Goal: Communication & Community: Answer question/provide support

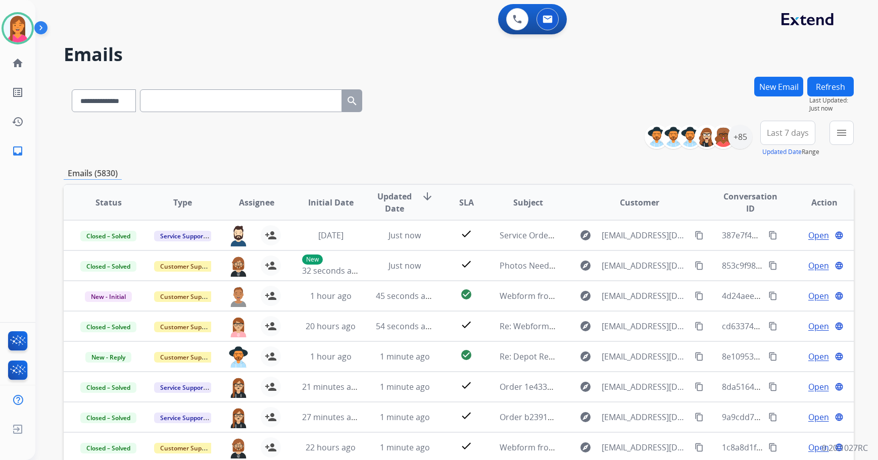
select select "**********"
click at [736, 141] on div "+85" at bounding box center [740, 137] width 24 height 24
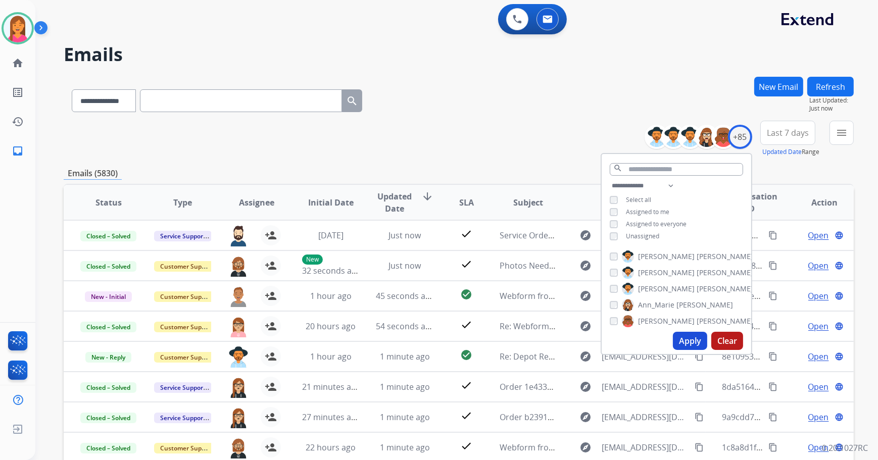
click at [639, 236] on span "Unassigned" at bounding box center [642, 236] width 33 height 9
click at [690, 341] on button "Apply" at bounding box center [690, 341] width 34 height 18
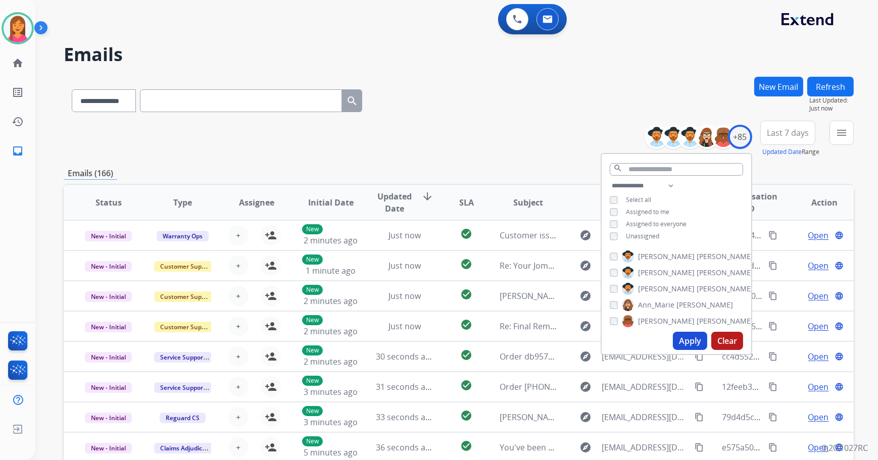
click at [629, 209] on span "Assigned to me" at bounding box center [647, 212] width 43 height 9
click at [693, 338] on button "Apply" at bounding box center [690, 341] width 34 height 18
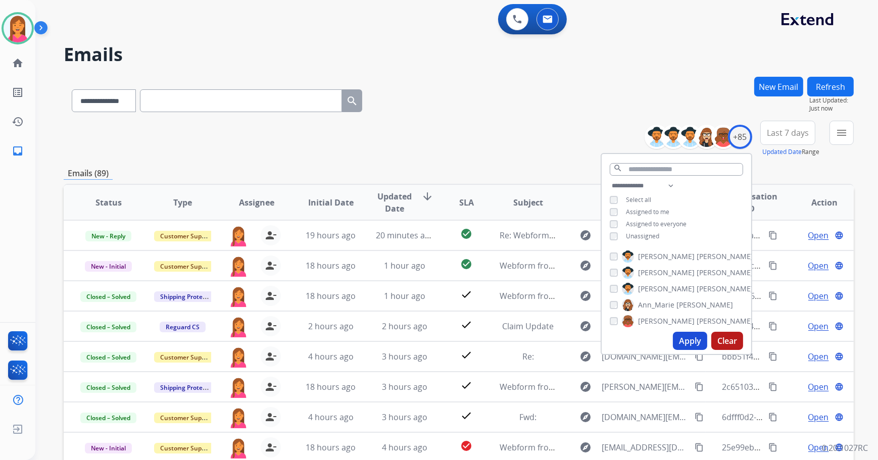
click at [513, 159] on div "**********" at bounding box center [459, 326] width 790 height 498
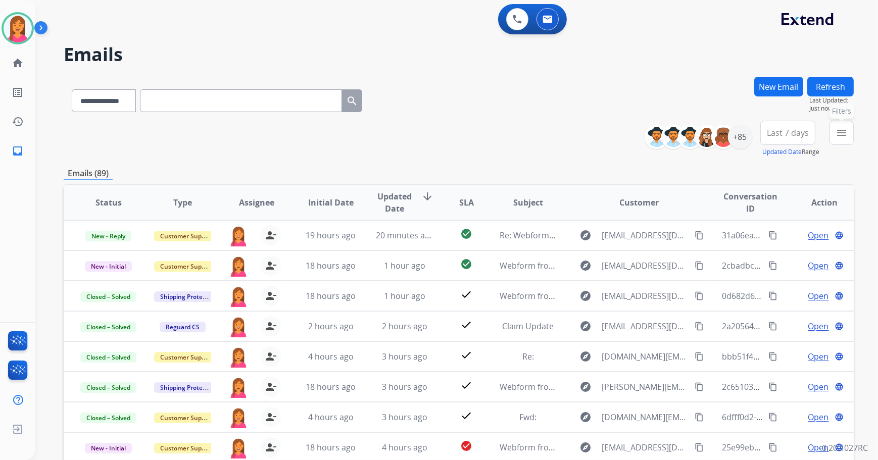
click at [838, 134] on mat-icon "menu" at bounding box center [841, 133] width 12 height 12
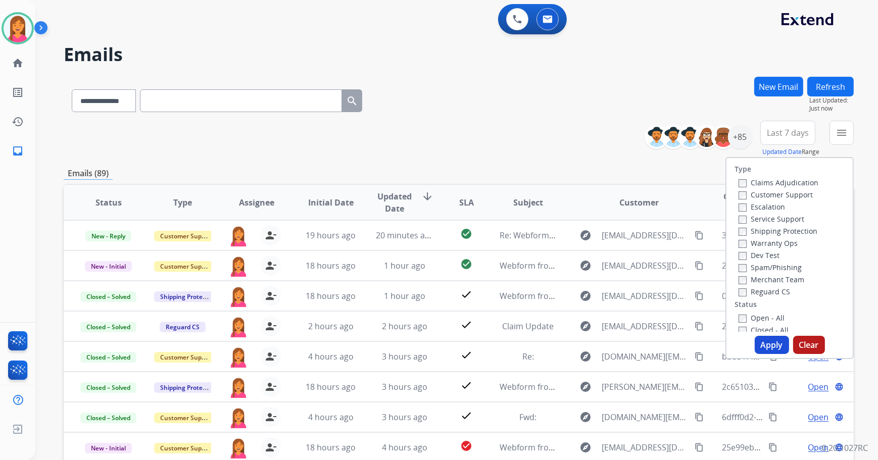
click at [747, 319] on label "Open - All" at bounding box center [761, 318] width 46 height 10
click at [772, 349] on button "Apply" at bounding box center [771, 345] width 34 height 18
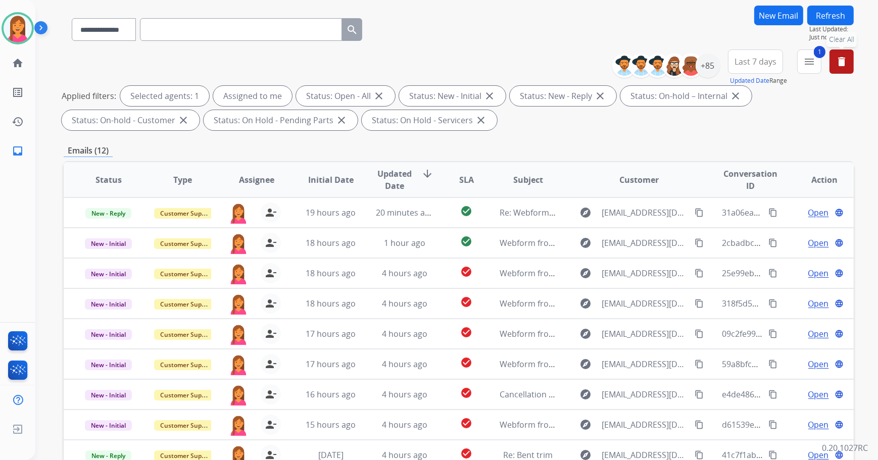
scroll to position [163, 0]
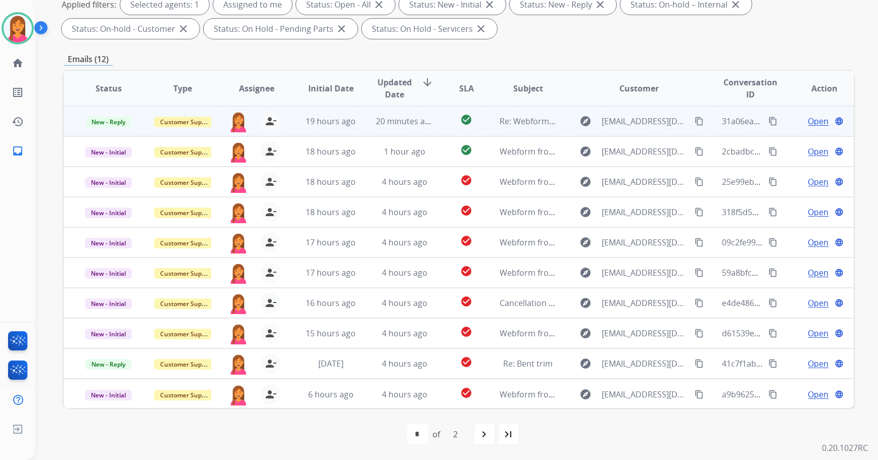
click at [434, 122] on td "check_circle" at bounding box center [458, 121] width 49 height 30
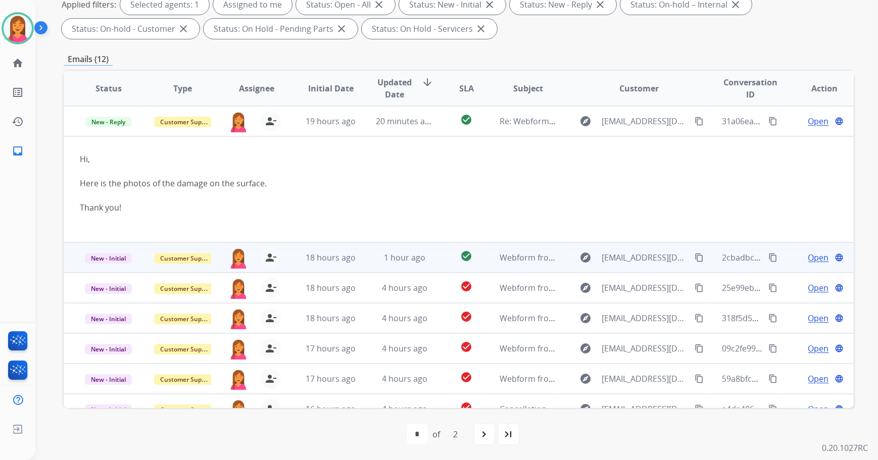
click at [443, 255] on td "check_circle" at bounding box center [458, 257] width 49 height 30
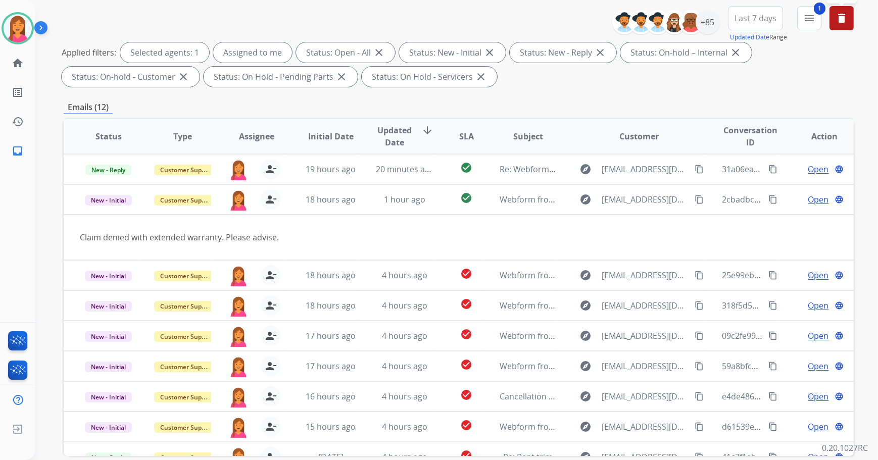
scroll to position [117, 0]
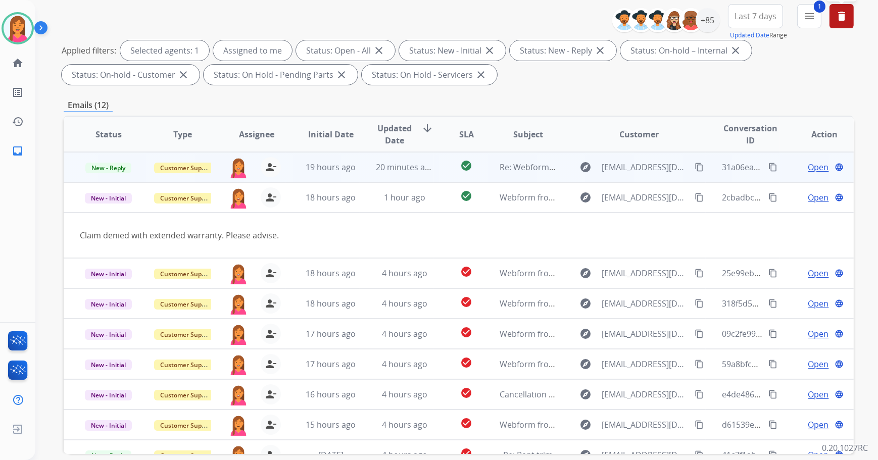
click at [486, 170] on td "Re: Webform from [EMAIL_ADDRESS][DOMAIN_NAME] on [DATE]" at bounding box center [520, 167] width 74 height 30
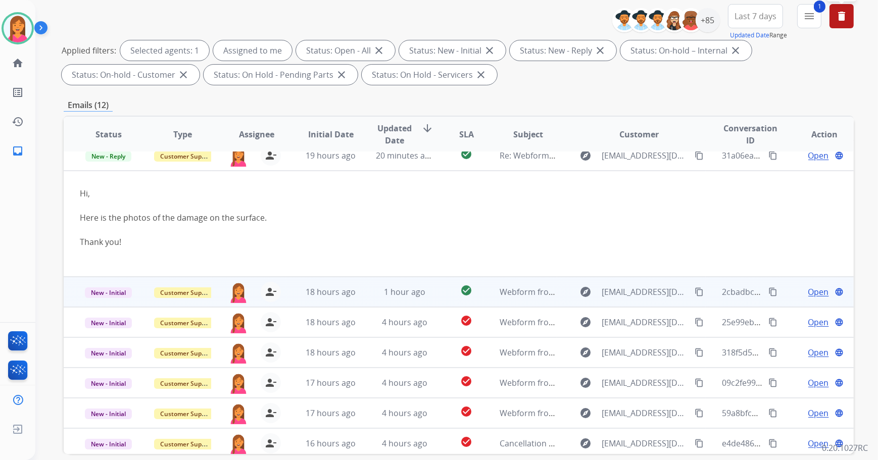
scroll to position [0, 0]
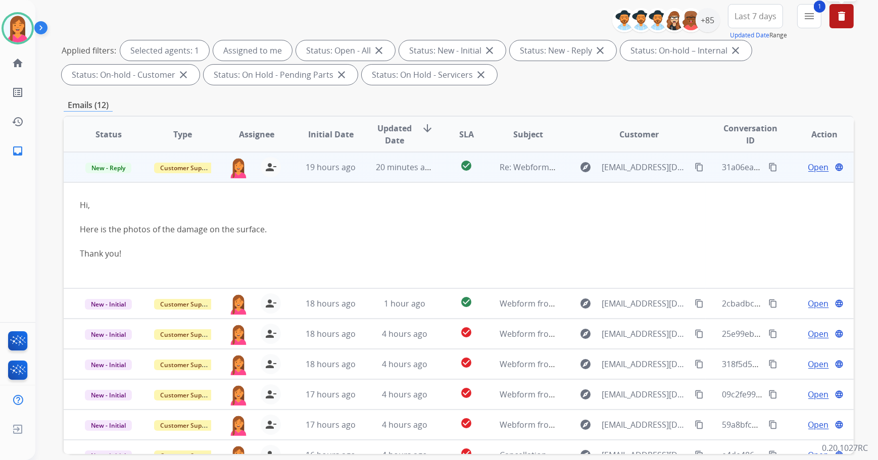
click at [808, 167] on span "Open" at bounding box center [818, 167] width 21 height 12
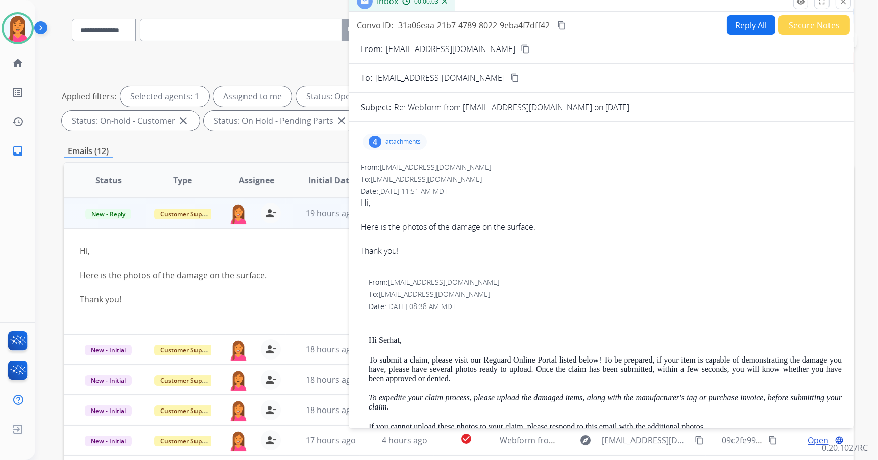
scroll to position [25, 0]
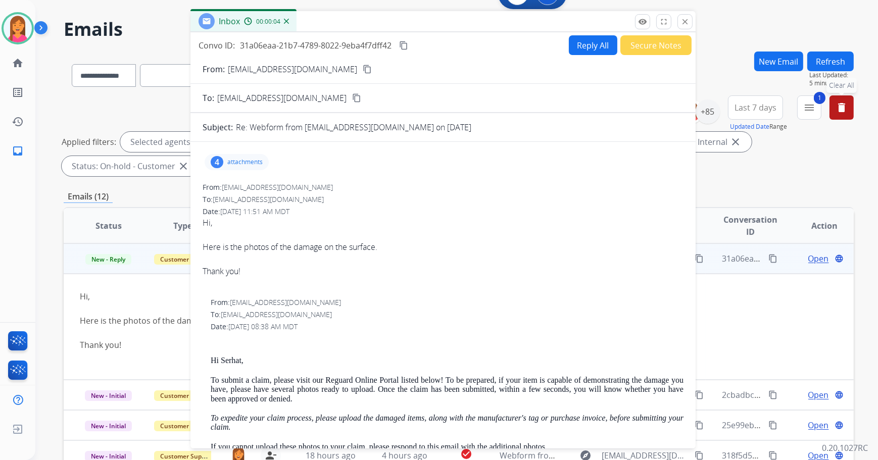
drag, startPoint x: 617, startPoint y: 45, endPoint x: 460, endPoint y: 20, distance: 158.6
click at [460, 20] on div "Inbox 00:00:04" at bounding box center [442, 21] width 505 height 21
click at [230, 164] on p "attachments" at bounding box center [244, 162] width 35 height 8
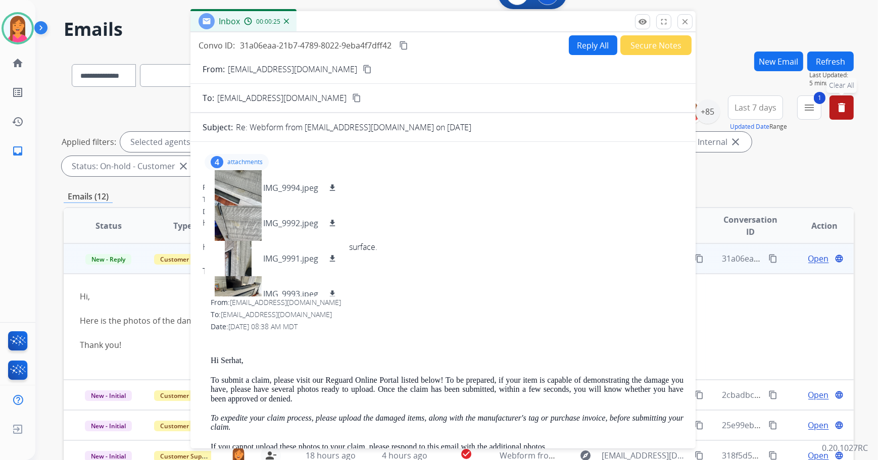
click at [363, 69] on mat-icon "content_copy" at bounding box center [367, 69] width 9 height 9
click at [826, 59] on button "Refresh" at bounding box center [830, 62] width 46 height 20
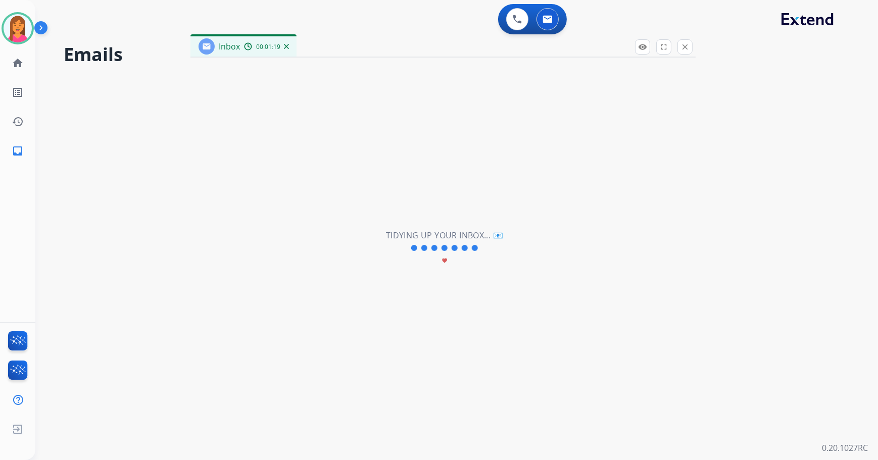
scroll to position [0, 0]
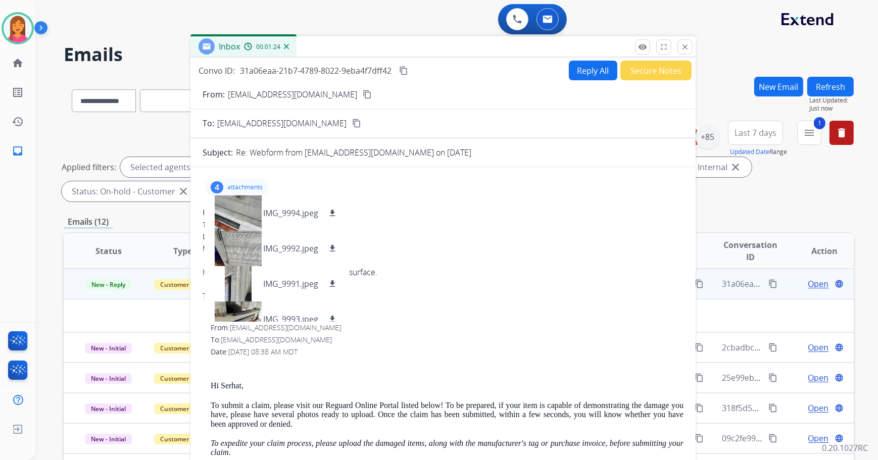
click at [585, 75] on button "Reply All" at bounding box center [593, 71] width 48 height 20
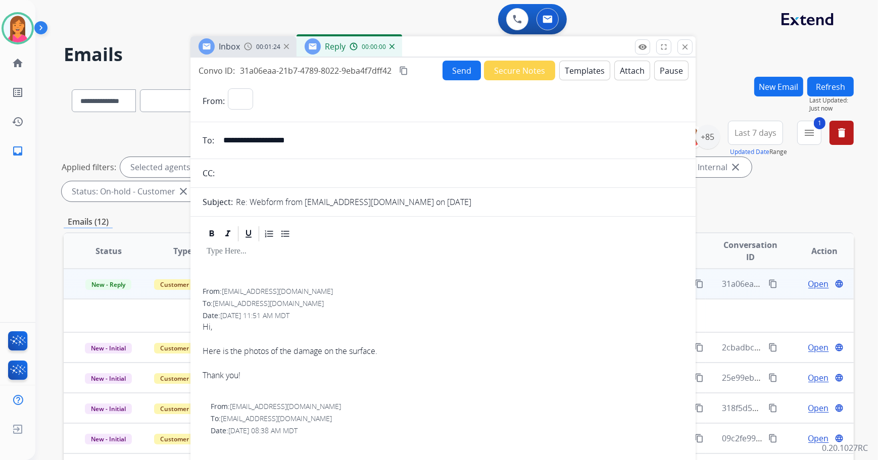
select select "**********"
click at [579, 72] on button "Templates" at bounding box center [584, 71] width 51 height 20
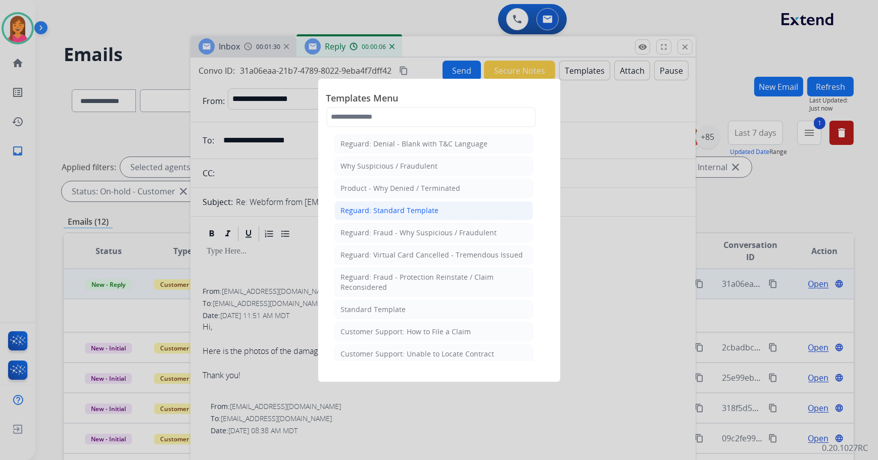
click at [397, 214] on div "Reguard: Standard Template" at bounding box center [390, 211] width 98 height 10
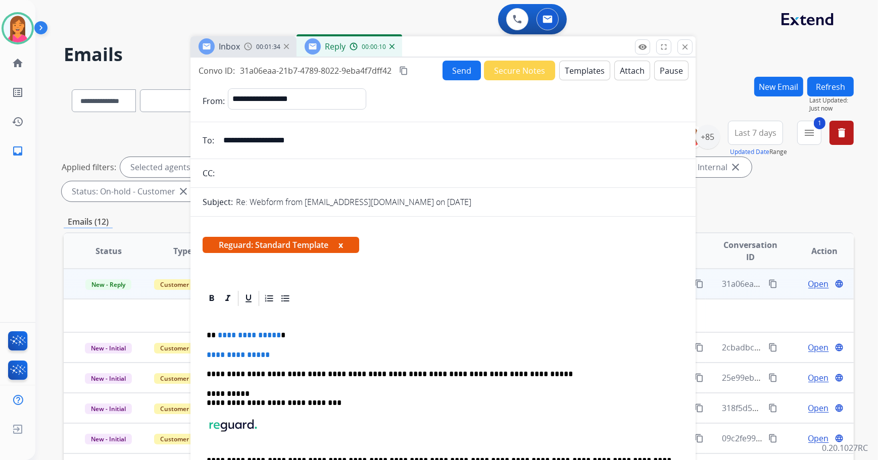
click at [343, 247] on button "x" at bounding box center [340, 245] width 5 height 12
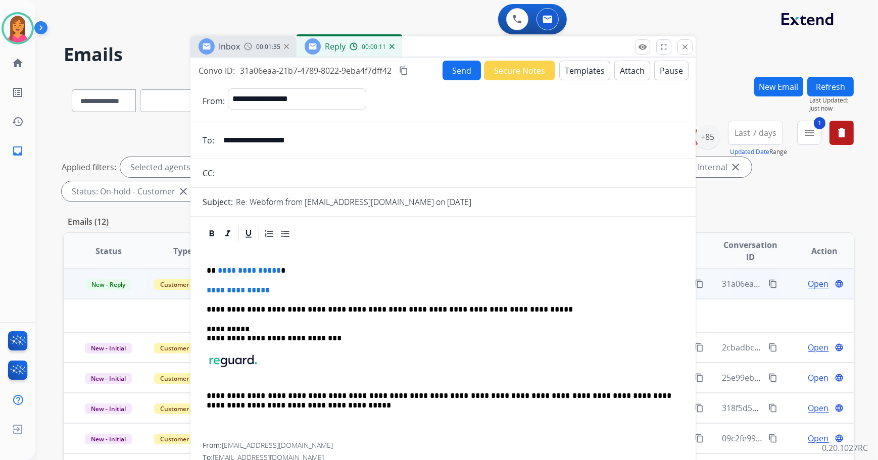
click at [297, 274] on p "**********" at bounding box center [439, 270] width 465 height 9
drag, startPoint x: 302, startPoint y: 292, endPoint x: 207, endPoint y: 291, distance: 95.4
click at [207, 291] on p "**********" at bounding box center [443, 290] width 473 height 9
click at [214, 292] on p at bounding box center [443, 290] width 473 height 9
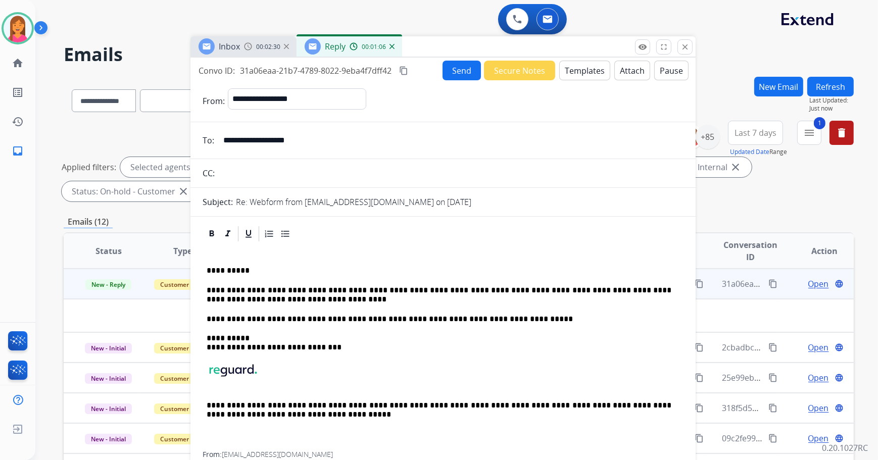
click at [319, 291] on p "**********" at bounding box center [439, 295] width 465 height 19
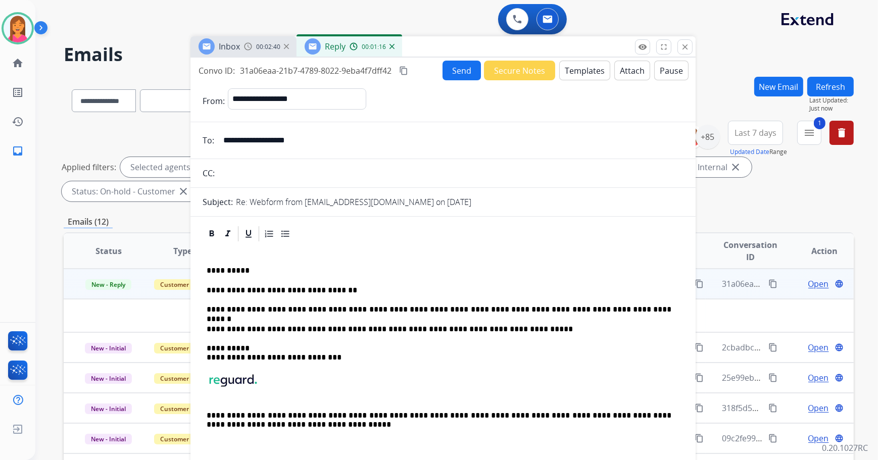
click at [469, 70] on button "Send" at bounding box center [461, 71] width 38 height 20
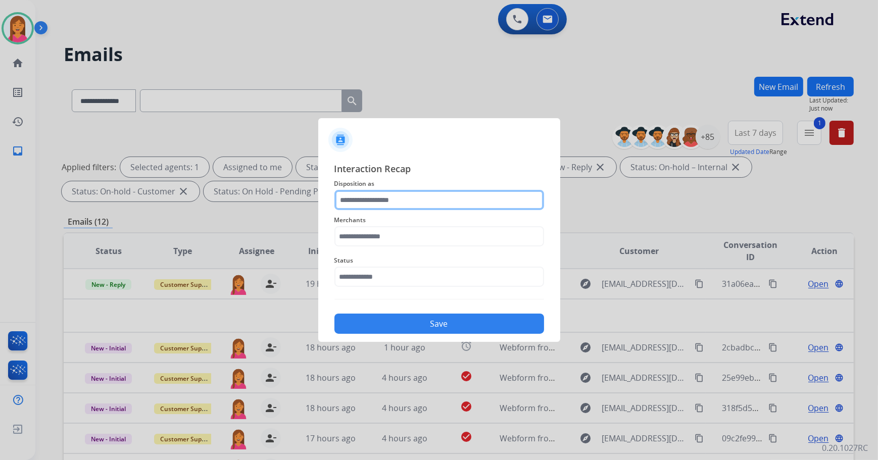
click at [424, 200] on input "text" at bounding box center [439, 200] width 210 height 20
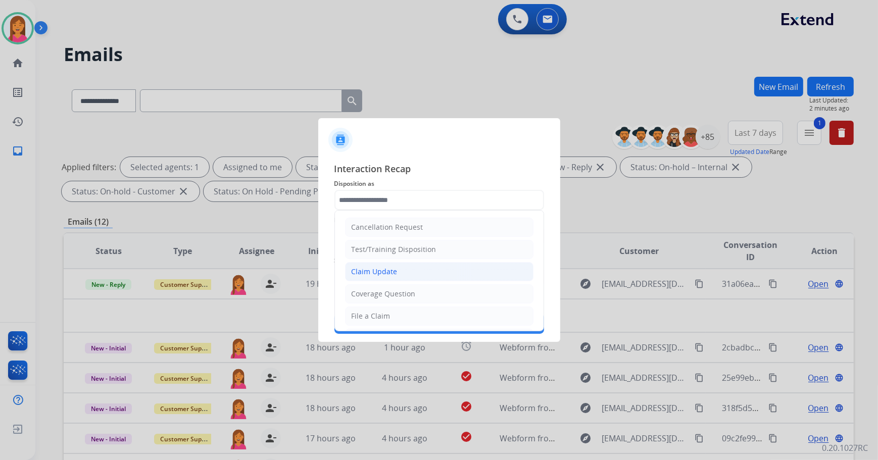
click at [388, 270] on div "Claim Update" at bounding box center [374, 272] width 46 height 10
type input "**********"
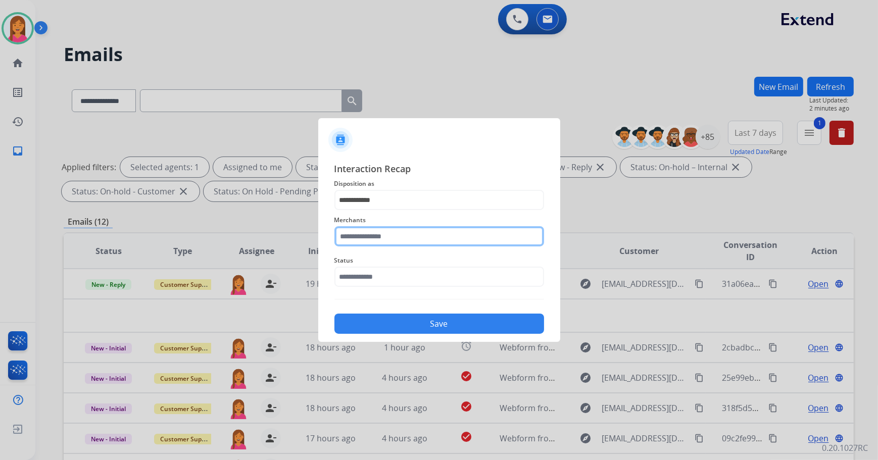
click at [381, 241] on input "text" at bounding box center [439, 236] width 210 height 20
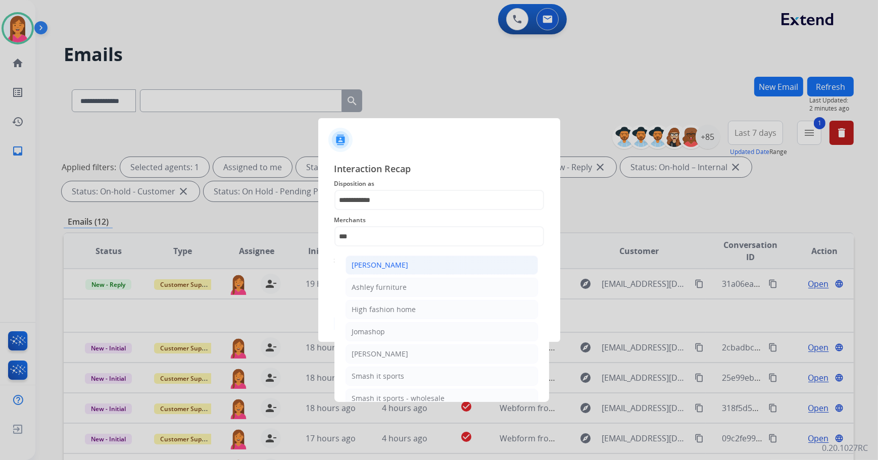
click at [384, 261] on div "[PERSON_NAME]" at bounding box center [380, 265] width 57 height 10
type input "**********"
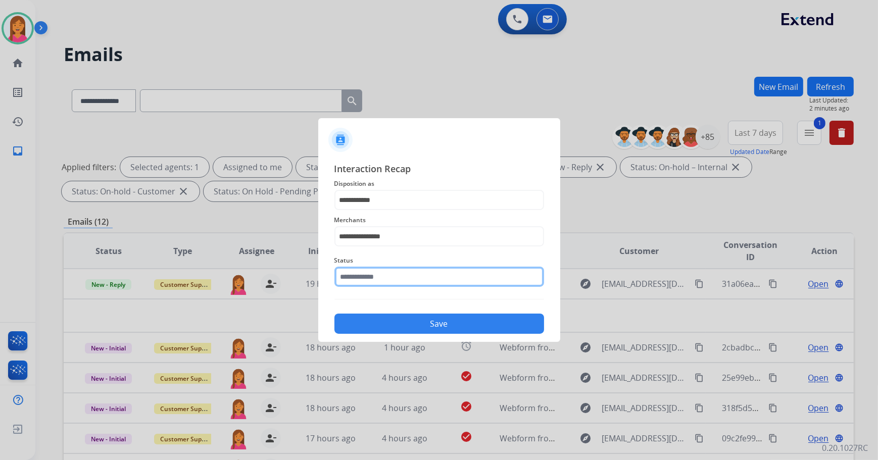
click at [378, 274] on input "text" at bounding box center [439, 277] width 210 height 20
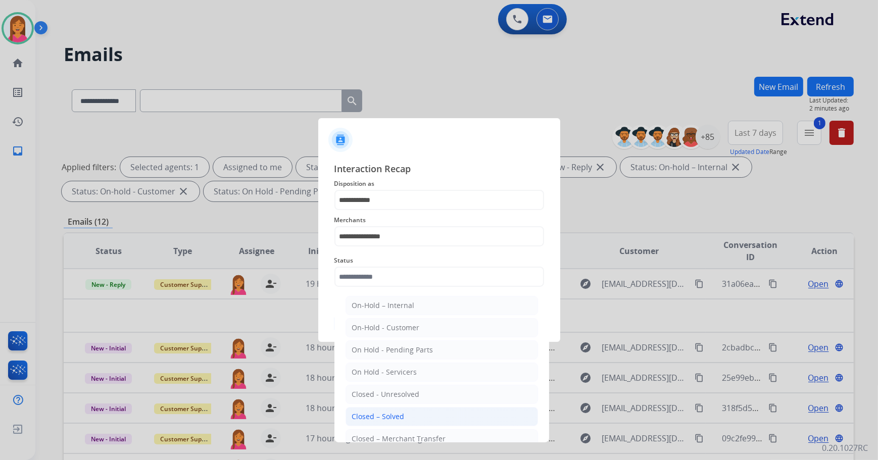
click at [393, 412] on div "Closed – Solved" at bounding box center [378, 417] width 53 height 10
type input "**********"
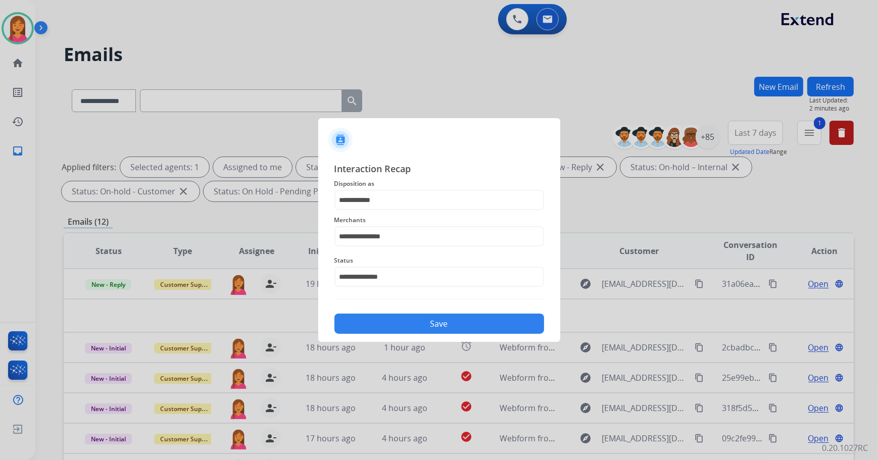
click at [387, 318] on button "Save" at bounding box center [439, 324] width 210 height 20
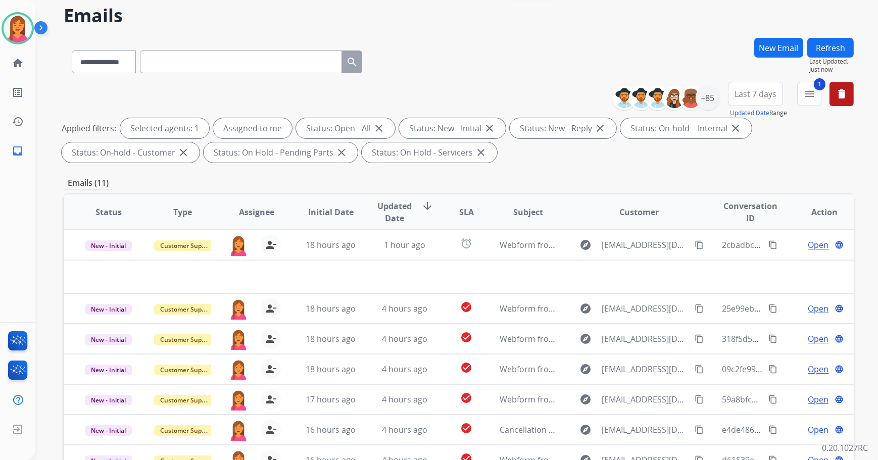
scroll to position [91, 0]
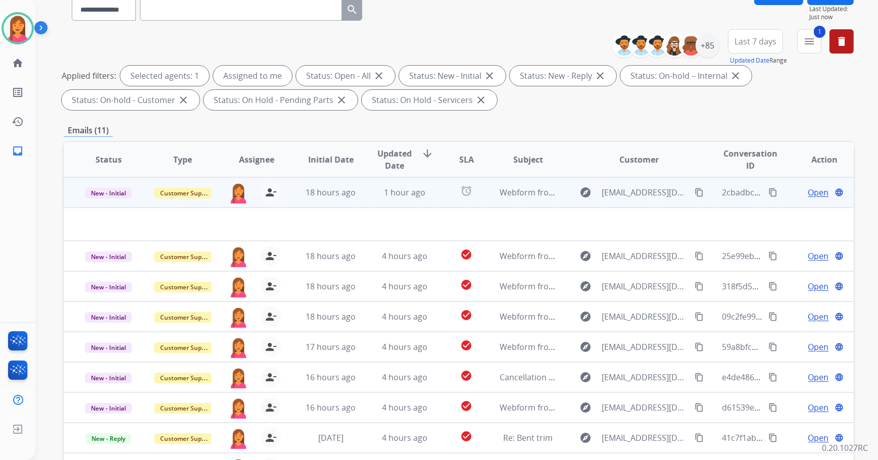
click at [557, 191] on td "explore jclowe1@gmail.com content_copy" at bounding box center [631, 192] width 148 height 30
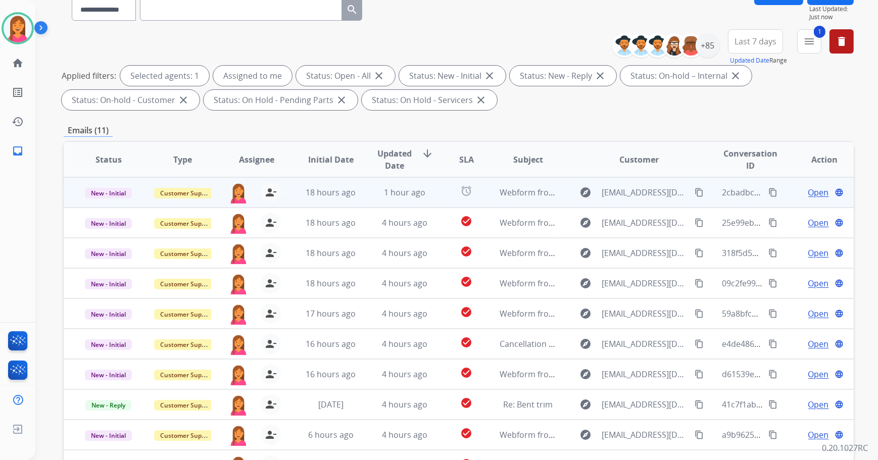
click at [557, 190] on td "explore jclowe1@gmail.com content_copy" at bounding box center [631, 192] width 148 height 30
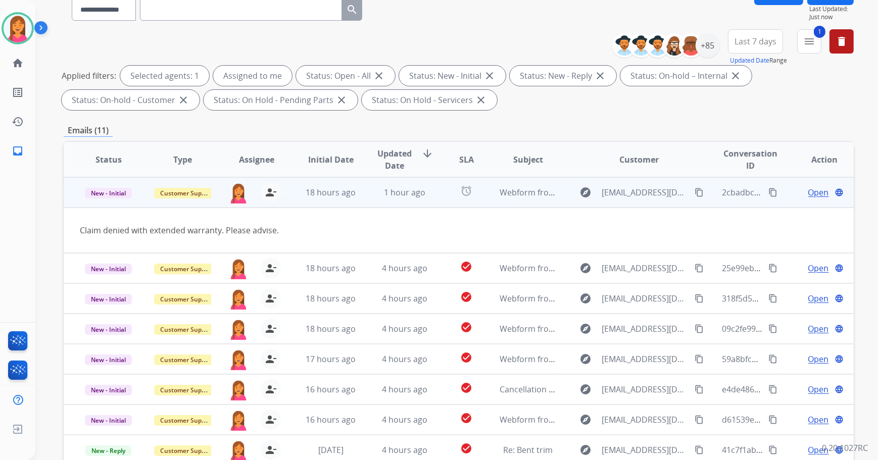
click at [809, 195] on span "Open" at bounding box center [818, 192] width 21 height 12
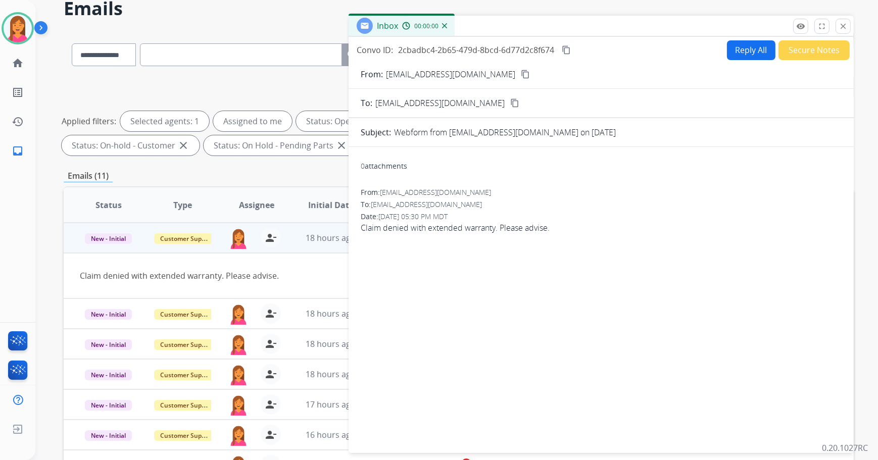
scroll to position [0, 0]
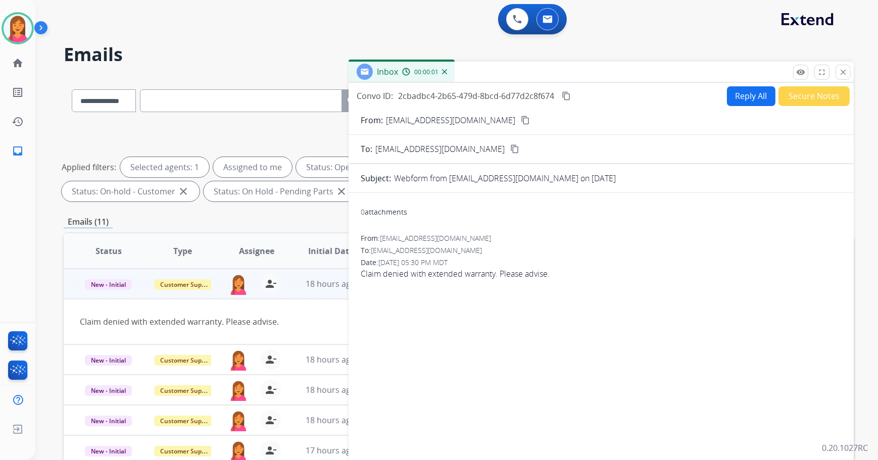
click at [521, 118] on mat-icon "content_copy" at bounding box center [525, 120] width 9 height 9
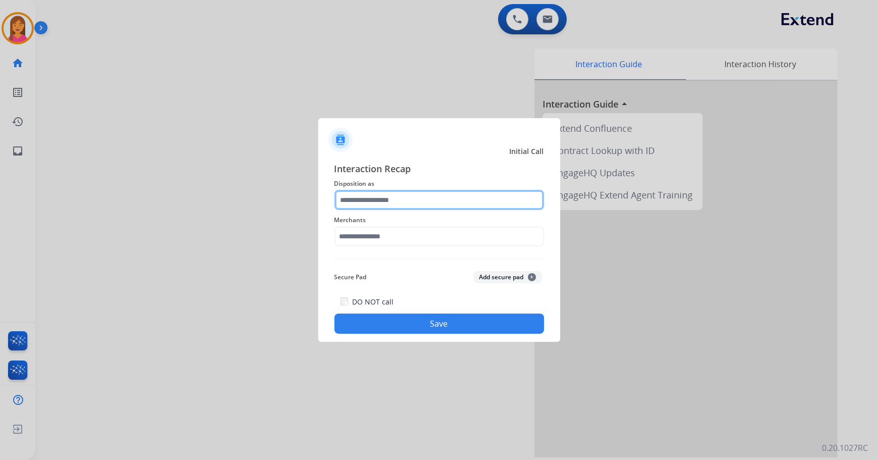
click at [389, 202] on input "text" at bounding box center [439, 200] width 210 height 20
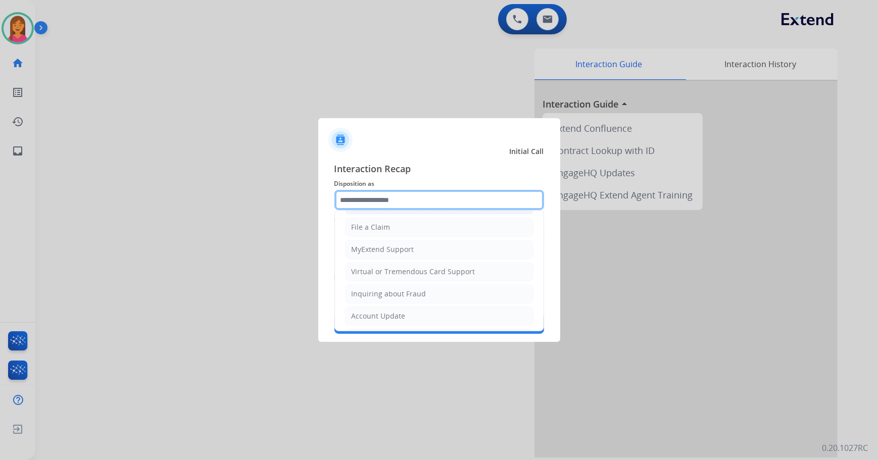
scroll to position [91, 0]
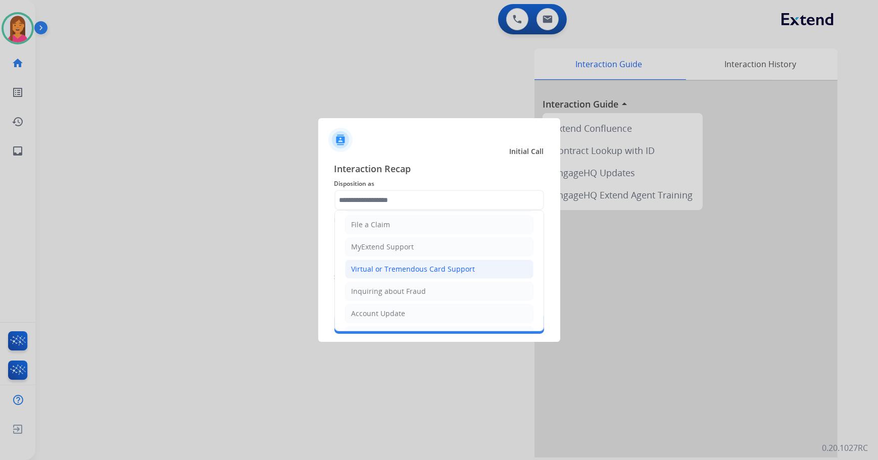
click at [395, 272] on div "Virtual or Tremendous Card Support" at bounding box center [413, 269] width 124 height 10
type input "**********"
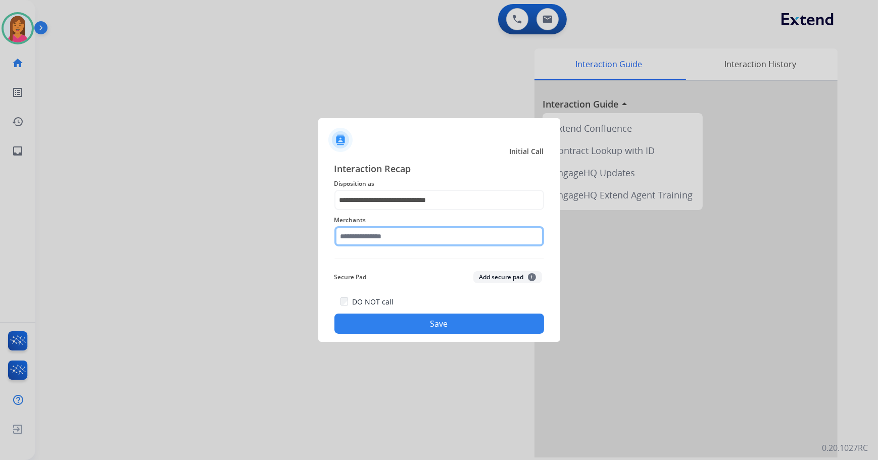
click at [382, 242] on input "text" at bounding box center [439, 236] width 210 height 20
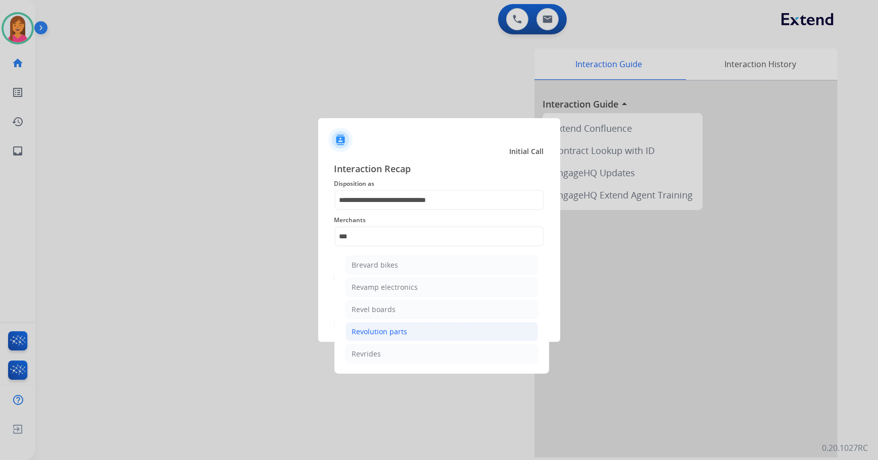
click at [369, 338] on li "Revolution parts" at bounding box center [441, 331] width 192 height 19
type input "**********"
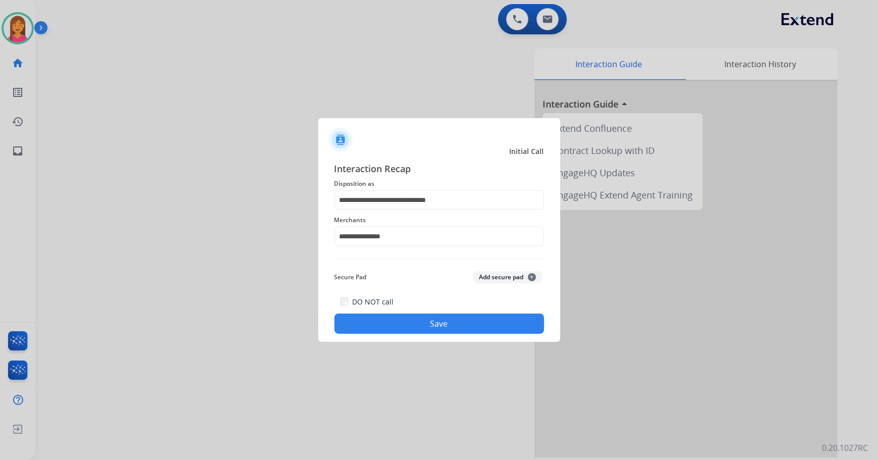
click at [389, 329] on button "Save" at bounding box center [439, 324] width 210 height 20
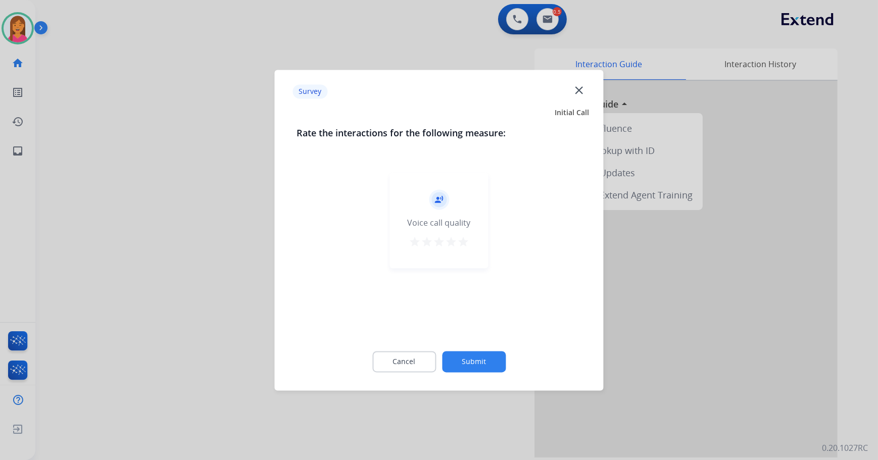
click at [465, 242] on mat-icon "star" at bounding box center [463, 242] width 12 height 12
click at [490, 364] on button "Submit" at bounding box center [474, 361] width 64 height 21
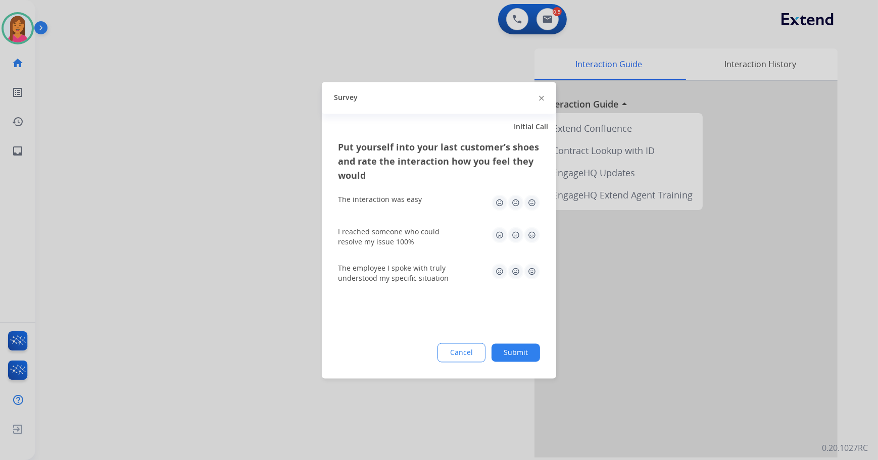
click at [530, 206] on img at bounding box center [532, 202] width 16 height 16
click at [537, 237] on img at bounding box center [532, 235] width 16 height 16
click at [527, 270] on img at bounding box center [532, 271] width 16 height 16
click at [524, 361] on div "Cancel Submit" at bounding box center [439, 352] width 202 height 19
click at [522, 362] on div "Cancel Submit" at bounding box center [439, 352] width 202 height 19
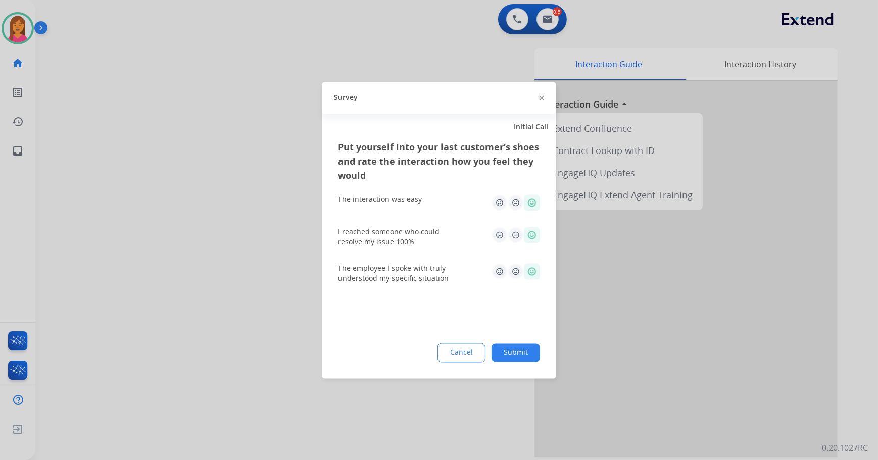
click at [513, 346] on button "Submit" at bounding box center [515, 352] width 48 height 18
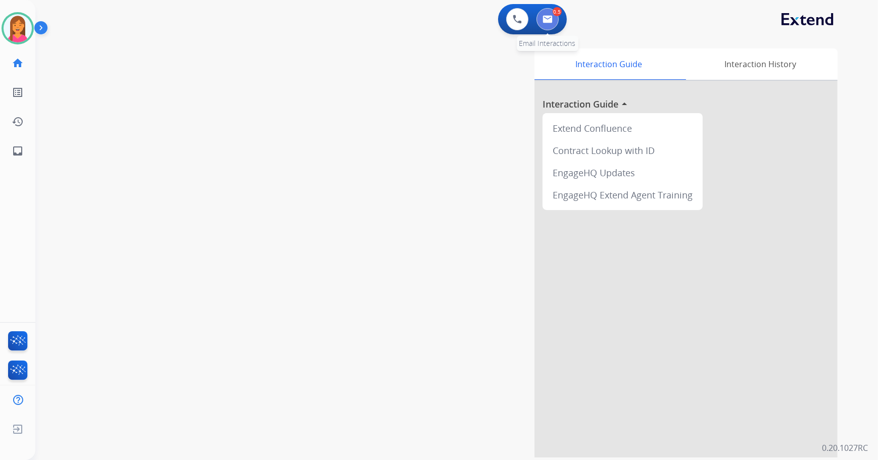
click at [551, 20] on img at bounding box center [547, 19] width 10 height 8
select select "**********"
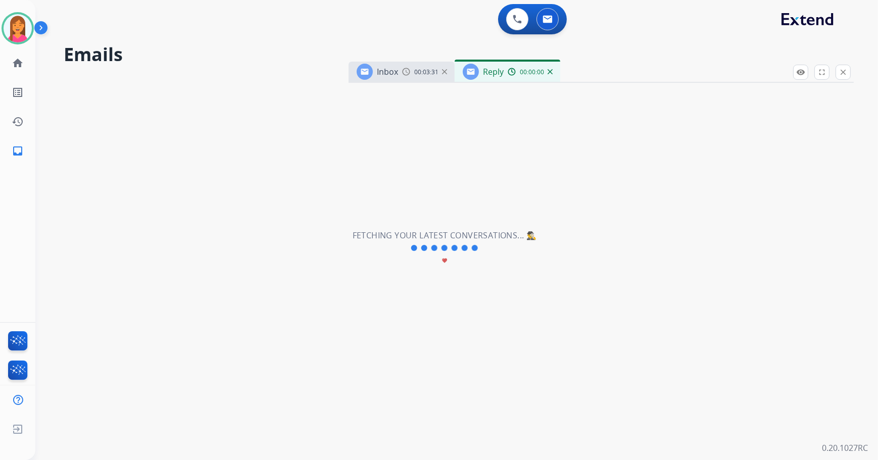
select select "**********"
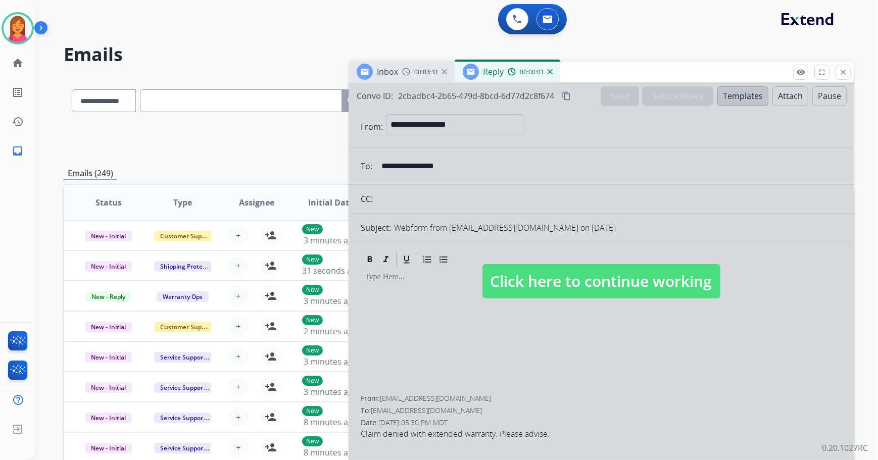
click at [562, 280] on span "Click here to continue working" at bounding box center [601, 281] width 238 height 34
select select
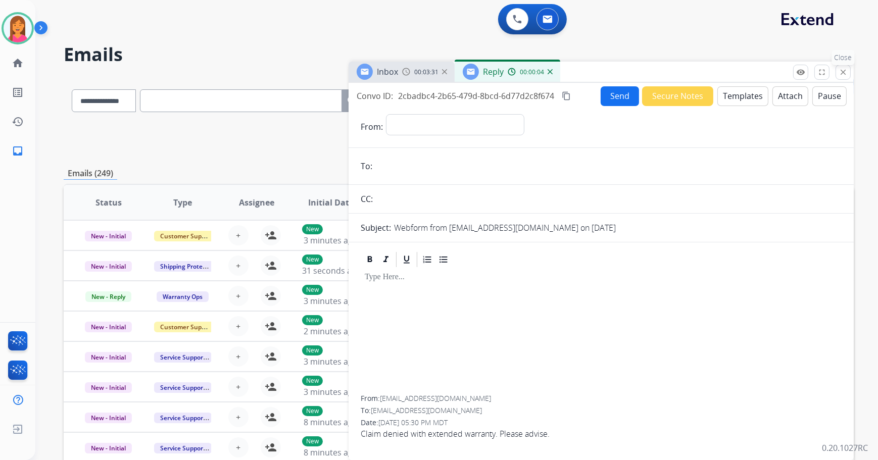
click at [842, 76] on mat-icon "close" at bounding box center [842, 72] width 9 height 9
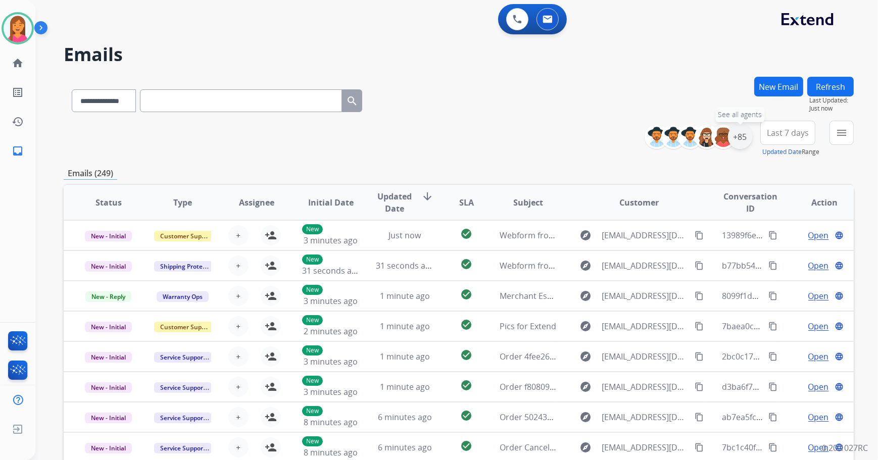
click at [746, 141] on div "+85" at bounding box center [740, 137] width 24 height 24
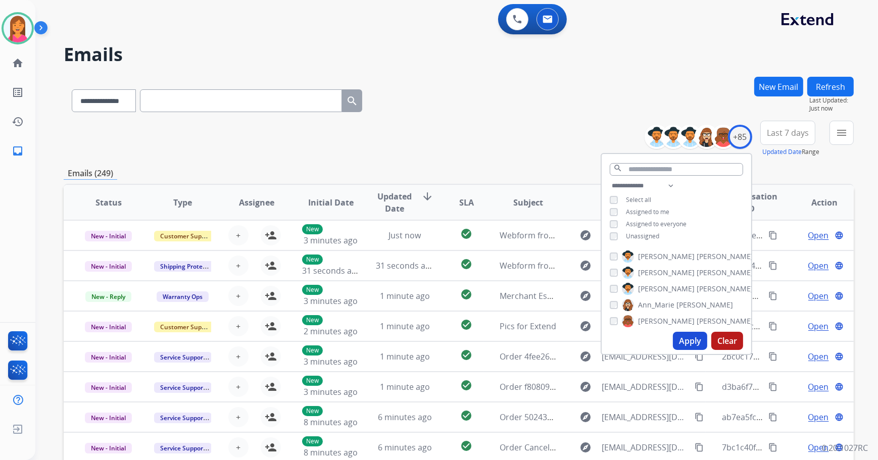
click at [681, 342] on button "Apply" at bounding box center [690, 341] width 34 height 18
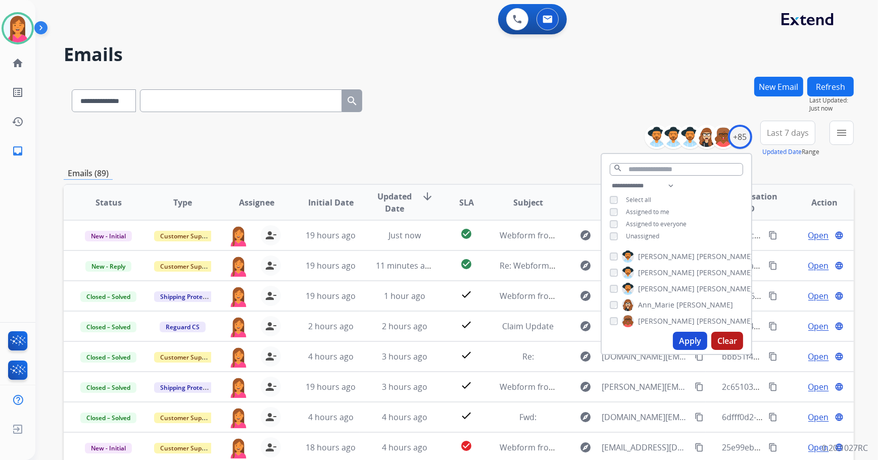
click at [370, 86] on div "**********" at bounding box center [217, 98] width 306 height 35
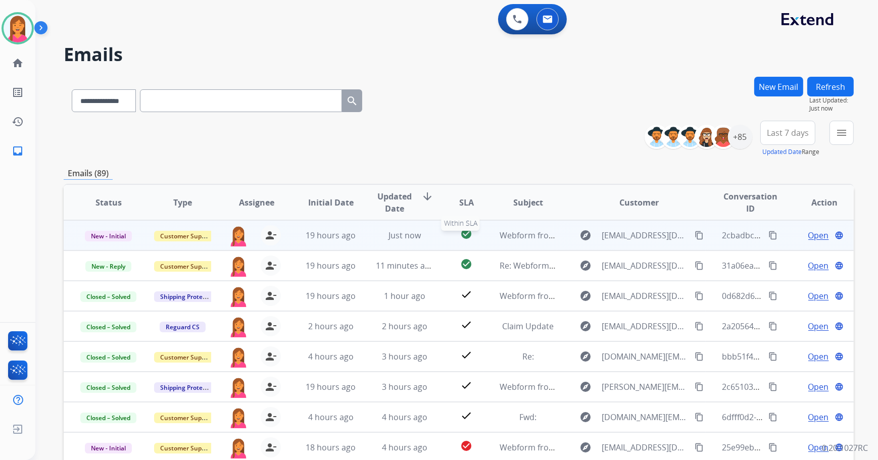
click at [451, 238] on div "check_circle" at bounding box center [466, 235] width 33 height 15
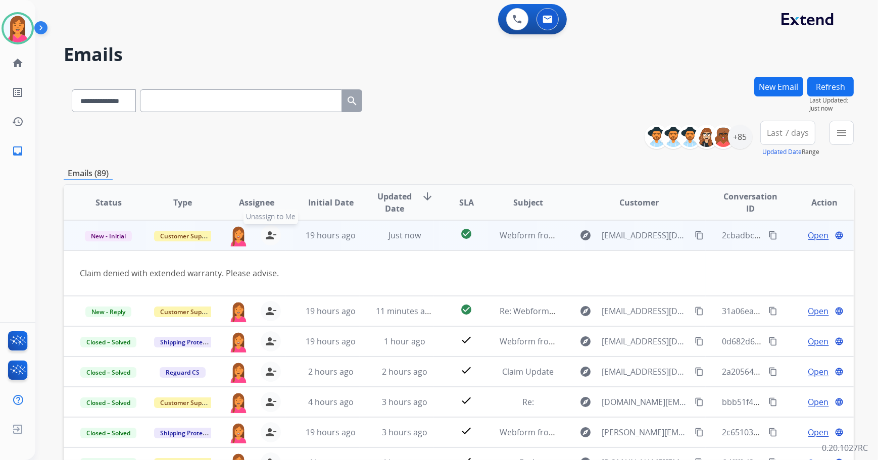
click at [263, 235] on button "person_remove Unassign to Me" at bounding box center [271, 235] width 20 height 20
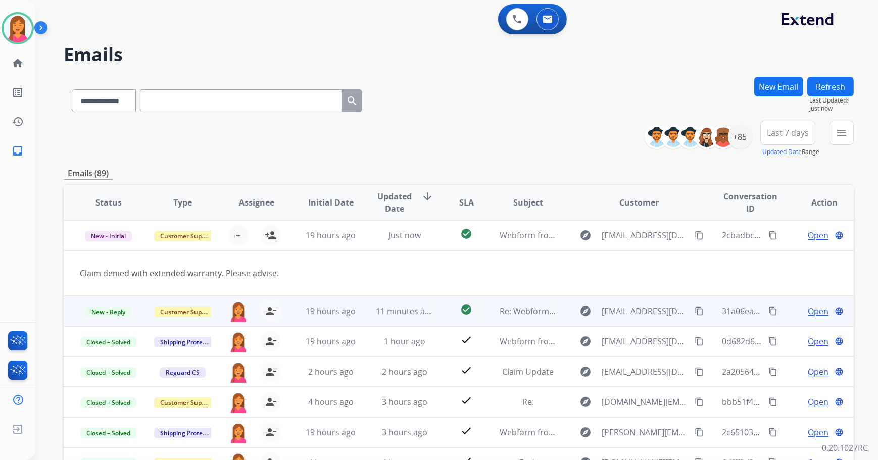
click at [437, 313] on td "check_circle" at bounding box center [458, 311] width 49 height 30
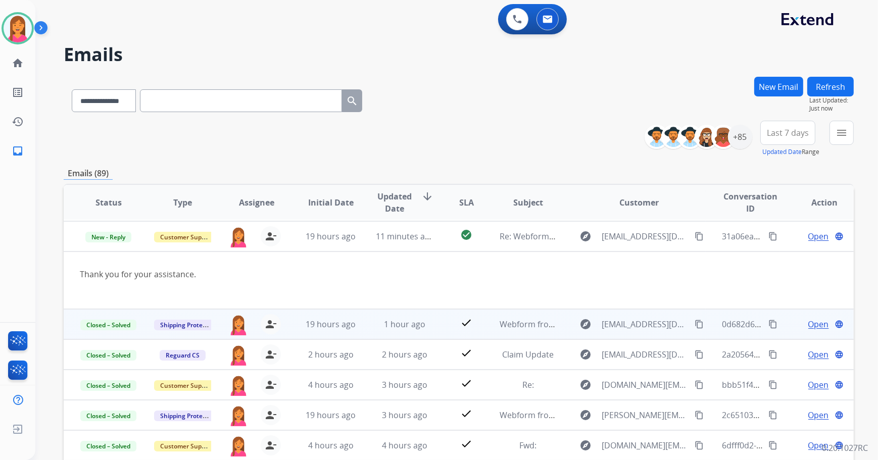
scroll to position [30, 0]
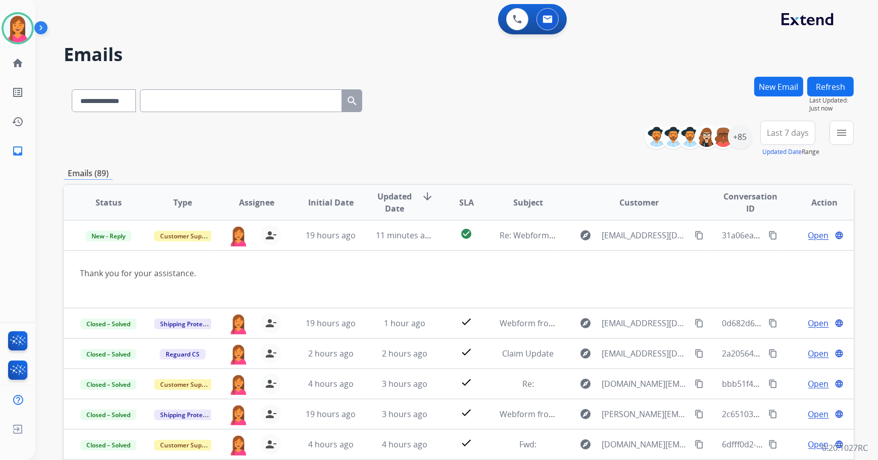
click at [822, 86] on button "Refresh" at bounding box center [830, 87] width 46 height 20
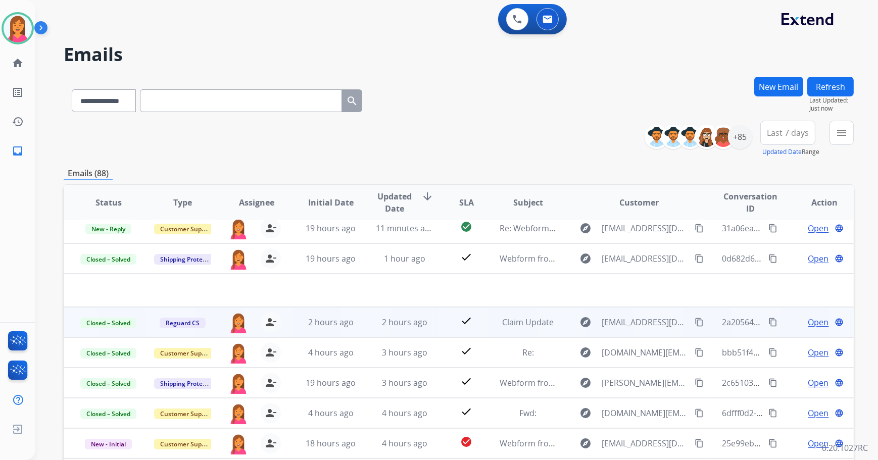
scroll to position [0, 0]
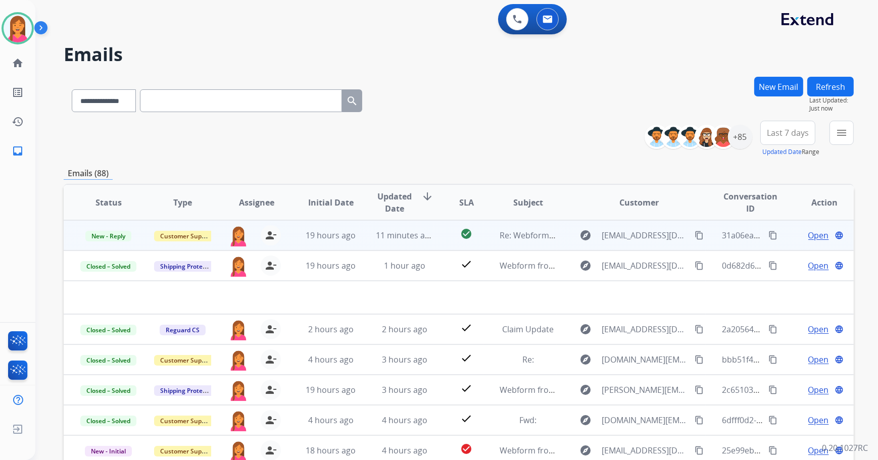
click at [515, 242] on td "Re: Webform from [EMAIL_ADDRESS][DOMAIN_NAME] on [DATE]" at bounding box center [520, 235] width 74 height 30
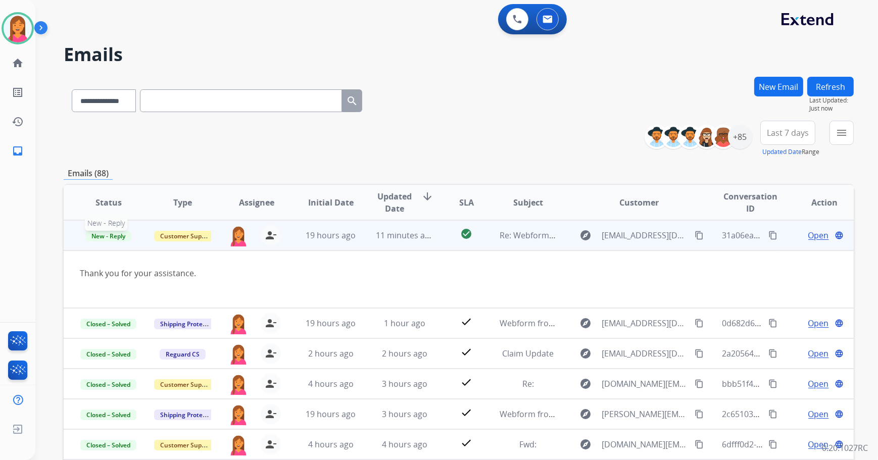
click at [96, 232] on span "New - Reply" at bounding box center [108, 236] width 46 height 11
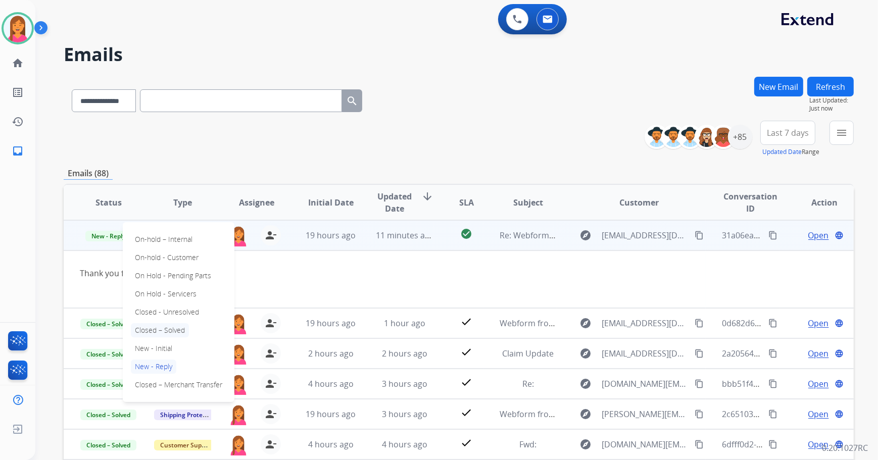
click at [169, 324] on p "Closed – Solved" at bounding box center [160, 330] width 58 height 14
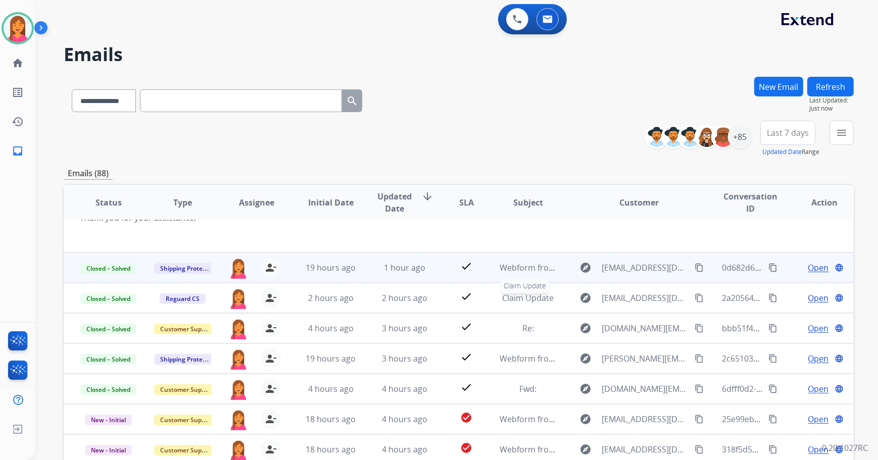
scroll to position [58, 0]
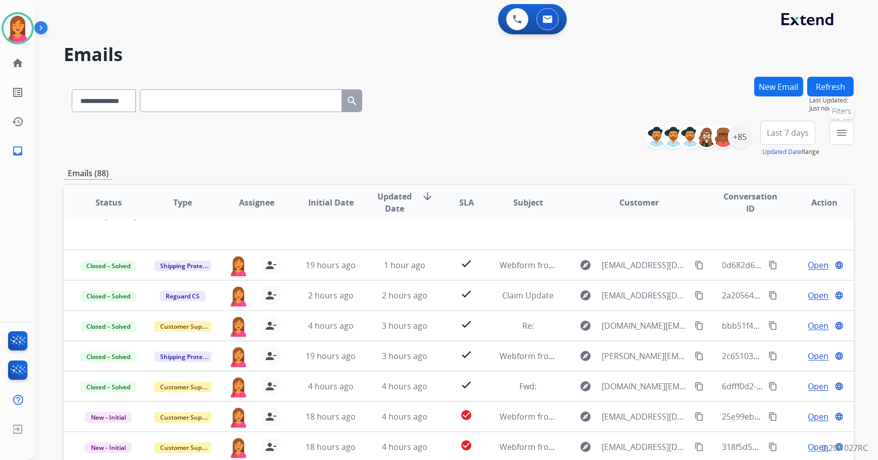
click at [836, 129] on mat-icon "menu" at bounding box center [841, 133] width 12 height 12
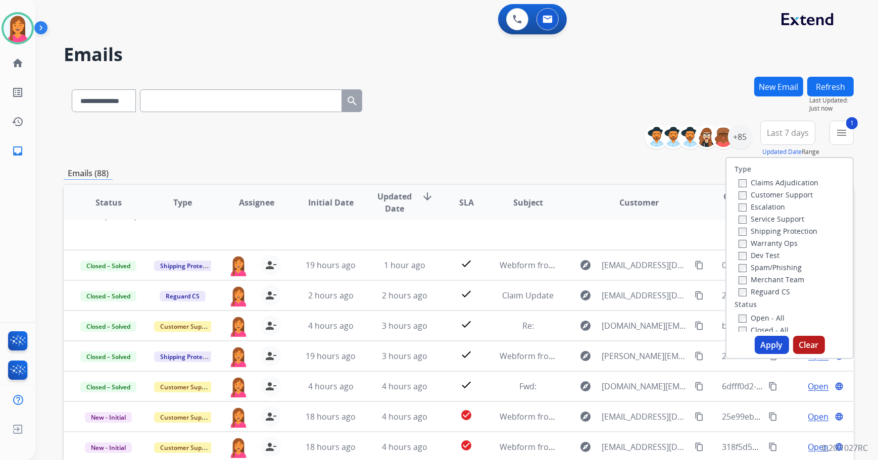
click at [768, 345] on button "Apply" at bounding box center [771, 345] width 34 height 18
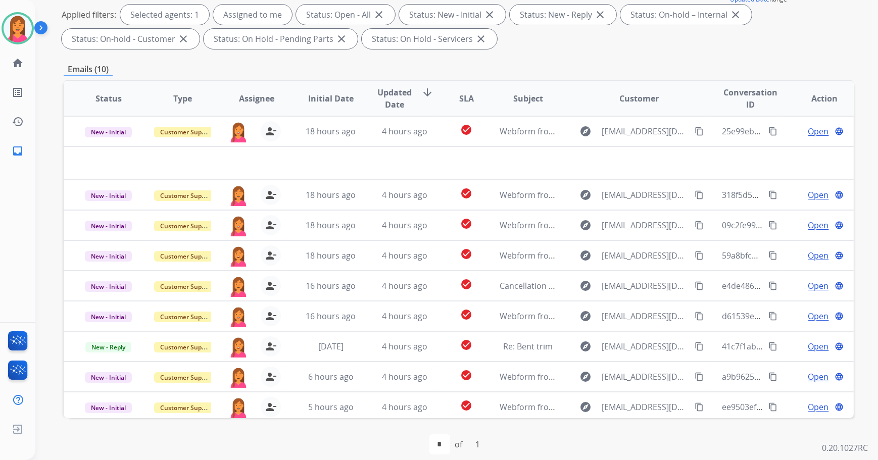
scroll to position [163, 0]
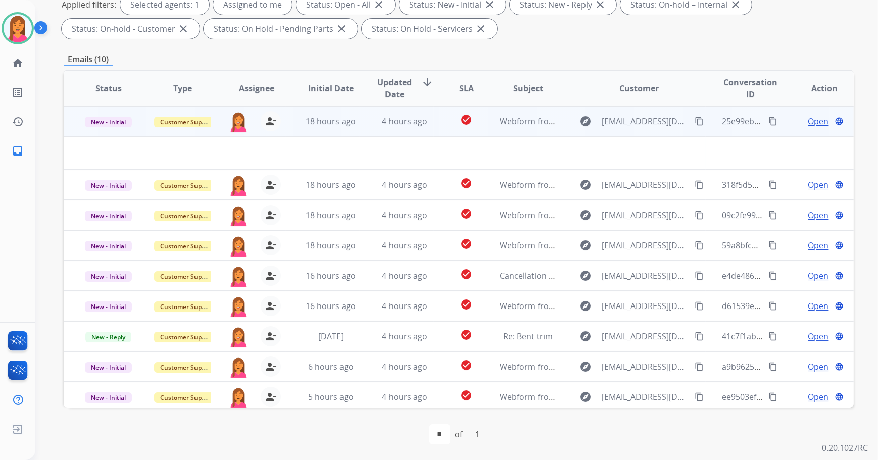
click at [524, 128] on td "Webform from [EMAIL_ADDRESS][DOMAIN_NAME] on [DATE]" at bounding box center [520, 121] width 74 height 30
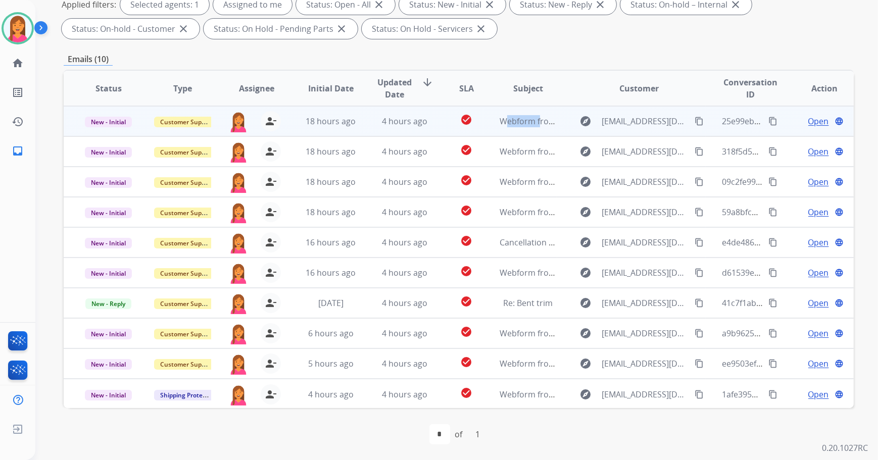
click at [524, 128] on td "Webform from [EMAIL_ADDRESS][DOMAIN_NAME] on [DATE]" at bounding box center [520, 121] width 74 height 30
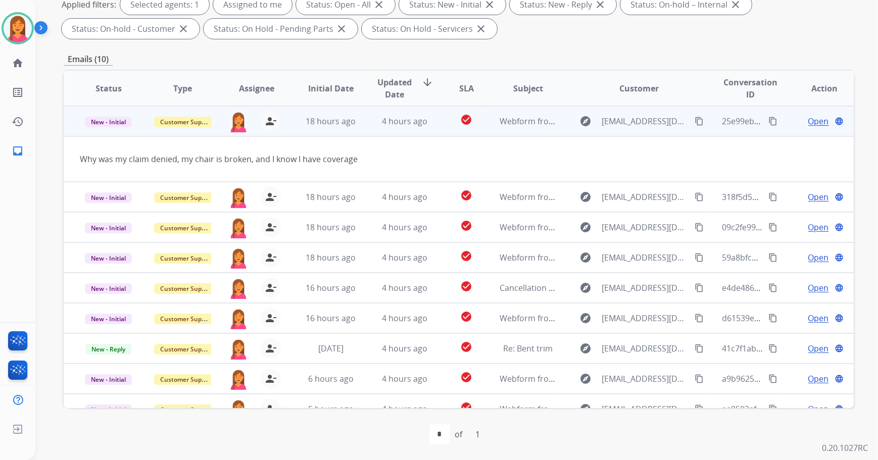
click at [818, 120] on span "Open" at bounding box center [818, 121] width 21 height 12
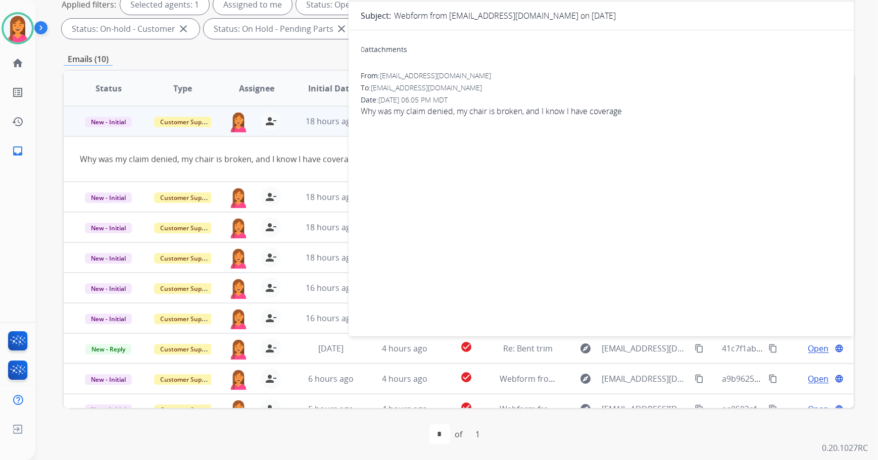
scroll to position [0, 0]
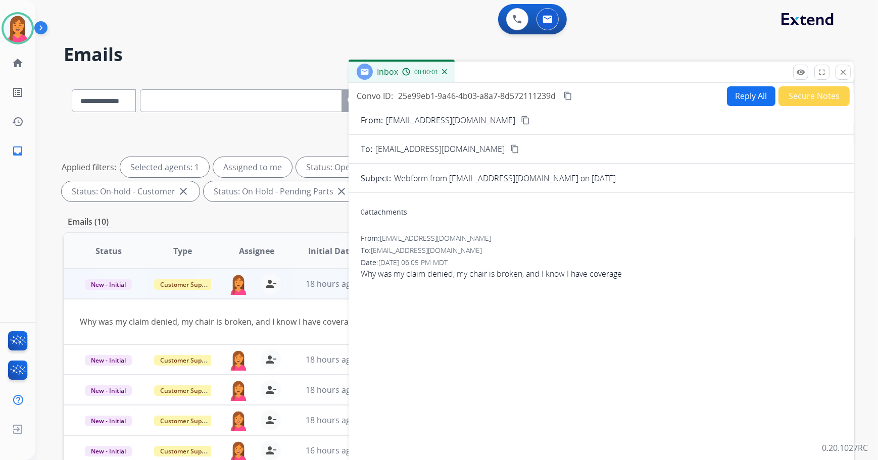
click at [521, 121] on mat-icon "content_copy" at bounding box center [525, 120] width 9 height 9
click at [758, 86] on button "Reply All" at bounding box center [751, 96] width 48 height 20
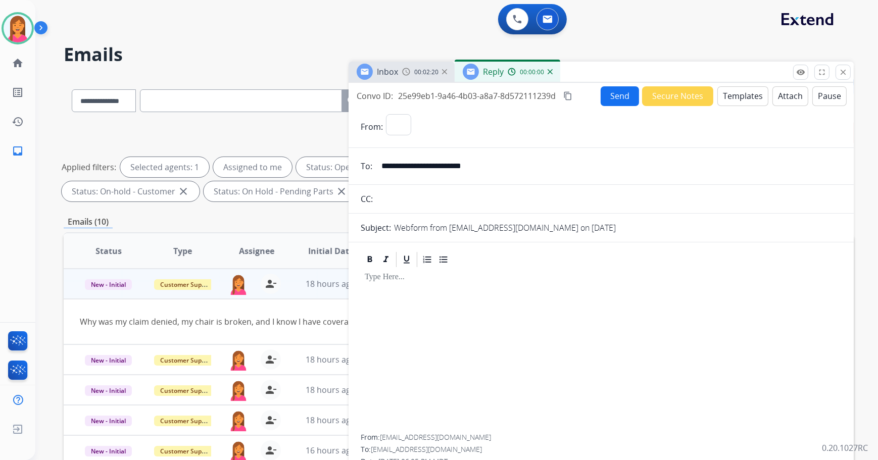
select select "**********"
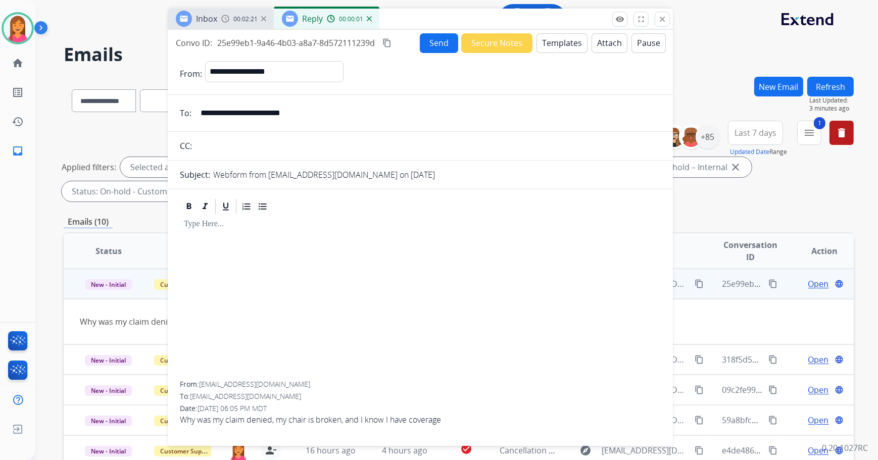
drag, startPoint x: 739, startPoint y: 76, endPoint x: 558, endPoint y: 23, distance: 188.4
click at [558, 23] on div "Inbox 00:02:21 Reply 00:00:01" at bounding box center [420, 19] width 505 height 21
click at [566, 55] on form "**********" at bounding box center [420, 247] width 505 height 389
click at [563, 50] on button "Templates" at bounding box center [561, 43] width 51 height 20
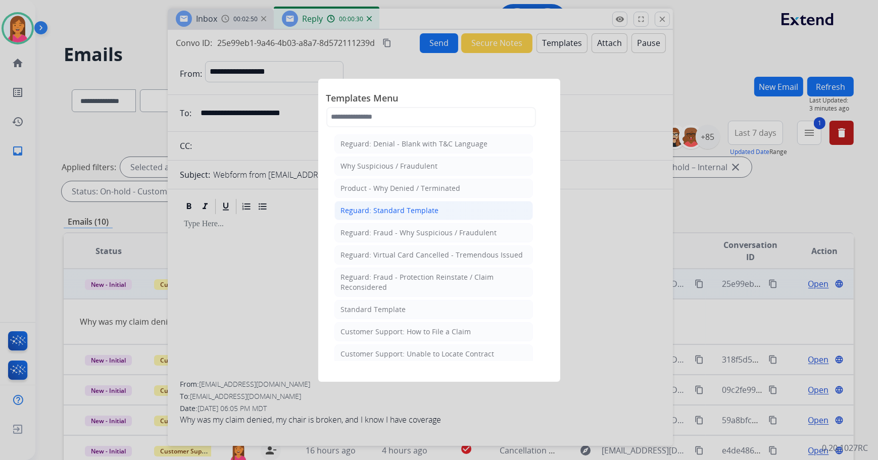
click at [404, 212] on div "Reguard: Standard Template" at bounding box center [390, 211] width 98 height 10
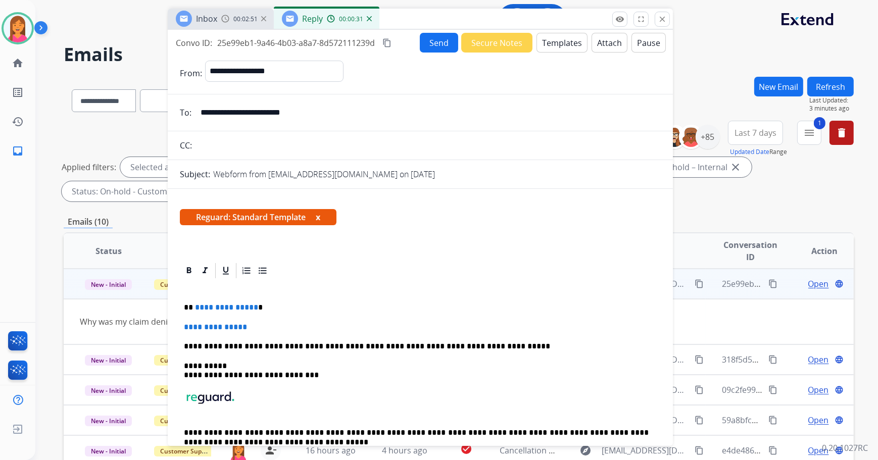
click at [320, 218] on button "x" at bounding box center [318, 217] width 5 height 12
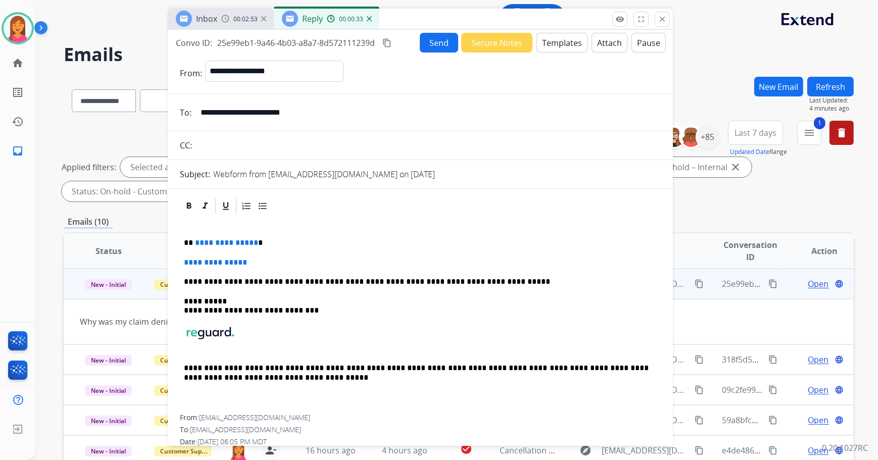
click at [267, 242] on p "**********" at bounding box center [416, 242] width 465 height 9
drag, startPoint x: 265, startPoint y: 262, endPoint x: 179, endPoint y: 264, distance: 85.9
click at [179, 264] on div "**********" at bounding box center [420, 332] width 505 height 270
click at [192, 264] on p at bounding box center [420, 262] width 473 height 9
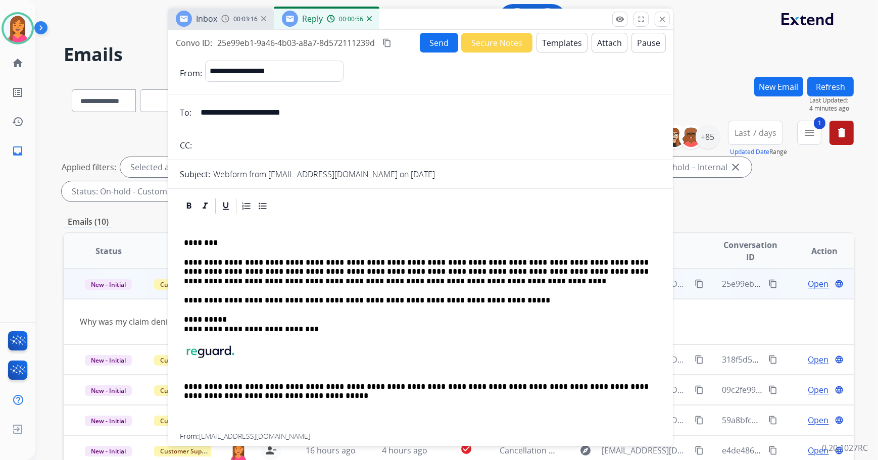
click at [298, 260] on p "**********" at bounding box center [416, 272] width 465 height 28
click at [429, 44] on button "Send" at bounding box center [439, 43] width 38 height 20
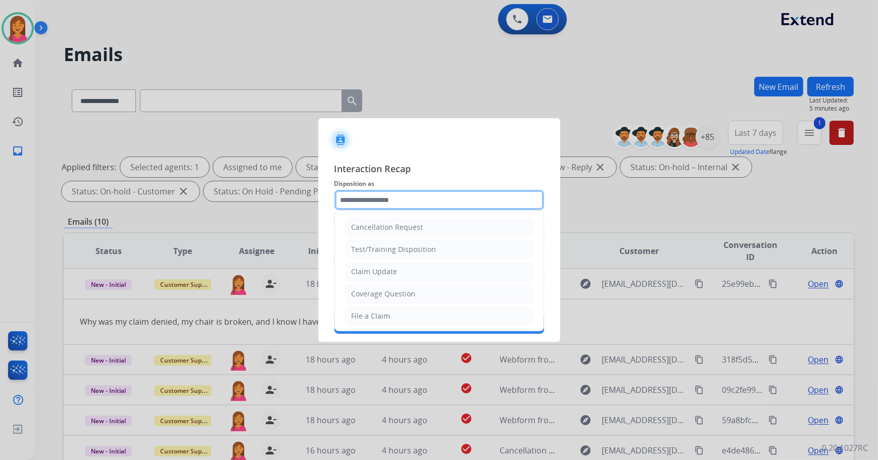
click at [406, 198] on input "text" at bounding box center [439, 200] width 210 height 20
click at [409, 268] on li "Claim Update" at bounding box center [439, 271] width 188 height 19
type input "**********"
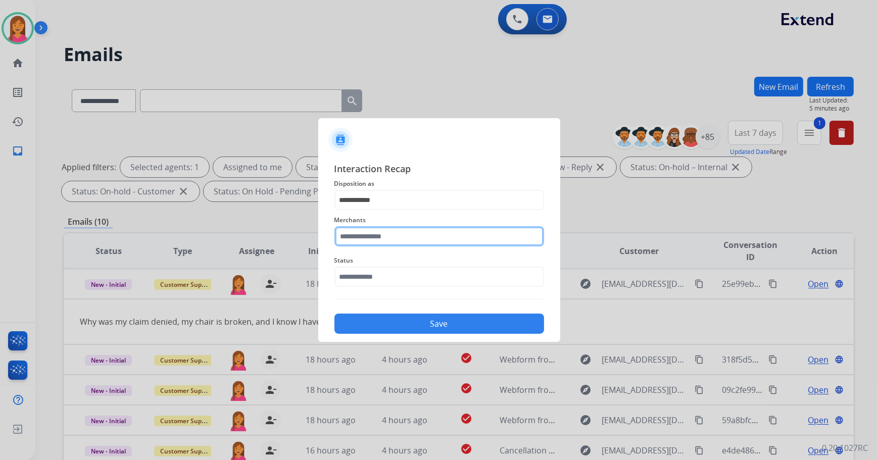
click at [399, 236] on input "text" at bounding box center [439, 236] width 210 height 20
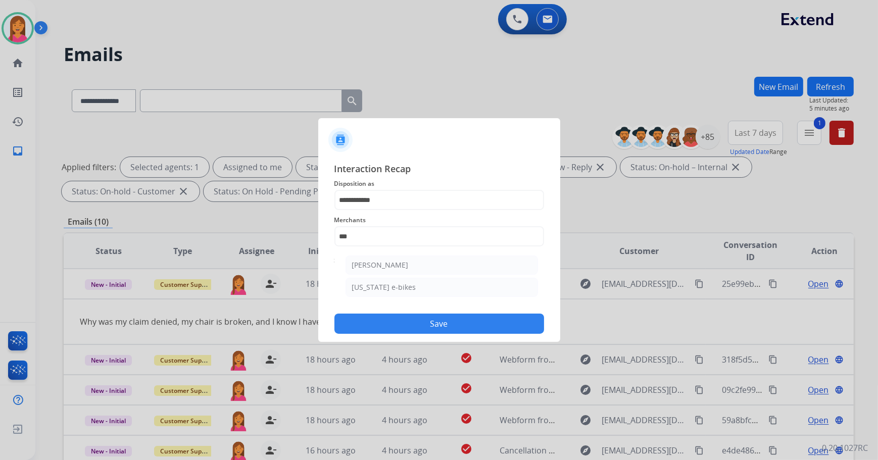
click at [397, 263] on div "[PERSON_NAME]" at bounding box center [380, 265] width 57 height 10
type input "**********"
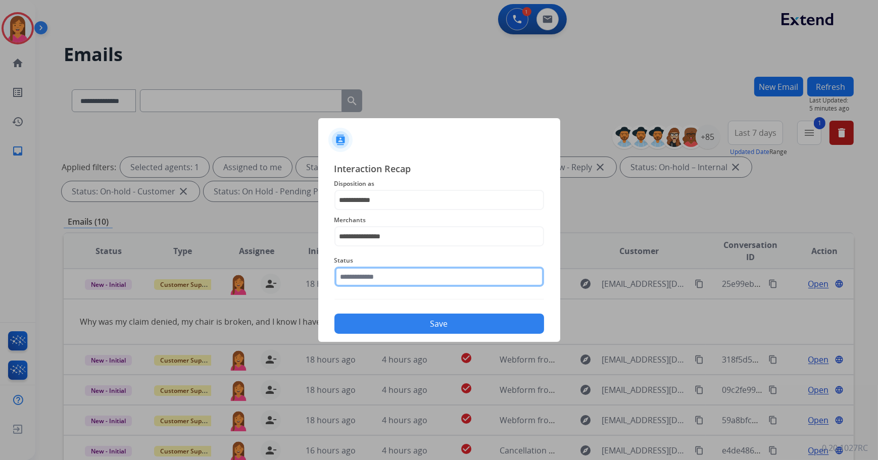
click at [398, 285] on input "text" at bounding box center [439, 277] width 210 height 20
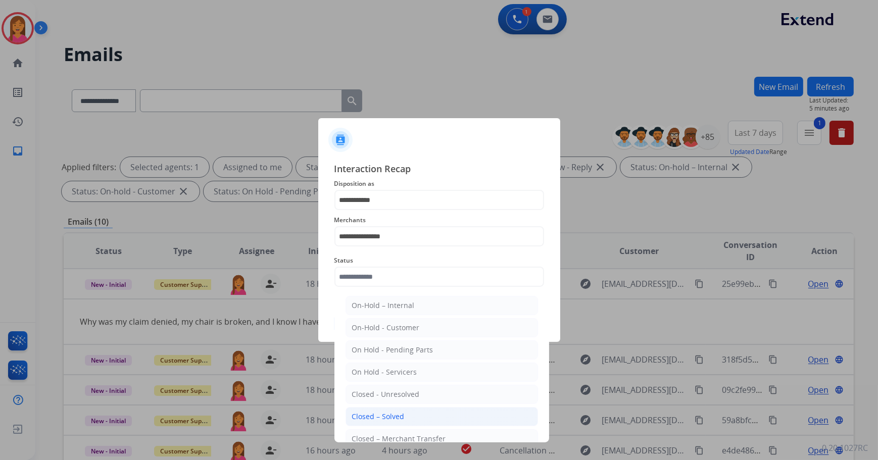
click at [400, 412] on div "Closed – Solved" at bounding box center [378, 417] width 53 height 10
type input "**********"
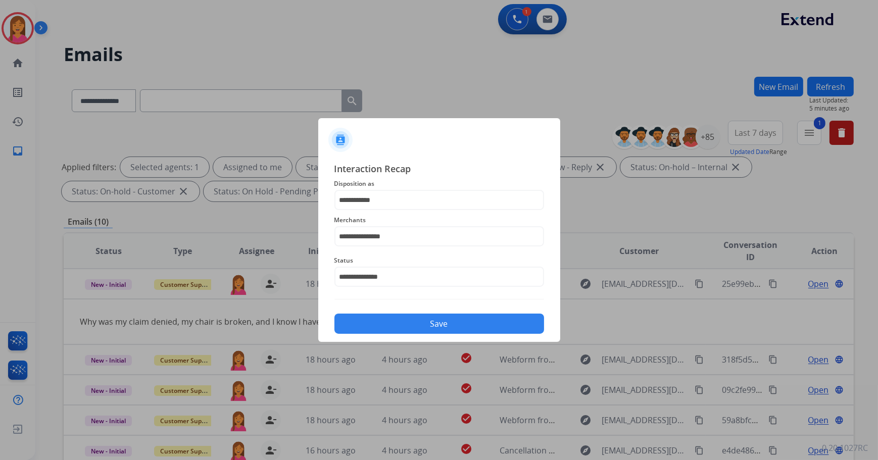
click at [399, 323] on button "Save" at bounding box center [439, 324] width 210 height 20
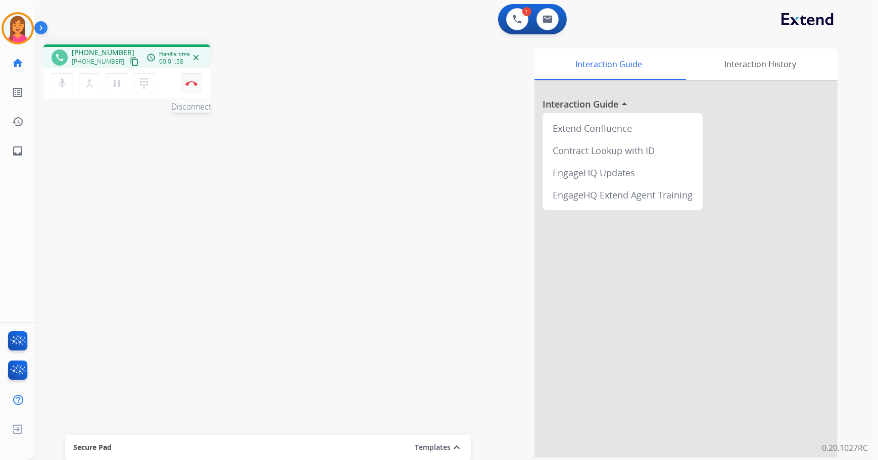
click at [196, 82] on img at bounding box center [191, 83] width 12 height 5
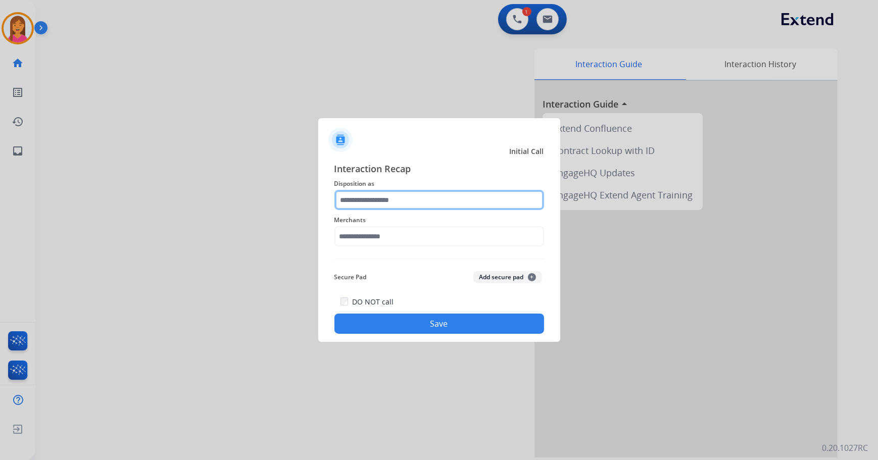
click at [421, 197] on input "text" at bounding box center [439, 200] width 210 height 20
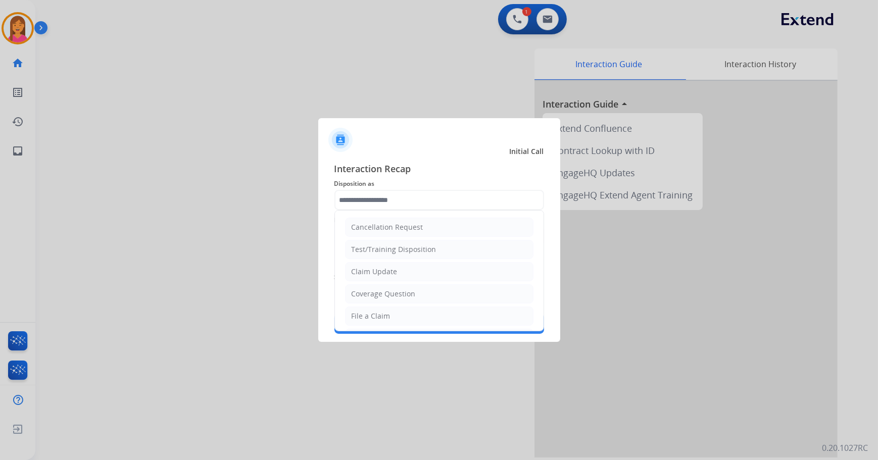
click at [404, 259] on ul "Cancellation Request Test/Training Disposition Claim Update Coverage Question F…" at bounding box center [439, 350] width 209 height 278
click at [404, 269] on li "Claim Update" at bounding box center [439, 271] width 188 height 19
type input "**********"
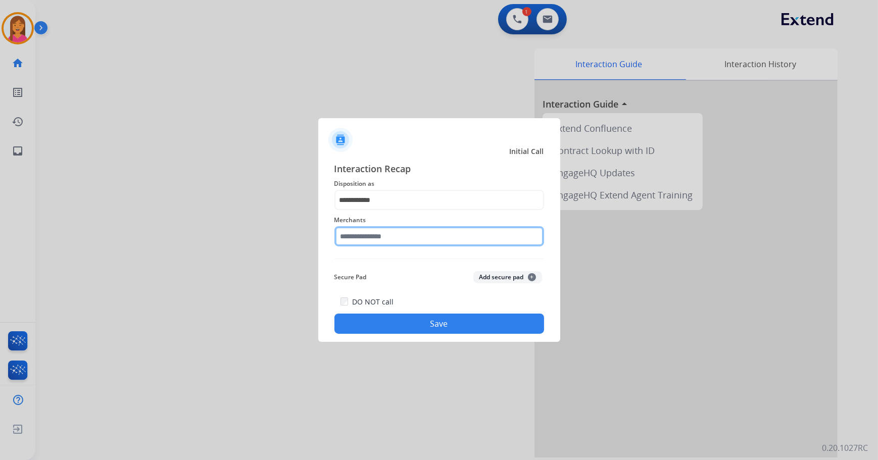
click at [409, 233] on input "text" at bounding box center [439, 236] width 210 height 20
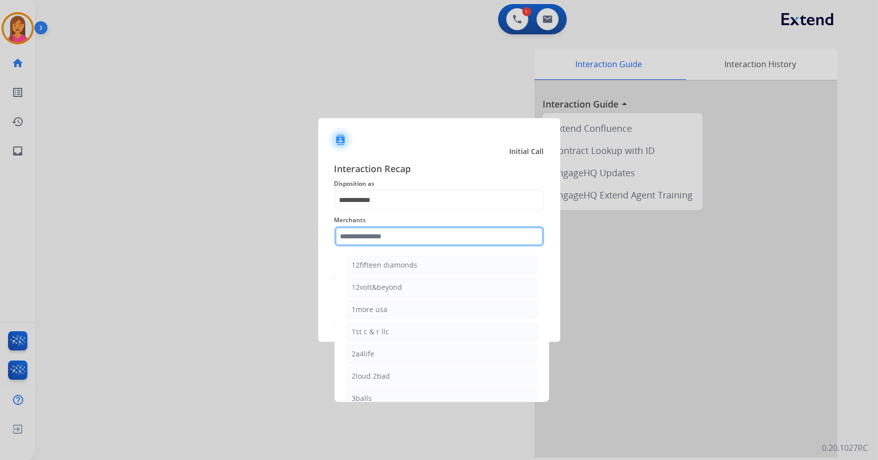
click at [409, 232] on input "text" at bounding box center [439, 236] width 210 height 20
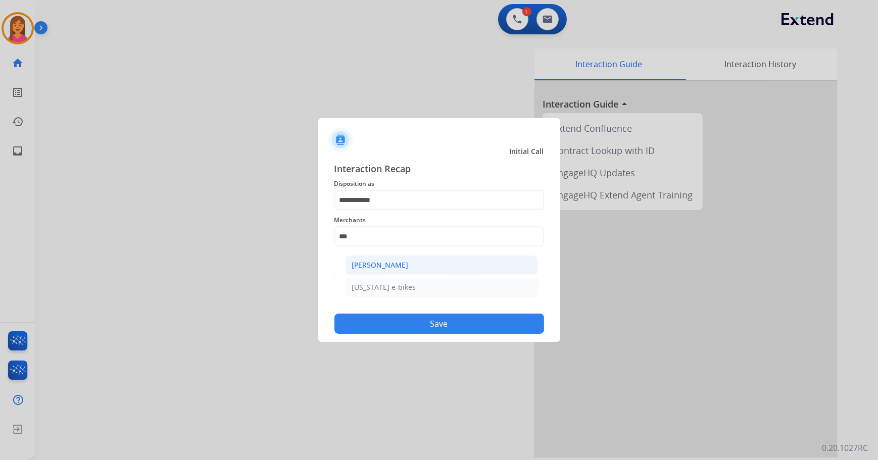
click at [426, 269] on li "[PERSON_NAME]" at bounding box center [441, 264] width 192 height 19
type input "**********"
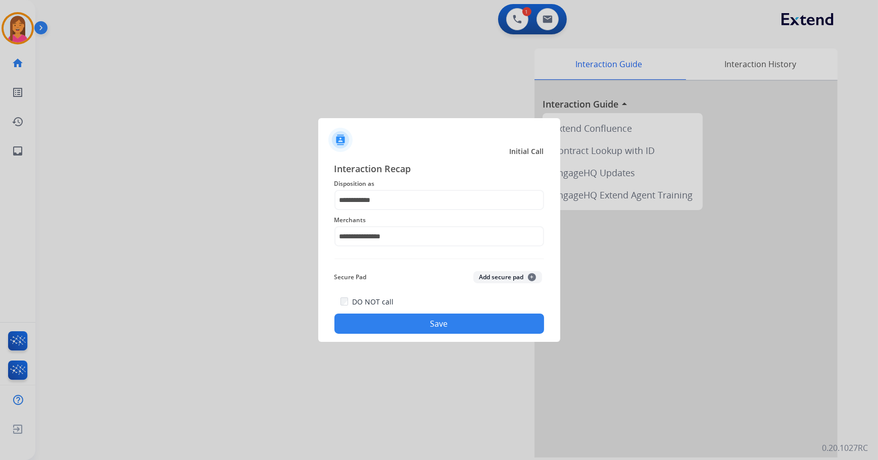
click at [458, 323] on button "Save" at bounding box center [439, 324] width 210 height 20
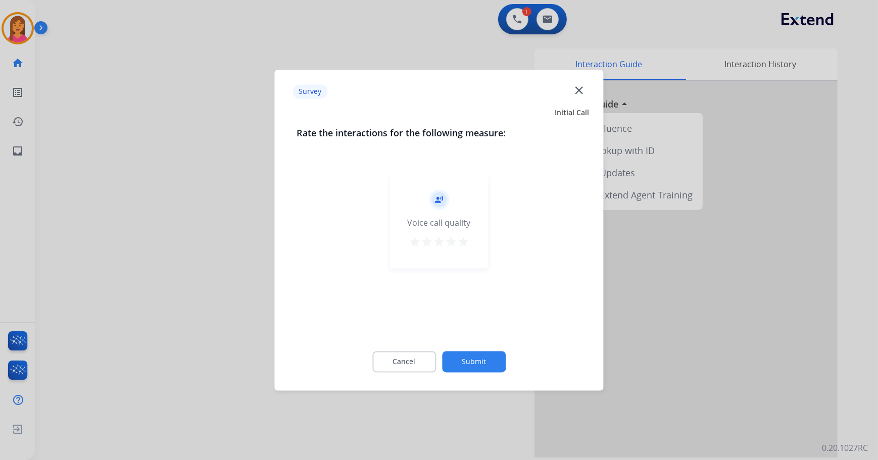
click at [466, 242] on mat-icon "star" at bounding box center [463, 242] width 12 height 12
click at [484, 362] on button "Submit" at bounding box center [474, 361] width 64 height 21
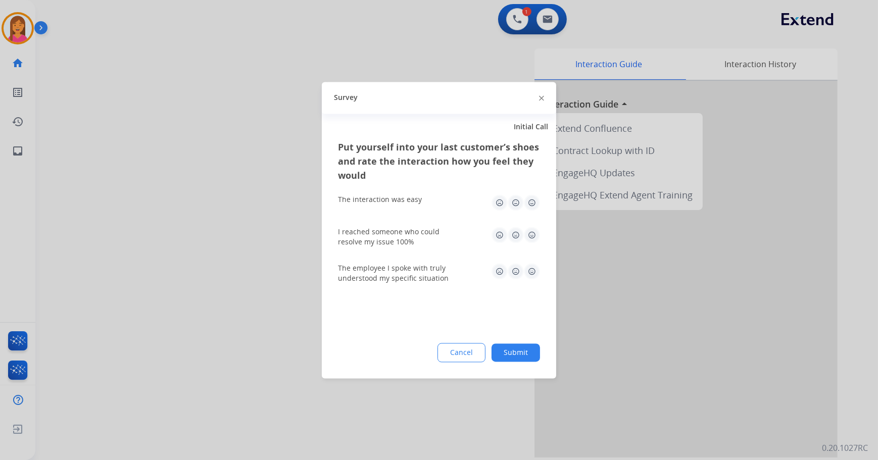
click at [526, 203] on img at bounding box center [532, 202] width 16 height 16
click at [535, 238] on img at bounding box center [532, 235] width 16 height 16
click at [535, 268] on img at bounding box center [532, 271] width 16 height 16
click at [526, 349] on button "Submit" at bounding box center [515, 352] width 48 height 18
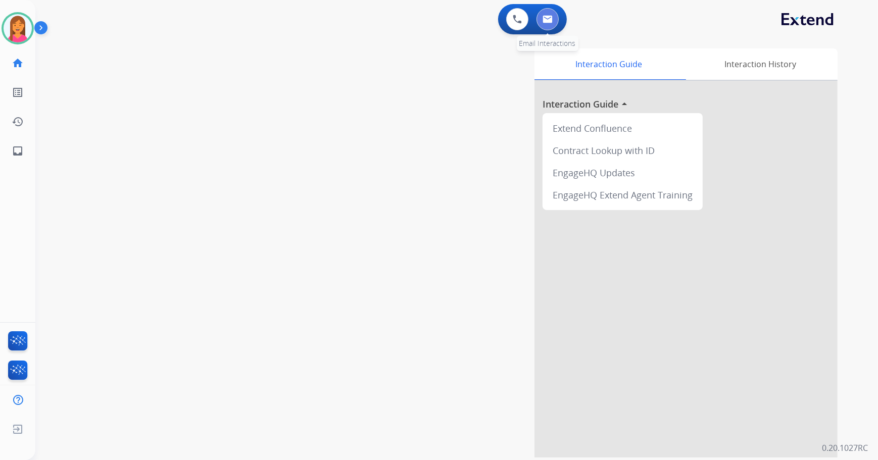
click at [539, 15] on button at bounding box center [547, 19] width 22 height 22
select select "**********"
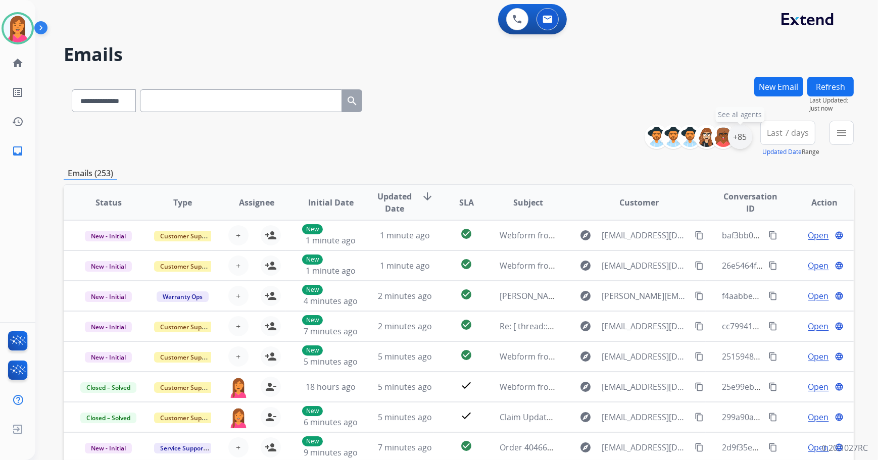
click at [736, 147] on div "+85" at bounding box center [740, 137] width 24 height 24
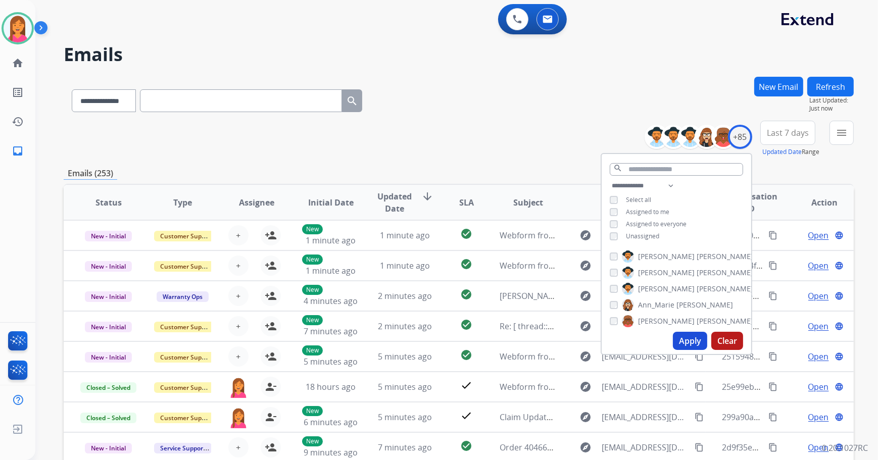
click at [654, 232] on span "Unassigned" at bounding box center [642, 236] width 33 height 9
click at [688, 341] on button "Apply" at bounding box center [690, 341] width 34 height 18
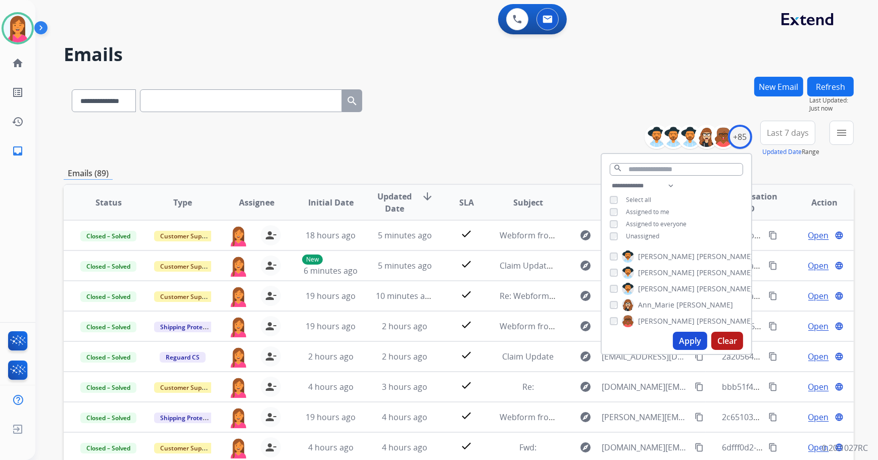
click at [444, 133] on div "**********" at bounding box center [459, 139] width 790 height 36
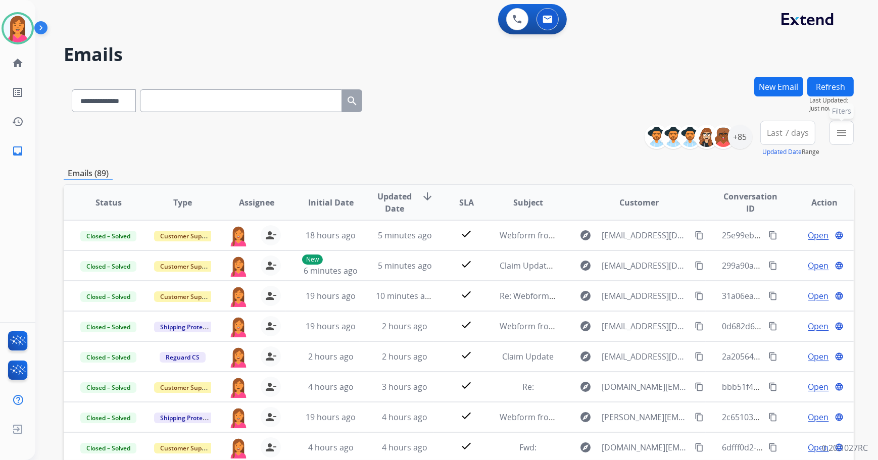
click at [837, 129] on mat-icon "menu" at bounding box center [841, 133] width 12 height 12
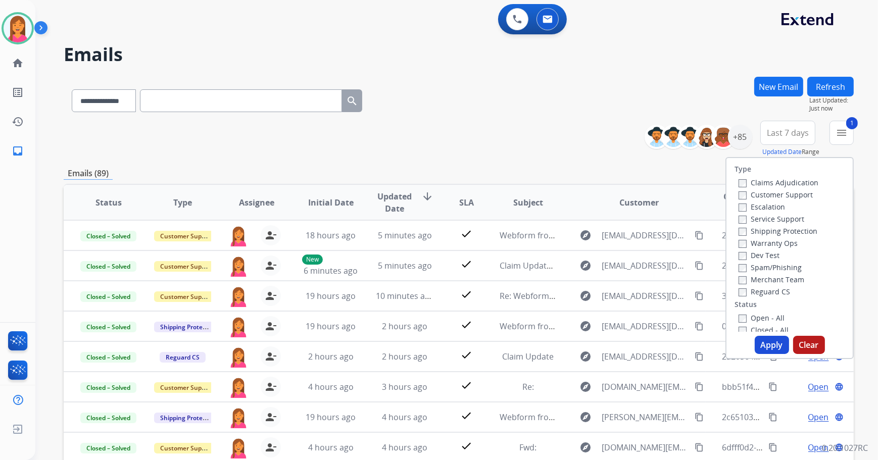
click at [771, 346] on button "Apply" at bounding box center [771, 345] width 34 height 18
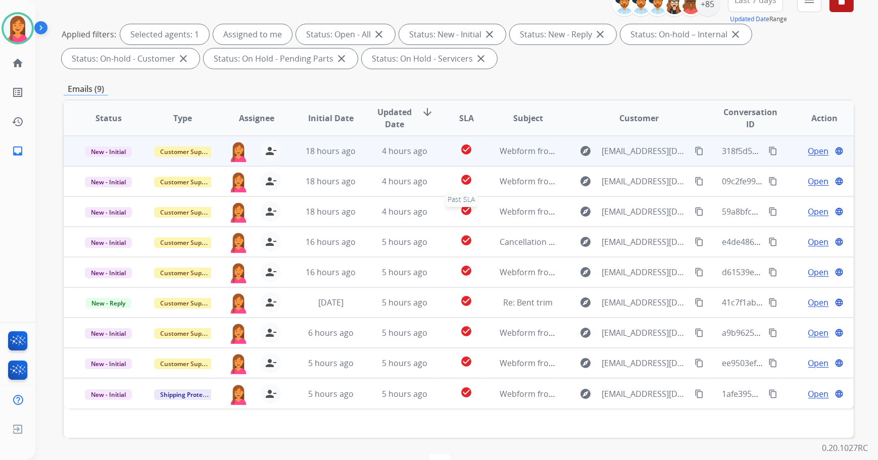
scroll to position [117, 0]
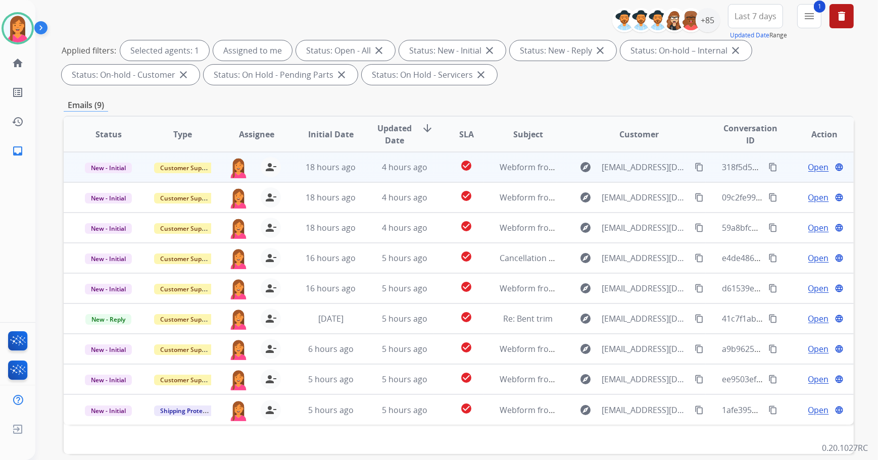
click at [440, 171] on td "check_circle" at bounding box center [458, 167] width 49 height 30
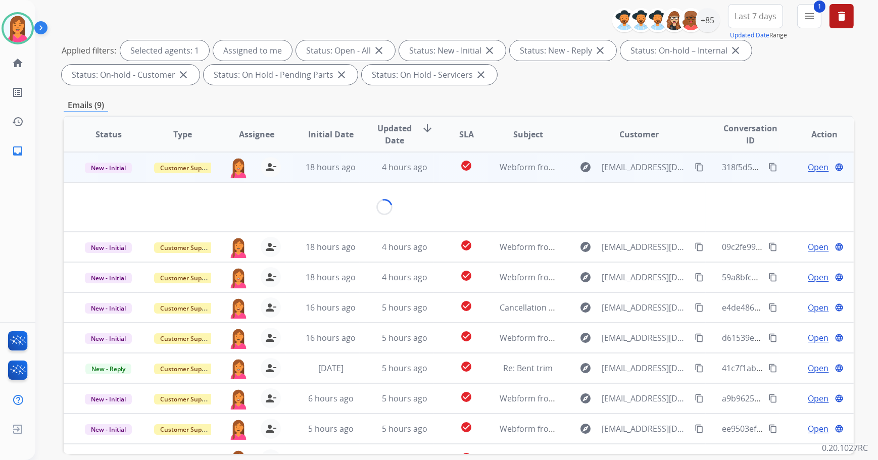
click at [440, 171] on td "check_circle" at bounding box center [458, 167] width 49 height 30
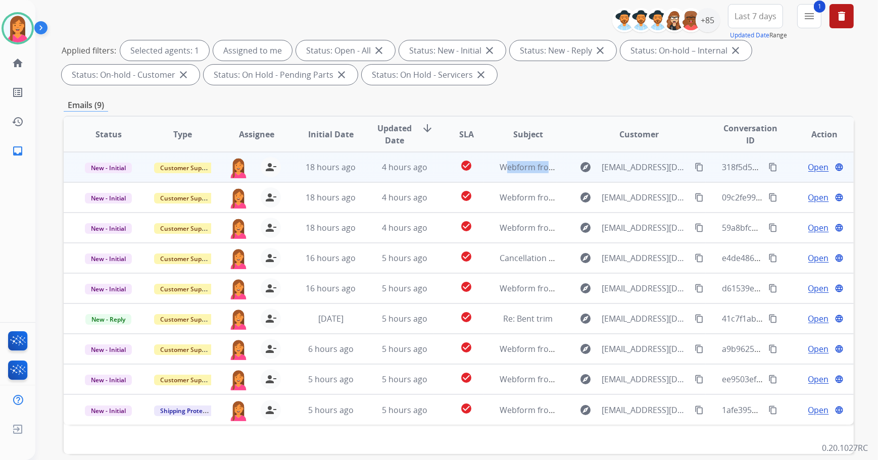
click at [440, 171] on td "check_circle" at bounding box center [458, 167] width 49 height 30
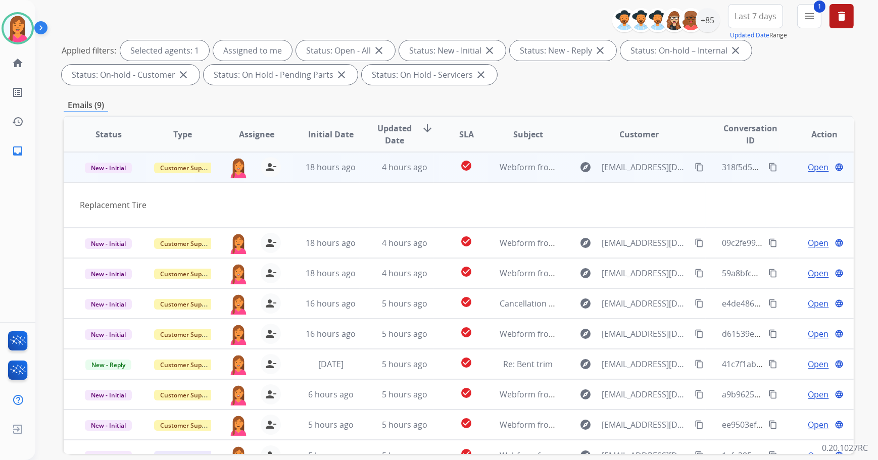
click at [815, 161] on span "Open" at bounding box center [818, 167] width 21 height 12
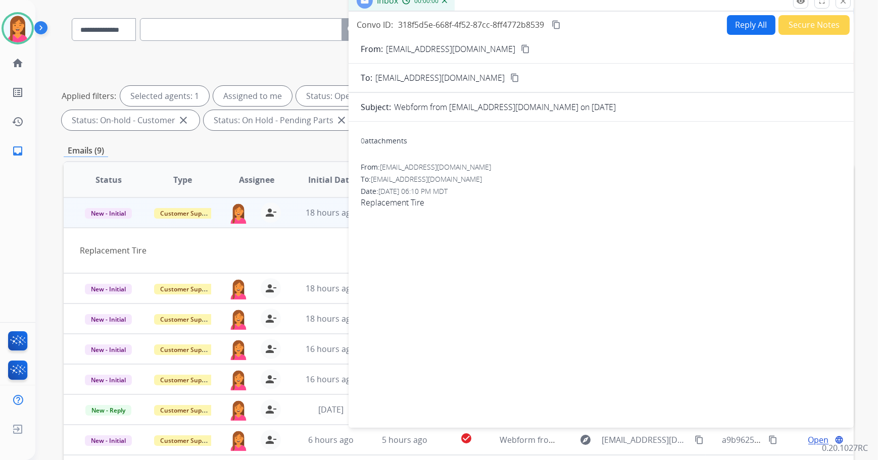
scroll to position [0, 0]
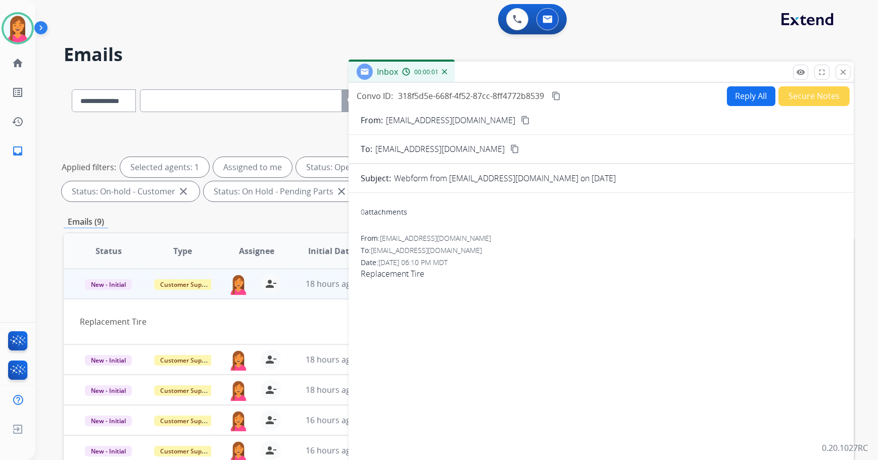
click at [521, 116] on mat-icon "content_copy" at bounding box center [525, 120] width 9 height 9
click at [736, 96] on button "Reply All" at bounding box center [751, 96] width 48 height 20
select select "**********"
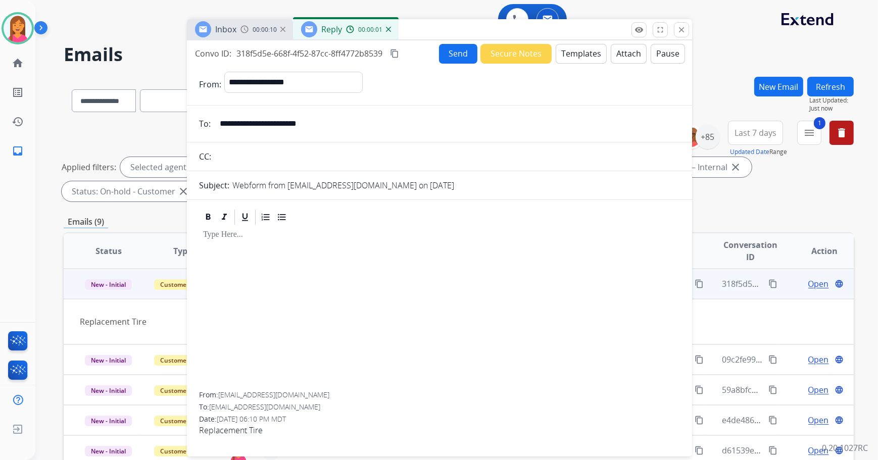
drag, startPoint x: 721, startPoint y: 76, endPoint x: 559, endPoint y: 33, distance: 167.1
click at [559, 33] on div "Inbox 00:00:10 Reply 00:00:01" at bounding box center [439, 29] width 505 height 21
click at [586, 54] on button "Templates" at bounding box center [580, 54] width 51 height 20
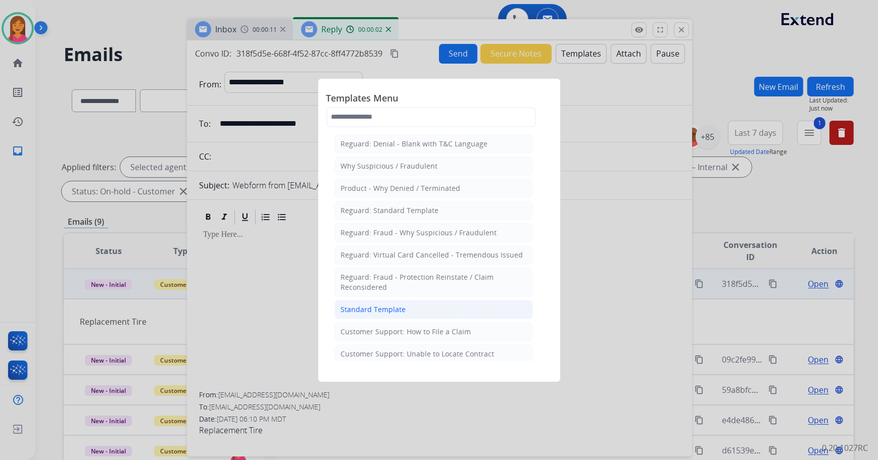
click at [413, 303] on li "Standard Template" at bounding box center [433, 309] width 198 height 19
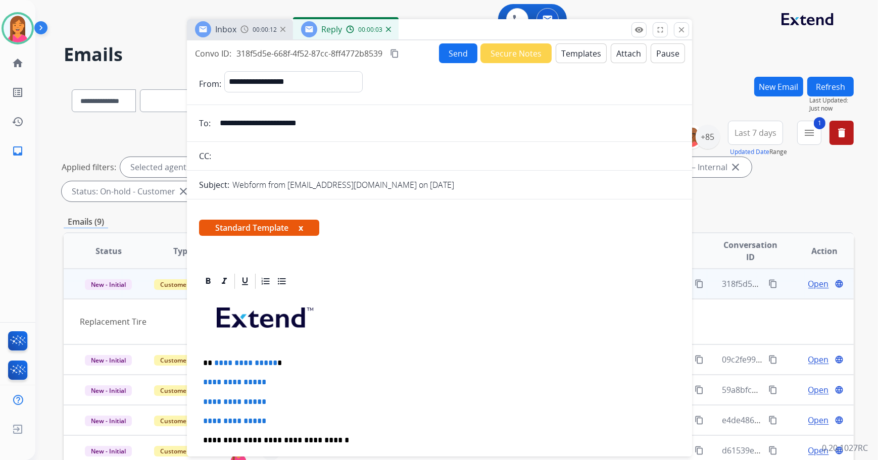
click at [296, 229] on span "Standard Template x" at bounding box center [259, 228] width 120 height 16
click at [300, 225] on button "x" at bounding box center [300, 228] width 5 height 12
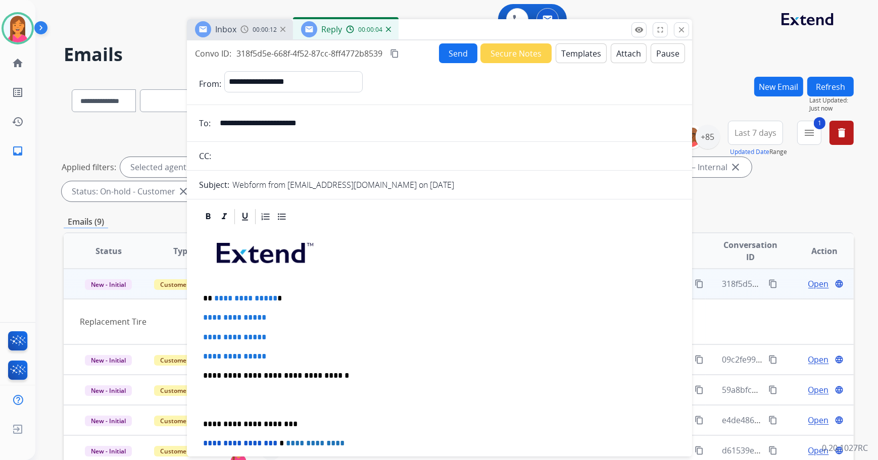
click at [279, 298] on p "**********" at bounding box center [435, 298] width 465 height 9
drag, startPoint x: 283, startPoint y: 353, endPoint x: 198, endPoint y: 315, distance: 93.3
click at [198, 315] on div "**********" at bounding box center [439, 417] width 505 height 418
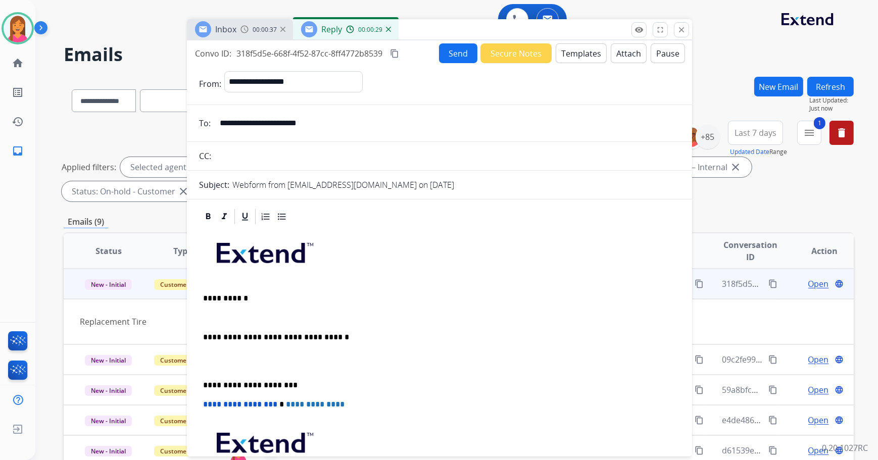
click at [212, 315] on p at bounding box center [439, 317] width 473 height 9
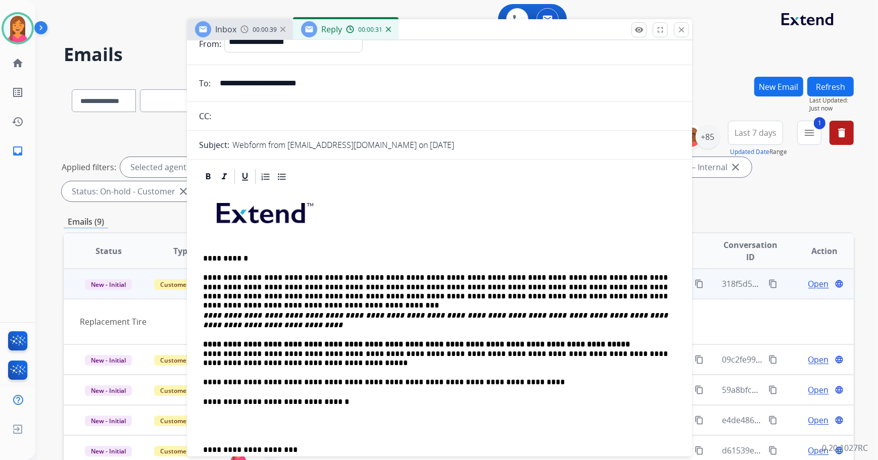
scroll to position [91, 0]
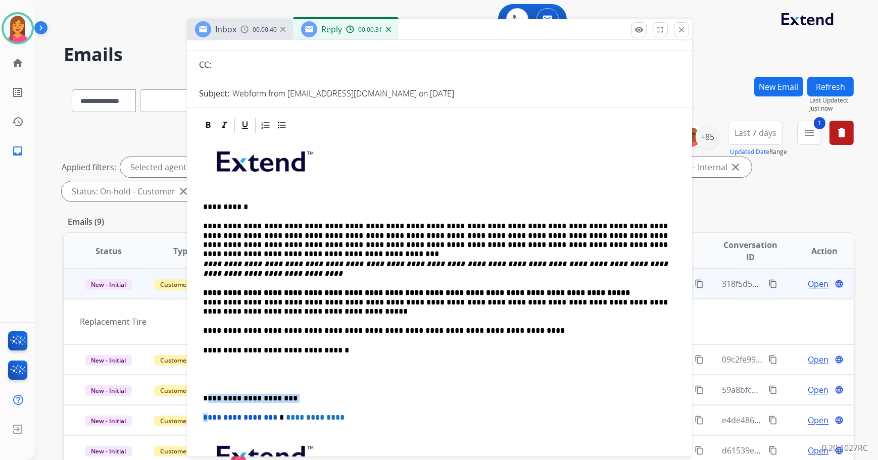
click at [206, 401] on div "**********" at bounding box center [439, 340] width 481 height 413
click at [206, 399] on p "**********" at bounding box center [435, 398] width 465 height 9
click at [203, 400] on p "**********" at bounding box center [435, 398] width 465 height 9
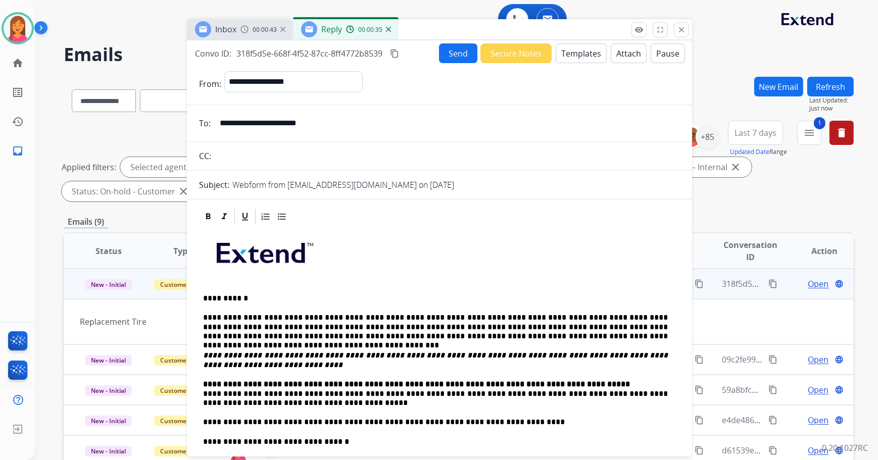
scroll to position [0, 0]
click at [449, 60] on button "Send" at bounding box center [458, 53] width 38 height 20
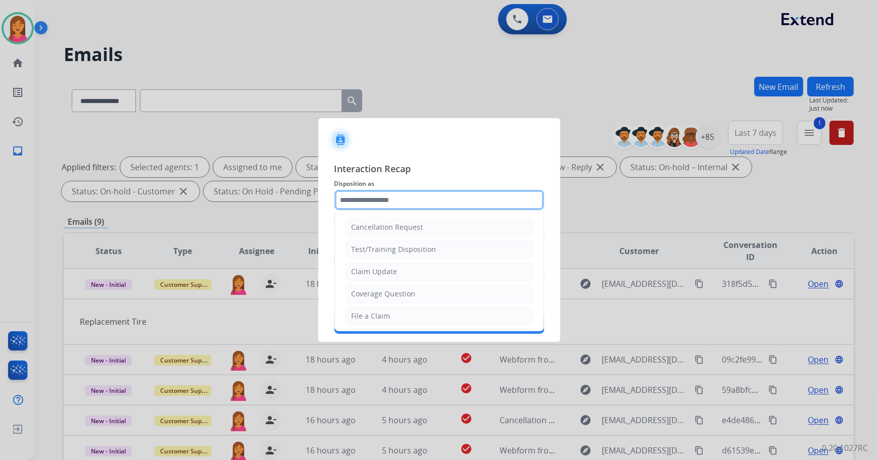
click at [412, 202] on input "text" at bounding box center [439, 200] width 210 height 20
click at [415, 316] on li "File a Claim" at bounding box center [439, 315] width 188 height 19
type input "**********"
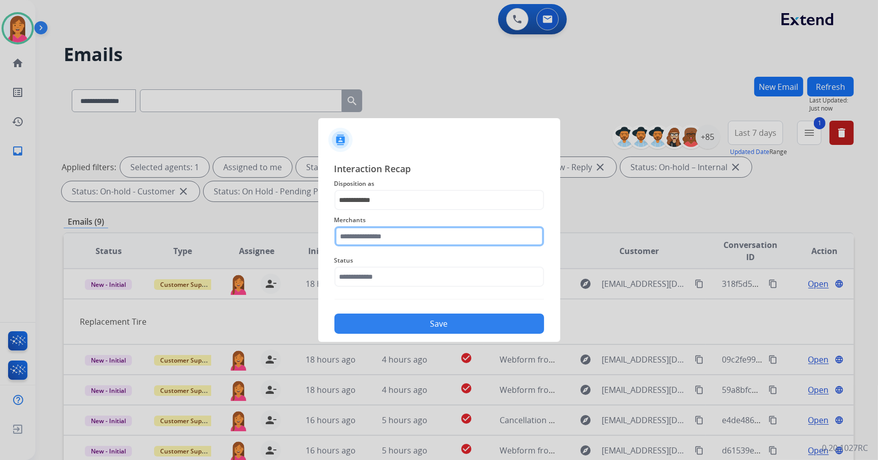
click at [390, 241] on input "text" at bounding box center [439, 236] width 210 height 20
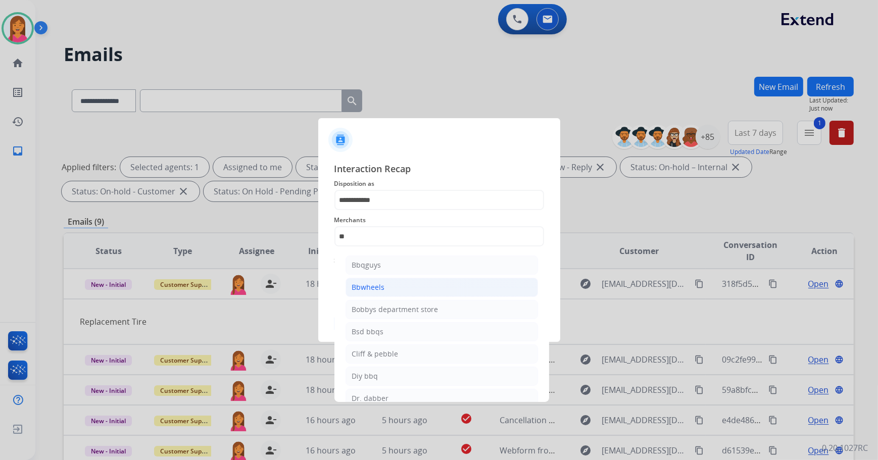
click at [398, 284] on li "Bbwheels" at bounding box center [441, 287] width 192 height 19
type input "********"
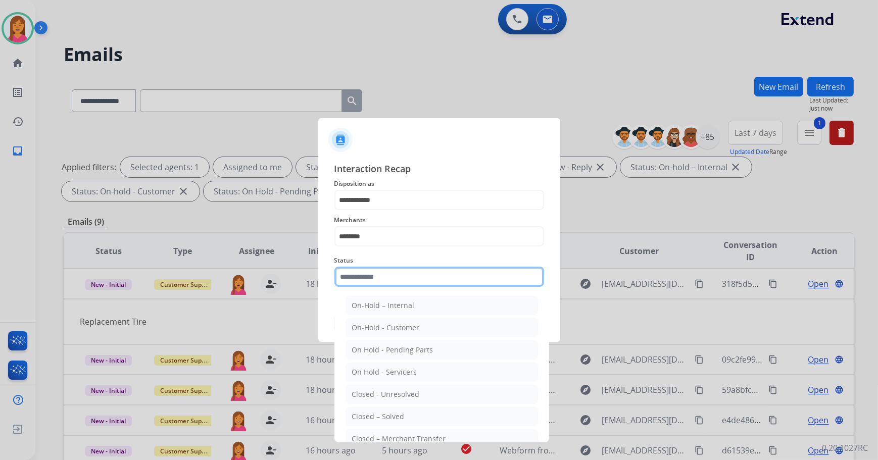
click at [396, 281] on input "text" at bounding box center [439, 277] width 210 height 20
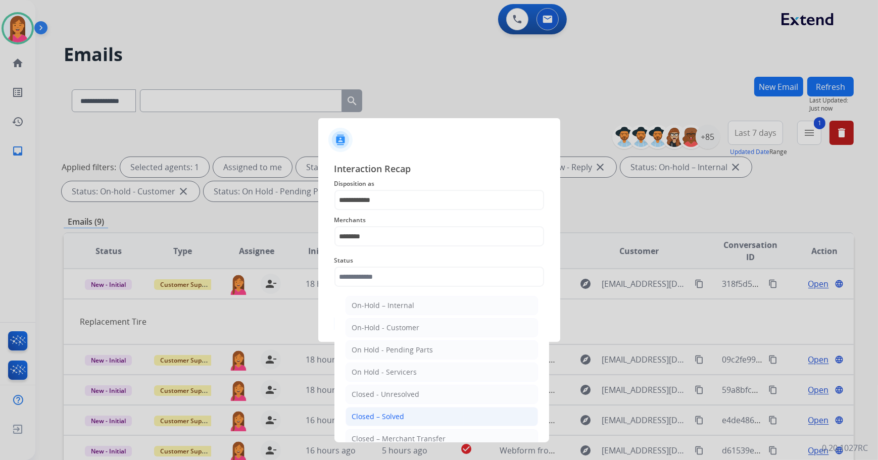
click at [363, 414] on div "Closed – Solved" at bounding box center [378, 417] width 53 height 10
type input "**********"
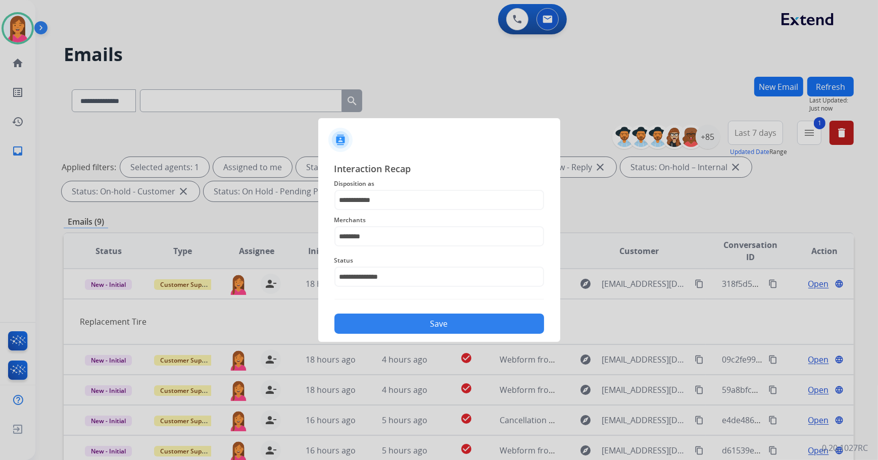
click at [371, 330] on button "Save" at bounding box center [439, 324] width 210 height 20
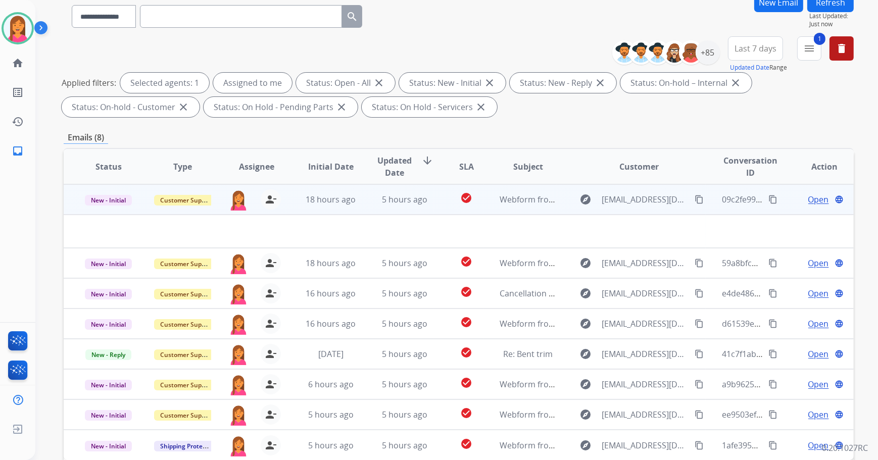
scroll to position [163, 0]
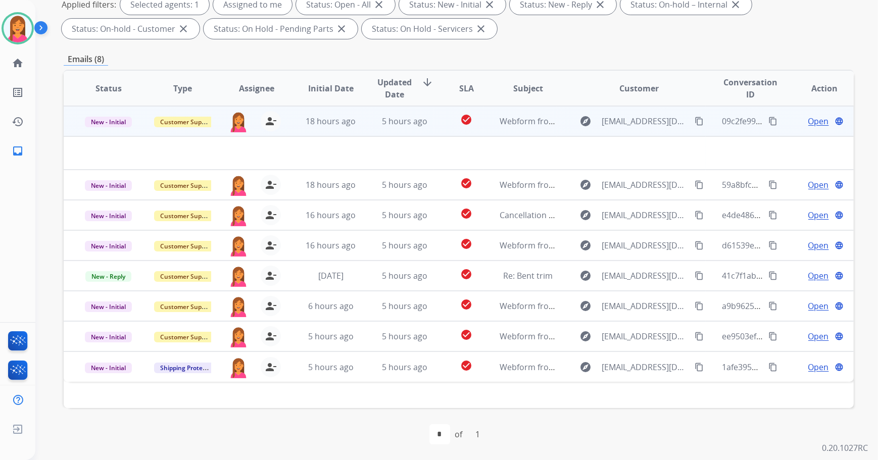
click at [411, 134] on td "5 hours ago" at bounding box center [397, 121] width 74 height 30
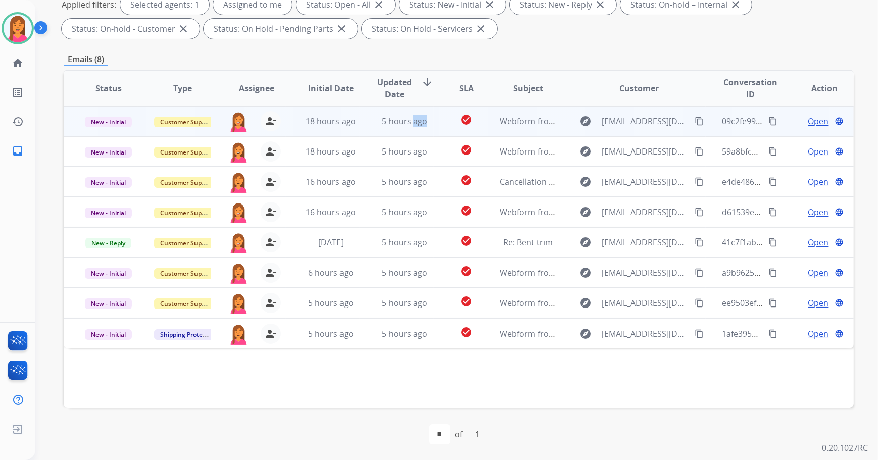
click at [411, 134] on td "5 hours ago" at bounding box center [397, 121] width 74 height 30
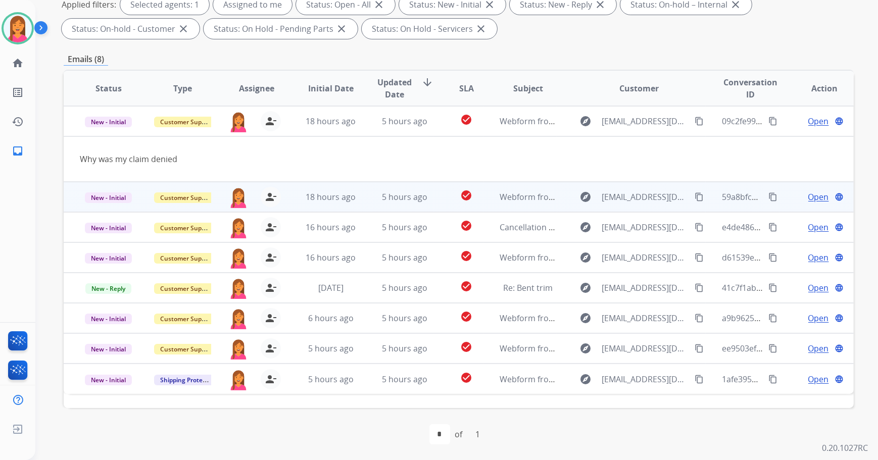
click at [434, 202] on td "check_circle" at bounding box center [458, 197] width 49 height 30
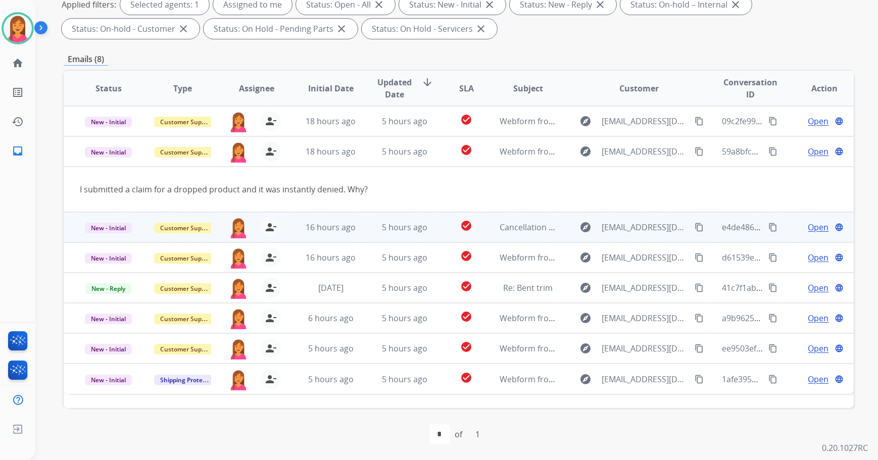
click at [434, 229] on td "check_circle" at bounding box center [458, 227] width 49 height 30
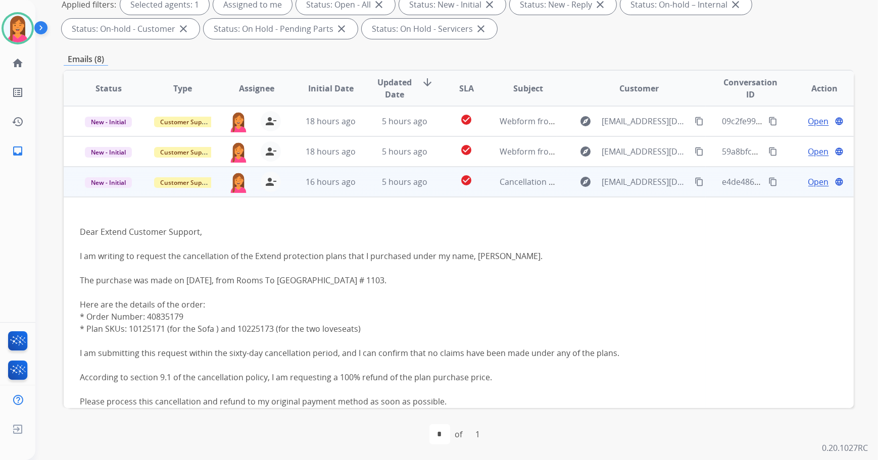
scroll to position [61, 0]
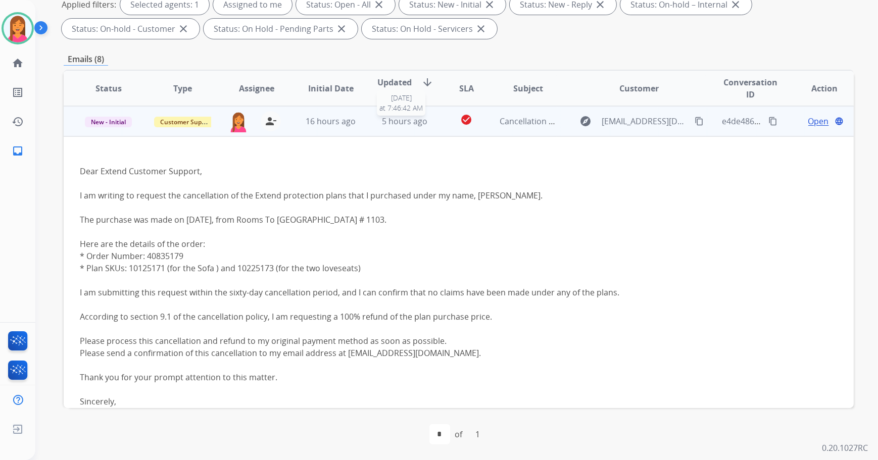
click at [426, 126] on div "5 hours ago" at bounding box center [405, 121] width 58 height 12
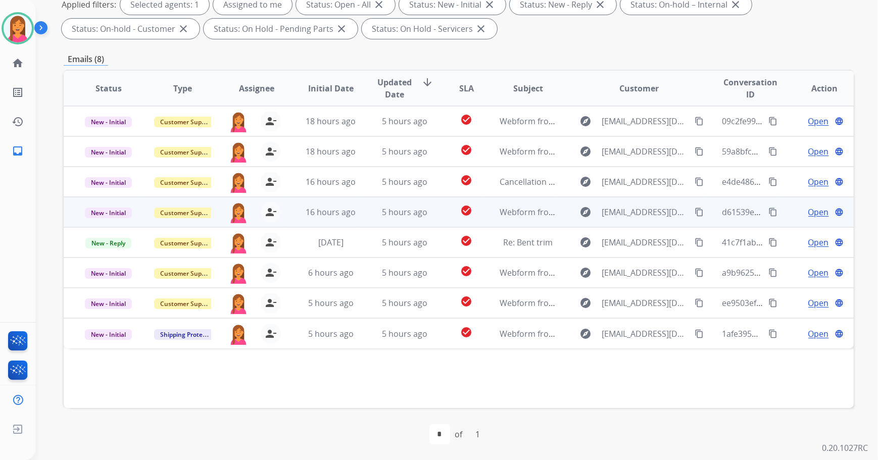
click at [438, 220] on td "check_circle" at bounding box center [458, 212] width 49 height 30
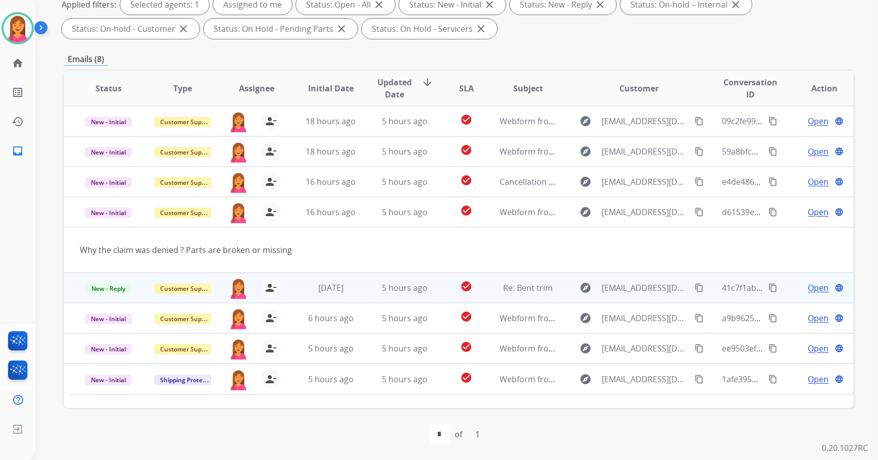
click at [438, 281] on td "check_circle" at bounding box center [458, 288] width 49 height 30
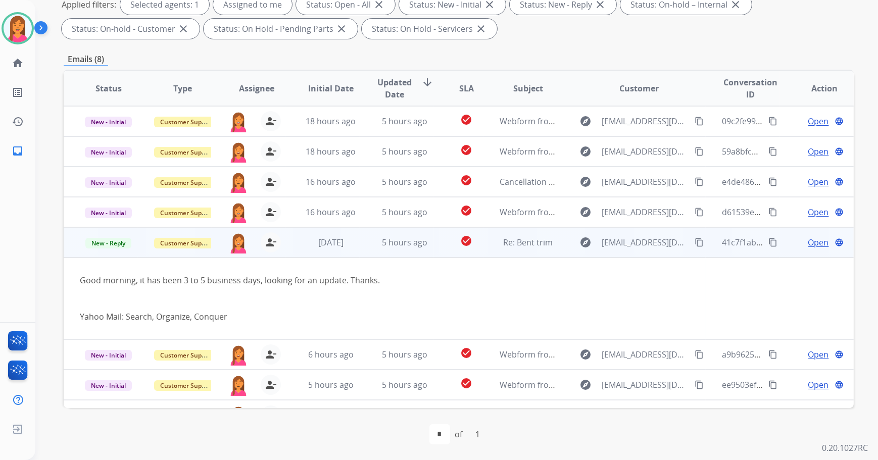
scroll to position [22, 0]
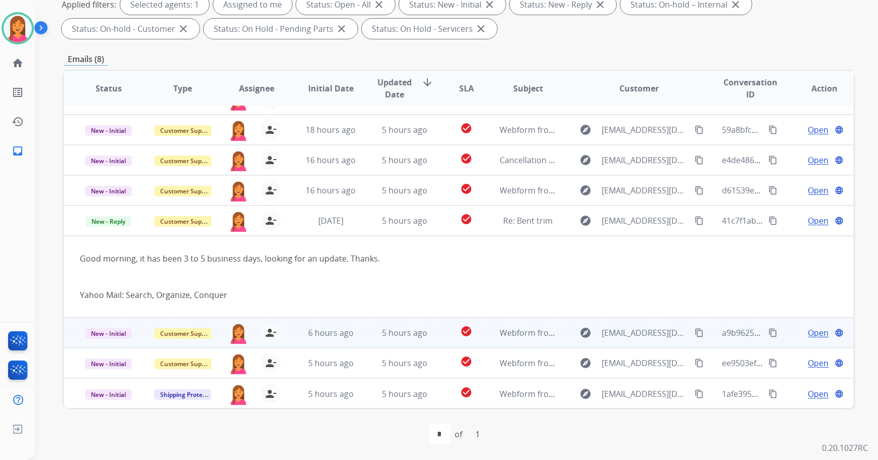
click at [440, 330] on td "check_circle" at bounding box center [458, 333] width 49 height 30
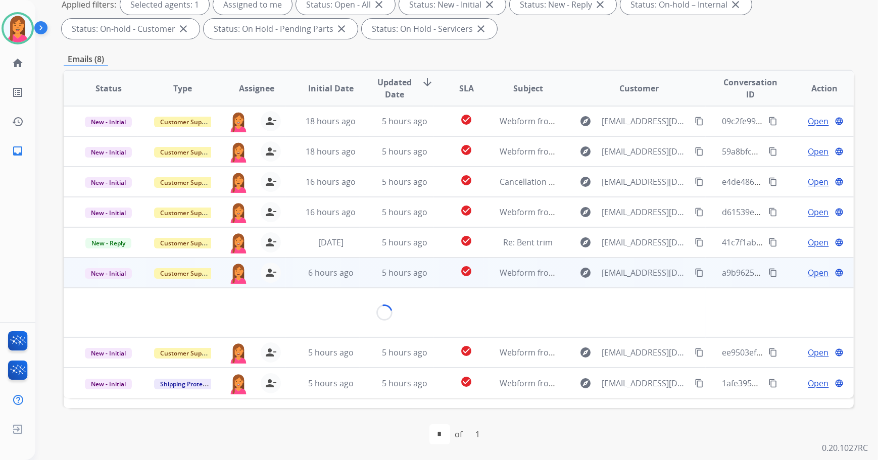
scroll to position [0, 0]
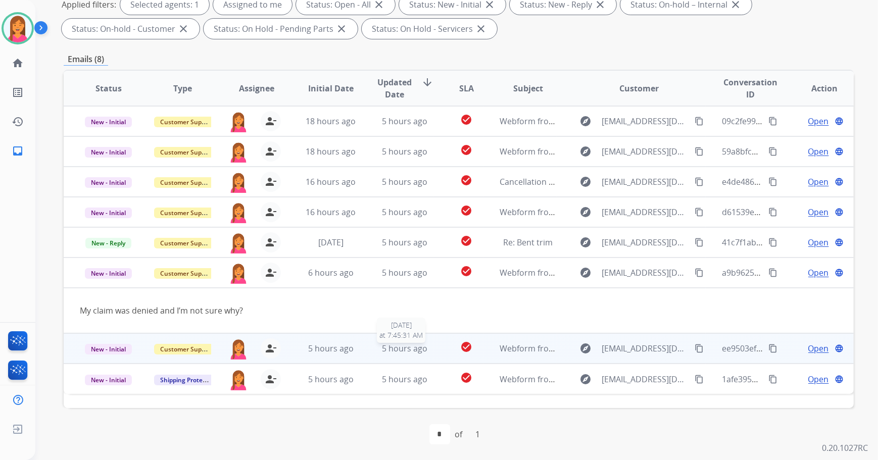
click at [430, 343] on tr "New - Initial Customer Support nataya.kelly@mcibpo.com person_remove Unassign t…" at bounding box center [459, 348] width 790 height 30
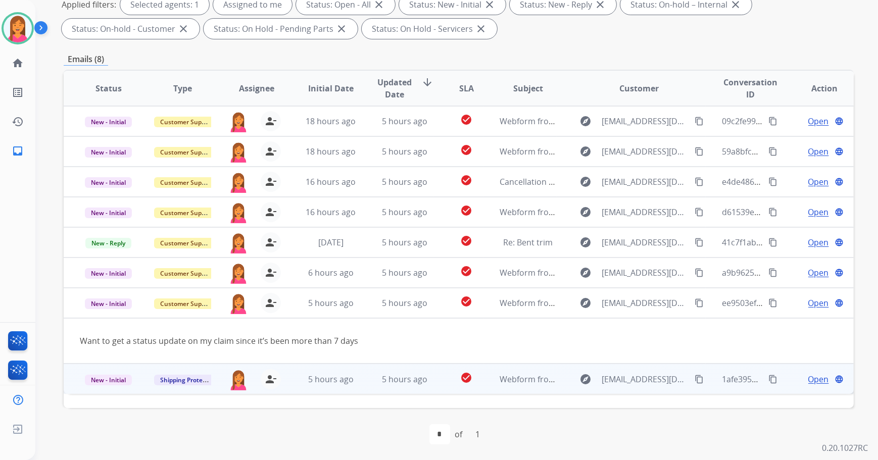
drag, startPoint x: 430, startPoint y: 343, endPoint x: 439, endPoint y: 381, distance: 38.5
click at [439, 381] on td "check_circle" at bounding box center [458, 379] width 49 height 30
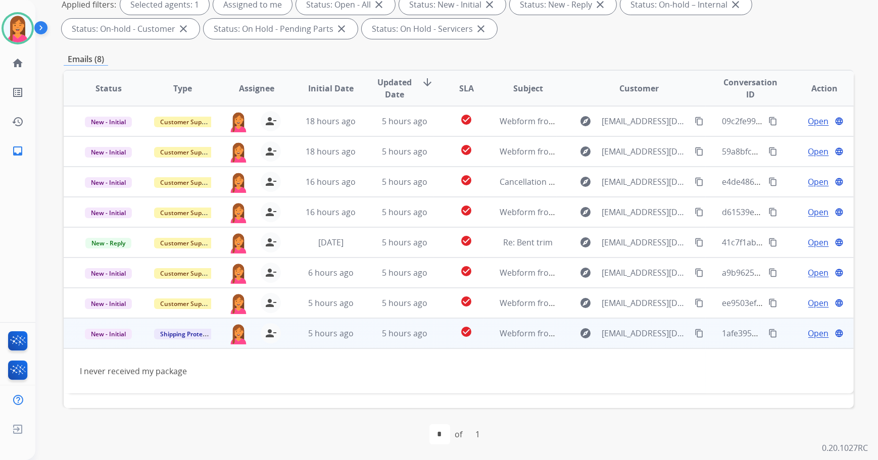
click at [817, 337] on span "Open" at bounding box center [818, 333] width 21 height 12
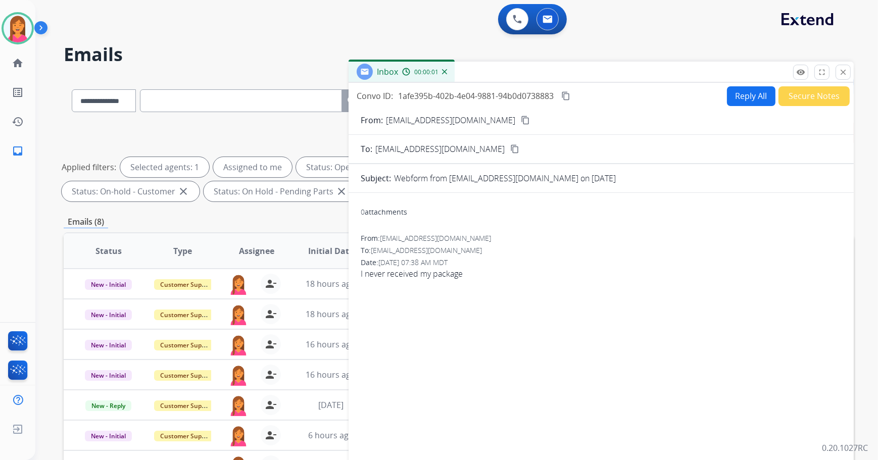
click at [521, 121] on mat-icon "content_copy" at bounding box center [525, 120] width 9 height 9
click at [749, 93] on button "Reply All" at bounding box center [751, 96] width 48 height 20
select select "**********"
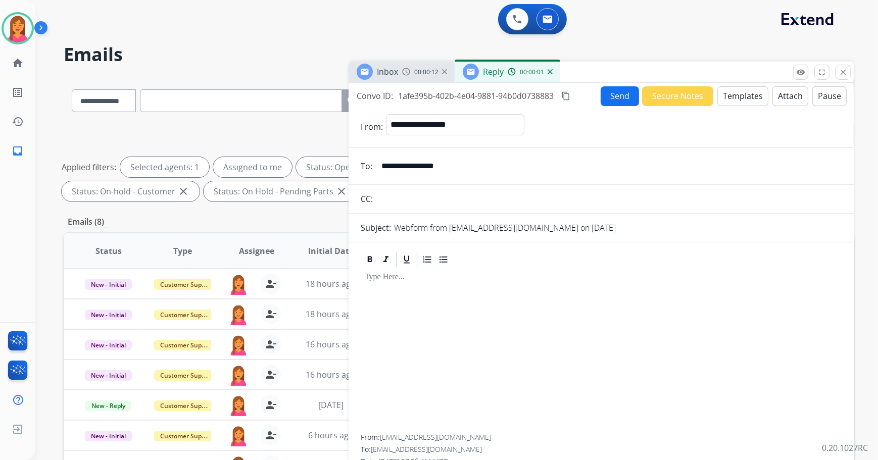
click at [752, 93] on button "Templates" at bounding box center [742, 96] width 51 height 20
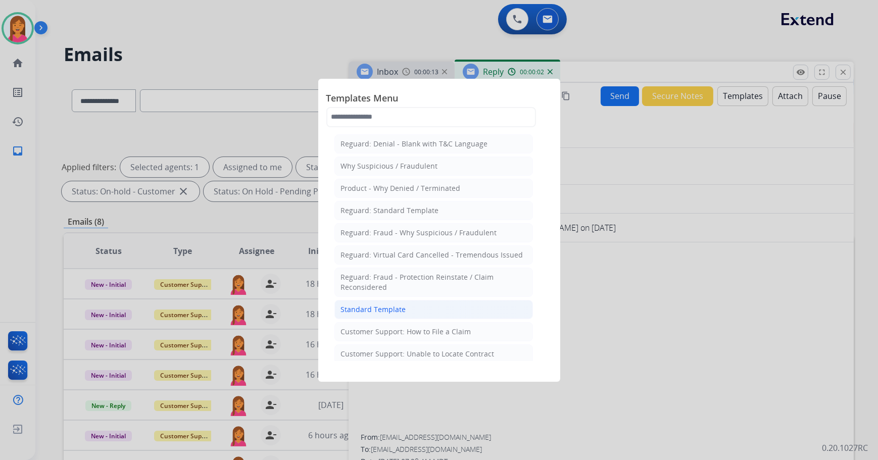
click at [438, 303] on li "Standard Template" at bounding box center [433, 309] width 198 height 19
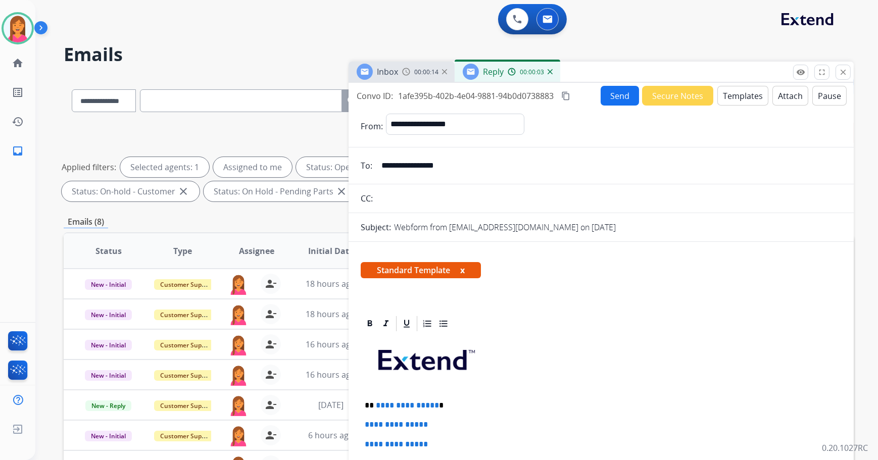
click at [462, 270] on button "x" at bounding box center [462, 270] width 5 height 12
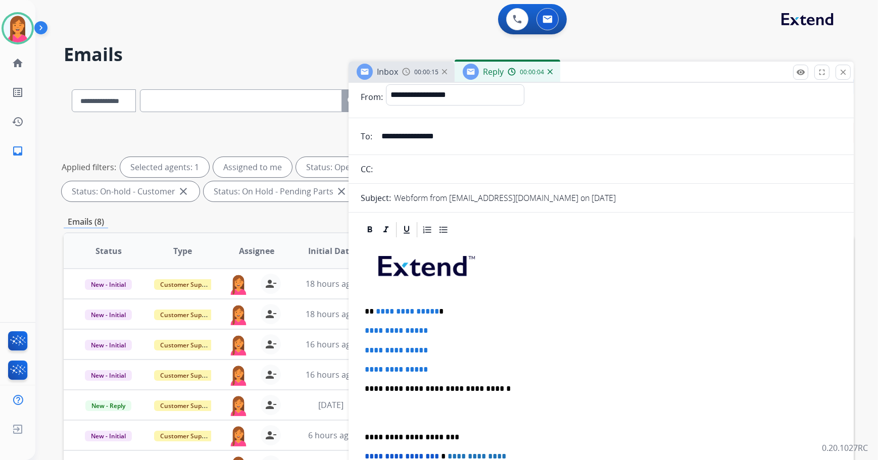
scroll to position [45, 0]
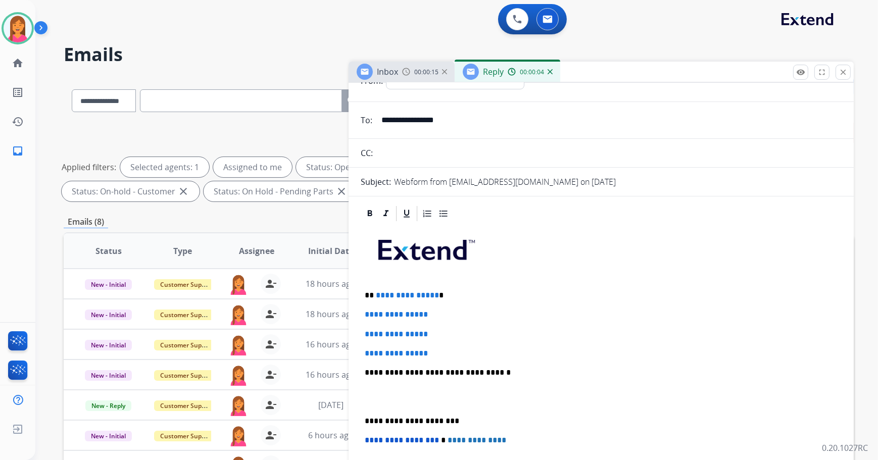
click at [444, 293] on p "**********" at bounding box center [597, 295] width 465 height 9
drag, startPoint x: 442, startPoint y: 350, endPoint x: 358, endPoint y: 311, distance: 92.4
click at [358, 312] on div "**********" at bounding box center [600, 413] width 505 height 418
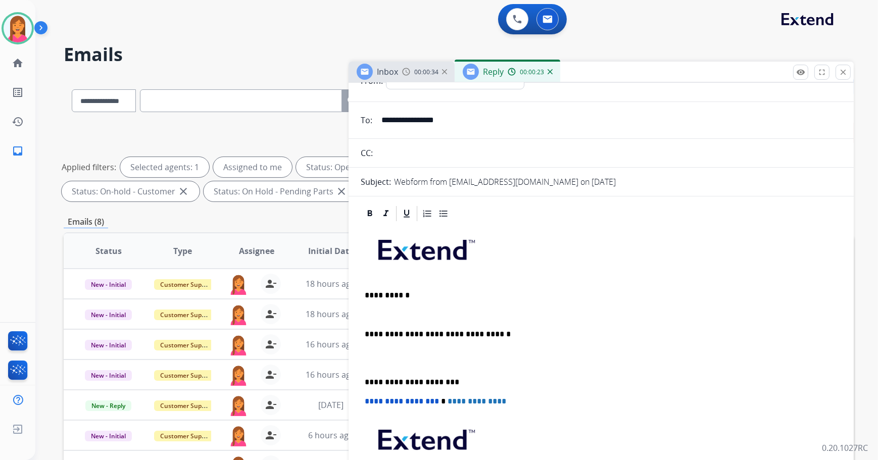
click at [373, 315] on p at bounding box center [601, 314] width 473 height 9
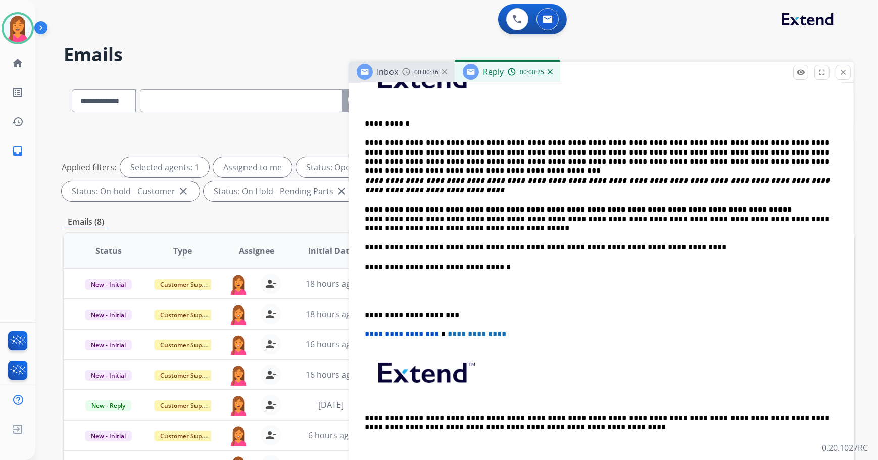
scroll to position [229, 0]
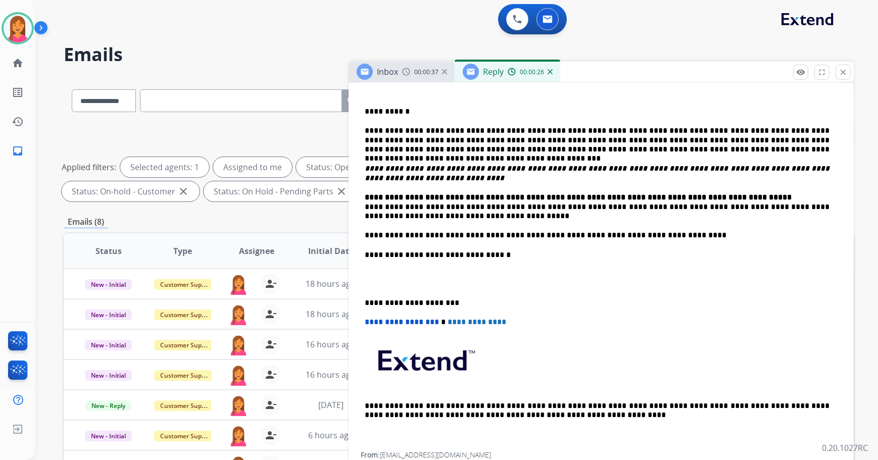
click at [365, 302] on p "**********" at bounding box center [597, 302] width 465 height 9
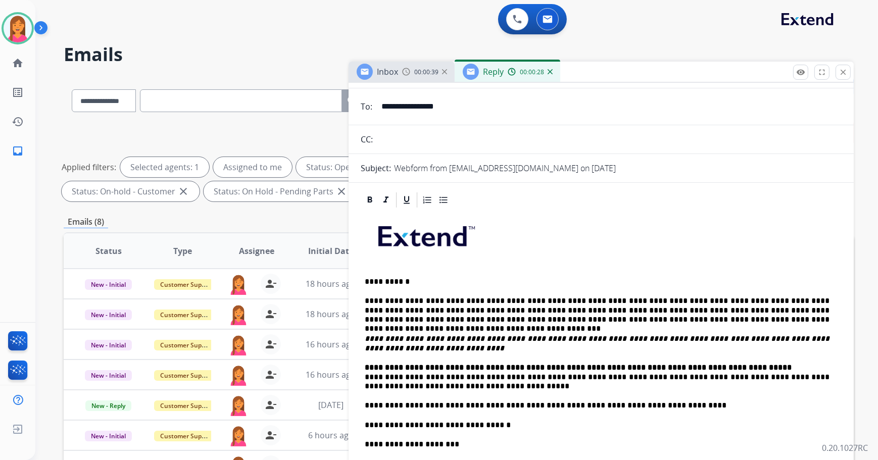
scroll to position [0, 0]
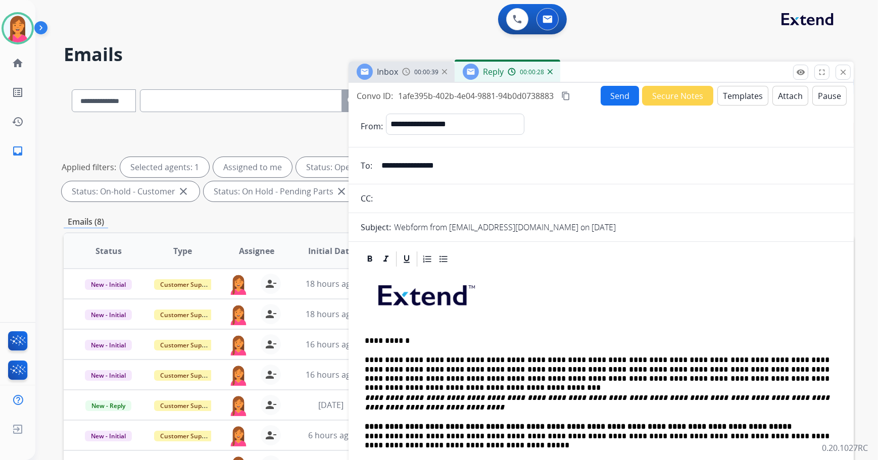
click at [608, 89] on button "Send" at bounding box center [619, 96] width 38 height 20
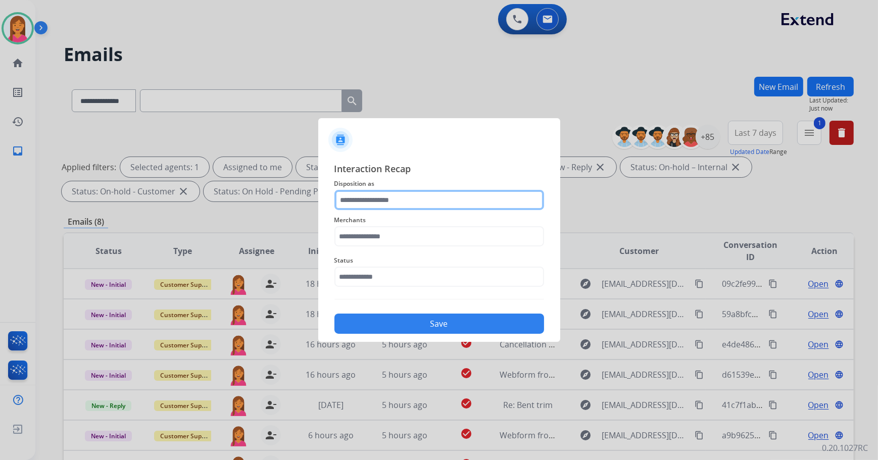
click at [391, 198] on input "text" at bounding box center [439, 200] width 210 height 20
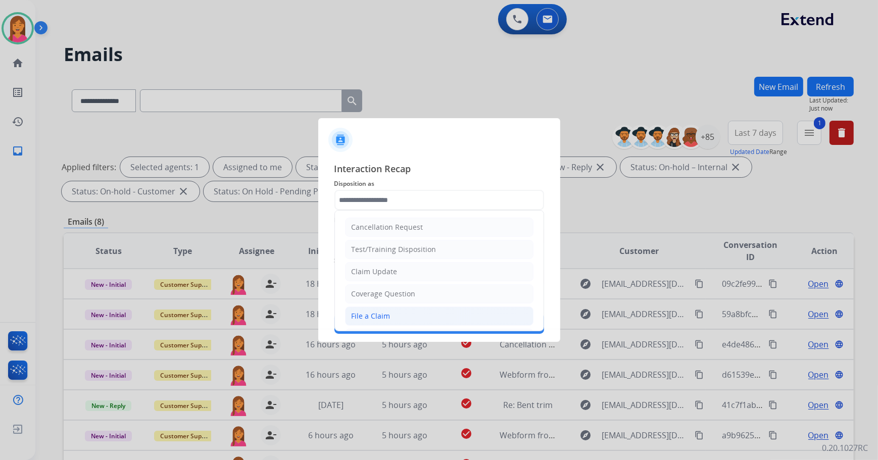
click at [386, 313] on div "File a Claim" at bounding box center [370, 316] width 39 height 10
type input "**********"
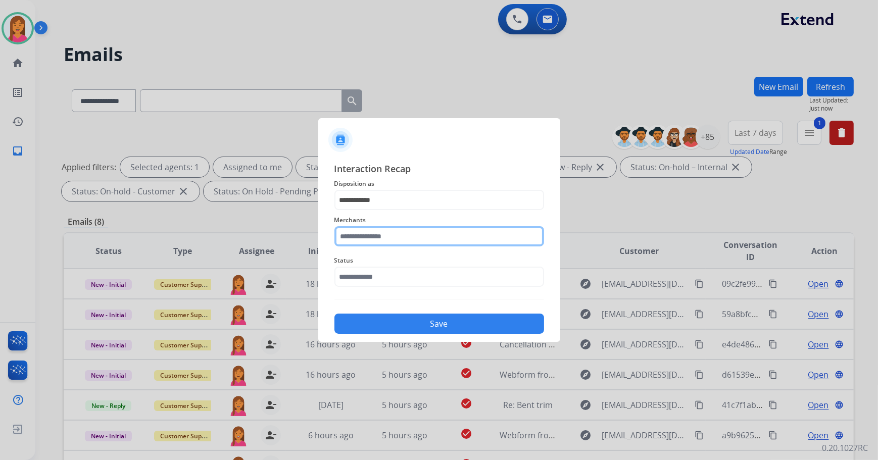
click at [371, 236] on input "text" at bounding box center [439, 236] width 210 height 20
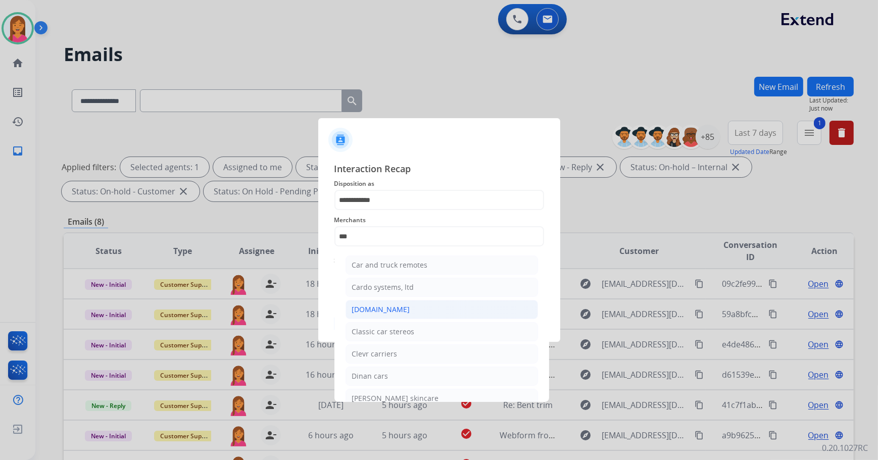
click at [390, 307] on div "[DOMAIN_NAME]" at bounding box center [381, 309] width 58 height 10
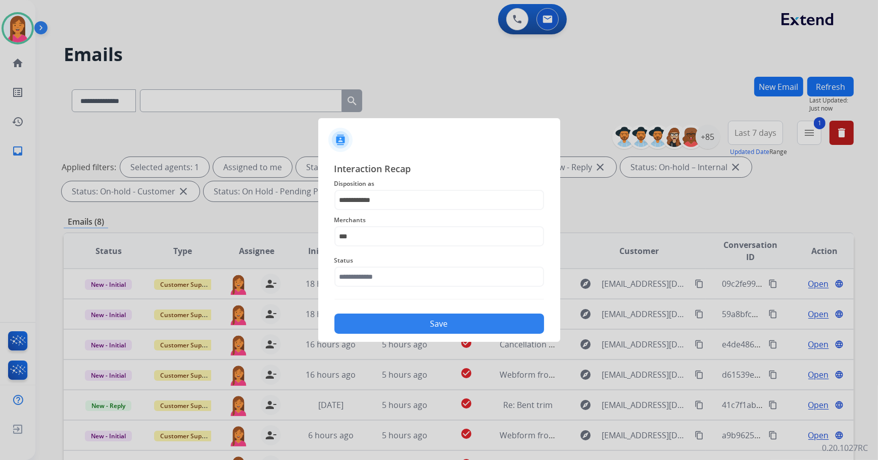
type input "**********"
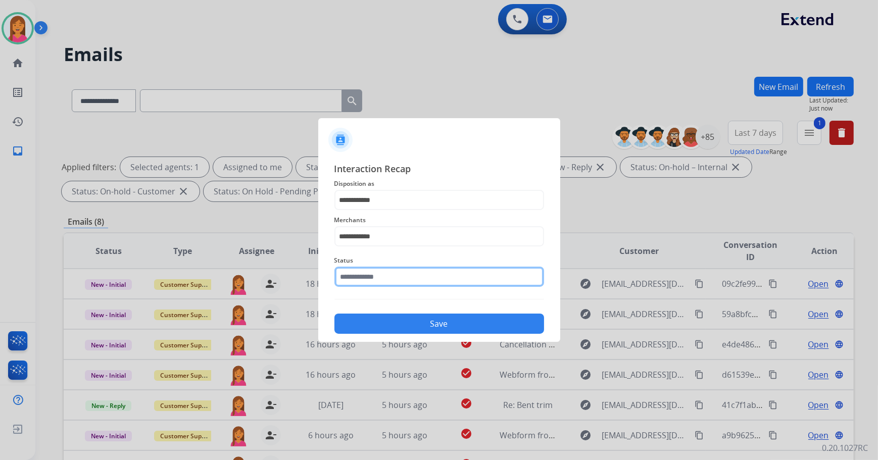
click at [377, 281] on input "text" at bounding box center [439, 277] width 210 height 20
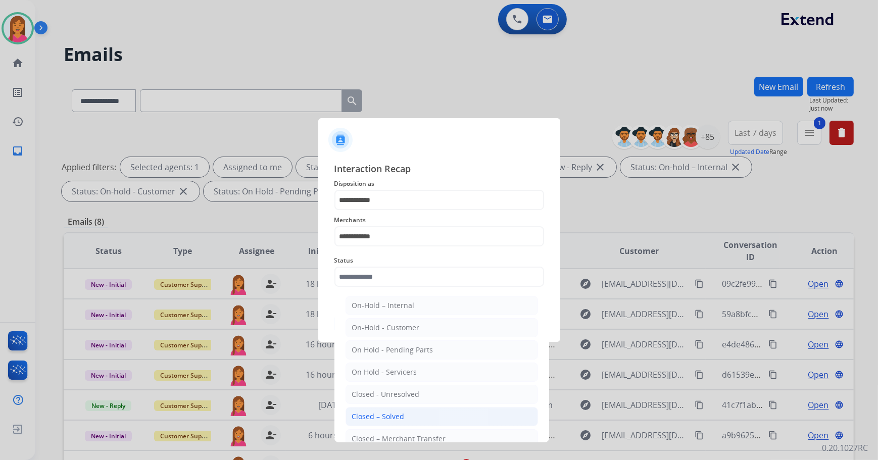
click at [391, 408] on li "Closed – Solved" at bounding box center [441, 416] width 192 height 19
type input "**********"
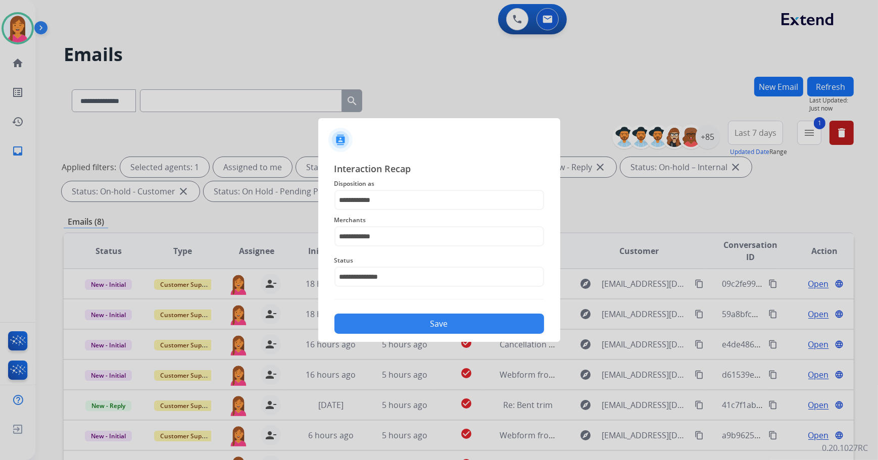
click at [399, 323] on button "Save" at bounding box center [439, 324] width 210 height 20
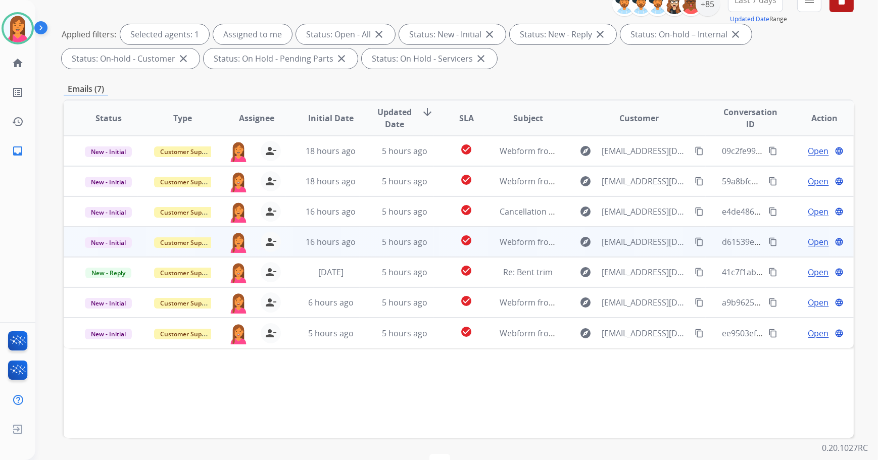
scroll to position [117, 0]
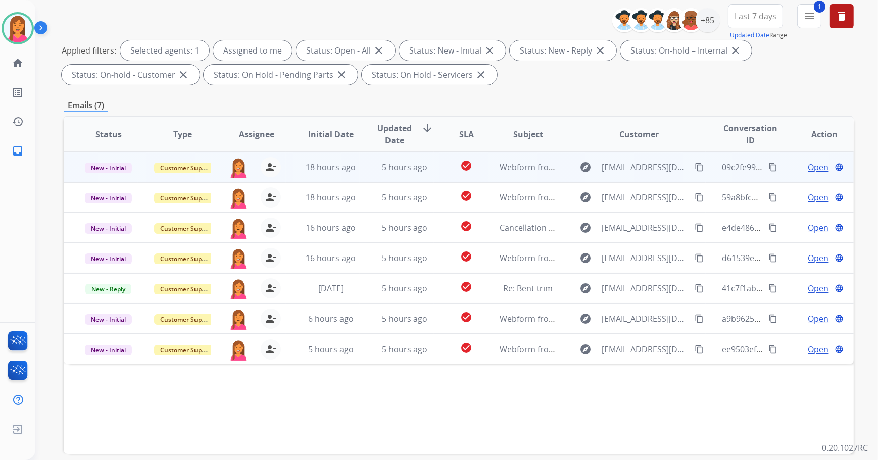
click at [494, 171] on td "Webform from [EMAIL_ADDRESS][DOMAIN_NAME] on [DATE]" at bounding box center [520, 167] width 74 height 30
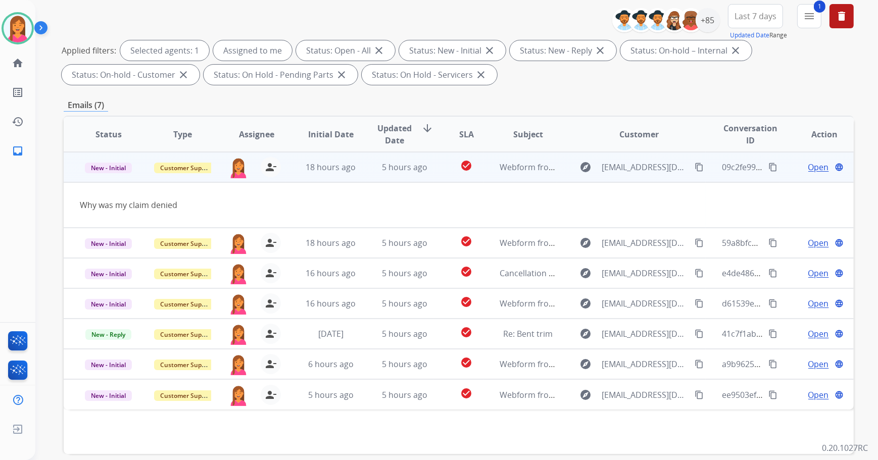
click at [808, 166] on span "Open" at bounding box center [818, 167] width 21 height 12
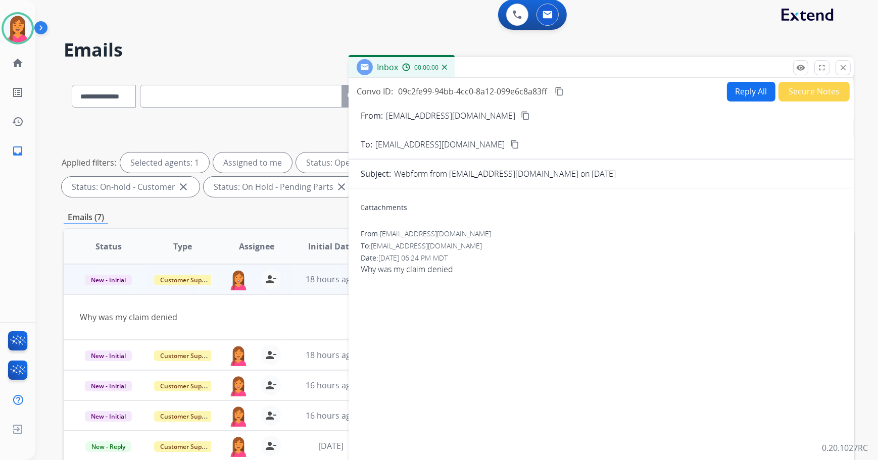
scroll to position [0, 0]
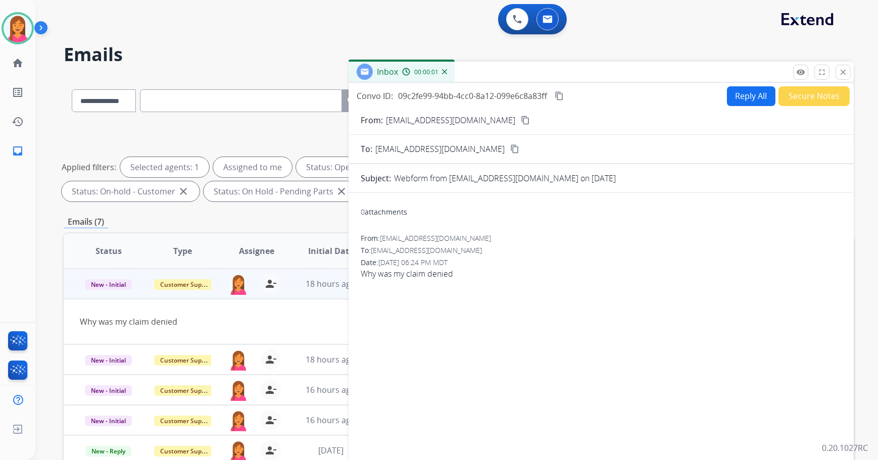
click at [521, 121] on mat-icon "content_copy" at bounding box center [525, 120] width 9 height 9
click at [727, 101] on button "Reply All" at bounding box center [751, 96] width 48 height 20
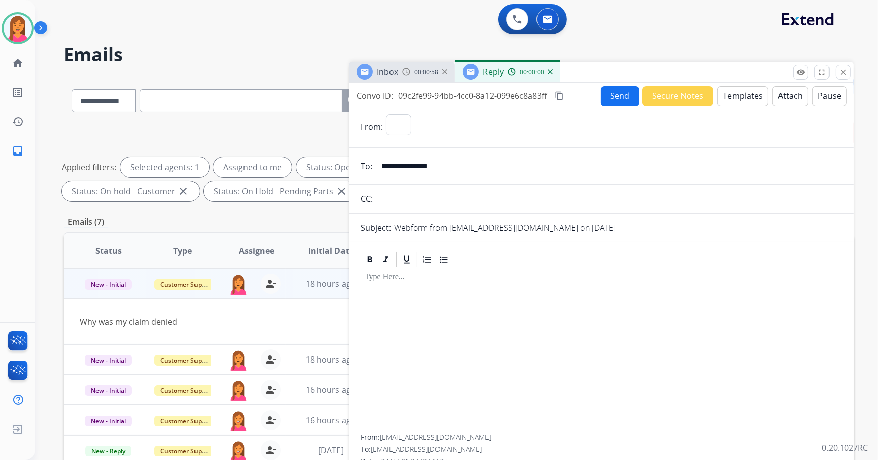
select select "**********"
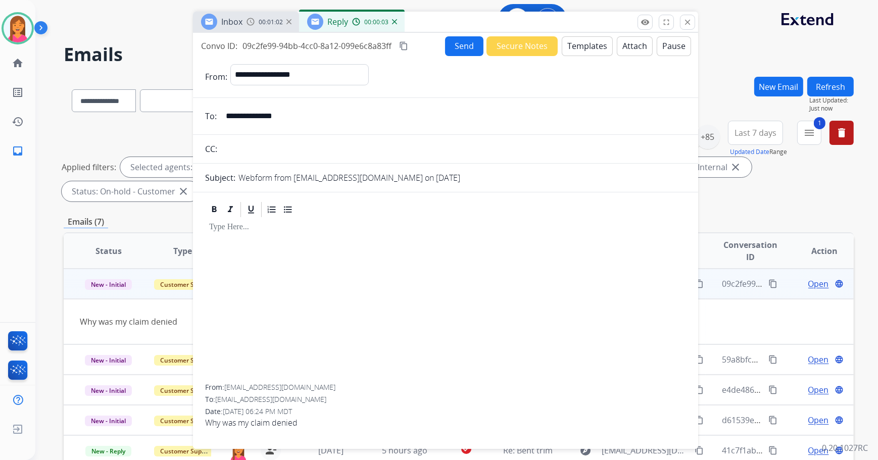
drag, startPoint x: 622, startPoint y: 79, endPoint x: 467, endPoint y: 29, distance: 163.4
click at [467, 29] on div "Inbox 00:01:02 Reply 00:00:03" at bounding box center [445, 22] width 505 height 21
click at [599, 47] on button "Templates" at bounding box center [586, 46] width 51 height 20
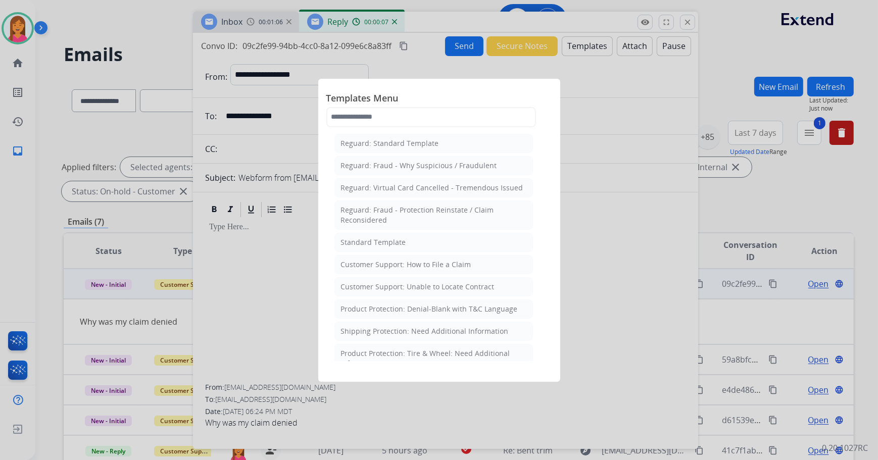
scroll to position [91, 0]
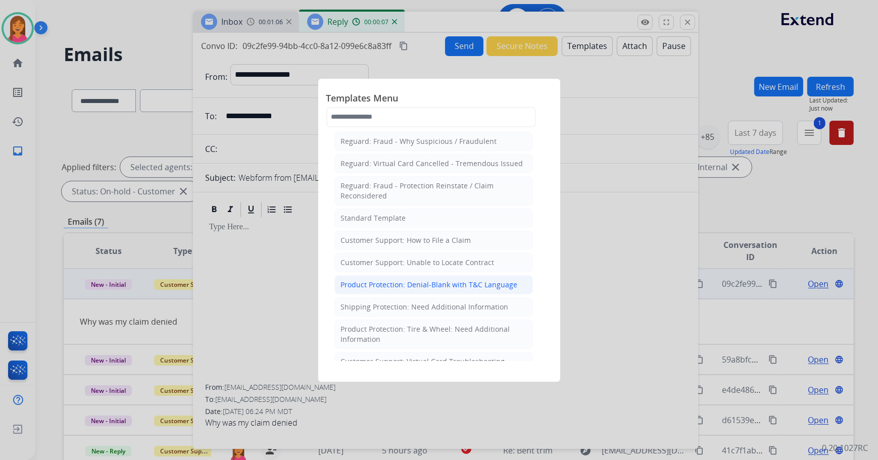
click at [414, 282] on div "Product Protection: Denial-Blank with T&C Language" at bounding box center [429, 285] width 177 height 10
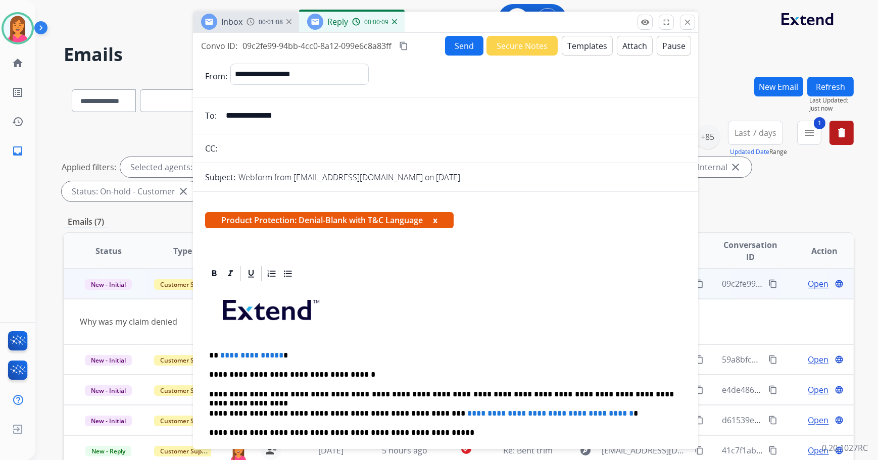
click at [435, 220] on span "Product Protection: Denial-Blank with T&C Language x" at bounding box center [329, 220] width 248 height 16
click at [437, 218] on button "x" at bounding box center [435, 220] width 5 height 12
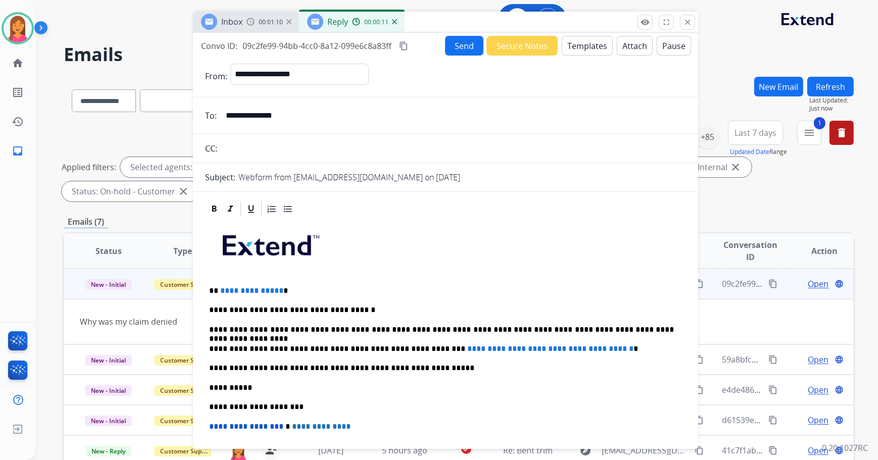
click at [283, 288] on p "**********" at bounding box center [441, 290] width 465 height 9
drag, startPoint x: 619, startPoint y: 344, endPoint x: 416, endPoint y: 345, distance: 203.5
click at [416, 345] on p "**********" at bounding box center [441, 348] width 465 height 9
click at [424, 349] on p "**********" at bounding box center [441, 348] width 465 height 9
click at [629, 43] on button "Attach" at bounding box center [635, 46] width 36 height 20
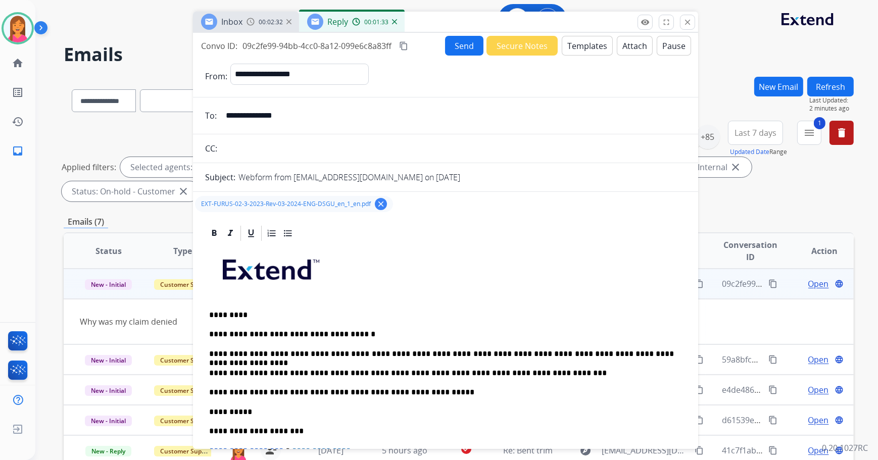
click at [455, 37] on button "Send" at bounding box center [464, 46] width 38 height 20
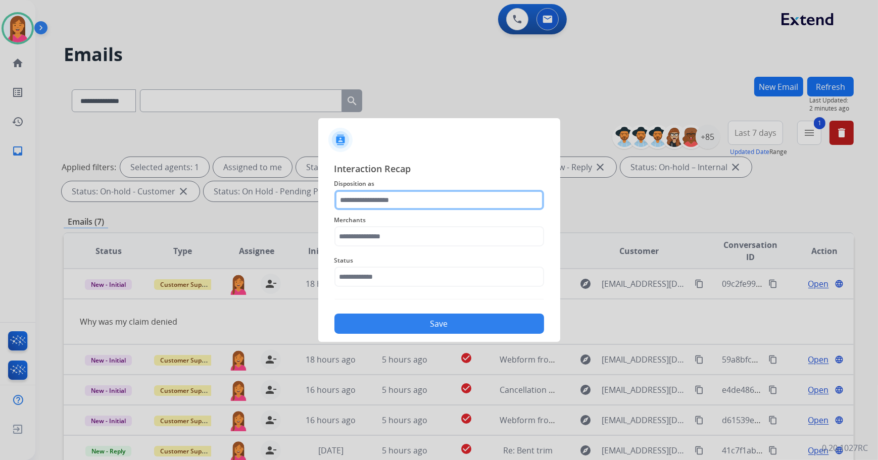
click at [407, 202] on input "text" at bounding box center [439, 200] width 210 height 20
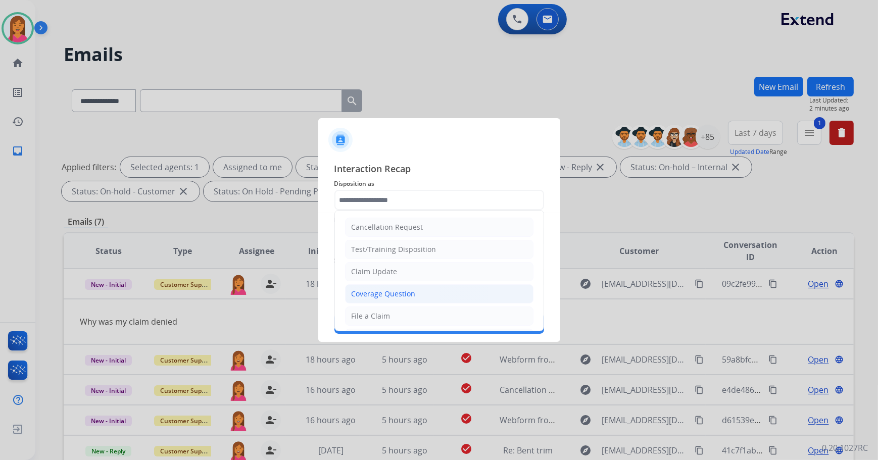
click at [391, 299] on li "Coverage Question" at bounding box center [439, 293] width 188 height 19
type input "**********"
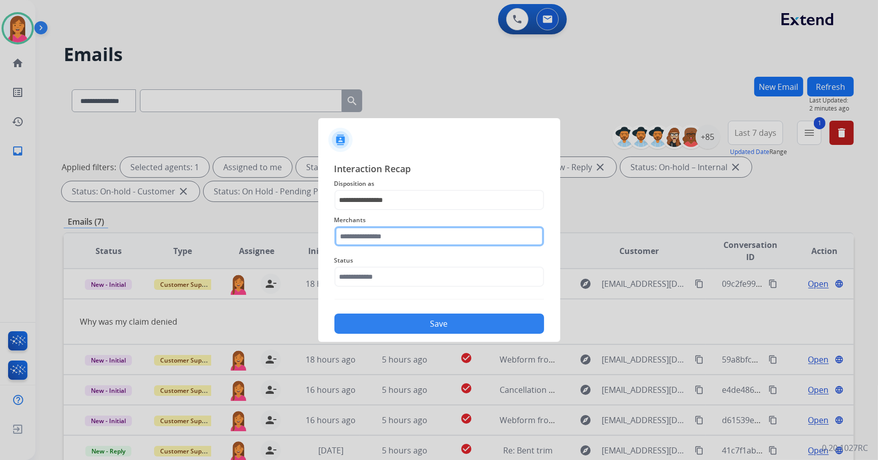
click at [376, 242] on input "text" at bounding box center [439, 236] width 210 height 20
click at [414, 241] on input "text" at bounding box center [439, 236] width 210 height 20
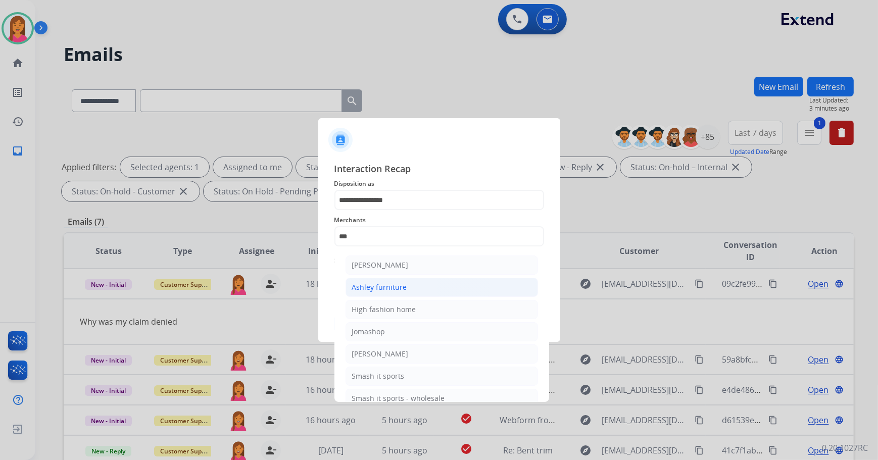
click at [438, 287] on li "Ashley furniture" at bounding box center [441, 287] width 192 height 19
type input "**********"
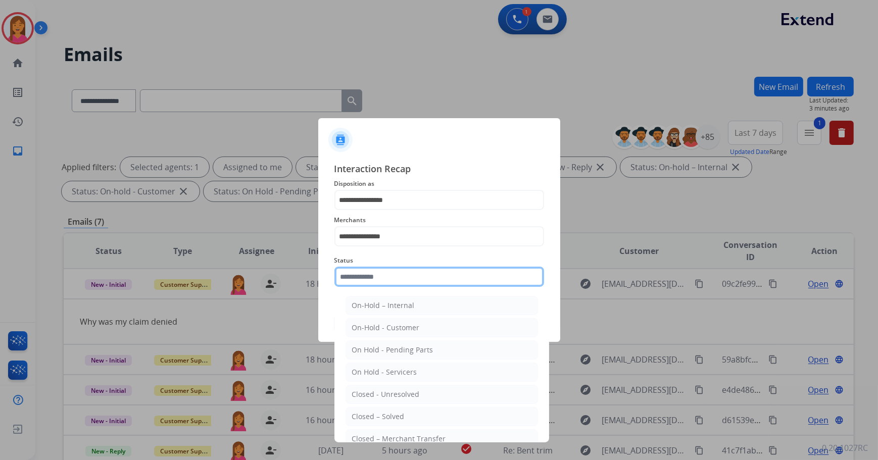
click at [411, 281] on input "text" at bounding box center [439, 277] width 210 height 20
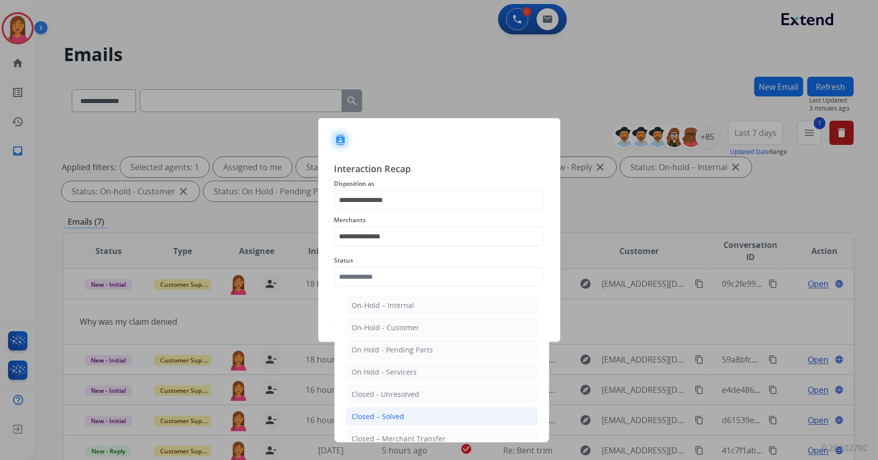
click at [407, 417] on li "Closed – Solved" at bounding box center [441, 416] width 192 height 19
type input "**********"
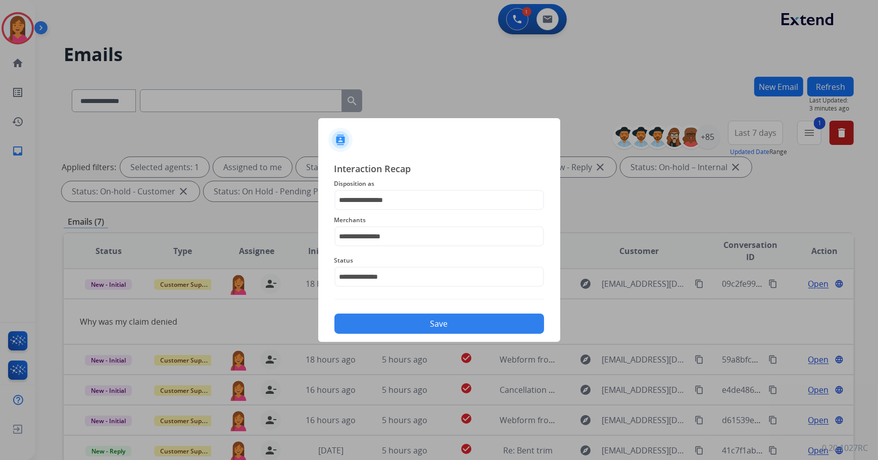
click at [378, 322] on button "Save" at bounding box center [439, 324] width 210 height 20
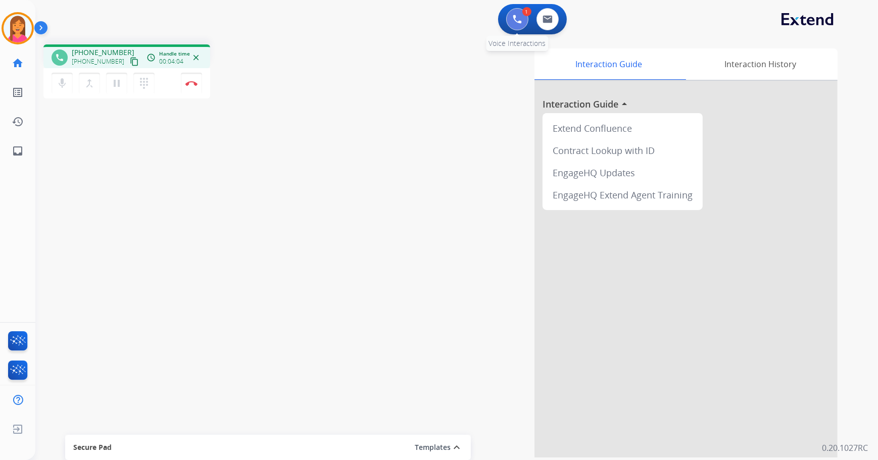
click at [517, 22] on img at bounding box center [517, 19] width 9 height 9
click at [516, 22] on img at bounding box center [517, 19] width 9 height 9
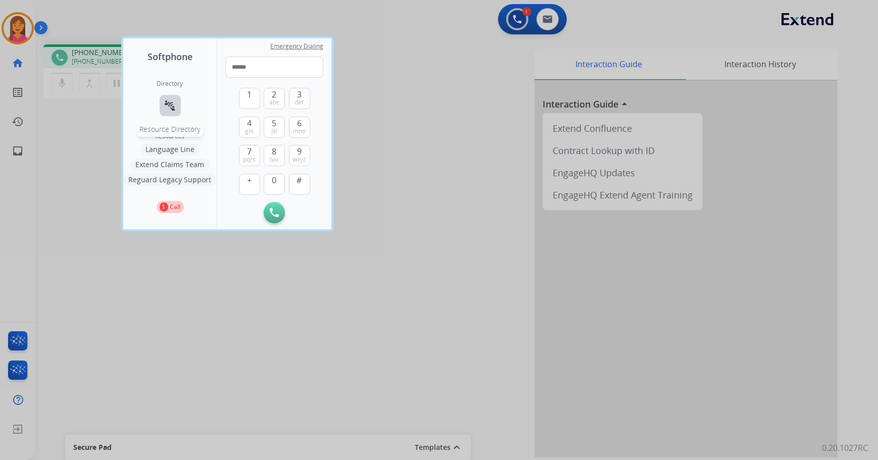
click at [167, 111] on mat-icon "connect_without_contact" at bounding box center [170, 105] width 12 height 12
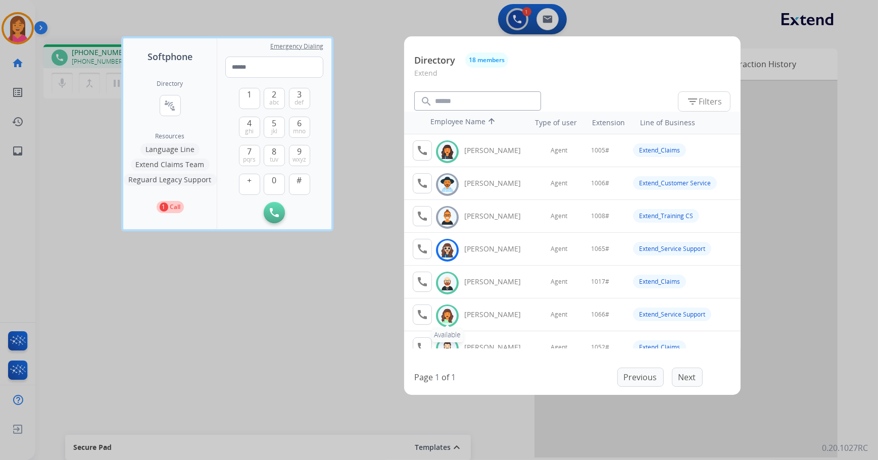
scroll to position [45, 0]
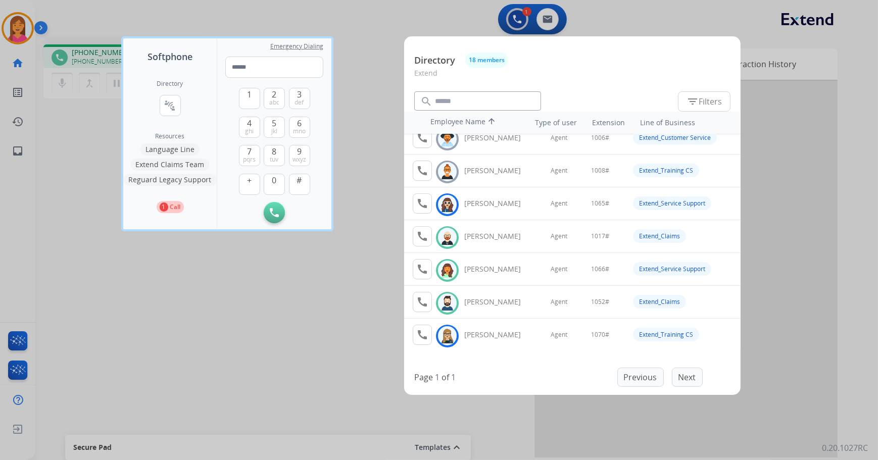
click at [376, 319] on div at bounding box center [439, 230] width 878 height 460
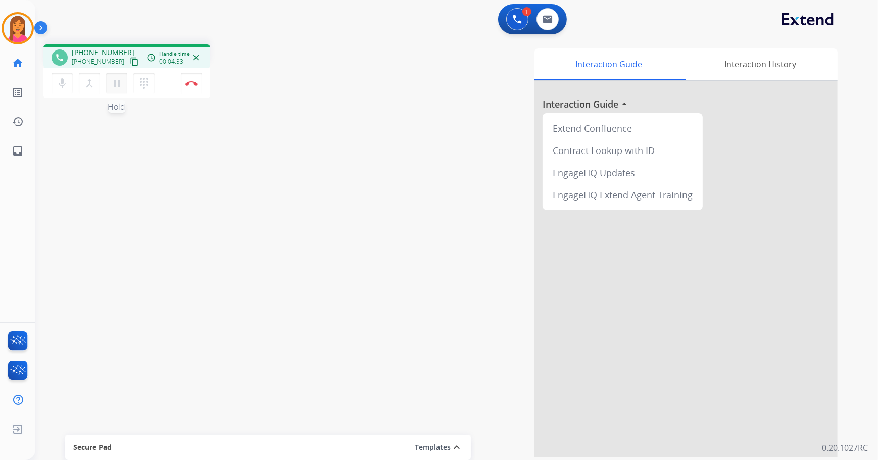
click at [120, 89] on button "pause Hold" at bounding box center [116, 83] width 21 height 21
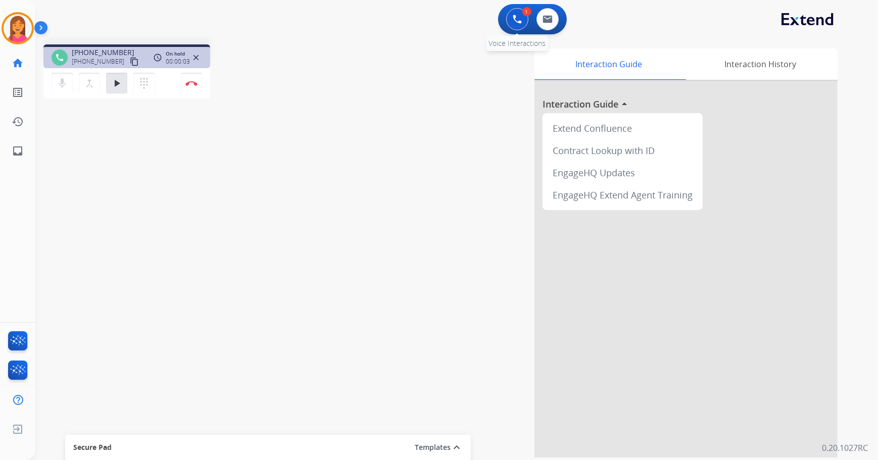
click at [513, 19] on img at bounding box center [517, 19] width 9 height 9
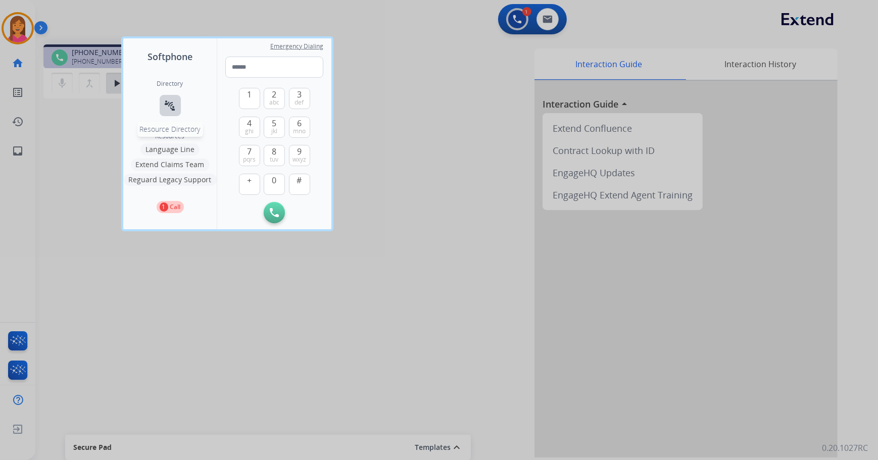
click at [172, 109] on mat-icon "connect_without_contact" at bounding box center [170, 105] width 12 height 12
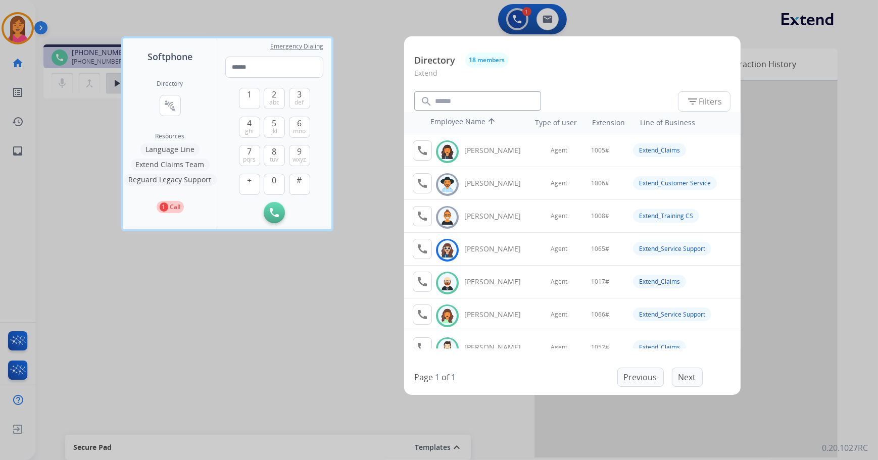
click at [451, 316] on img at bounding box center [447, 316] width 15 height 16
click at [426, 319] on mat-icon "call" at bounding box center [422, 315] width 12 height 12
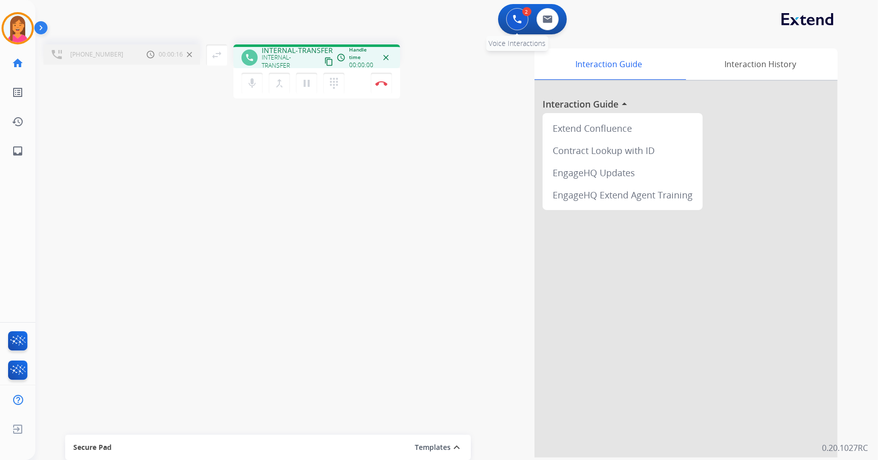
click at [516, 18] on img at bounding box center [517, 19] width 9 height 9
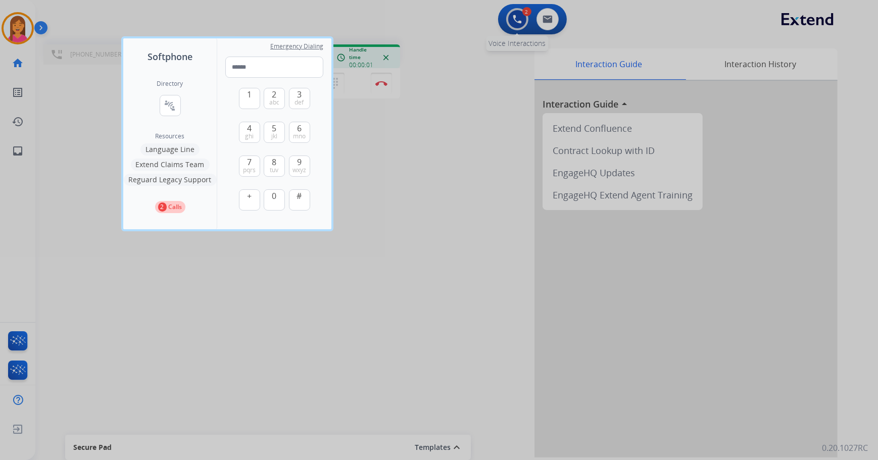
click at [515, 20] on div at bounding box center [439, 230] width 878 height 460
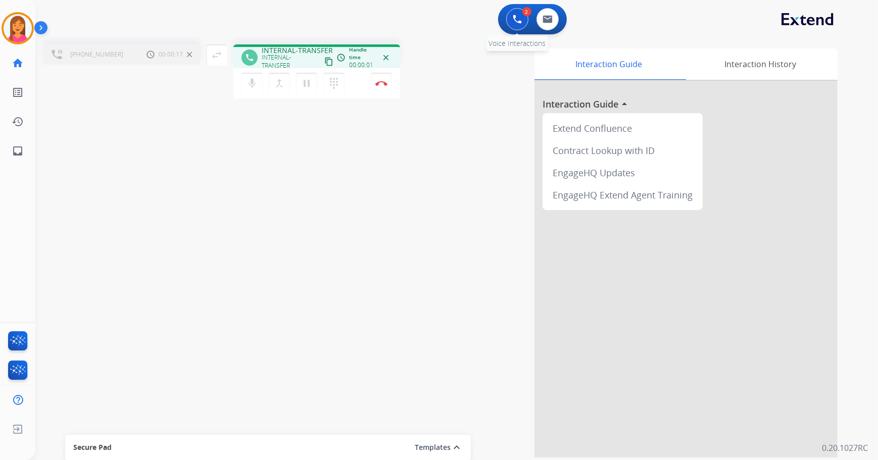
click at [515, 21] on img at bounding box center [517, 19] width 9 height 9
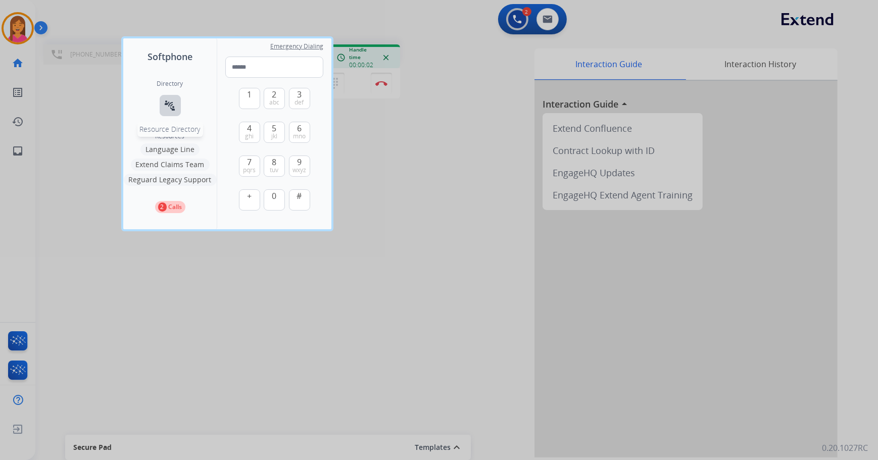
click at [174, 110] on mat-icon "connect_without_contact" at bounding box center [170, 105] width 12 height 12
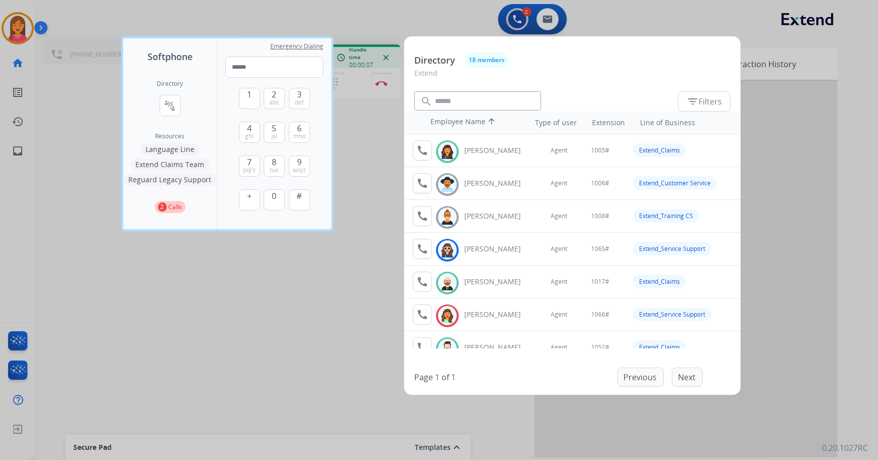
click at [294, 261] on div at bounding box center [439, 230] width 878 height 460
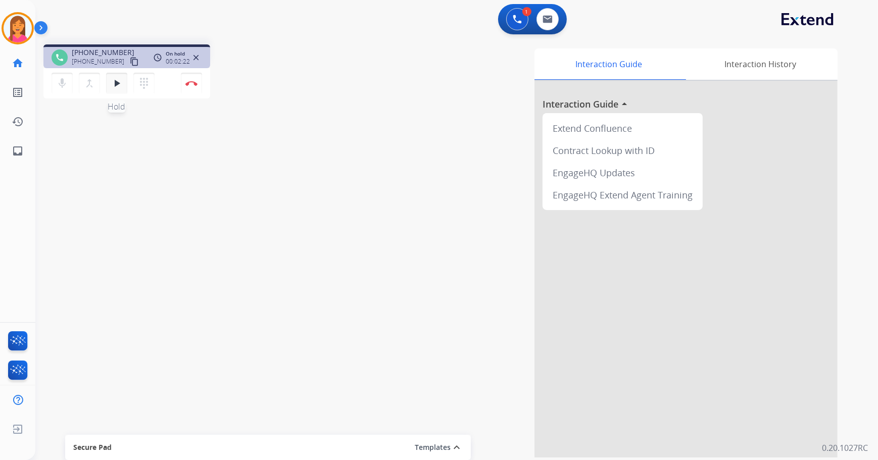
click at [120, 86] on mat-icon "play_arrow" at bounding box center [117, 83] width 12 height 12
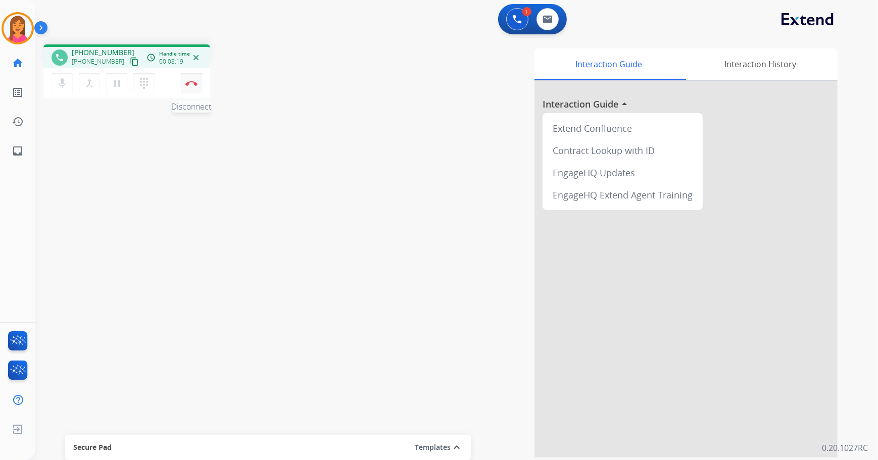
click at [193, 86] on button "Disconnect" at bounding box center [191, 83] width 21 height 21
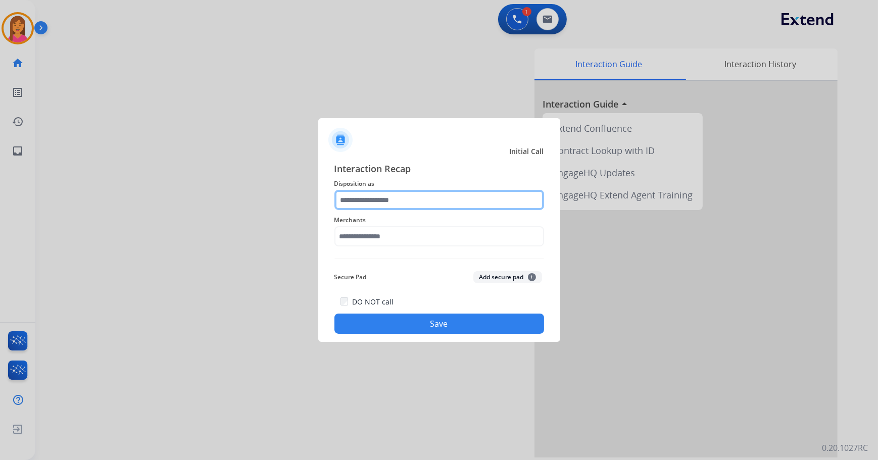
click at [383, 201] on input "text" at bounding box center [439, 200] width 210 height 20
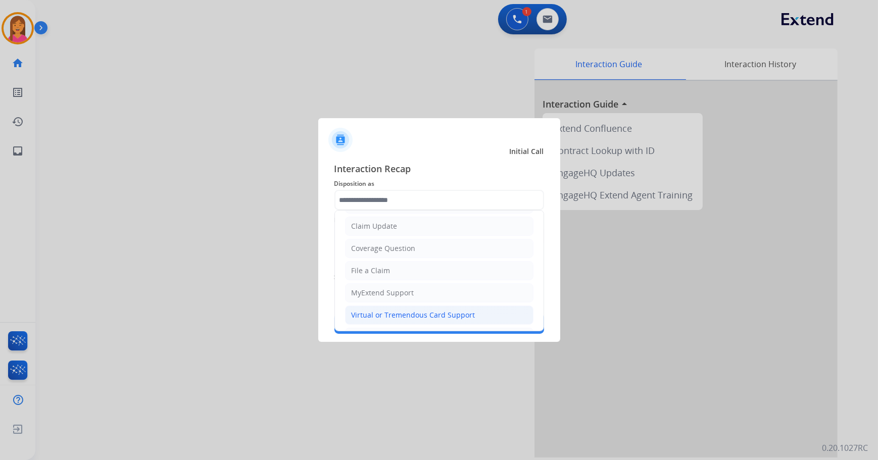
click at [382, 313] on div "Virtual or Tremendous Card Support" at bounding box center [413, 315] width 124 height 10
type input "**********"
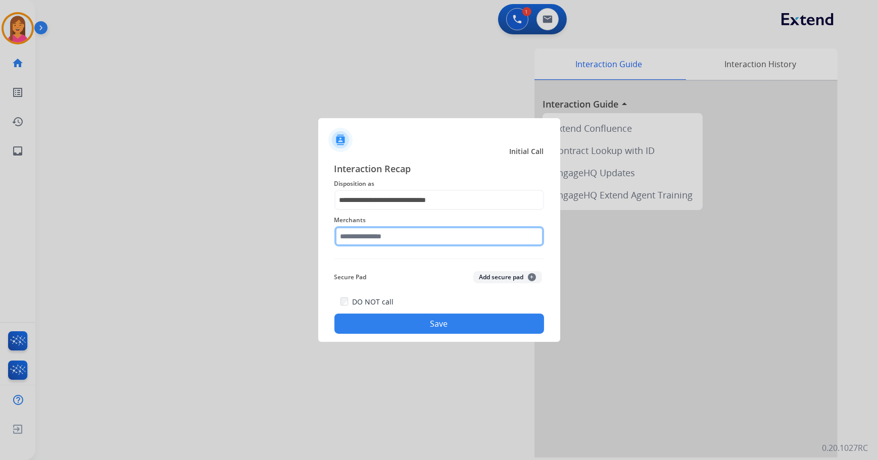
click at [379, 235] on input "text" at bounding box center [439, 236] width 210 height 20
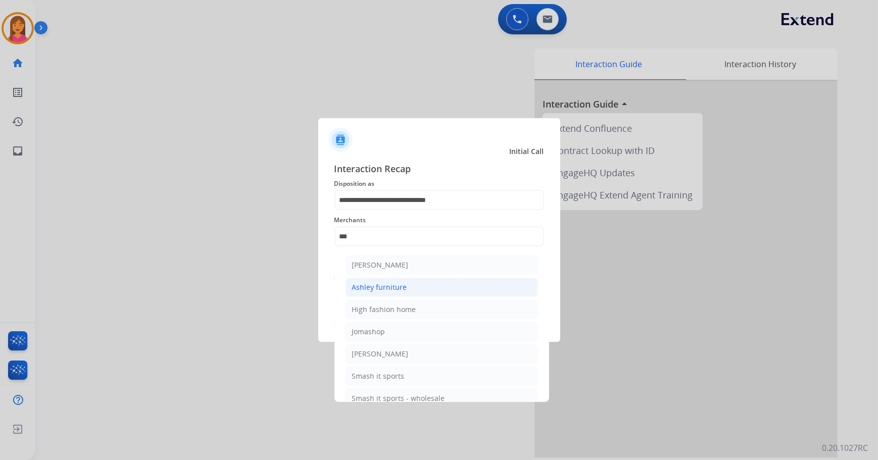
click at [375, 285] on div "Ashley furniture" at bounding box center [379, 287] width 55 height 10
type input "**********"
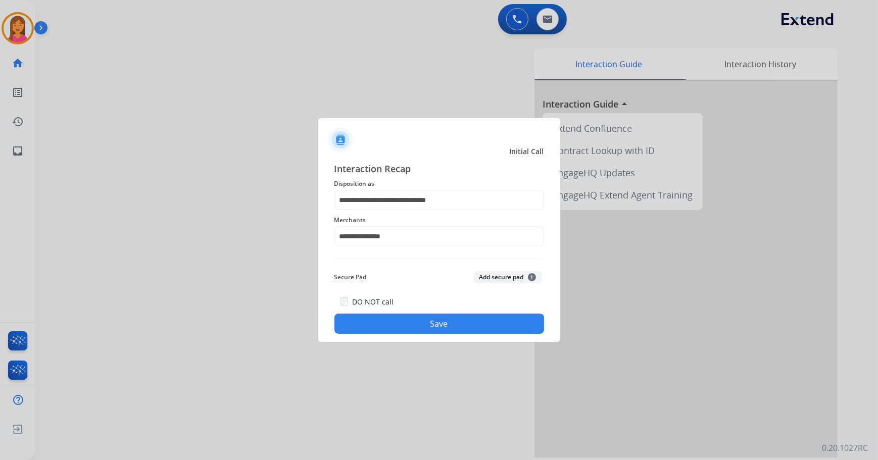
click at [398, 320] on button "Save" at bounding box center [439, 324] width 210 height 20
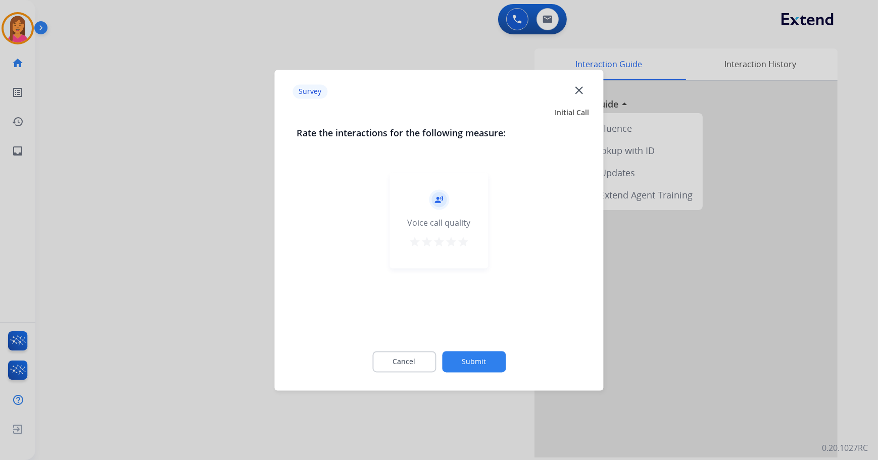
click at [464, 242] on mat-icon "star" at bounding box center [463, 242] width 12 height 12
click at [488, 361] on button "Submit" at bounding box center [474, 361] width 64 height 21
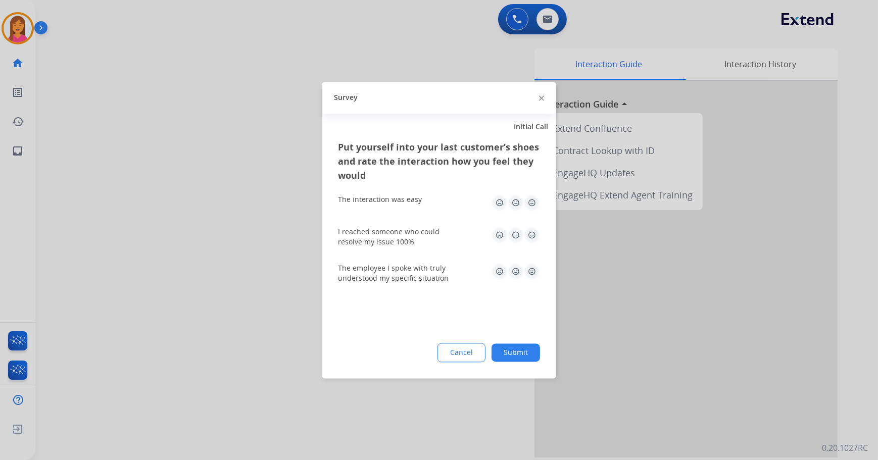
click at [531, 207] on img at bounding box center [532, 202] width 16 height 16
click at [531, 233] on img at bounding box center [532, 235] width 16 height 16
click at [532, 263] on div "The employee I spoke with truly understood my specific situation" at bounding box center [439, 273] width 202 height 36
click at [532, 267] on img at bounding box center [532, 271] width 16 height 16
click at [524, 341] on div "Put yourself into your last customer’s shoes and rate the interaction how you f…" at bounding box center [439, 259] width 234 height 238
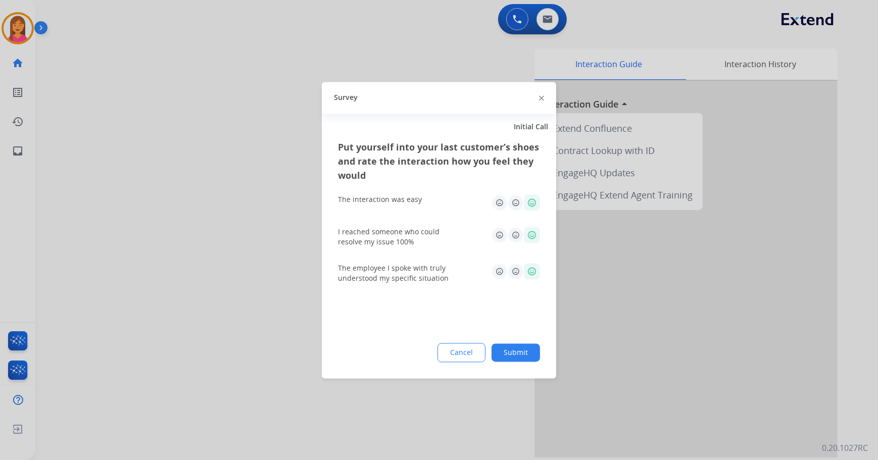
click at [524, 351] on button "Submit" at bounding box center [515, 352] width 48 height 18
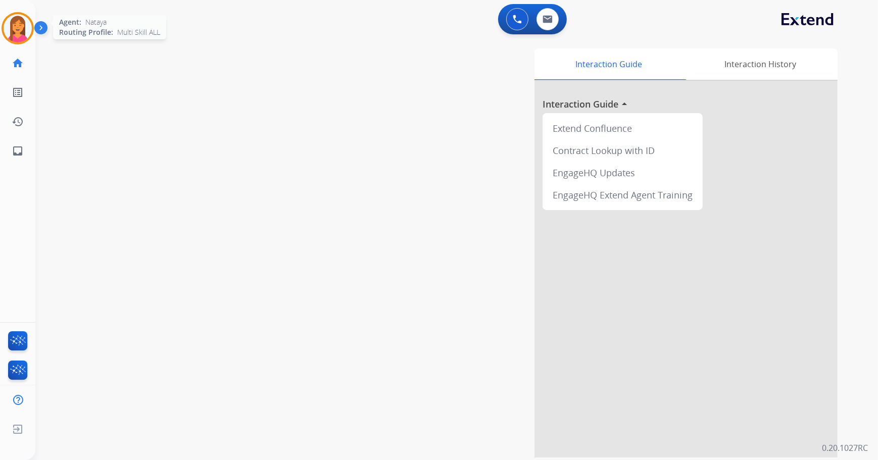
click at [19, 26] on img at bounding box center [18, 28] width 28 height 28
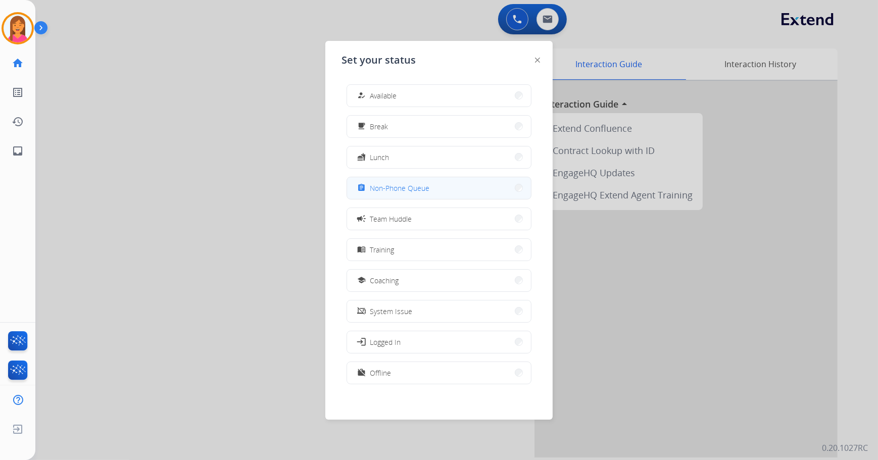
click at [442, 179] on button "assignment Non-Phone Queue" at bounding box center [439, 188] width 184 height 22
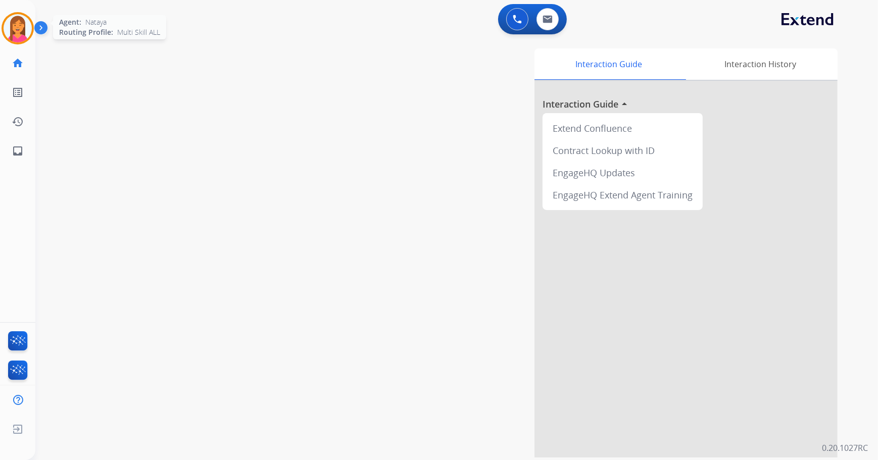
click at [33, 32] on div "Agent: Nataya Routing Profile: Multi Skill ALL" at bounding box center [18, 28] width 32 height 32
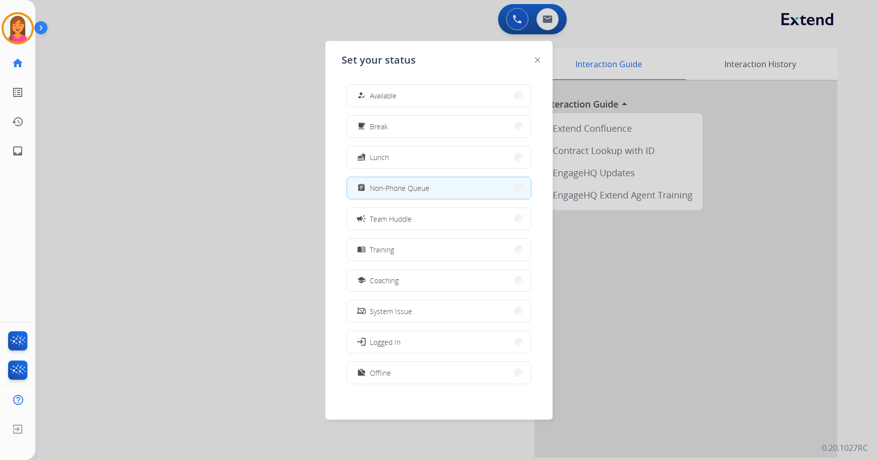
click at [128, 136] on div at bounding box center [439, 230] width 878 height 460
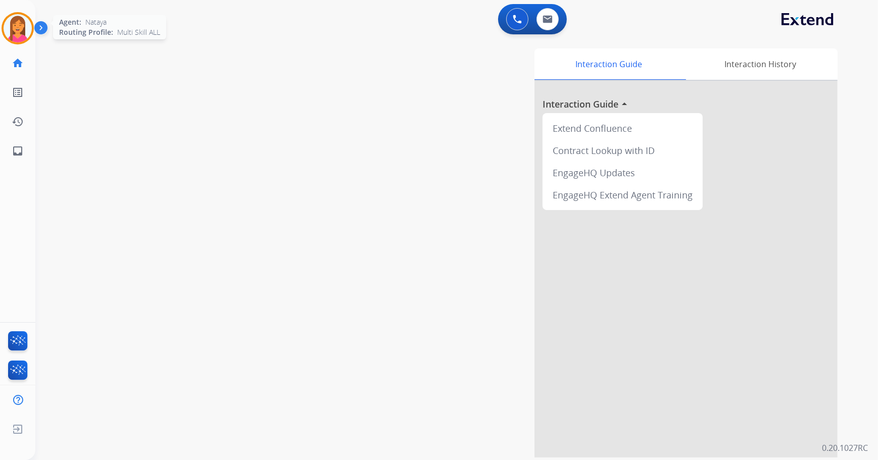
click at [13, 30] on img at bounding box center [18, 28] width 28 height 28
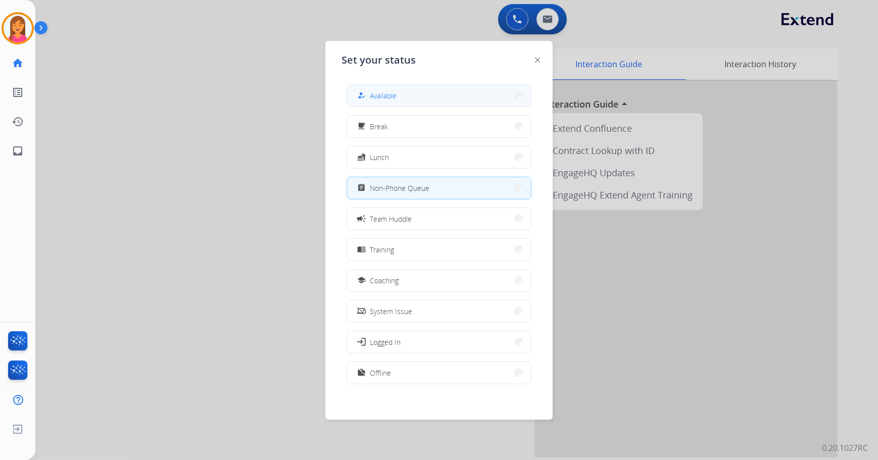
click at [443, 98] on button "how_to_reg Available" at bounding box center [439, 96] width 184 height 22
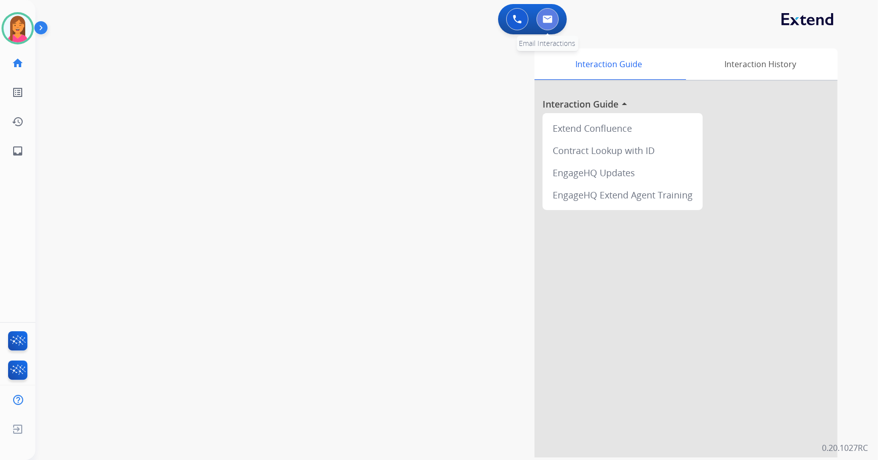
click at [554, 23] on button at bounding box center [547, 19] width 22 height 22
select select "**********"
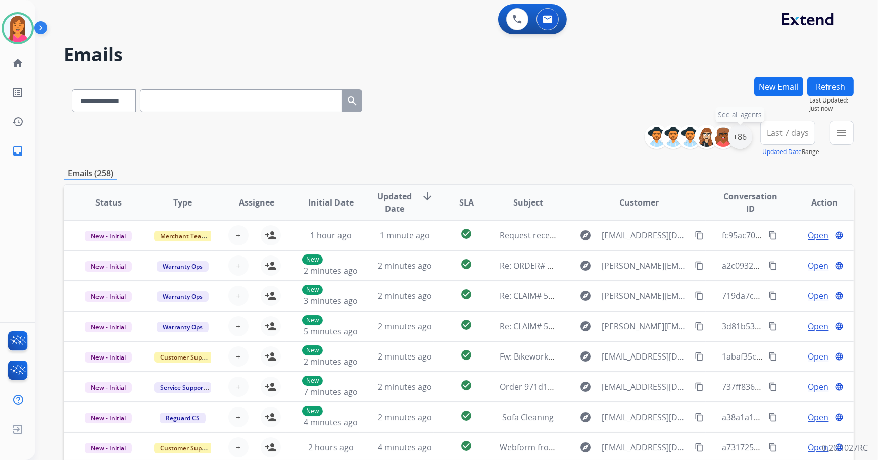
click at [750, 136] on div "+86" at bounding box center [740, 137] width 24 height 24
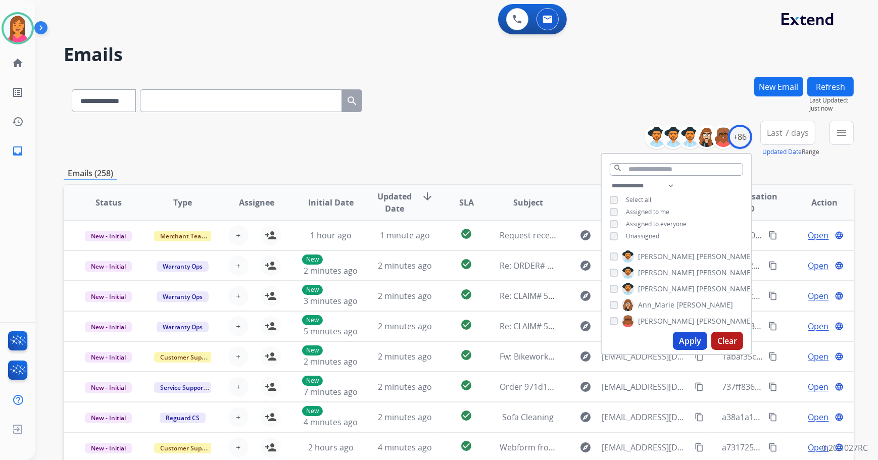
click at [626, 234] on span "Unassigned" at bounding box center [642, 236] width 33 height 9
click at [690, 338] on button "Apply" at bounding box center [690, 341] width 34 height 18
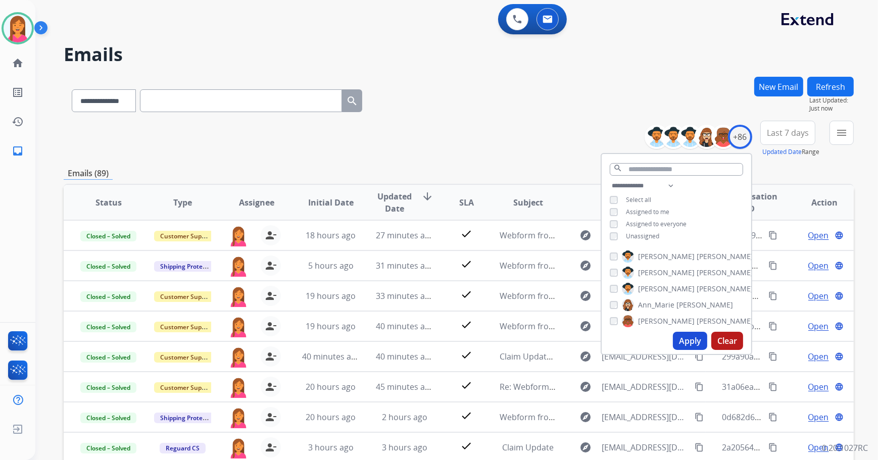
click at [524, 130] on div "**********" at bounding box center [459, 139] width 790 height 36
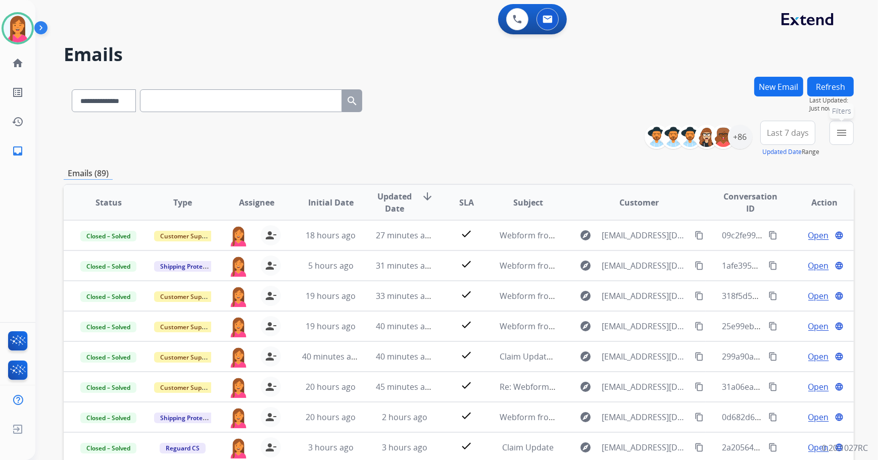
click at [843, 136] on mat-icon "menu" at bounding box center [841, 133] width 12 height 12
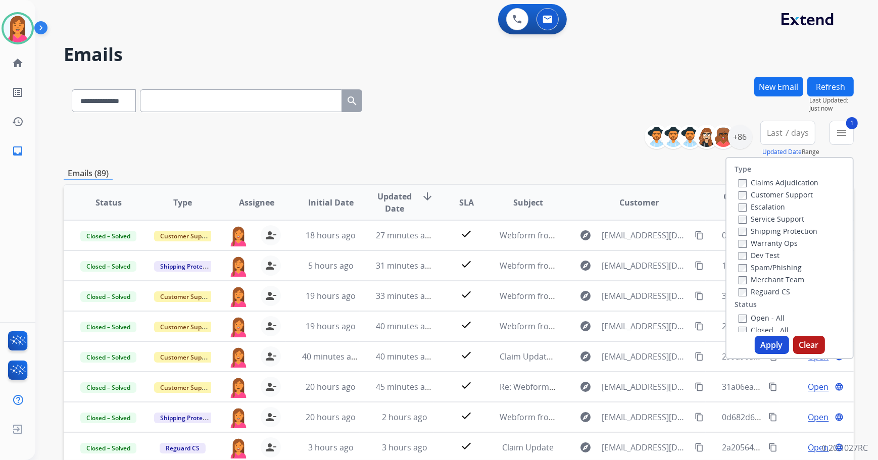
click at [761, 342] on button "Apply" at bounding box center [771, 345] width 34 height 18
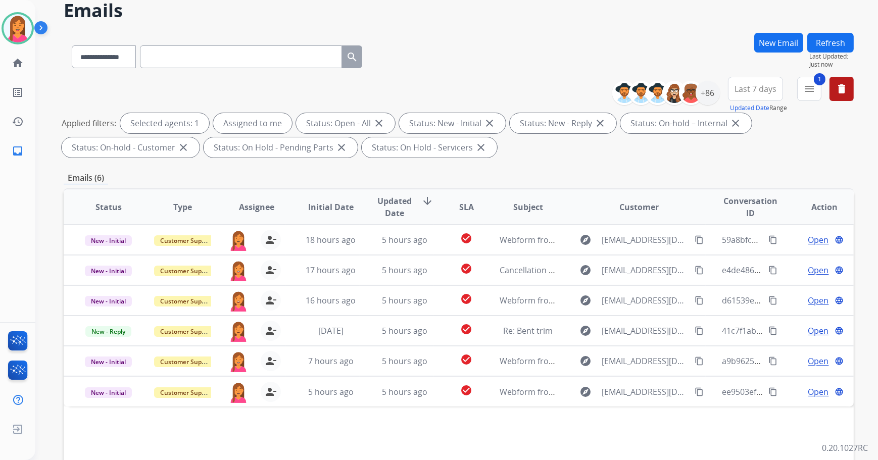
scroll to position [163, 0]
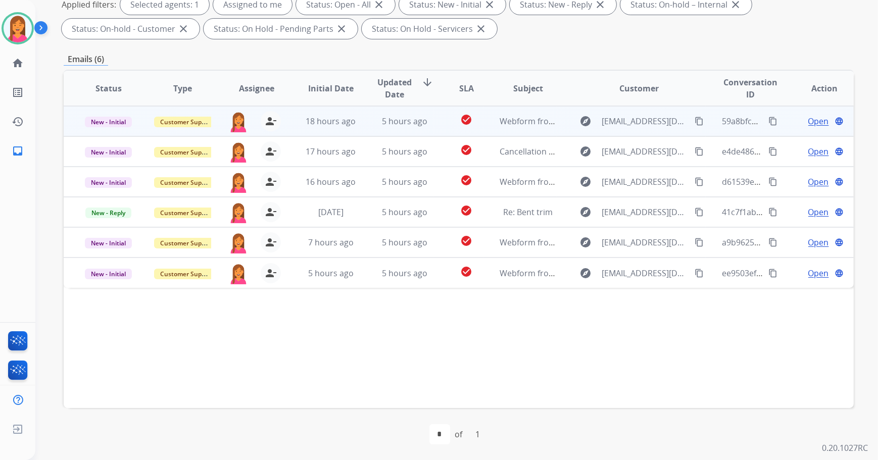
click at [434, 123] on td "check_circle" at bounding box center [458, 121] width 49 height 30
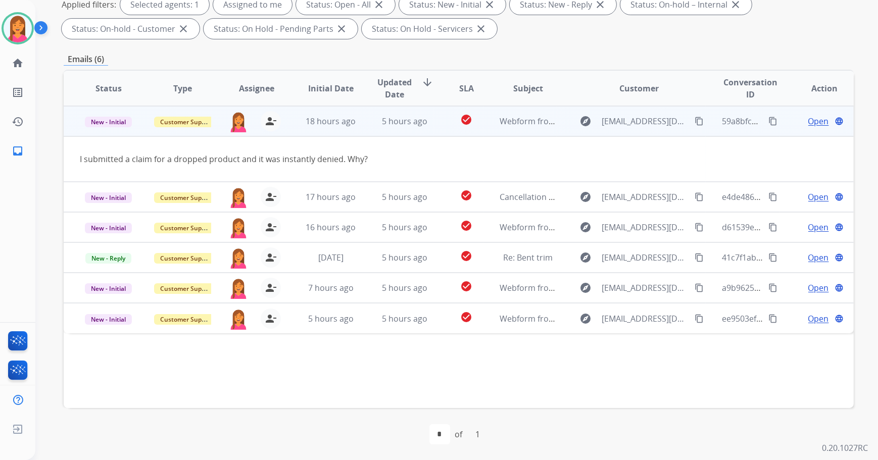
click at [810, 124] on span "Open" at bounding box center [818, 121] width 21 height 12
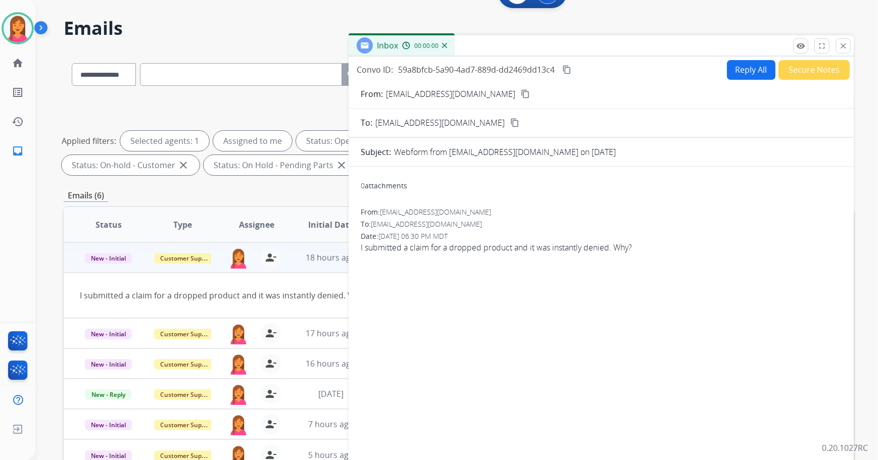
scroll to position [25, 0]
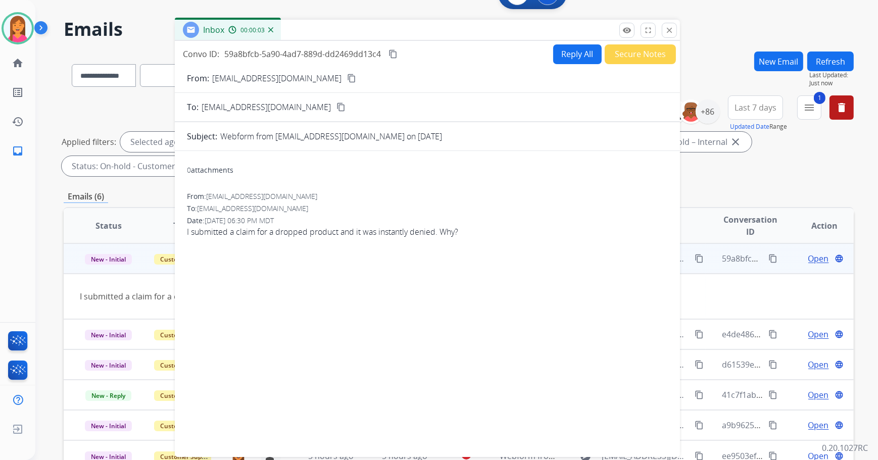
drag, startPoint x: 535, startPoint y: 48, endPoint x: 362, endPoint y: 32, distance: 174.5
click at [362, 32] on div "Inbox 00:00:03" at bounding box center [427, 30] width 505 height 21
click at [347, 76] on mat-icon "content_copy" at bounding box center [351, 78] width 9 height 9
click at [826, 61] on button "Refresh" at bounding box center [830, 62] width 46 height 20
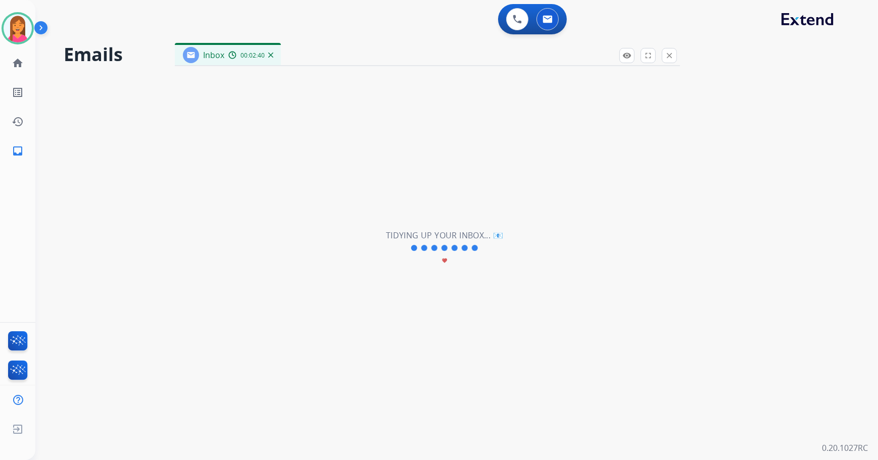
scroll to position [0, 0]
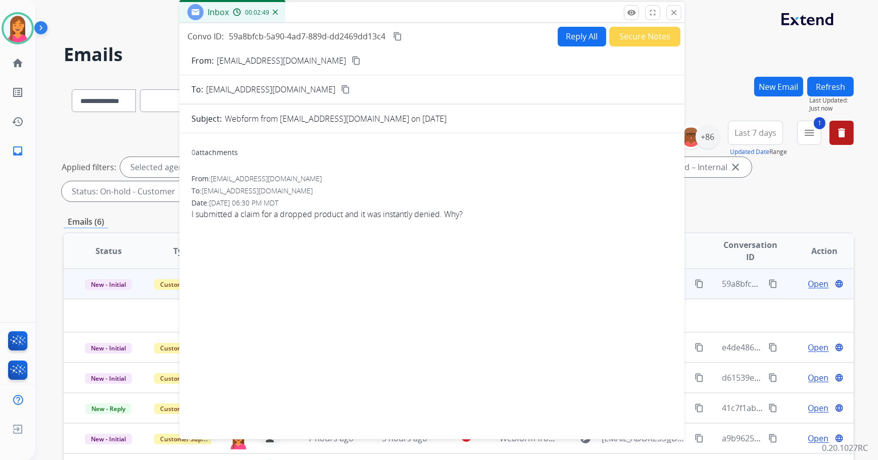
drag, startPoint x: 312, startPoint y: 53, endPoint x: 317, endPoint y: 10, distance: 43.2
click at [317, 10] on div "Inbox 00:02:49" at bounding box center [431, 12] width 505 height 21
click at [676, 11] on mat-icon "close" at bounding box center [673, 12] width 9 height 9
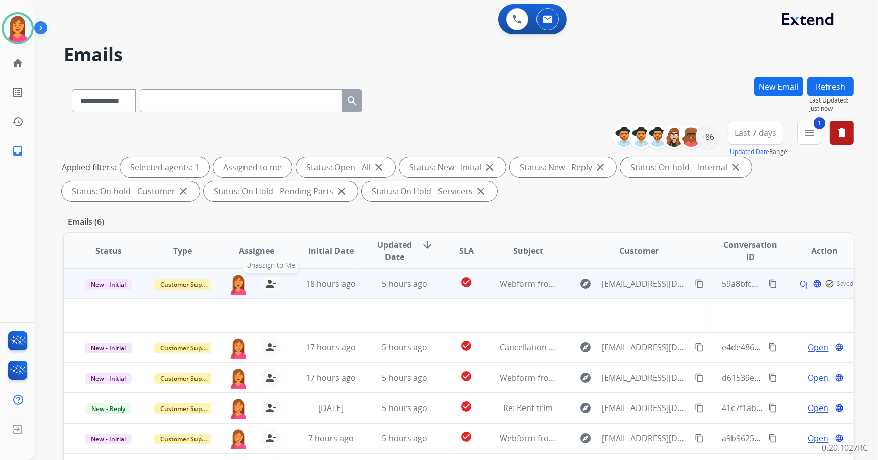
click at [273, 281] on mat-icon "person_remove" at bounding box center [271, 284] width 12 height 12
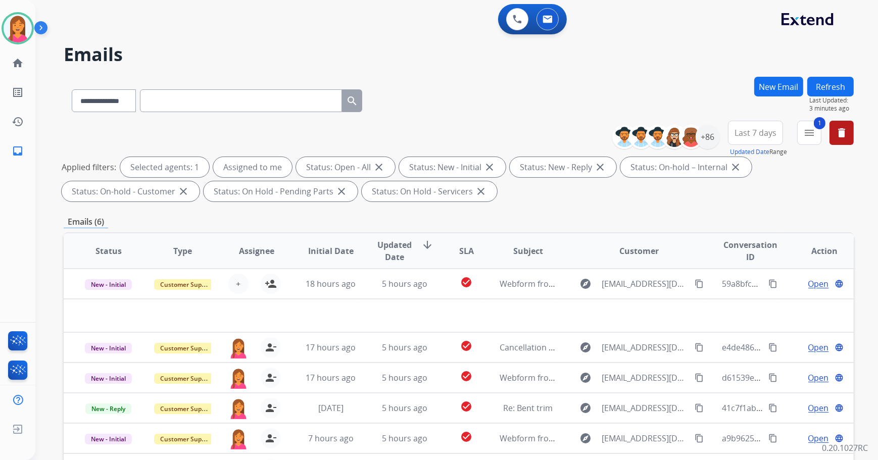
click at [827, 86] on button "Refresh" at bounding box center [830, 87] width 46 height 20
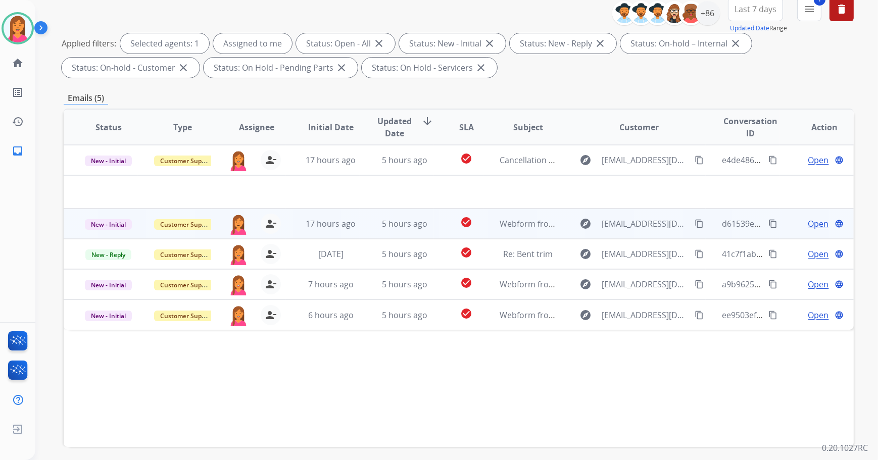
scroll to position [163, 0]
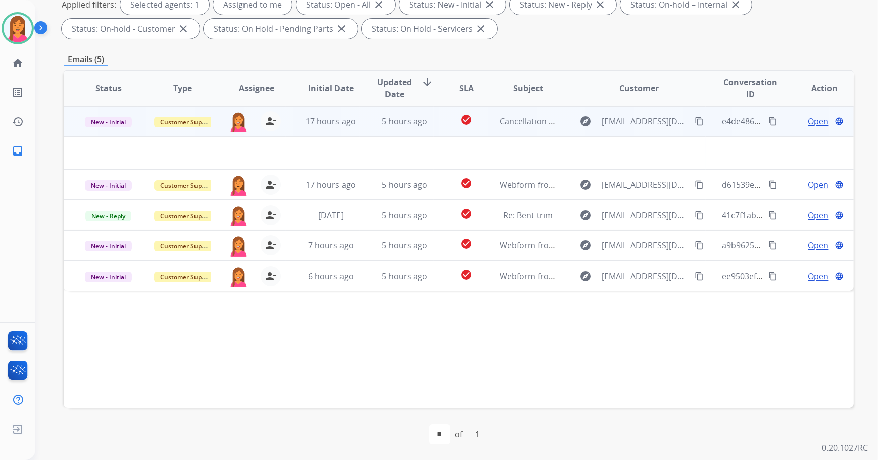
click at [366, 123] on td "5 hours ago" at bounding box center [397, 121] width 74 height 30
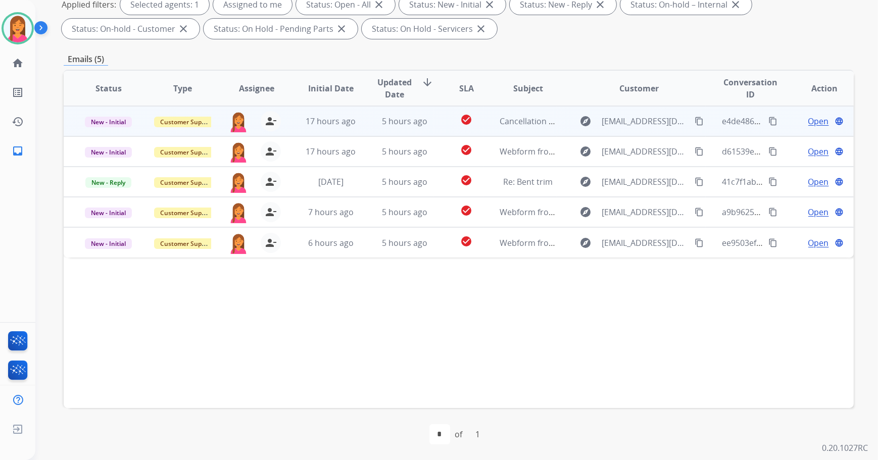
click at [366, 123] on td "5 hours ago" at bounding box center [397, 121] width 74 height 30
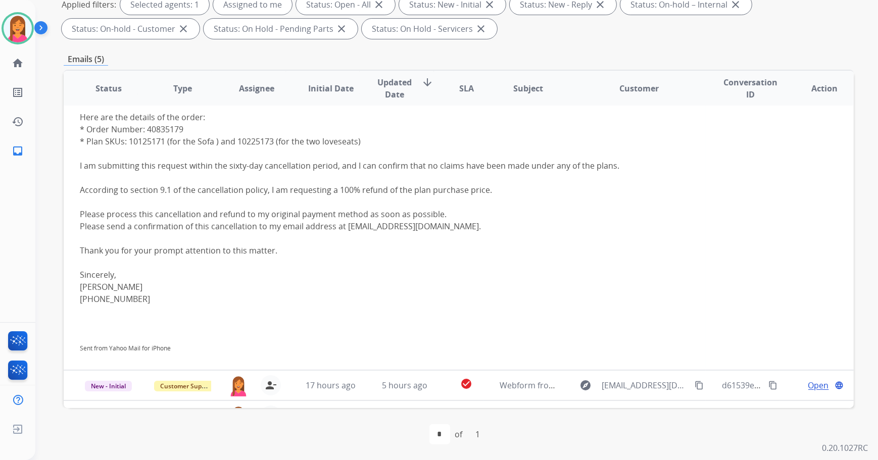
scroll to position [0, 0]
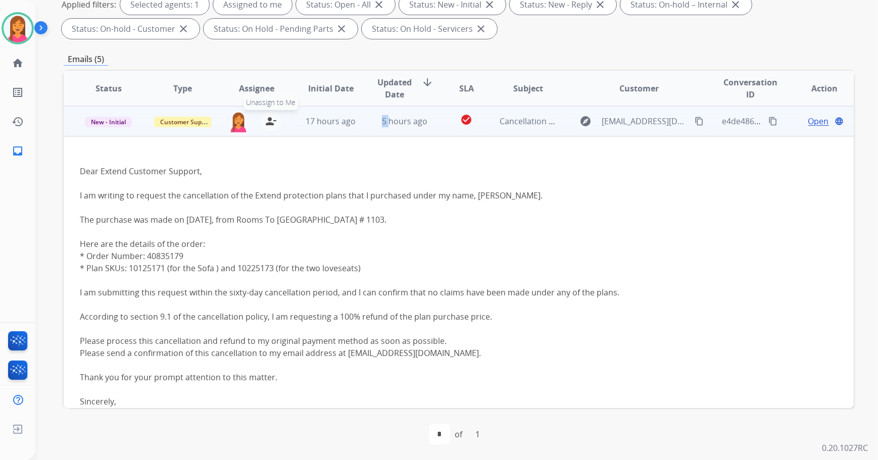
click at [266, 122] on mat-icon "person_remove" at bounding box center [271, 121] width 12 height 12
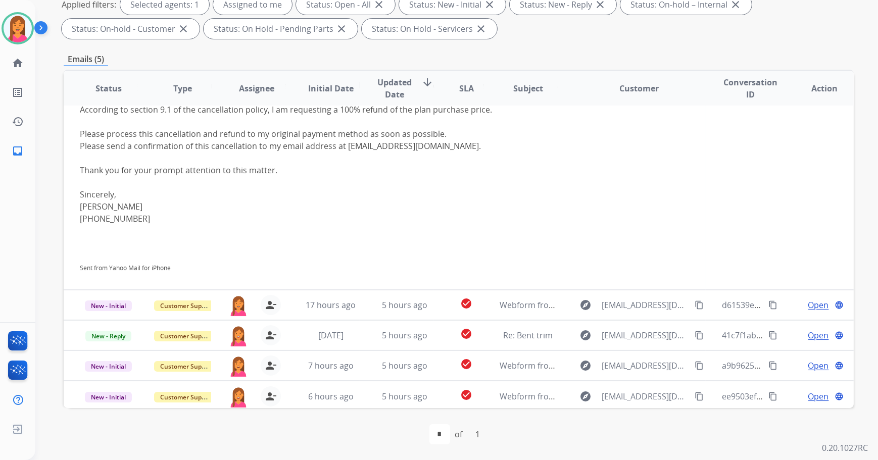
scroll to position [210, 0]
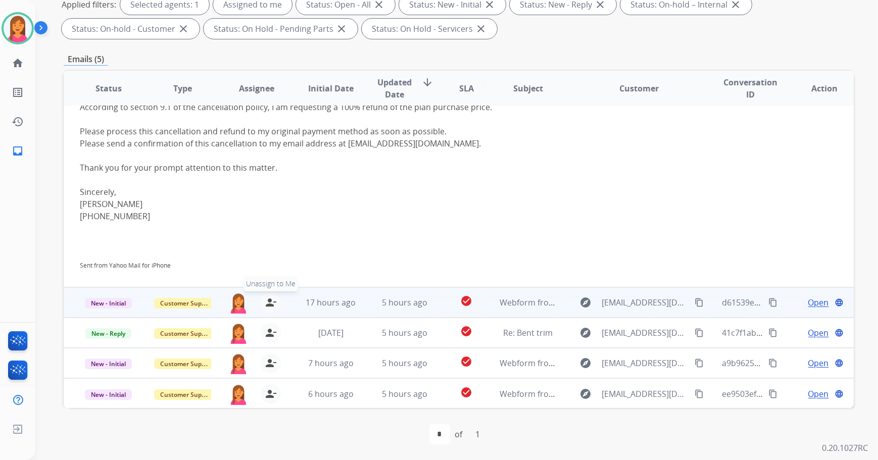
click at [263, 298] on button "person_remove Unassign to Me" at bounding box center [271, 302] width 20 height 20
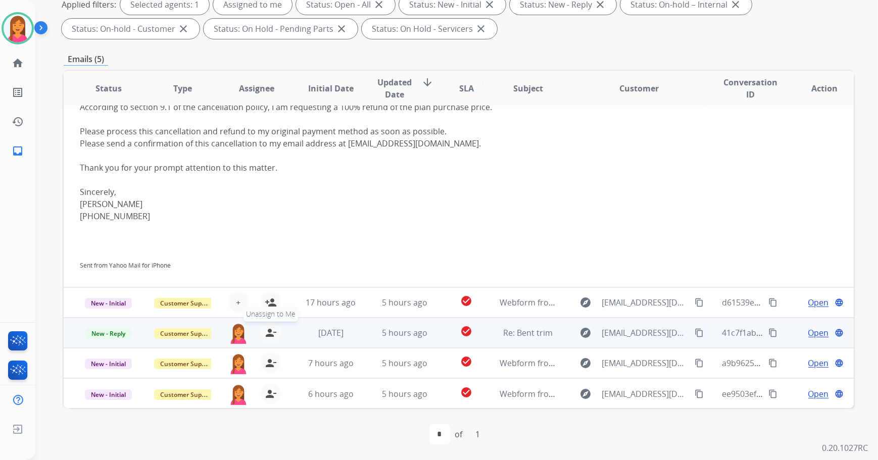
click at [270, 330] on mat-icon "person_remove" at bounding box center [271, 333] width 12 height 12
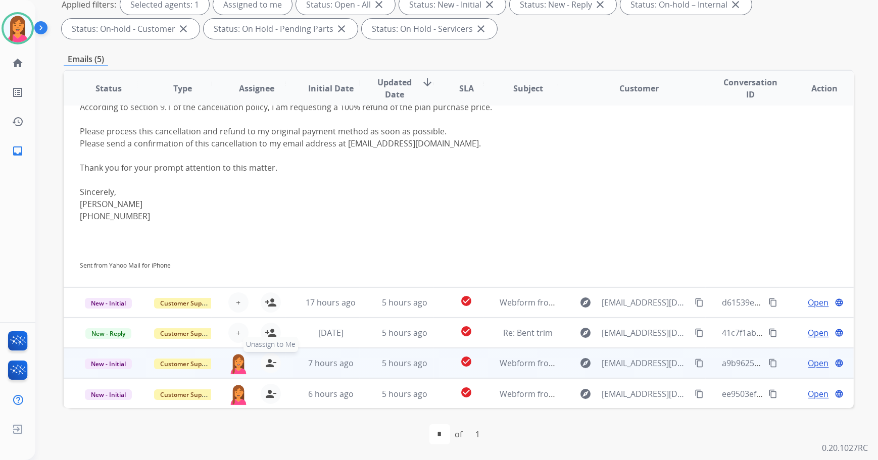
click at [269, 363] on mat-icon "person_remove" at bounding box center [271, 363] width 12 height 12
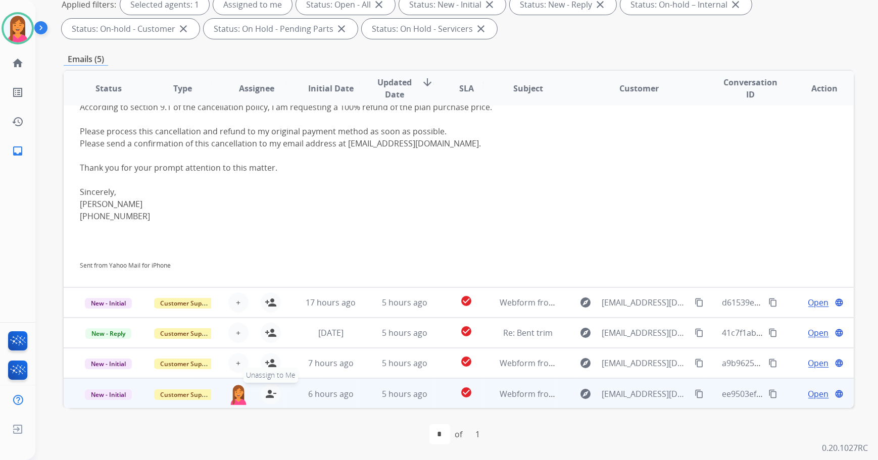
click at [269, 399] on button "person_remove Unassign to Me" at bounding box center [271, 394] width 20 height 20
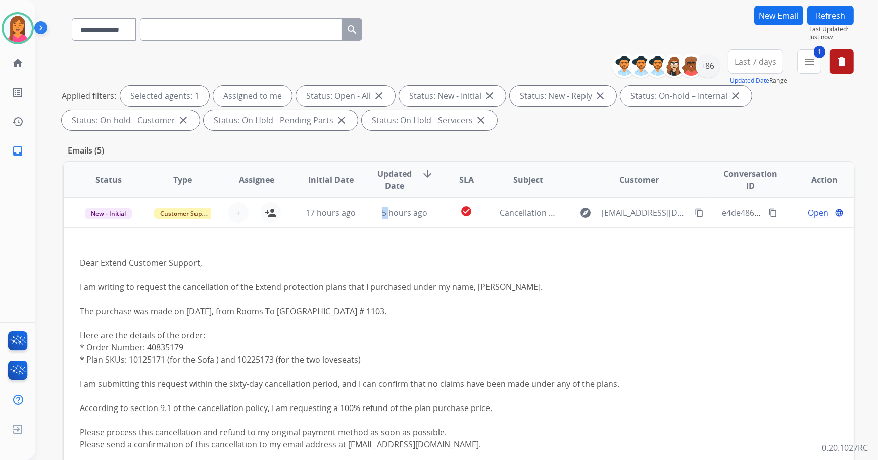
scroll to position [0, 0]
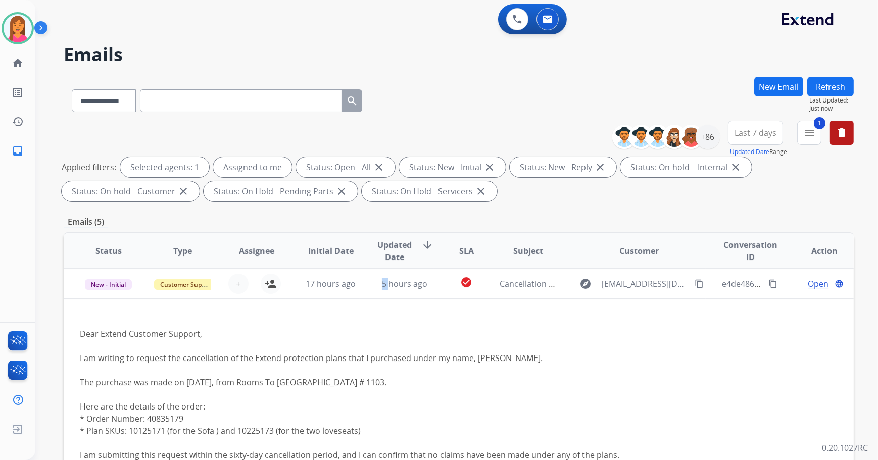
click at [826, 80] on button "Refresh" at bounding box center [830, 87] width 46 height 20
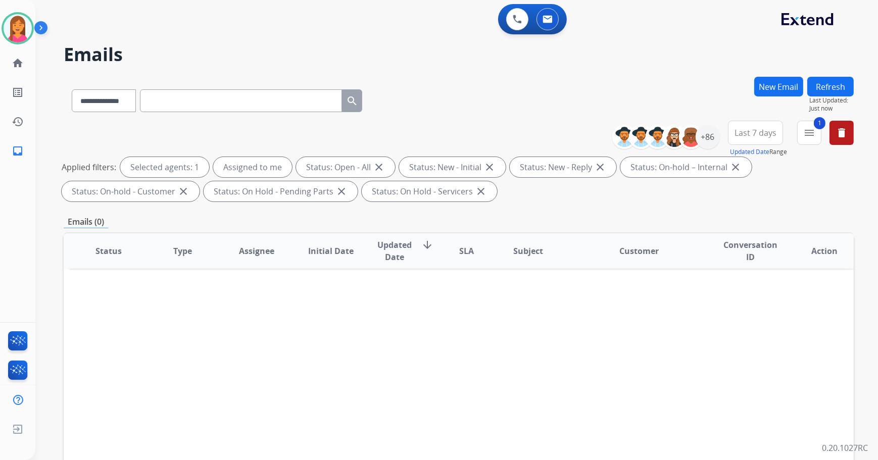
click at [758, 131] on span "Last 7 days" at bounding box center [755, 133] width 42 height 4
click at [742, 164] on div "Custom" at bounding box center [752, 169] width 56 height 15
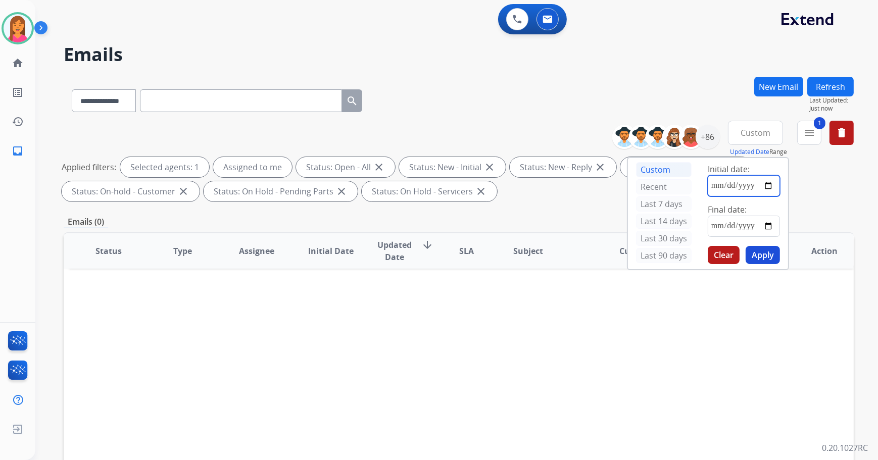
click at [774, 188] on input "date" at bounding box center [743, 185] width 72 height 21
click at [768, 185] on input "date" at bounding box center [743, 185] width 72 height 21
type input "**********"
click at [770, 227] on input "date" at bounding box center [743, 226] width 72 height 21
type input "**********"
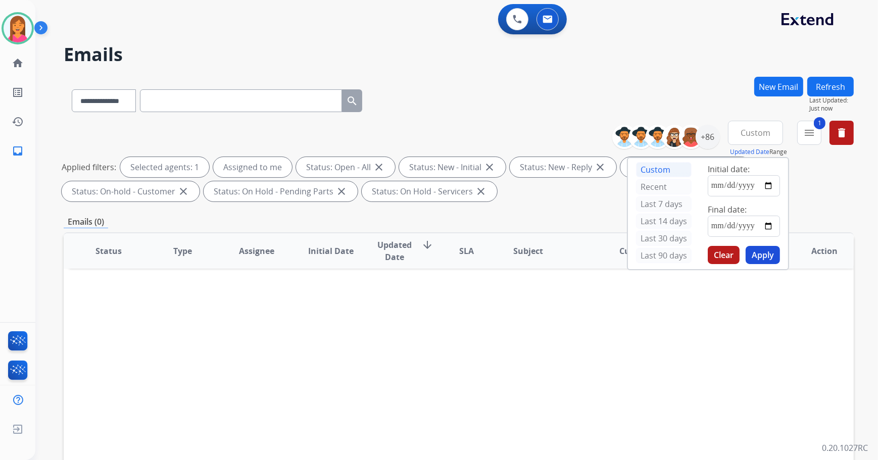
click at [759, 247] on button "Apply" at bounding box center [762, 255] width 34 height 18
click at [806, 130] on mat-icon "menu" at bounding box center [809, 133] width 12 height 12
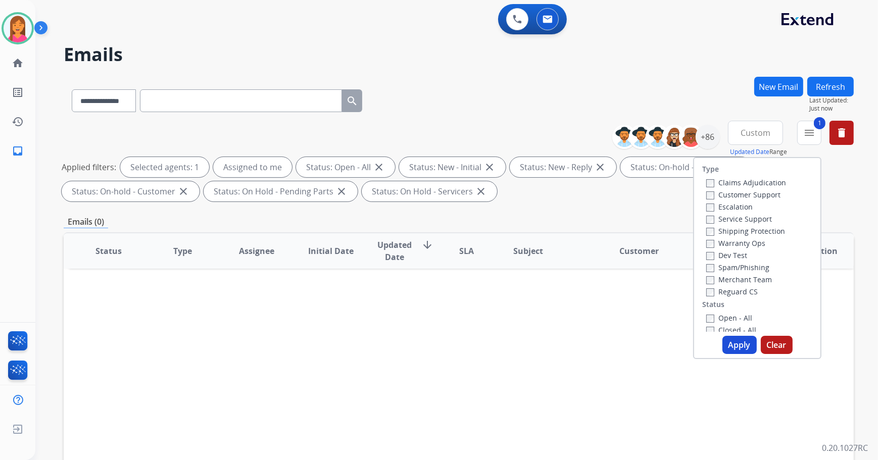
click at [726, 331] on label "Closed - All" at bounding box center [731, 330] width 50 height 10
click at [716, 312] on label "Open - All" at bounding box center [729, 315] width 46 height 10
click at [724, 340] on button "Apply" at bounding box center [739, 345] width 34 height 18
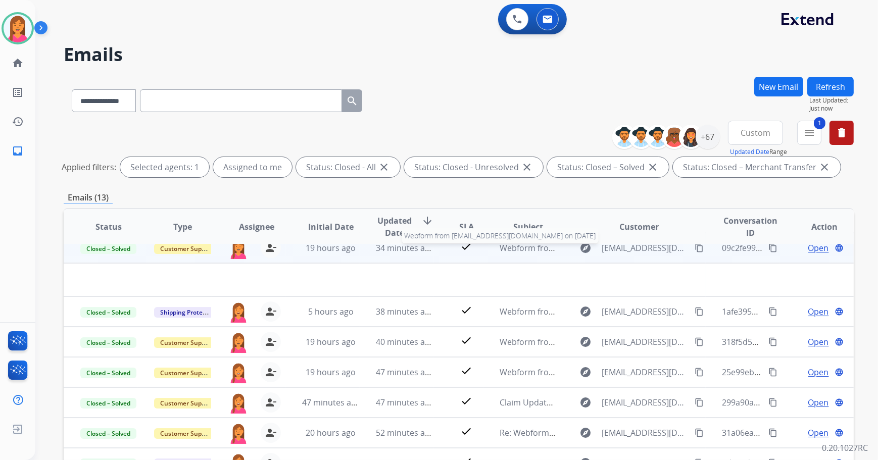
scroll to position [0, 0]
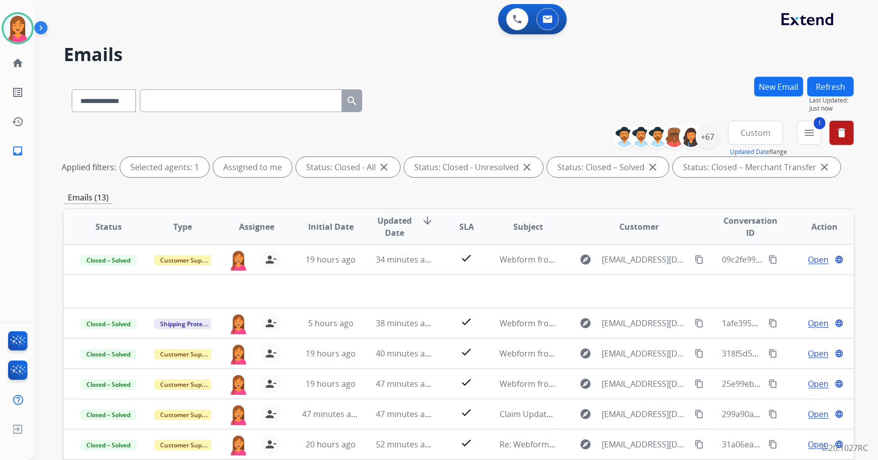
click at [831, 80] on button "Refresh" at bounding box center [830, 87] width 46 height 20
click at [839, 139] on button "delete Clear All" at bounding box center [841, 133] width 24 height 24
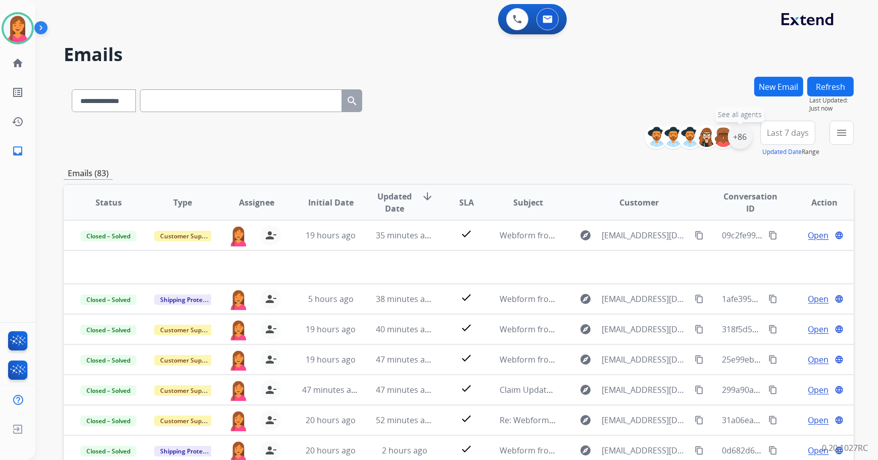
click at [736, 139] on div "+86" at bounding box center [740, 137] width 24 height 24
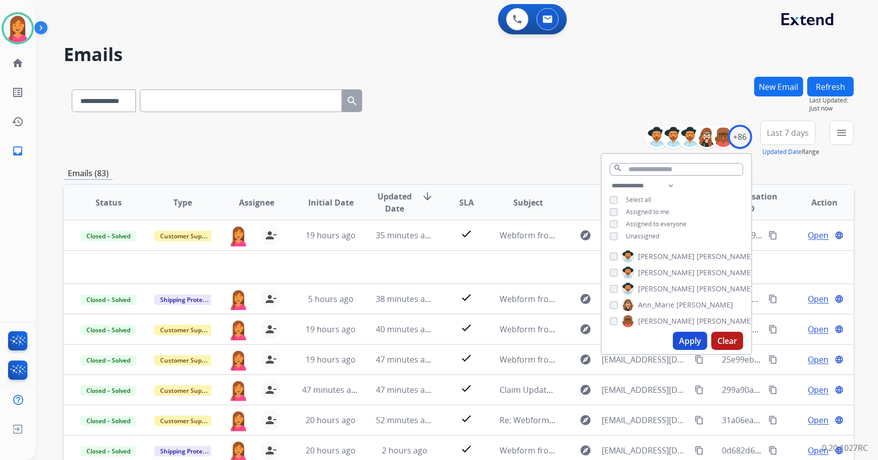
click at [682, 342] on button "Apply" at bounding box center [690, 341] width 34 height 18
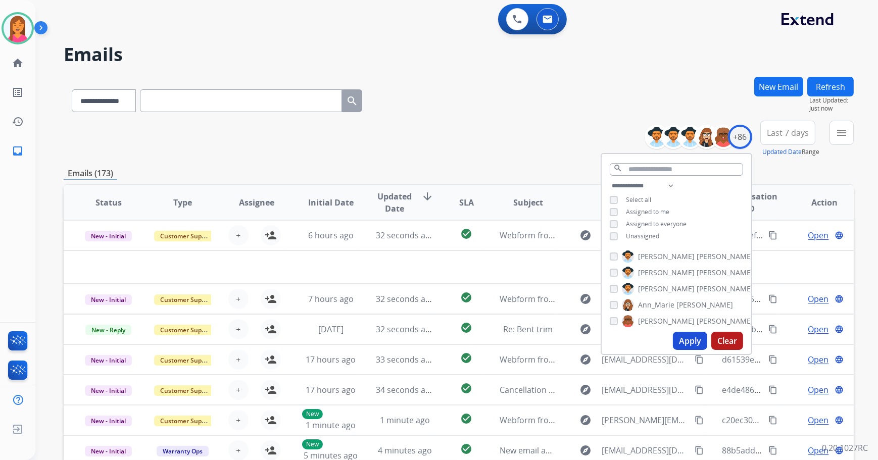
click at [499, 144] on div "**********" at bounding box center [459, 139] width 790 height 36
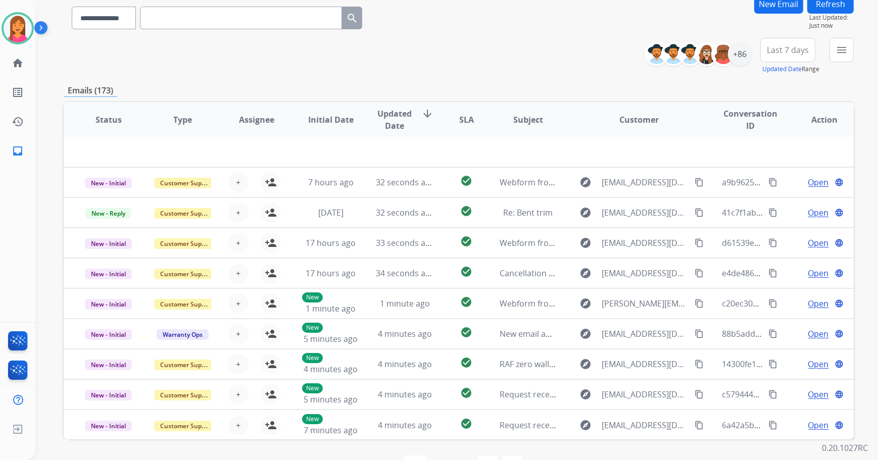
scroll to position [115, 0]
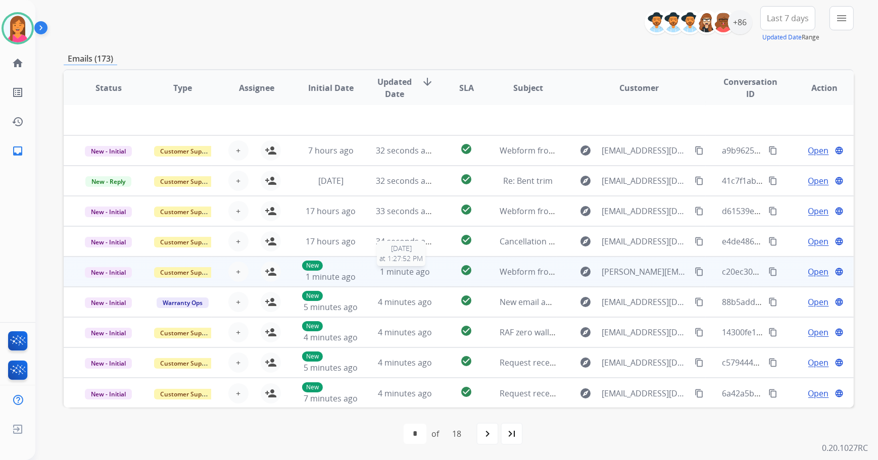
click at [416, 275] on span "1 minute ago" at bounding box center [405, 271] width 50 height 11
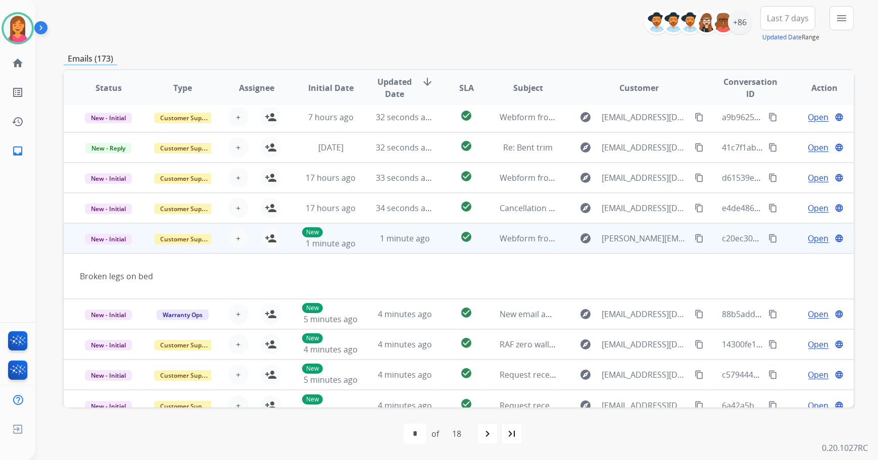
scroll to position [46, 0]
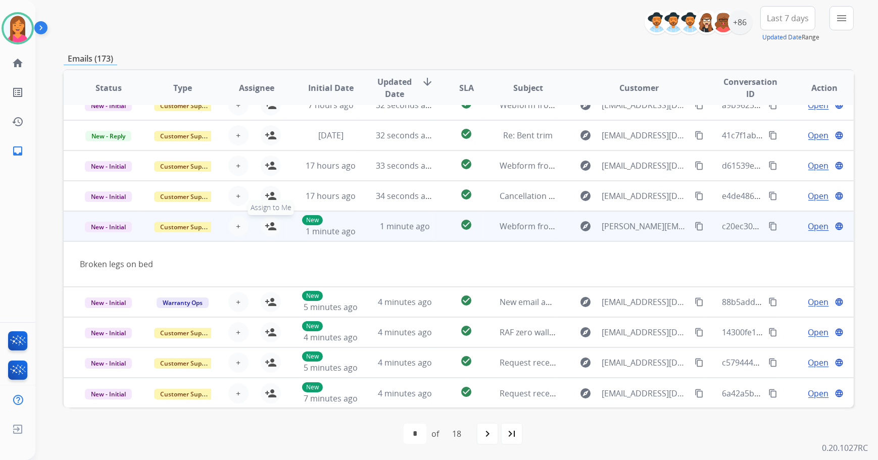
click at [271, 227] on mat-icon "person_add" at bounding box center [271, 226] width 12 height 12
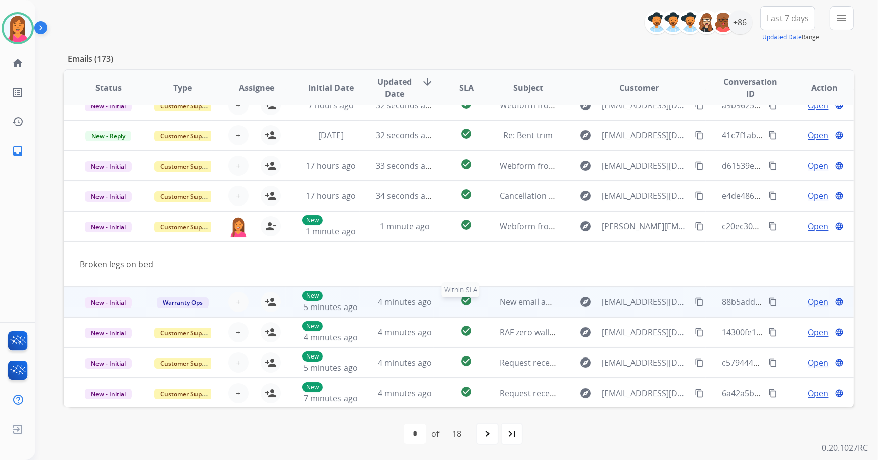
click at [450, 306] on div "check_circle" at bounding box center [466, 301] width 33 height 15
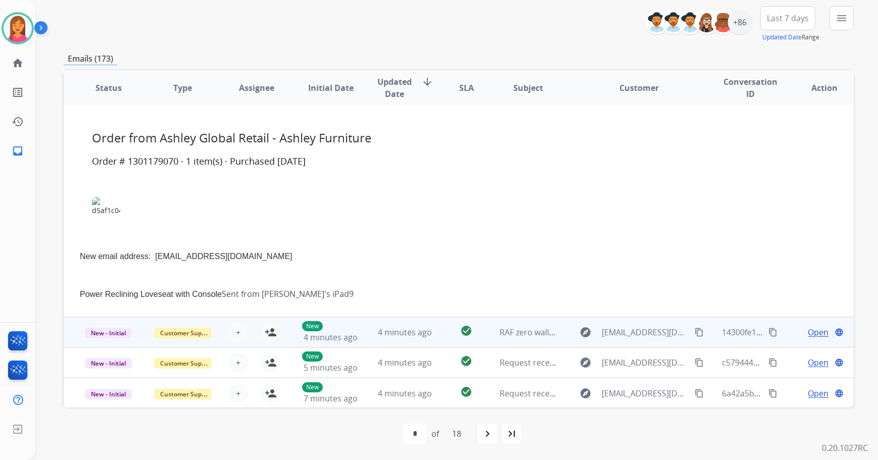
click at [437, 320] on td "check_circle" at bounding box center [458, 332] width 49 height 30
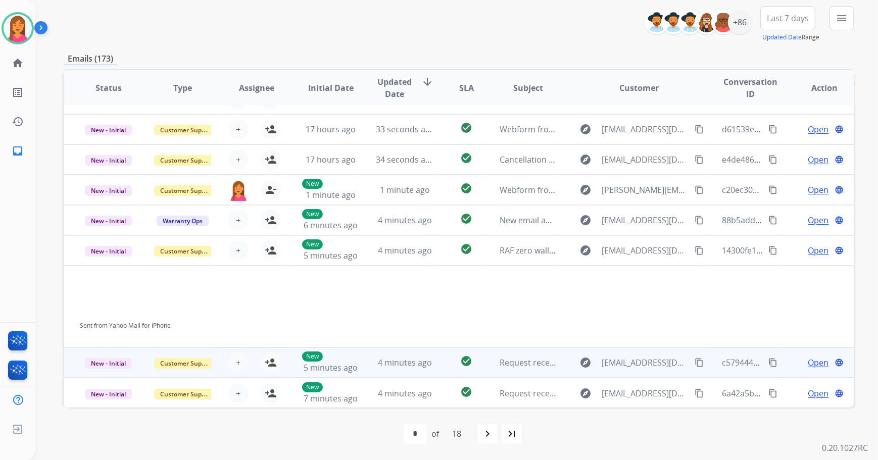
click at [443, 360] on td "check_circle" at bounding box center [458, 362] width 49 height 30
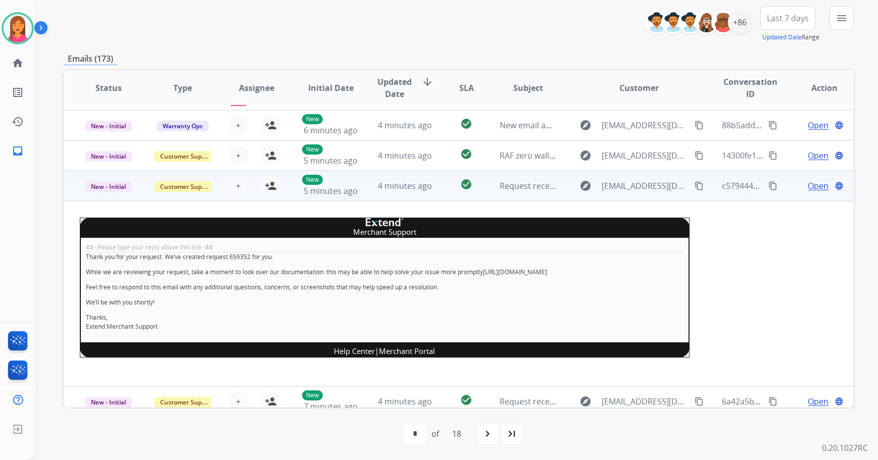
scroll to position [186, 0]
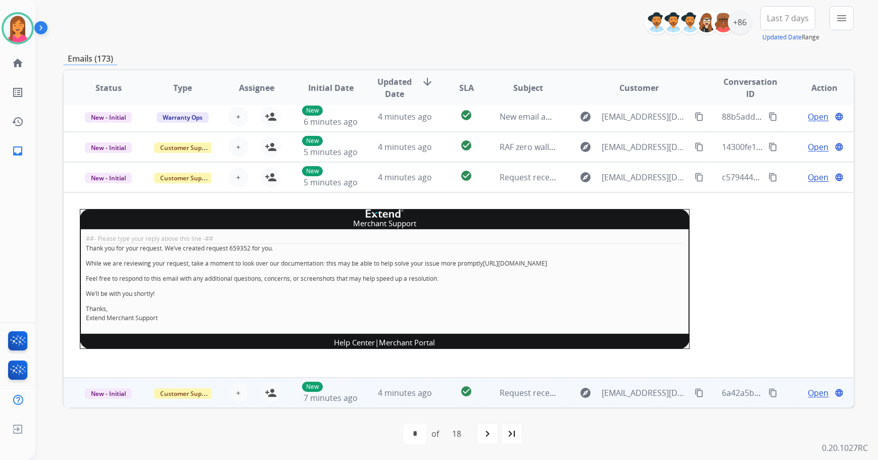
click at [444, 395] on td "check_circle" at bounding box center [458, 393] width 49 height 30
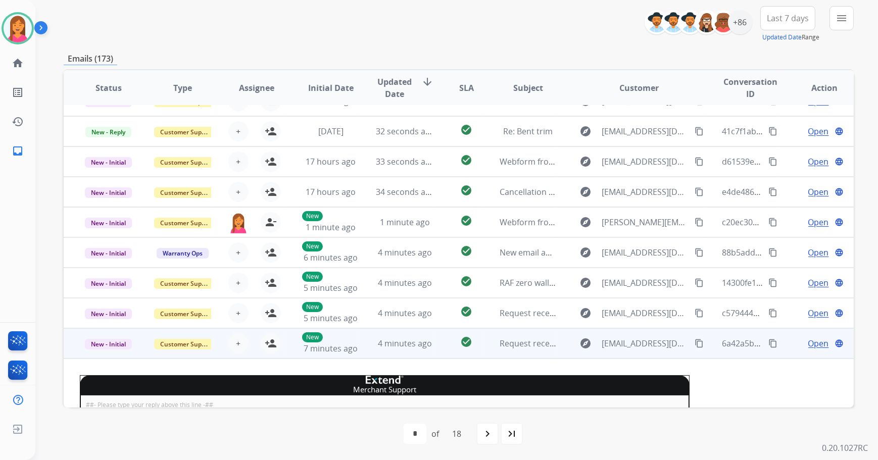
scroll to position [185, 0]
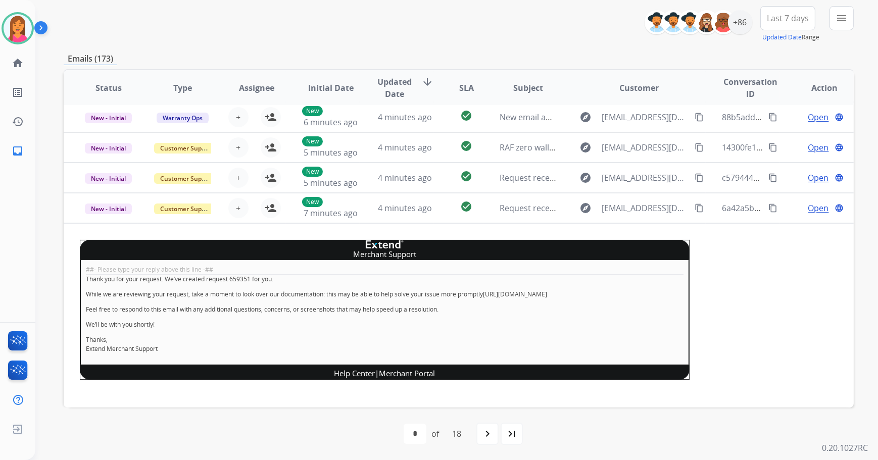
click at [489, 434] on mat-icon "navigate_next" at bounding box center [487, 434] width 12 height 12
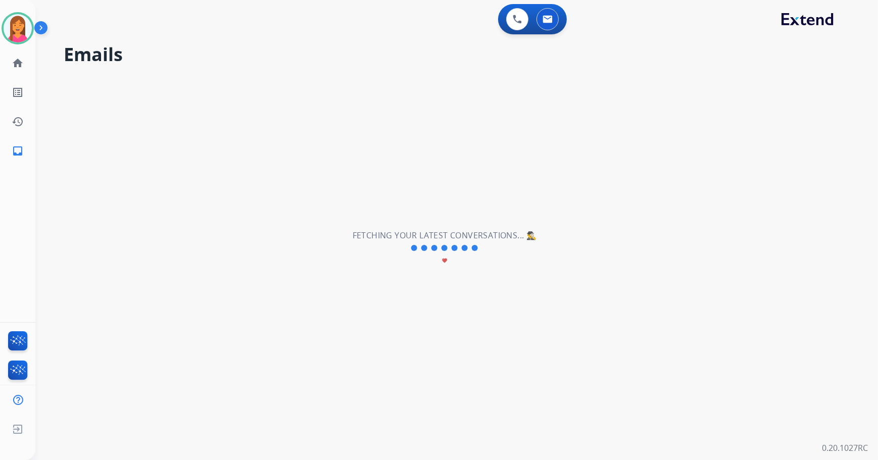
scroll to position [33, 0]
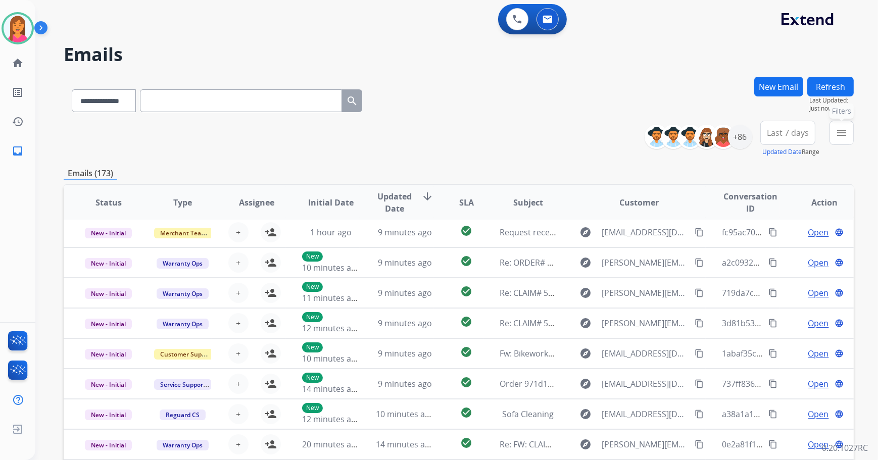
click at [842, 136] on mat-icon "menu" at bounding box center [841, 133] width 12 height 12
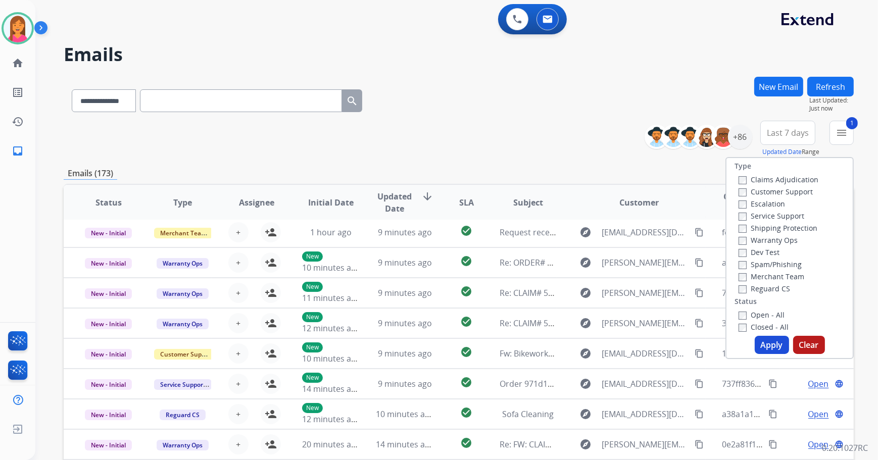
click at [741, 230] on label "Shipping Protection" at bounding box center [777, 228] width 79 height 10
click at [741, 318] on label "Open - All" at bounding box center [761, 315] width 46 height 10
click at [752, 333] on div "Type Claims Adjudication Customer Support Escalation Service Support Shipping P…" at bounding box center [789, 258] width 128 height 202
drag, startPoint x: 752, startPoint y: 334, endPoint x: 756, endPoint y: 341, distance: 8.4
click at [756, 341] on button "Apply" at bounding box center [771, 345] width 34 height 18
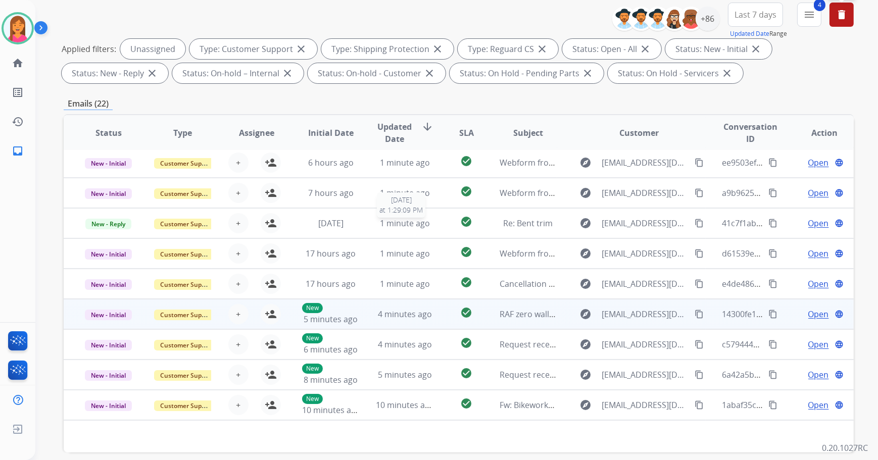
scroll to position [163, 0]
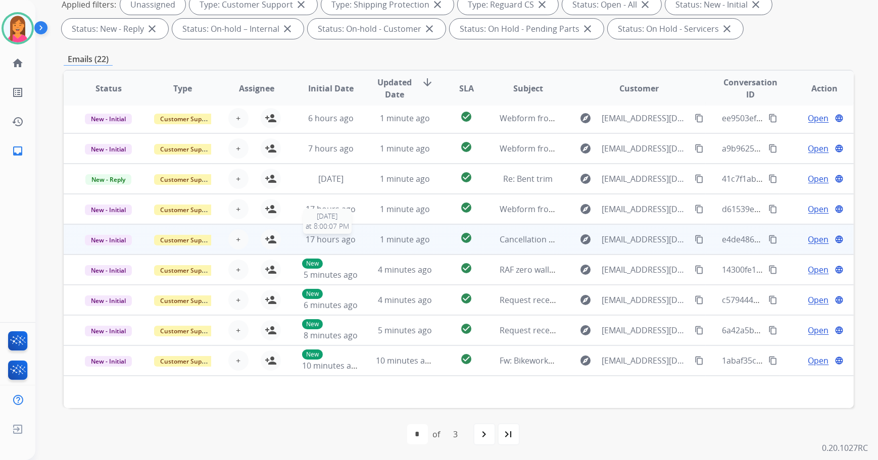
click at [342, 242] on span "17 hours ago" at bounding box center [330, 239] width 50 height 11
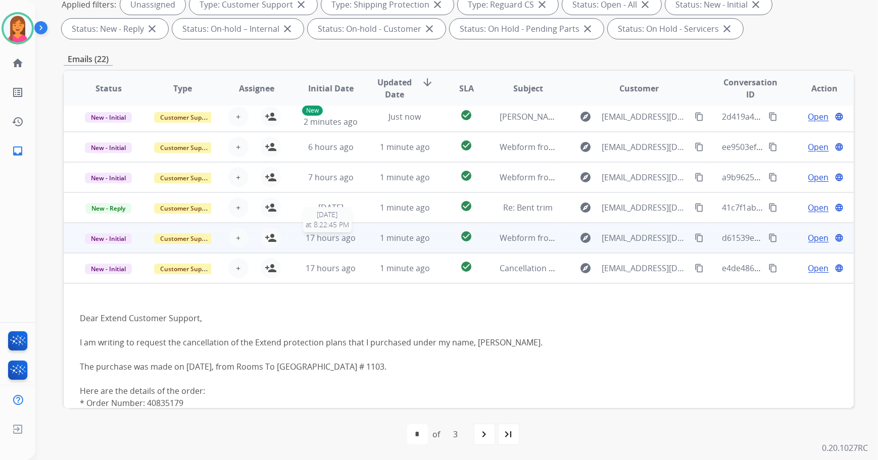
scroll to position [0, 0]
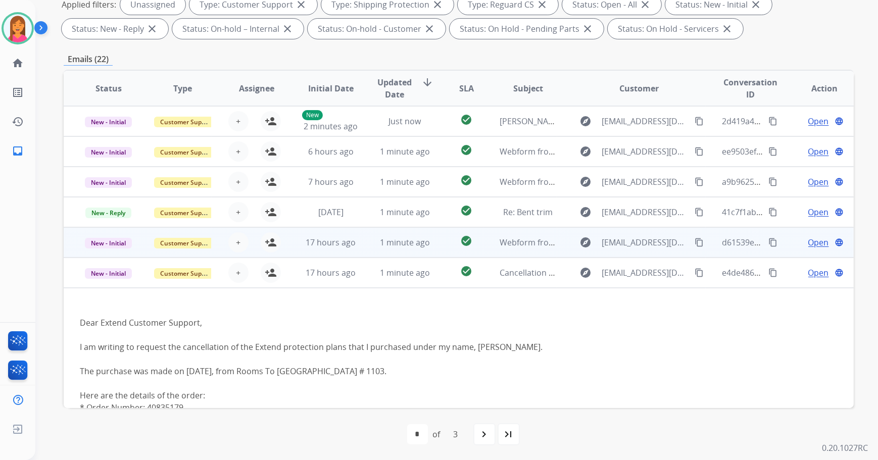
click at [342, 227] on td "17 hours ago" at bounding box center [323, 242] width 74 height 30
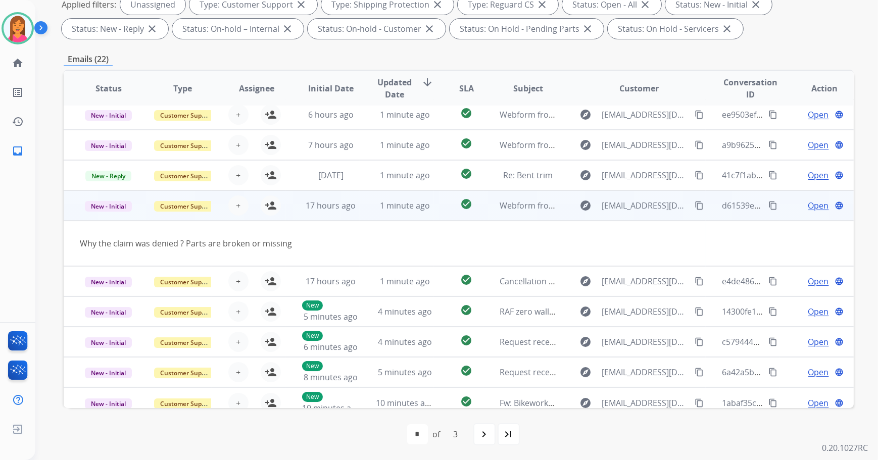
scroll to position [46, 0]
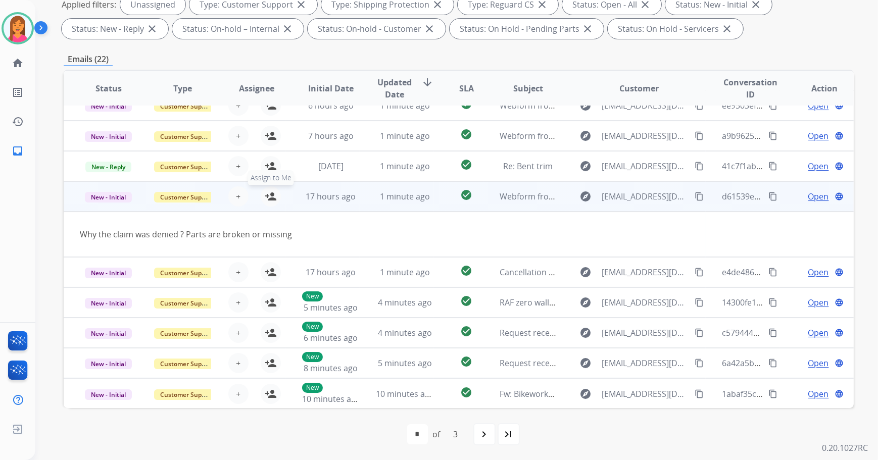
click at [272, 197] on mat-icon "person_add" at bounding box center [271, 196] width 12 height 12
click at [272, 197] on mat-icon "person_remove" at bounding box center [271, 196] width 12 height 12
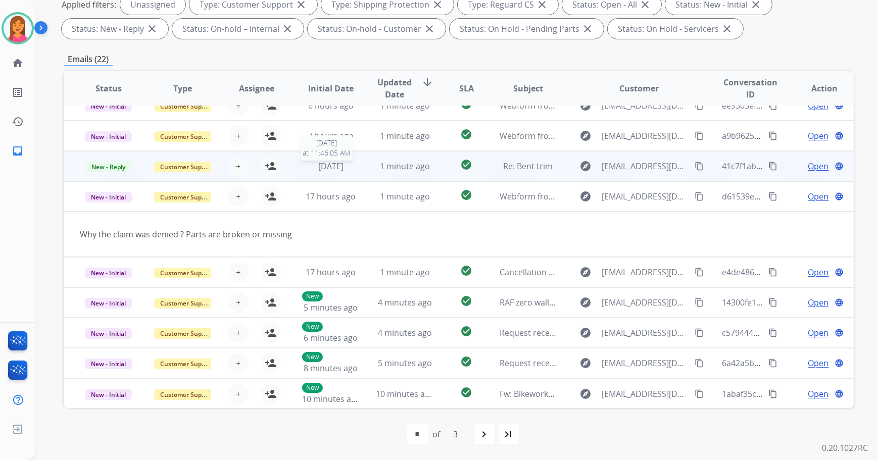
click at [318, 165] on span "[DATE]" at bounding box center [330, 166] width 25 height 11
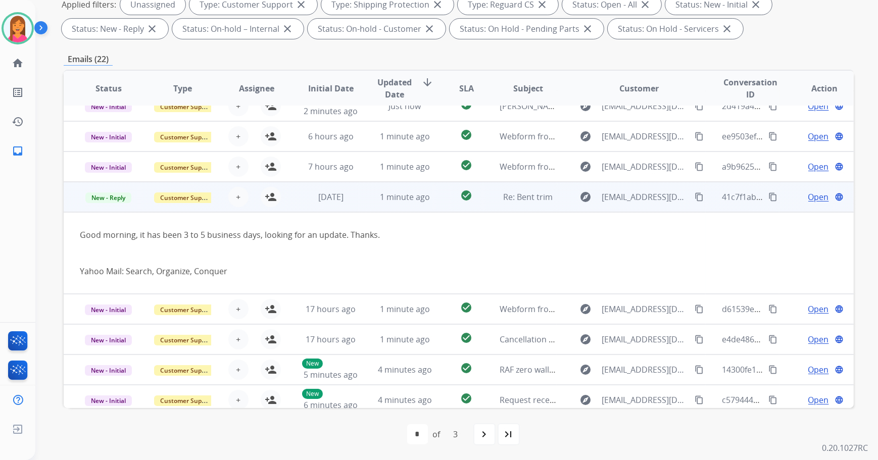
scroll to position [0, 0]
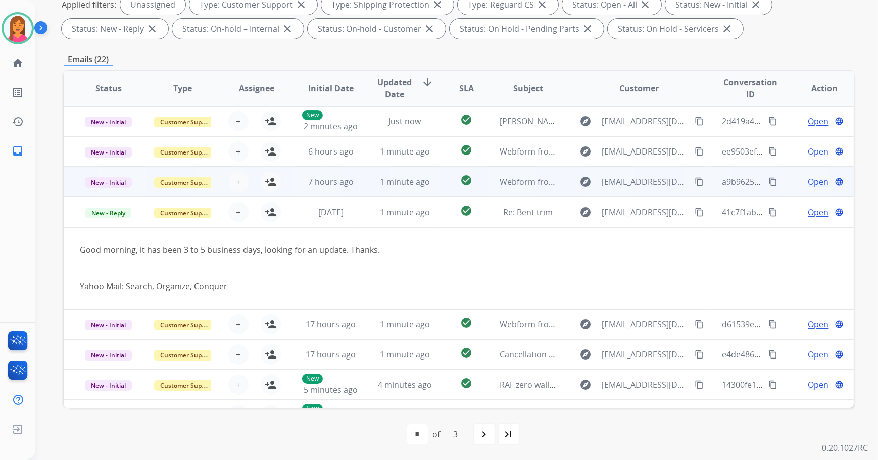
click at [292, 188] on td "7 hours ago" at bounding box center [323, 182] width 74 height 30
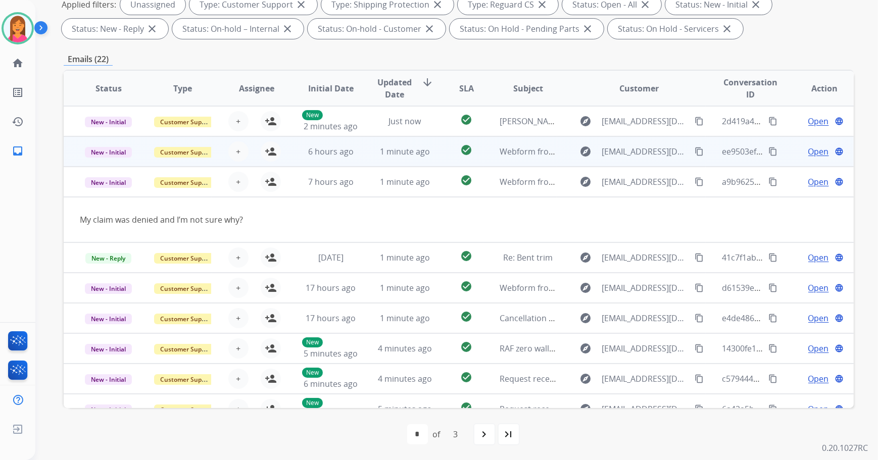
click at [287, 156] on td "6 hours ago" at bounding box center [323, 151] width 74 height 30
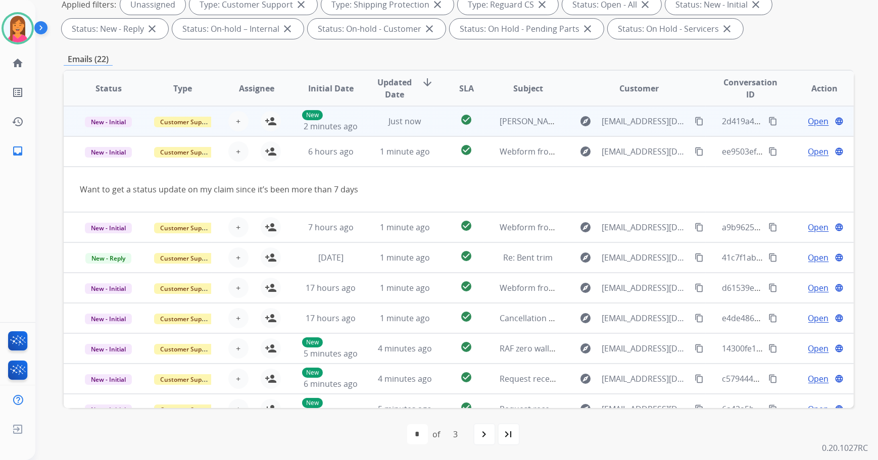
click at [286, 123] on td "New 2 minutes ago" at bounding box center [323, 121] width 74 height 30
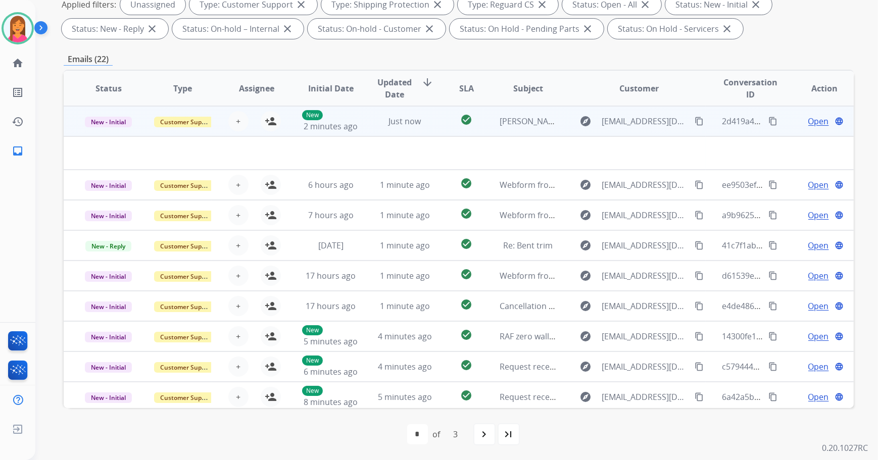
click at [808, 122] on span "Open" at bounding box center [818, 121] width 21 height 12
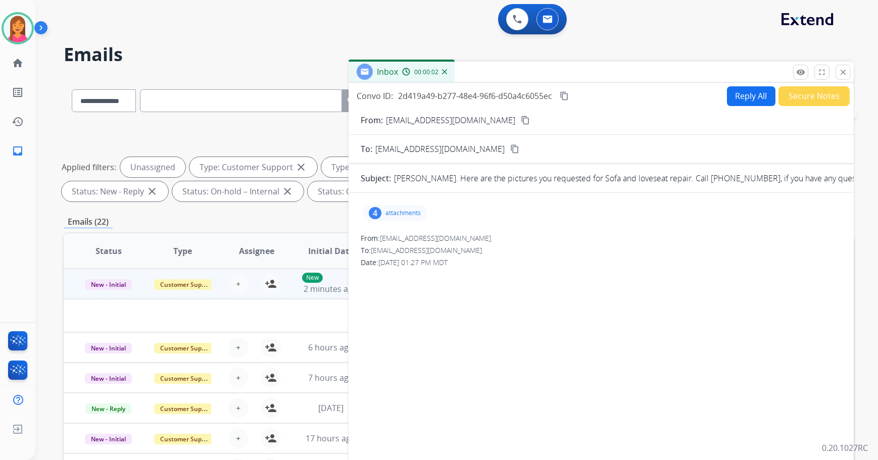
click at [406, 214] on p "attachments" at bounding box center [402, 213] width 35 height 8
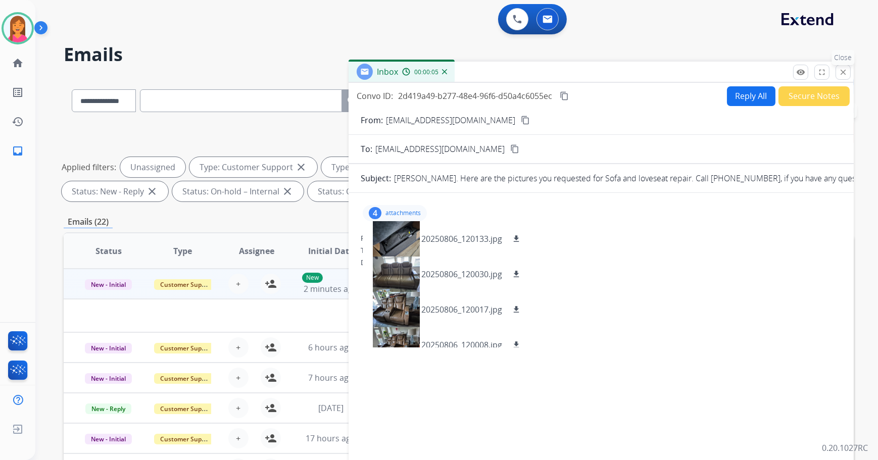
click at [842, 66] on button "close Close" at bounding box center [842, 72] width 15 height 15
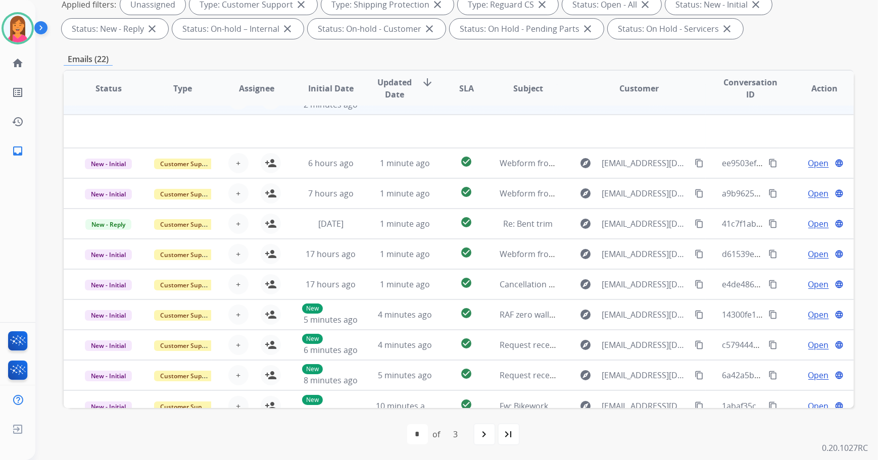
scroll to position [34, 0]
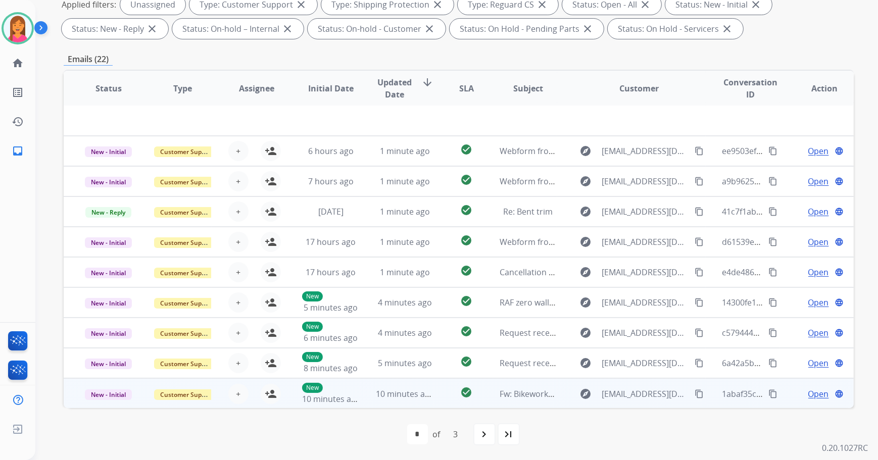
click at [449, 404] on td "check_circle" at bounding box center [458, 393] width 49 height 30
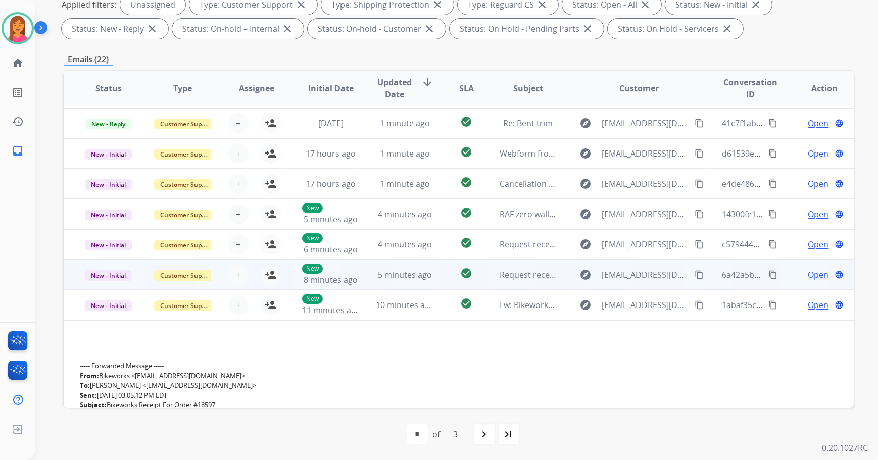
click at [438, 273] on td "check_circle" at bounding box center [458, 275] width 49 height 30
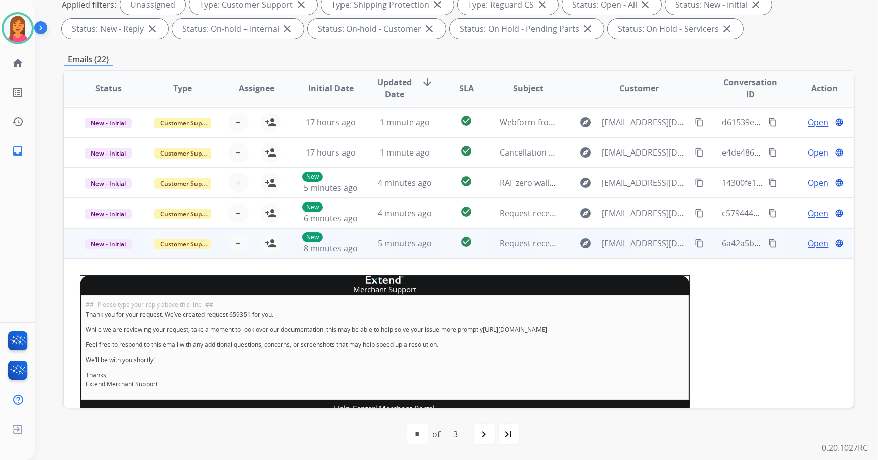
scroll to position [0, 0]
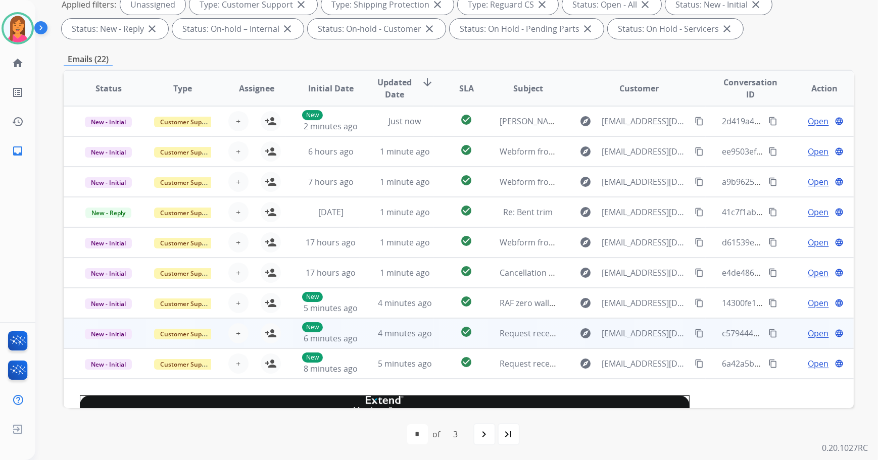
click at [434, 338] on td "check_circle" at bounding box center [458, 333] width 49 height 30
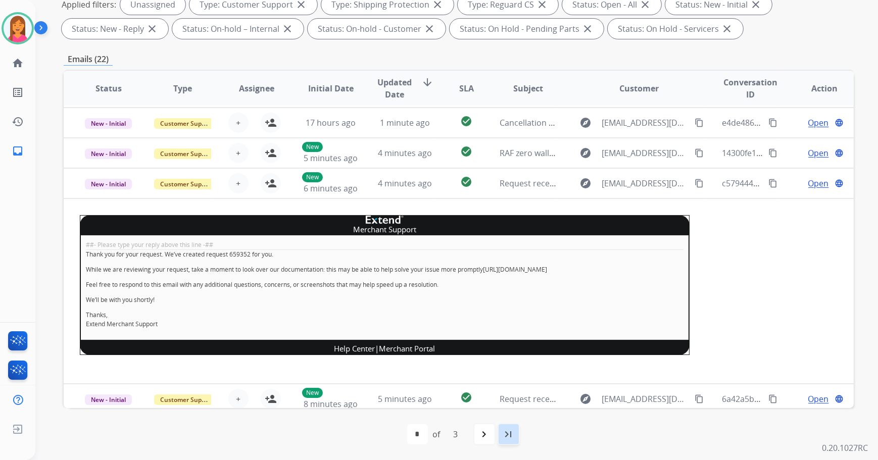
scroll to position [186, 0]
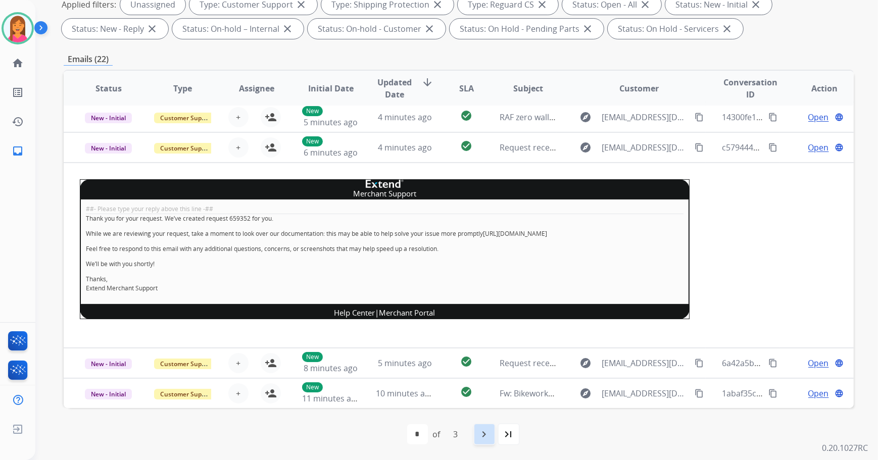
click at [493, 439] on div "navigate_next" at bounding box center [484, 434] width 22 height 22
select select "*"
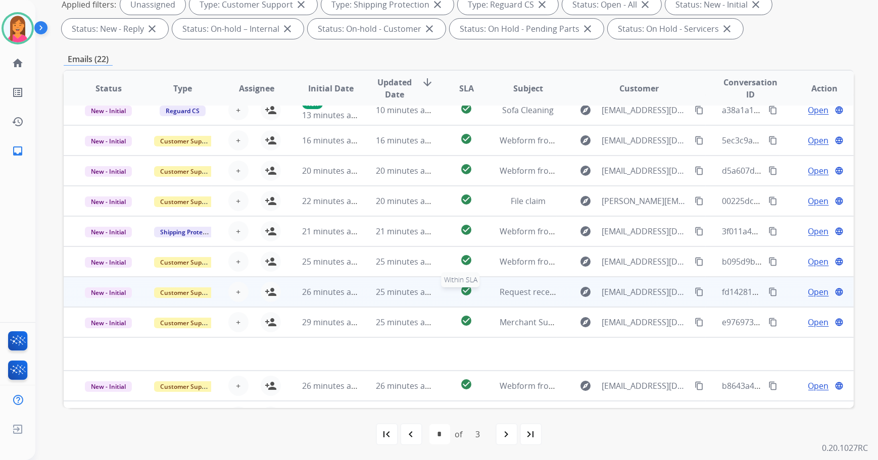
scroll to position [0, 0]
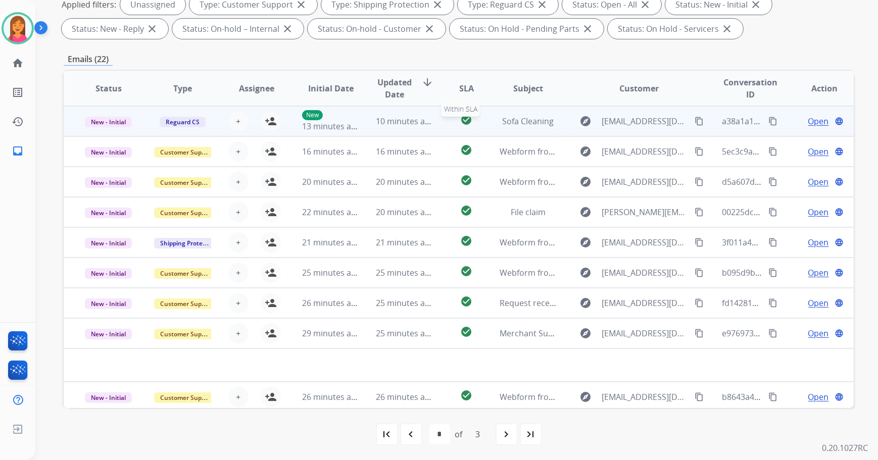
click at [451, 121] on div "check_circle" at bounding box center [466, 121] width 33 height 15
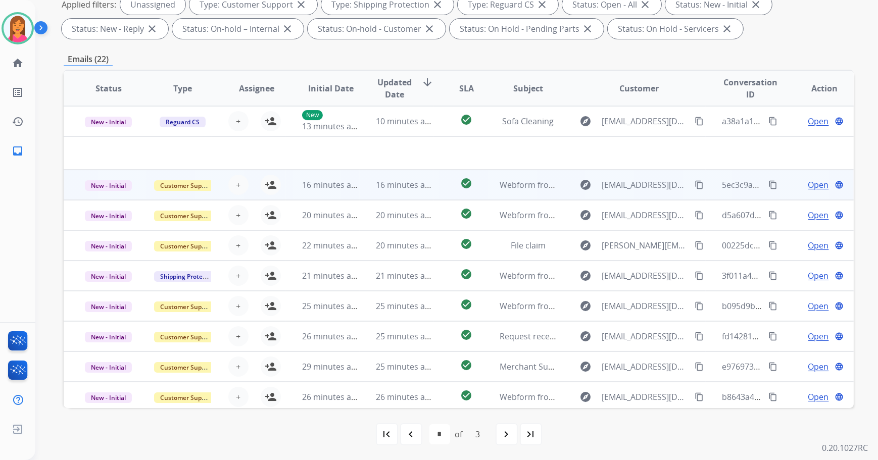
click at [438, 175] on td "check_circle" at bounding box center [458, 185] width 49 height 30
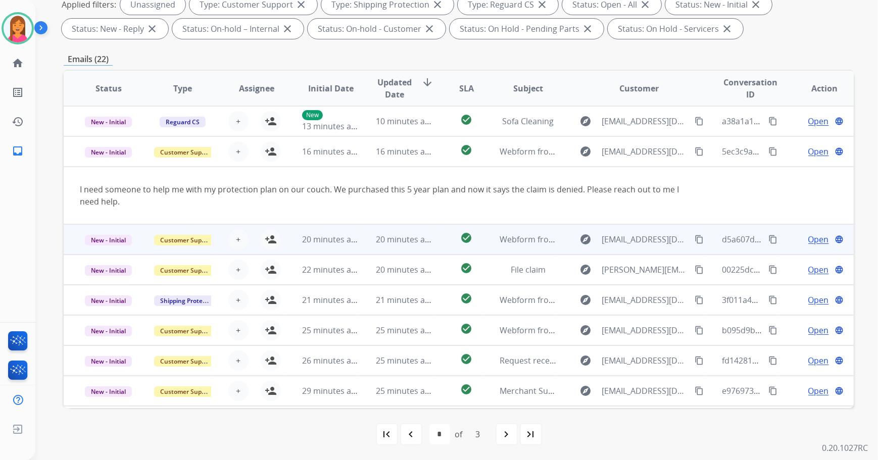
scroll to position [30, 0]
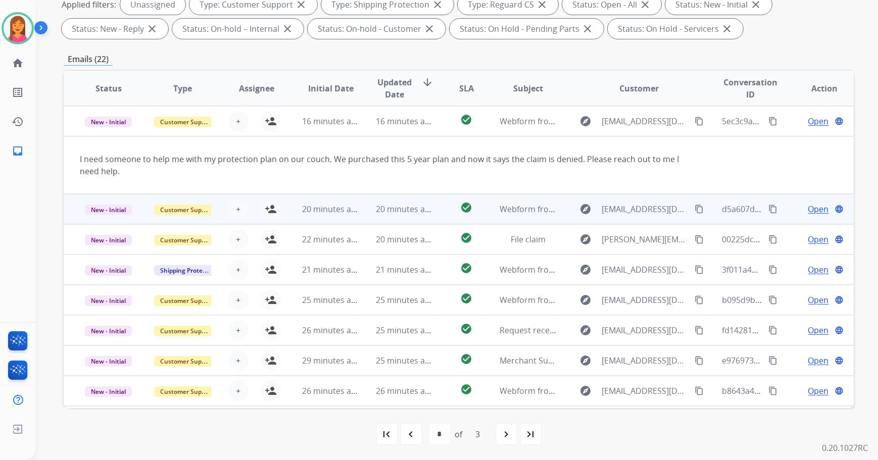
click at [438, 208] on td "check_circle" at bounding box center [458, 209] width 49 height 30
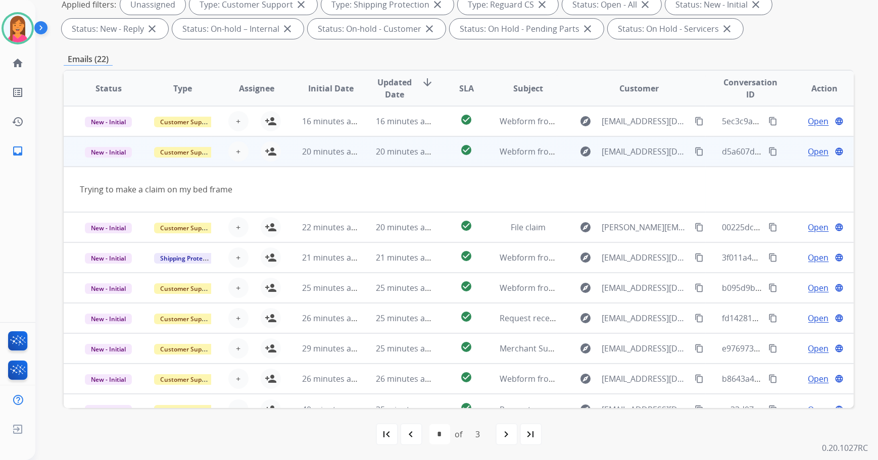
scroll to position [46, 0]
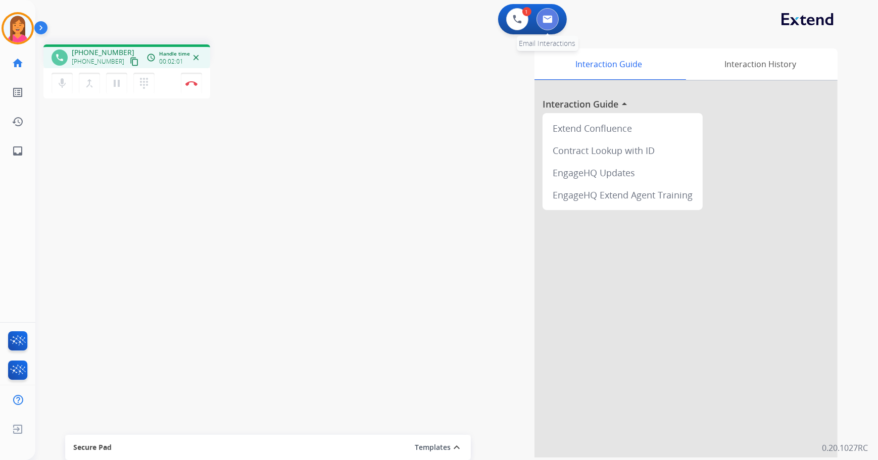
click at [545, 27] on button at bounding box center [547, 19] width 22 height 22
select select "**********"
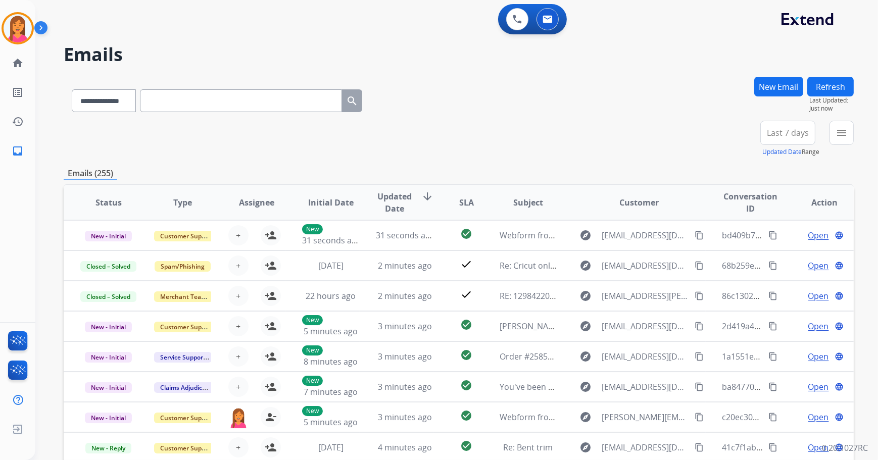
click at [778, 95] on button "New Email" at bounding box center [778, 87] width 49 height 20
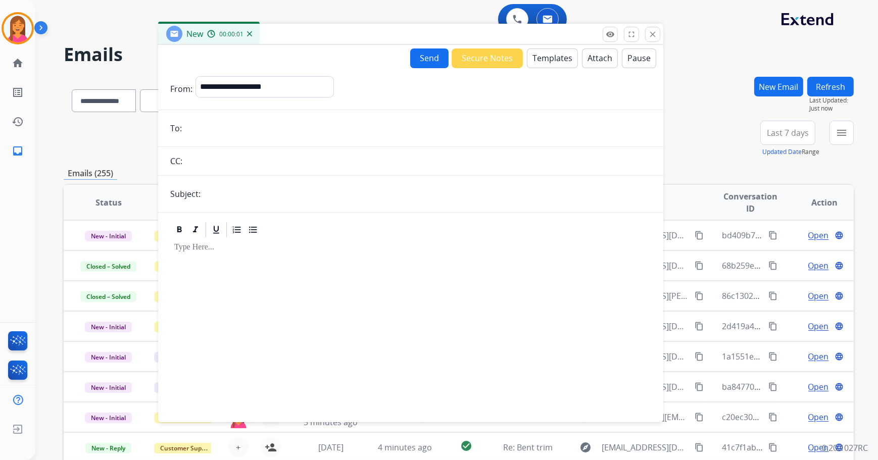
drag, startPoint x: 505, startPoint y: 70, endPoint x: 315, endPoint y: 32, distance: 194.2
click at [315, 32] on div "New 00:00:01" at bounding box center [410, 34] width 505 height 21
click at [298, 80] on select "**********" at bounding box center [263, 86] width 137 height 20
select select "**********"
click at [195, 76] on select "**********" at bounding box center [263, 86] width 137 height 20
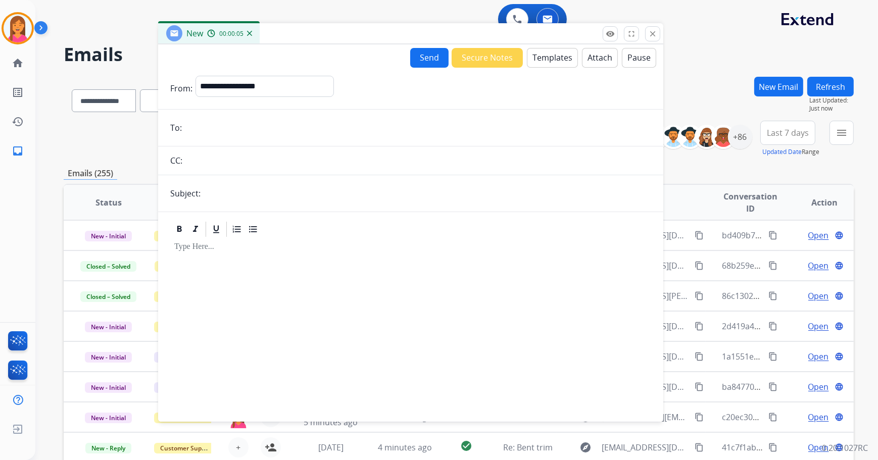
click at [223, 127] on input "email" at bounding box center [418, 128] width 466 height 20
paste input "**********"
type input "**********"
click at [223, 193] on input "text" at bounding box center [426, 193] width 447 height 20
type input "**********"
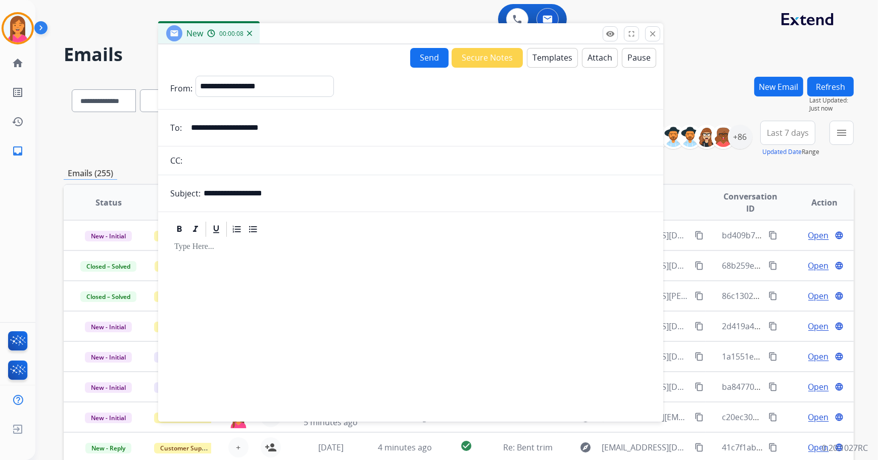
click at [530, 64] on button "Templates" at bounding box center [552, 58] width 51 height 20
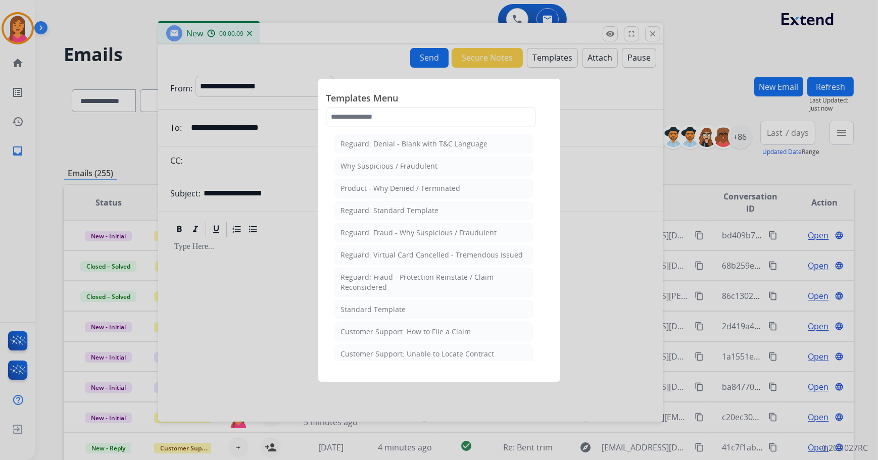
click at [356, 309] on div "Standard Template" at bounding box center [373, 309] width 65 height 10
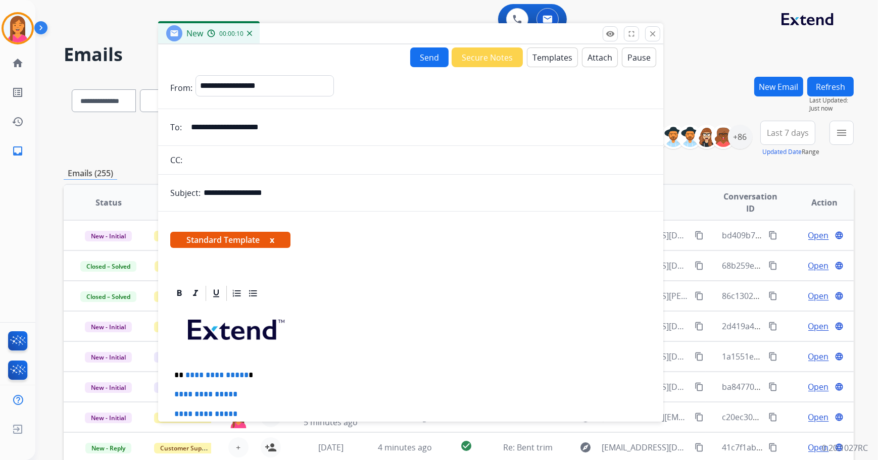
click at [270, 236] on span "Standard Template x" at bounding box center [230, 240] width 120 height 16
click at [274, 240] on button "x" at bounding box center [272, 240] width 5 height 12
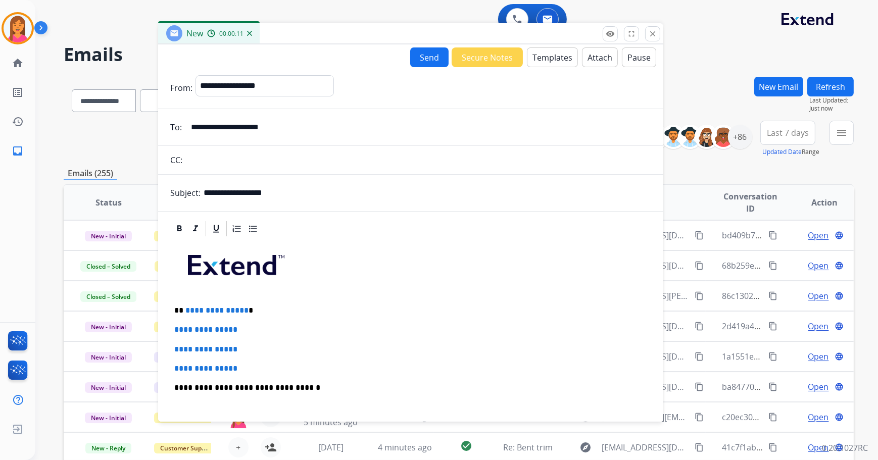
click at [260, 306] on p "**********" at bounding box center [406, 310] width 465 height 9
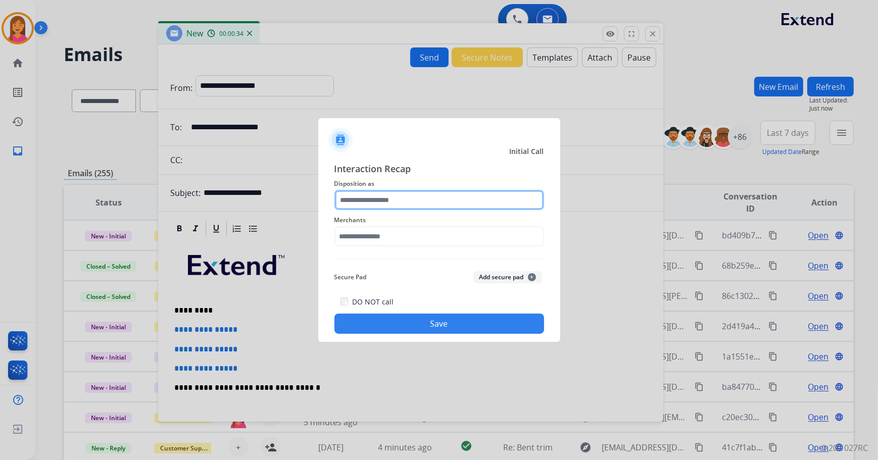
click at [372, 196] on input "text" at bounding box center [439, 200] width 210 height 20
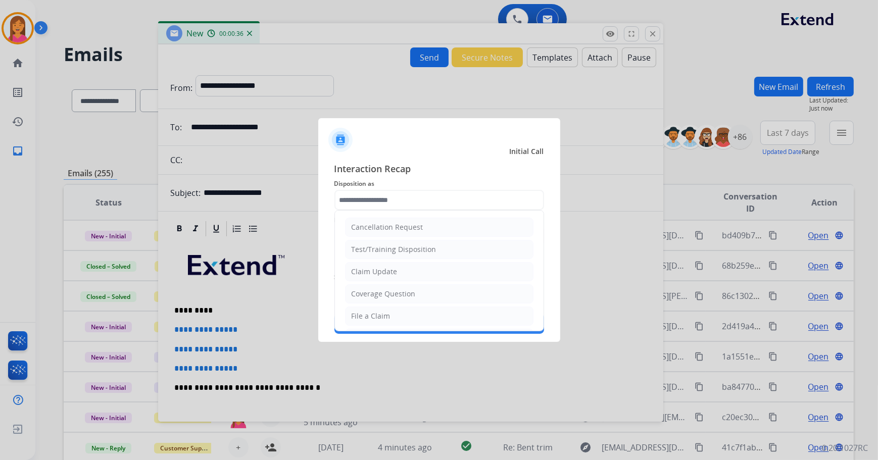
click at [398, 313] on li "File a Claim" at bounding box center [439, 315] width 188 height 19
type input "**********"
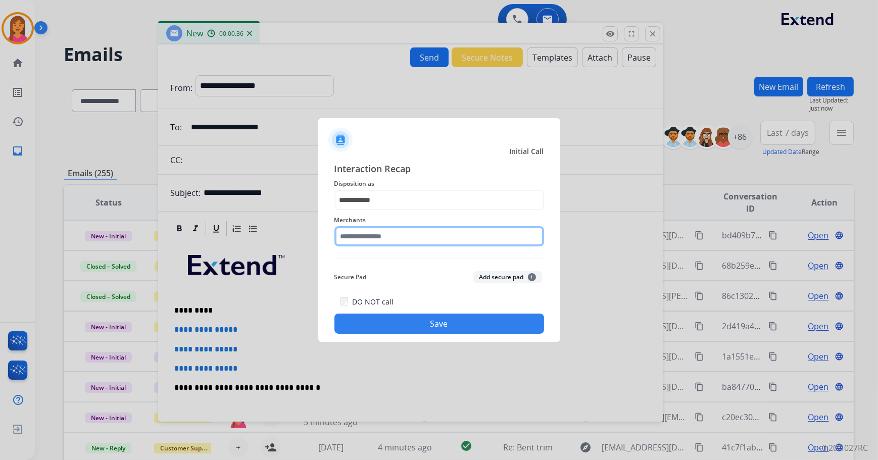
click at [391, 232] on input "text" at bounding box center [439, 236] width 210 height 20
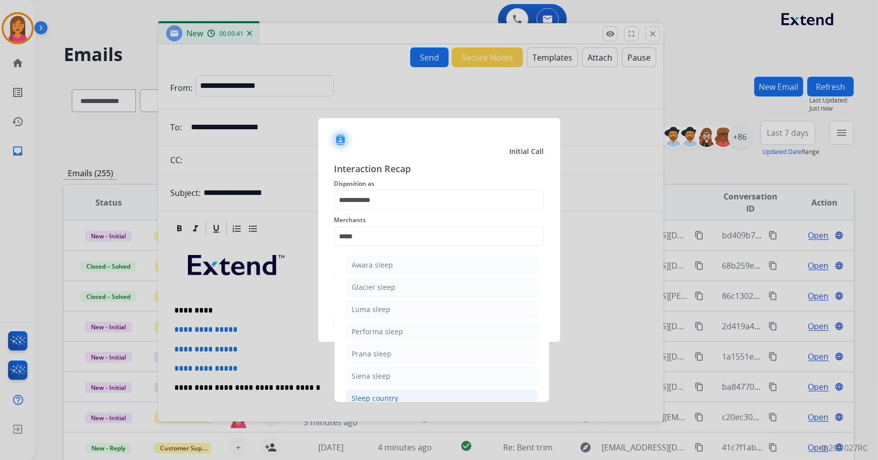
click at [385, 394] on div "Sleep country" at bounding box center [375, 398] width 46 height 10
type input "**********"
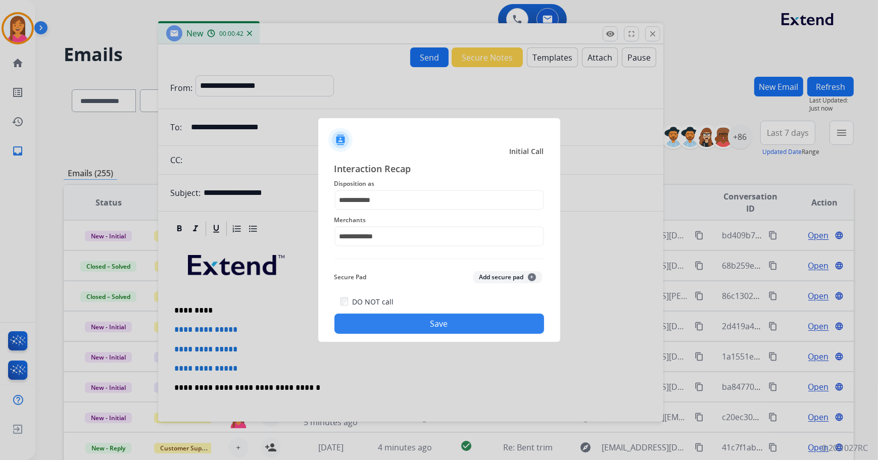
click at [384, 319] on button "Save" at bounding box center [439, 324] width 210 height 20
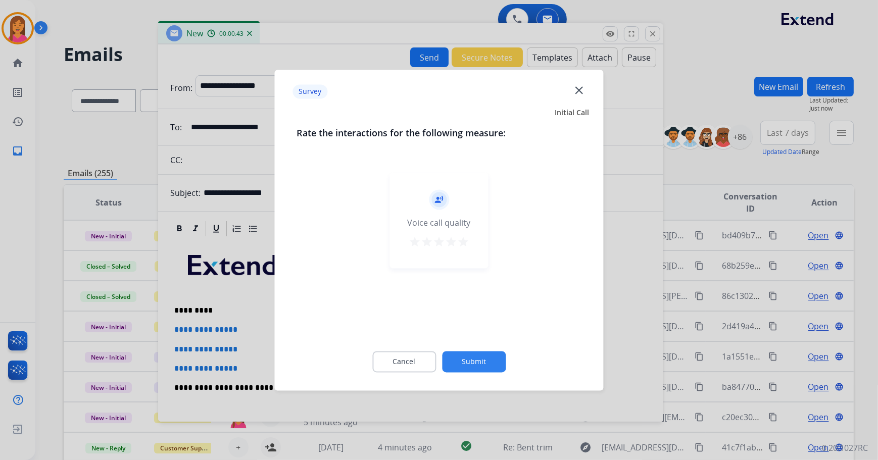
click at [463, 240] on mat-icon "star" at bounding box center [463, 242] width 12 height 12
click at [484, 359] on button "Submit" at bounding box center [474, 361] width 64 height 21
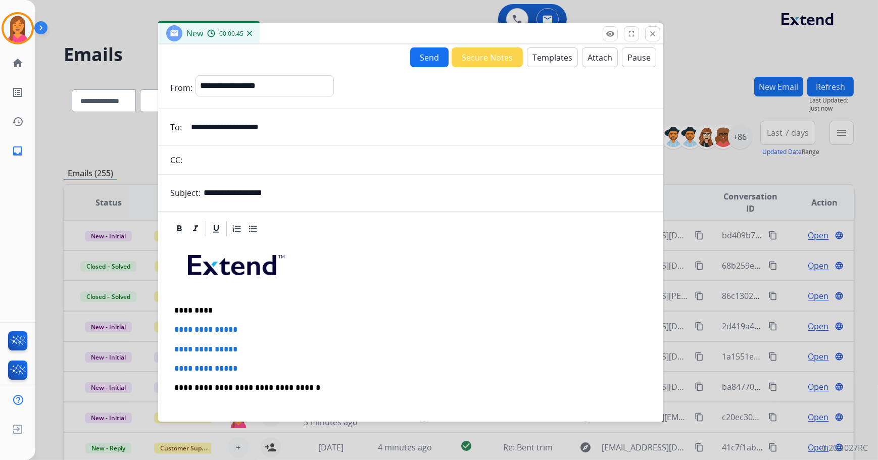
click at [253, 327] on p "**********" at bounding box center [410, 329] width 473 height 9
drag, startPoint x: 246, startPoint y: 367, endPoint x: 172, endPoint y: 326, distance: 84.7
click at [172, 326] on div "**********" at bounding box center [410, 411] width 481 height 347
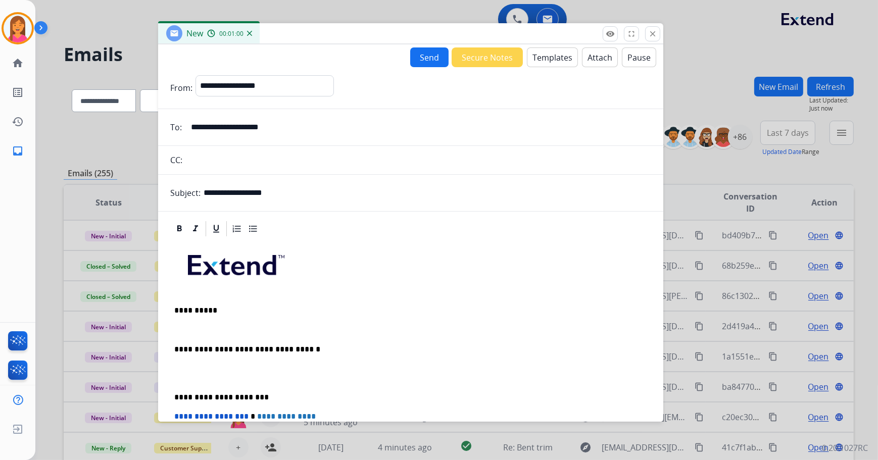
click at [179, 331] on p at bounding box center [410, 329] width 473 height 9
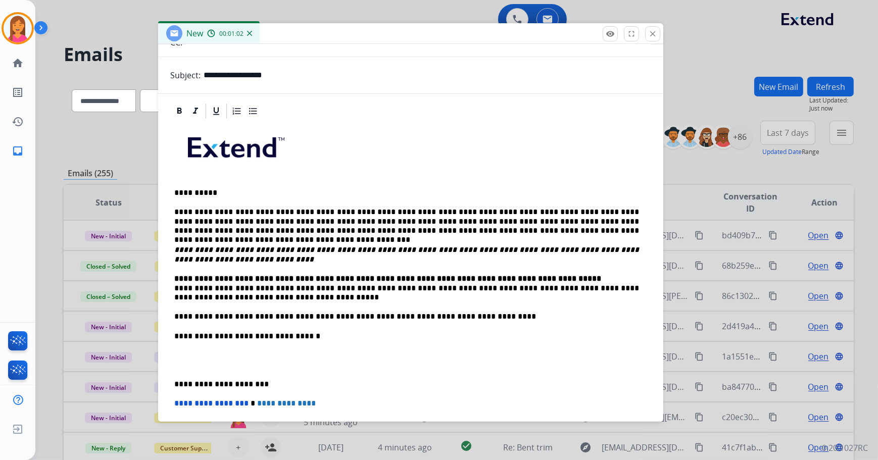
scroll to position [137, 0]
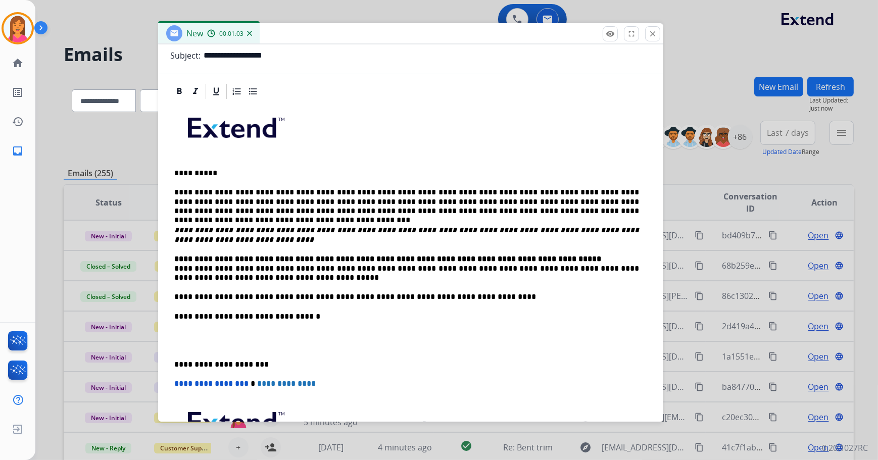
click at [175, 369] on div "**********" at bounding box center [410, 306] width 481 height 413
click at [175, 366] on p "**********" at bounding box center [406, 364] width 465 height 9
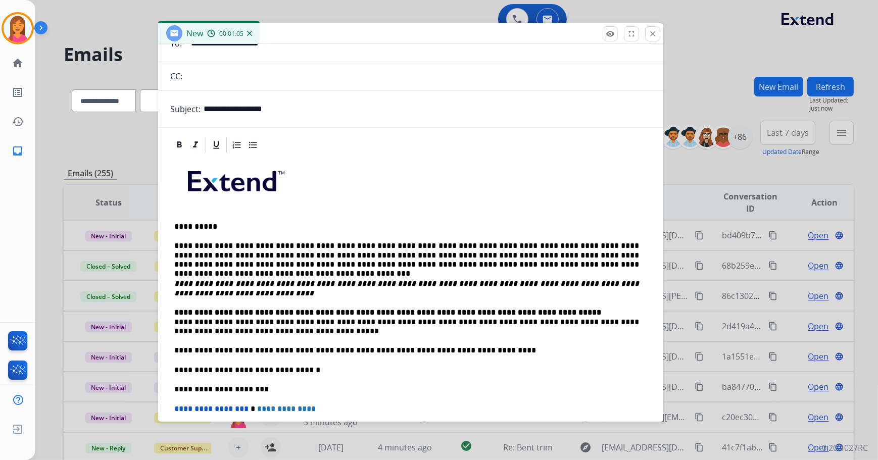
scroll to position [0, 0]
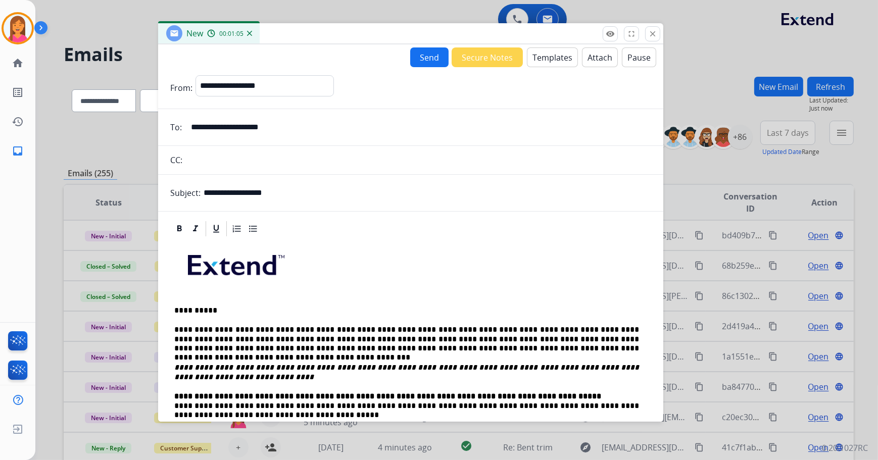
click at [429, 63] on button "Send" at bounding box center [429, 57] width 38 height 20
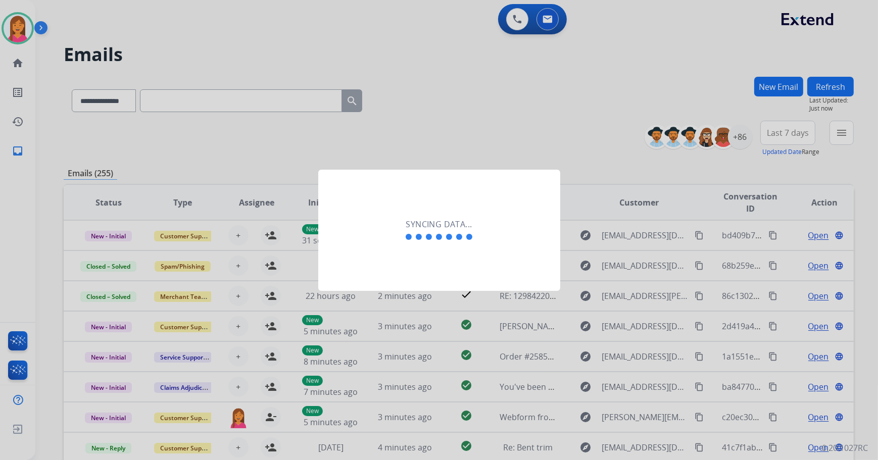
click at [273, 168] on div at bounding box center [439, 230] width 878 height 460
click at [275, 168] on div at bounding box center [439, 230] width 878 height 460
click at [378, 227] on div "Syncing data..." at bounding box center [439, 230] width 242 height 121
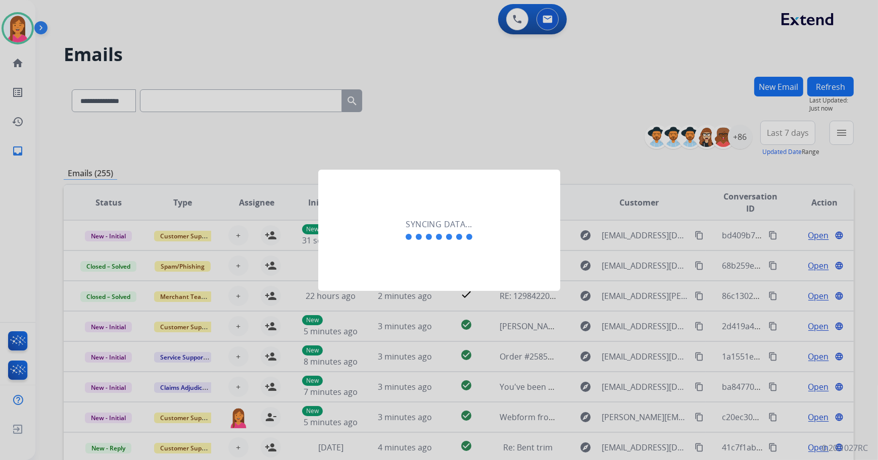
click at [378, 227] on div "Syncing data..." at bounding box center [439, 230] width 242 height 121
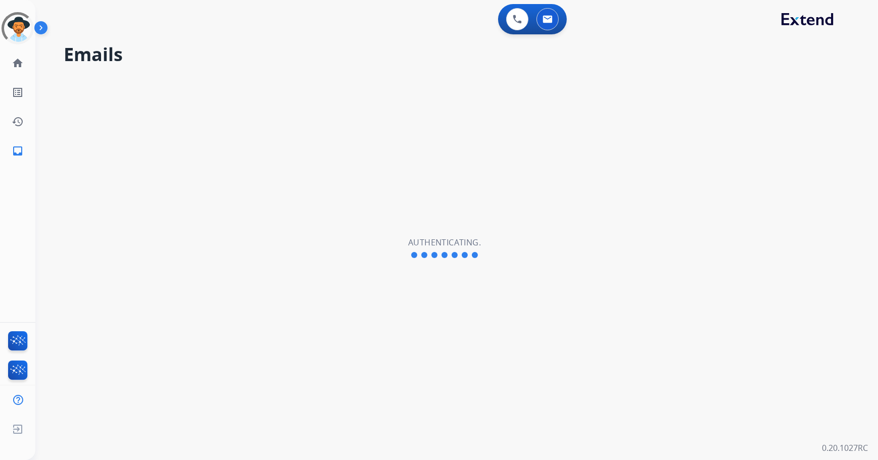
select select "**********"
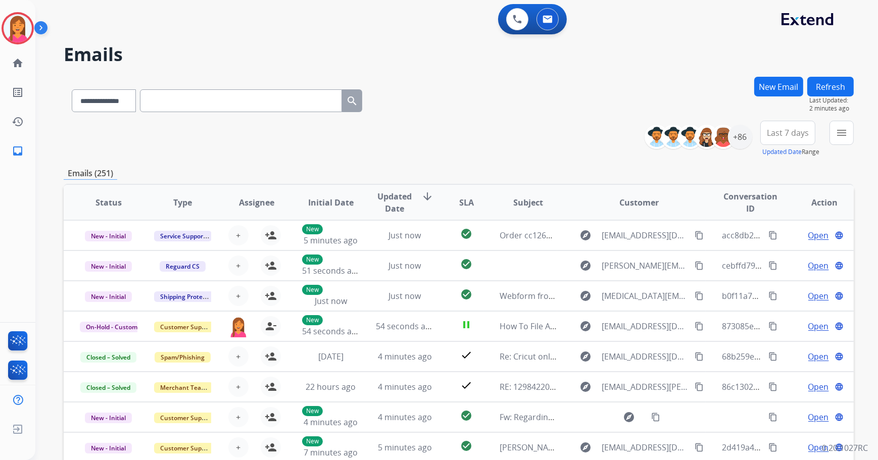
click at [823, 86] on button "Refresh" at bounding box center [830, 87] width 46 height 20
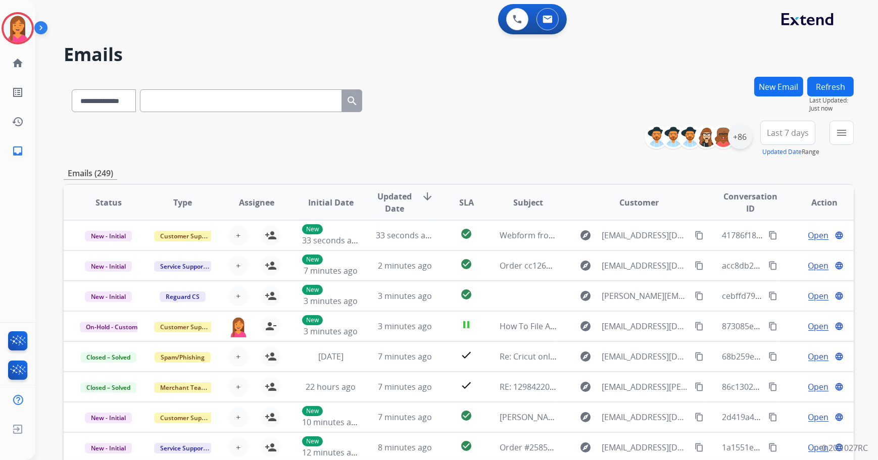
click at [741, 137] on div "+86" at bounding box center [740, 137] width 24 height 24
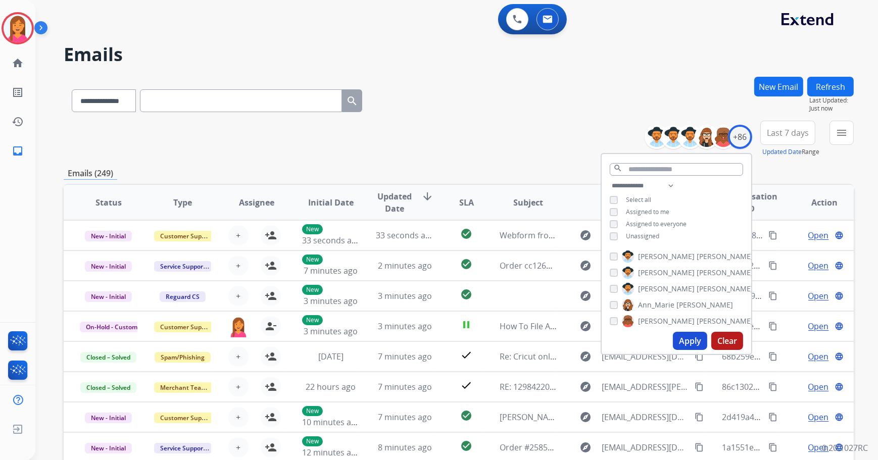
click at [621, 230] on div "**********" at bounding box center [675, 212] width 149 height 65
click at [696, 338] on button "Apply" at bounding box center [690, 341] width 34 height 18
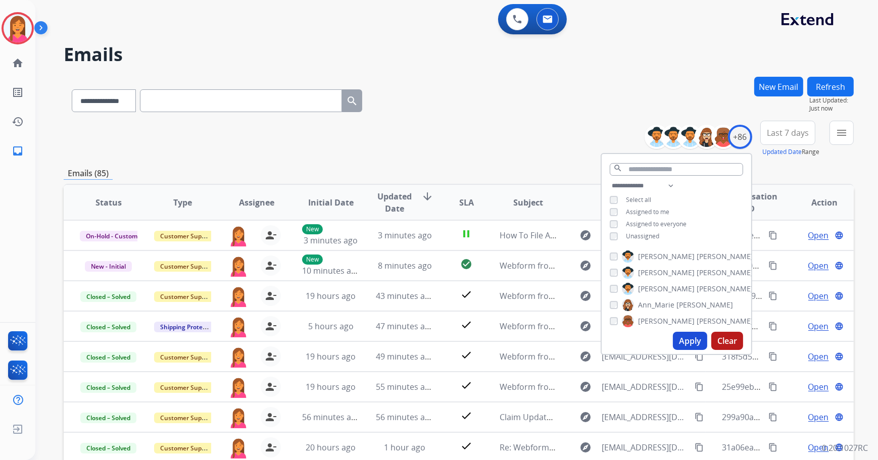
click at [567, 139] on div "**********" at bounding box center [459, 139] width 790 height 36
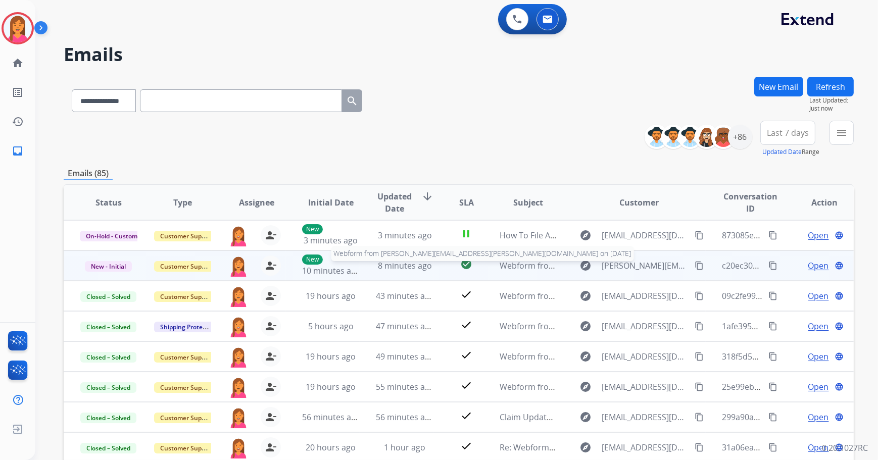
click at [515, 267] on span "Webform from [PERSON_NAME][EMAIL_ADDRESS][PERSON_NAME][DOMAIN_NAME] on [DATE]" at bounding box center [676, 265] width 354 height 11
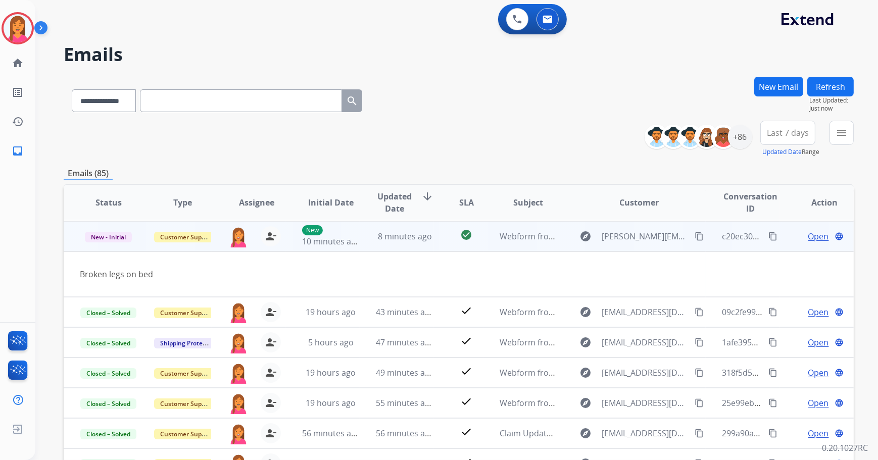
scroll to position [30, 0]
click at [808, 236] on span "Open" at bounding box center [818, 235] width 21 height 12
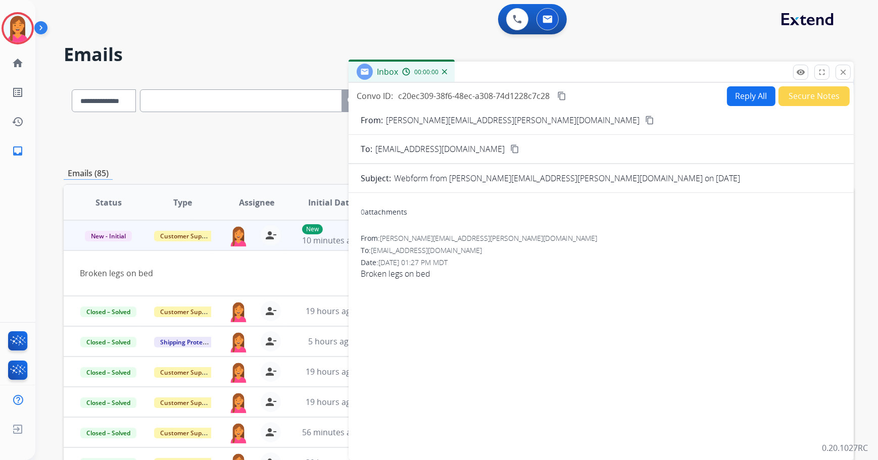
click at [645, 118] on mat-icon "content_copy" at bounding box center [649, 120] width 9 height 9
click at [838, 76] on mat-icon "close" at bounding box center [842, 72] width 9 height 9
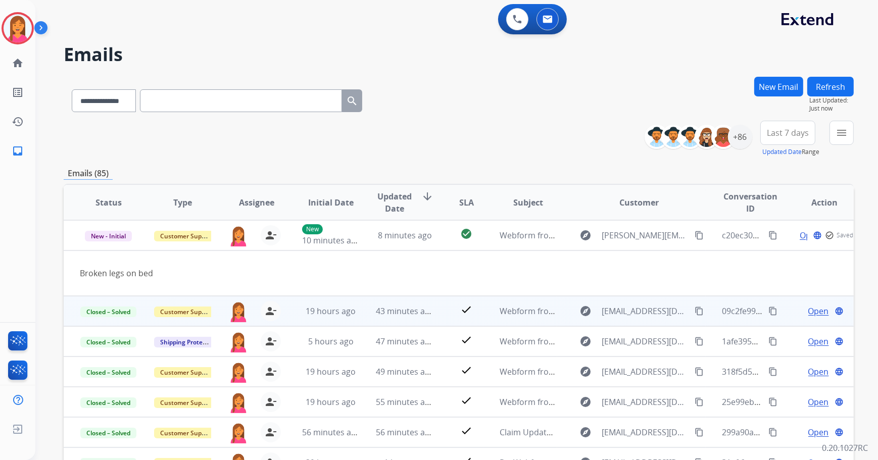
scroll to position [0, 0]
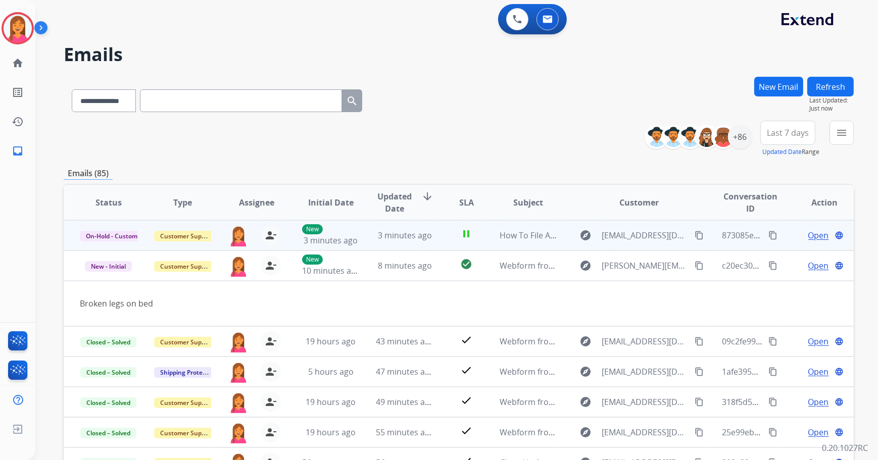
click at [768, 232] on mat-icon "content_copy" at bounding box center [772, 235] width 9 height 9
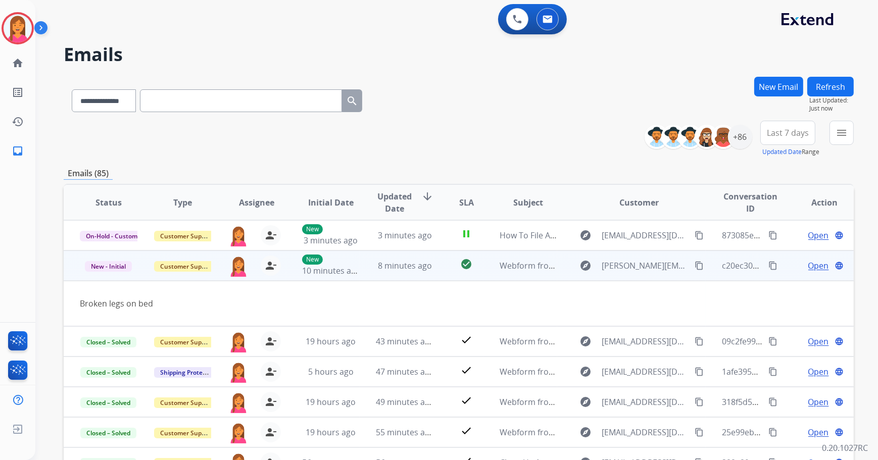
click at [694, 265] on mat-icon "content_copy" at bounding box center [698, 265] width 9 height 9
click at [809, 263] on span "Open" at bounding box center [818, 266] width 21 height 12
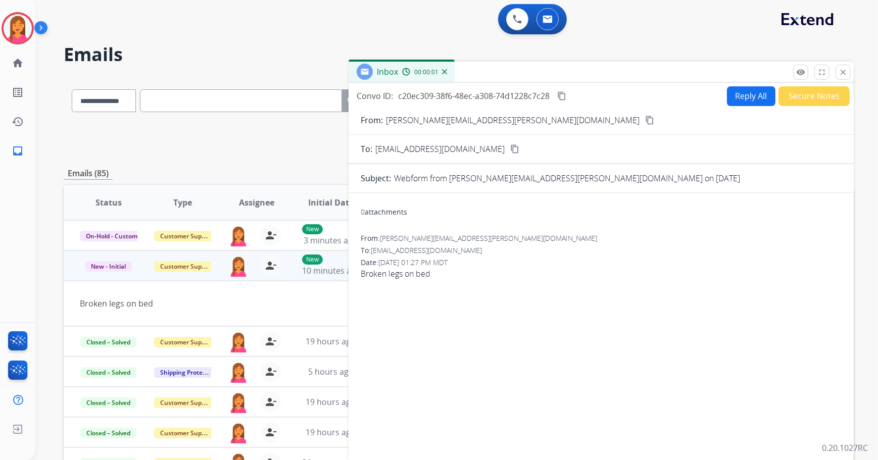
click at [737, 99] on button "Reply All" at bounding box center [751, 96] width 48 height 20
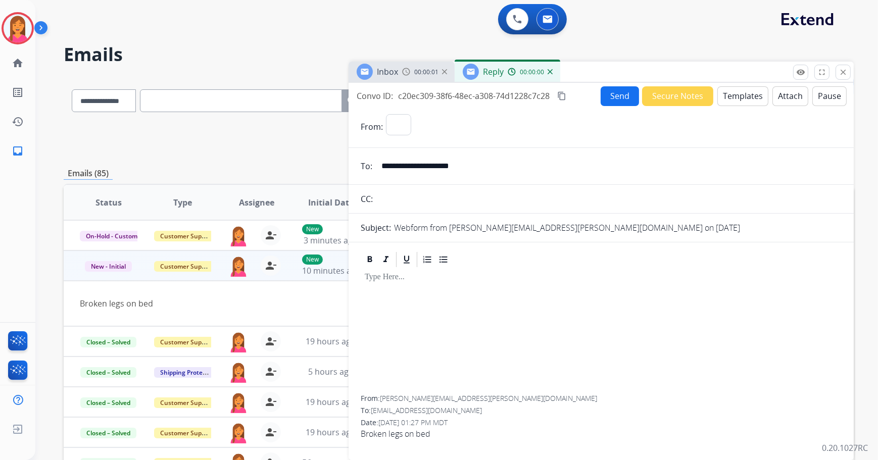
select select "**********"
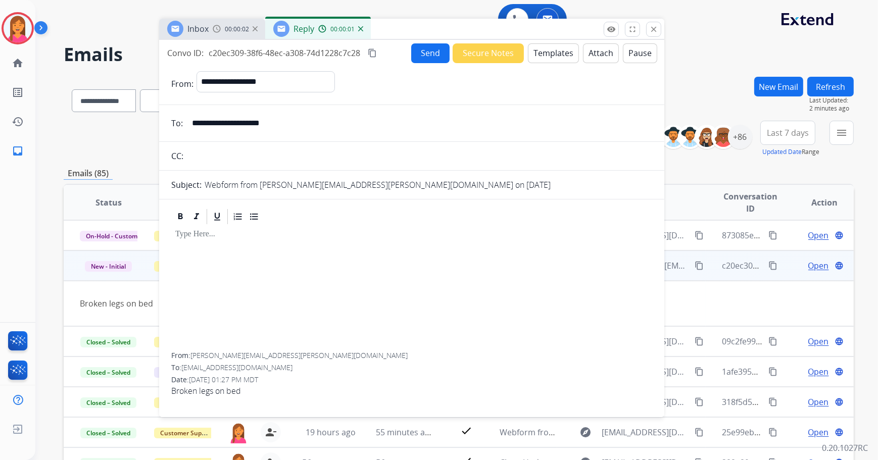
drag, startPoint x: 697, startPoint y: 78, endPoint x: 507, endPoint y: 35, distance: 194.2
click at [507, 35] on div "Inbox 00:00:02 Reply 00:00:01" at bounding box center [411, 29] width 505 height 21
click at [535, 54] on button "Templates" at bounding box center [553, 53] width 51 height 20
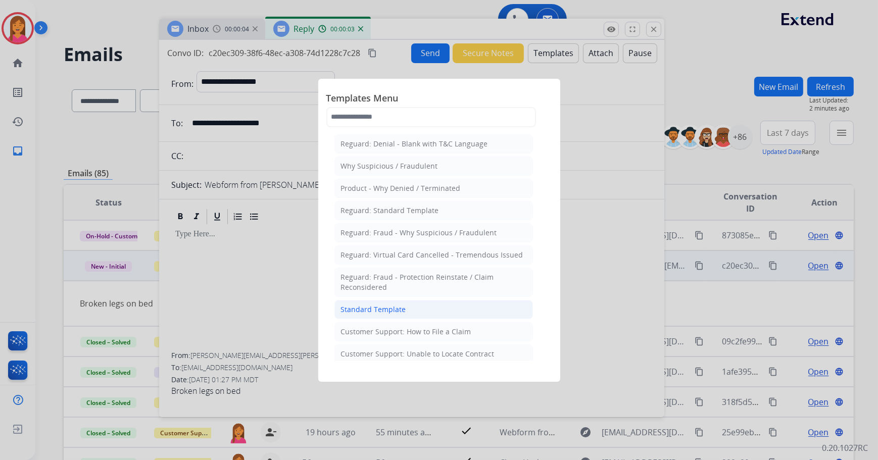
click at [379, 316] on li "Standard Template" at bounding box center [433, 309] width 198 height 19
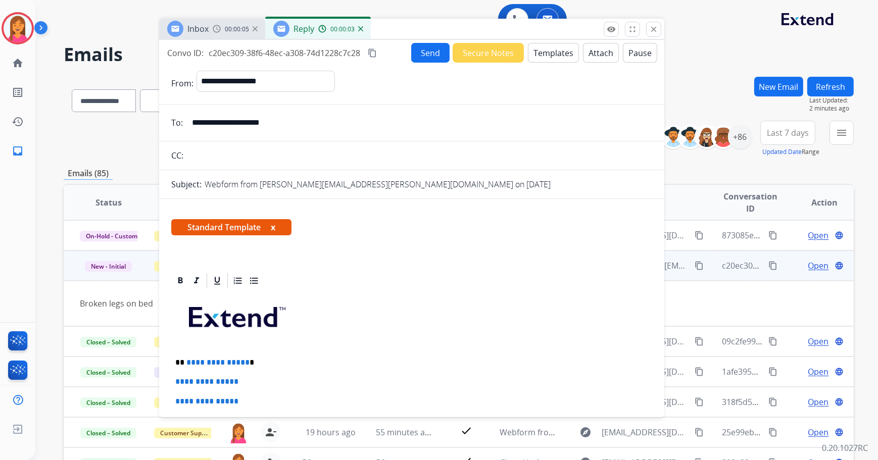
click at [273, 225] on button "x" at bounding box center [273, 227] width 5 height 12
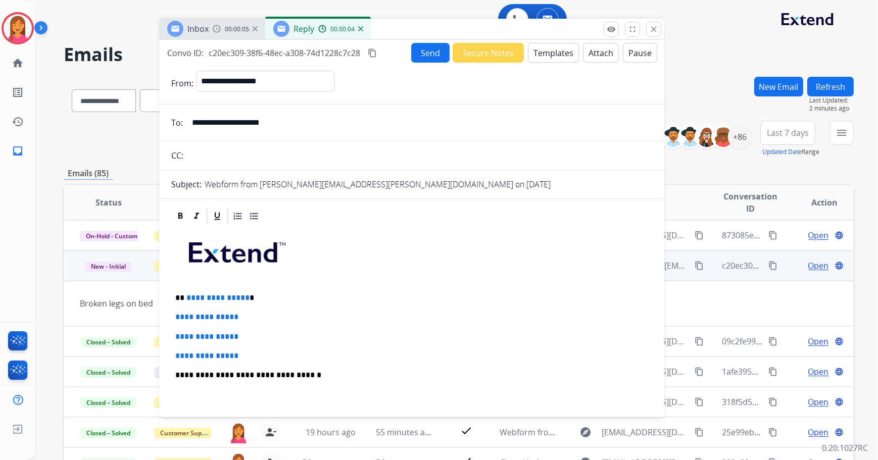
click at [265, 297] on p "**********" at bounding box center [407, 297] width 465 height 9
drag, startPoint x: 262, startPoint y: 349, endPoint x: 175, endPoint y: 314, distance: 93.8
click at [175, 314] on div "**********" at bounding box center [411, 398] width 481 height 347
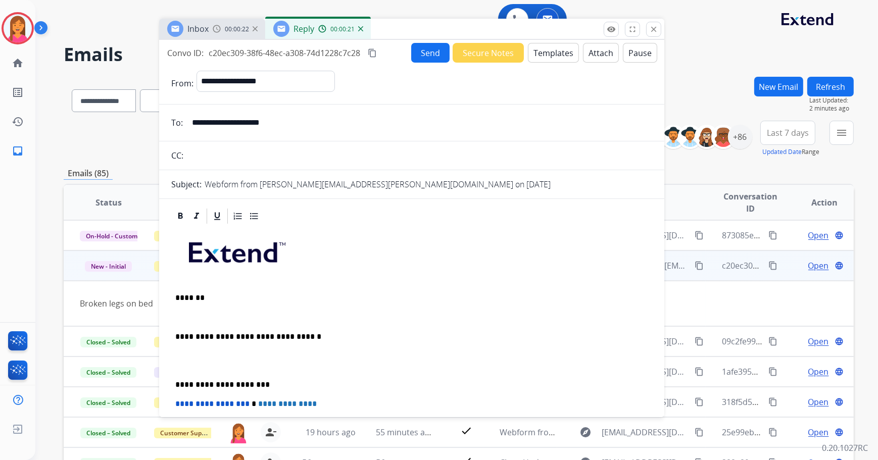
click at [179, 318] on p at bounding box center [411, 317] width 473 height 9
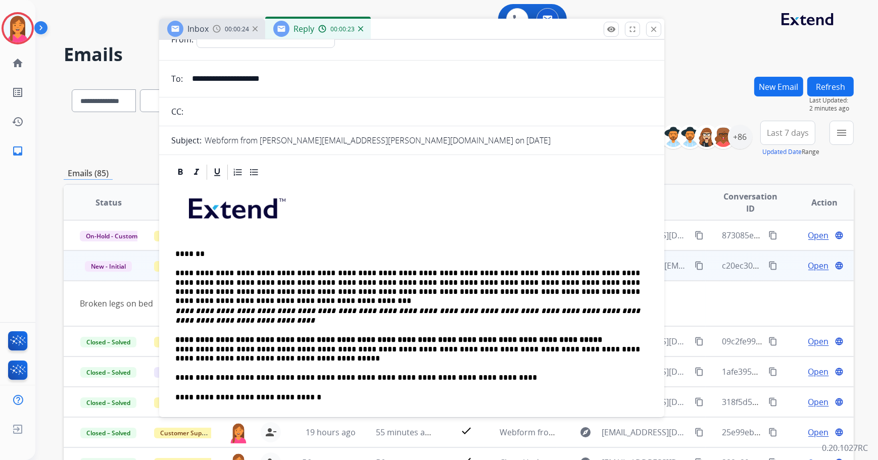
scroll to position [137, 0]
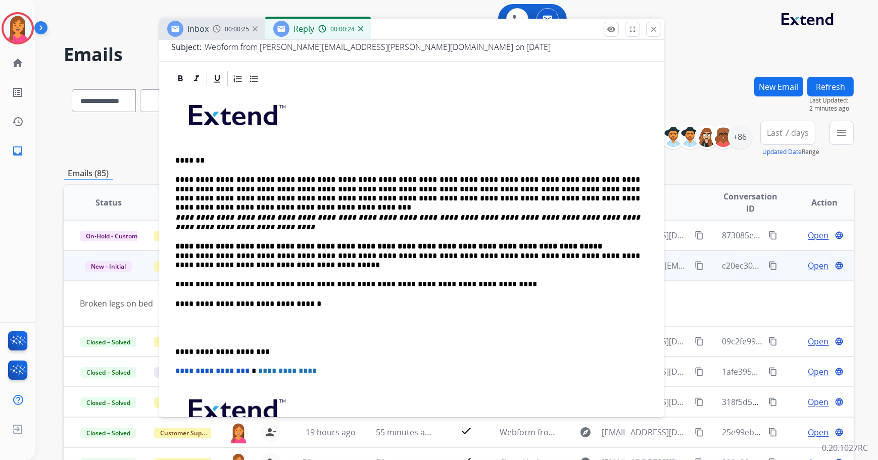
click at [178, 348] on p "**********" at bounding box center [407, 351] width 465 height 9
click at [175, 350] on p "**********" at bounding box center [407, 351] width 465 height 9
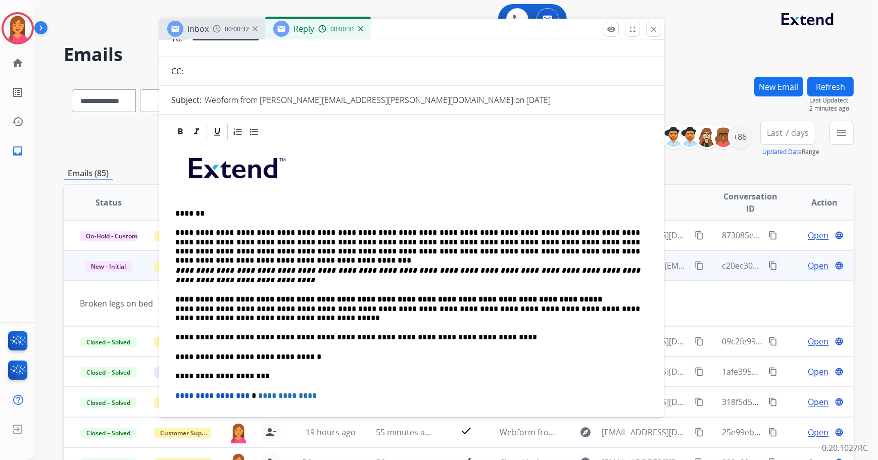
scroll to position [0, 0]
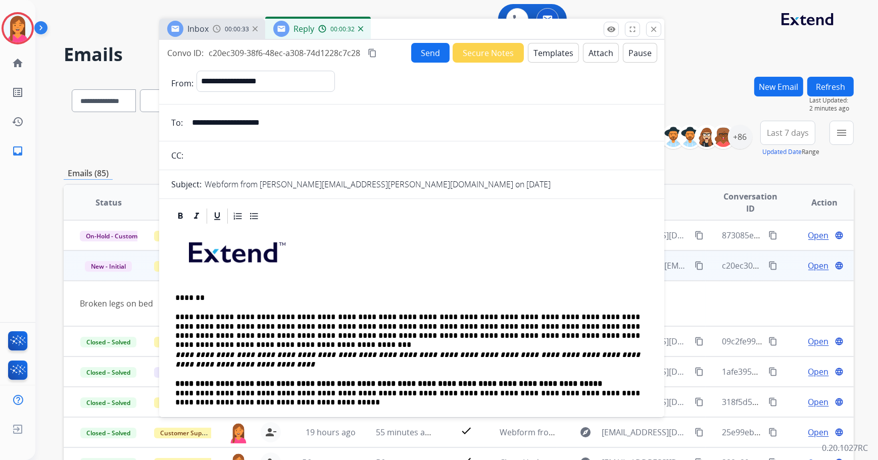
click at [431, 59] on button "Send" at bounding box center [430, 53] width 38 height 20
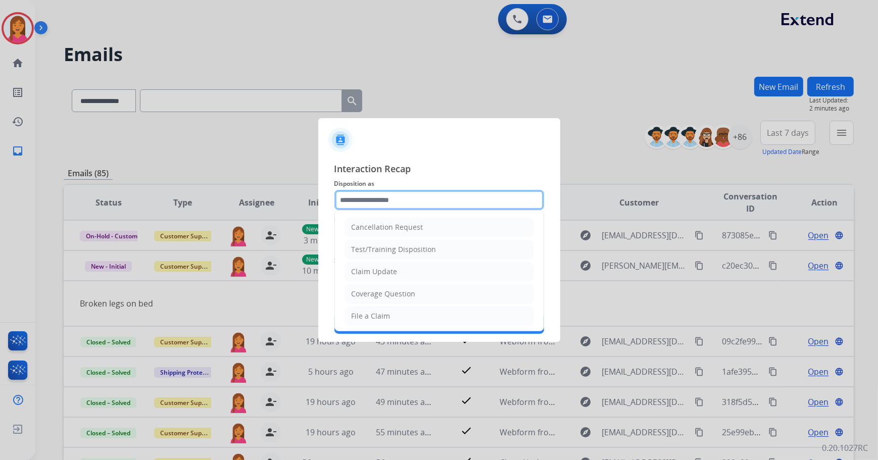
click at [384, 202] on input "text" at bounding box center [439, 200] width 210 height 20
click at [371, 321] on li "File a Claim" at bounding box center [439, 315] width 188 height 19
type input "**********"
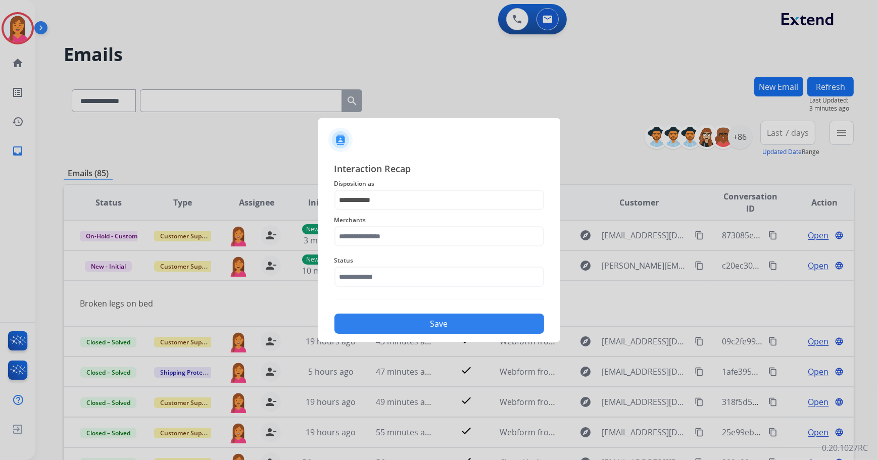
click at [359, 246] on div "Merchants" at bounding box center [439, 230] width 210 height 40
click at [359, 242] on input "text" at bounding box center [439, 236] width 210 height 20
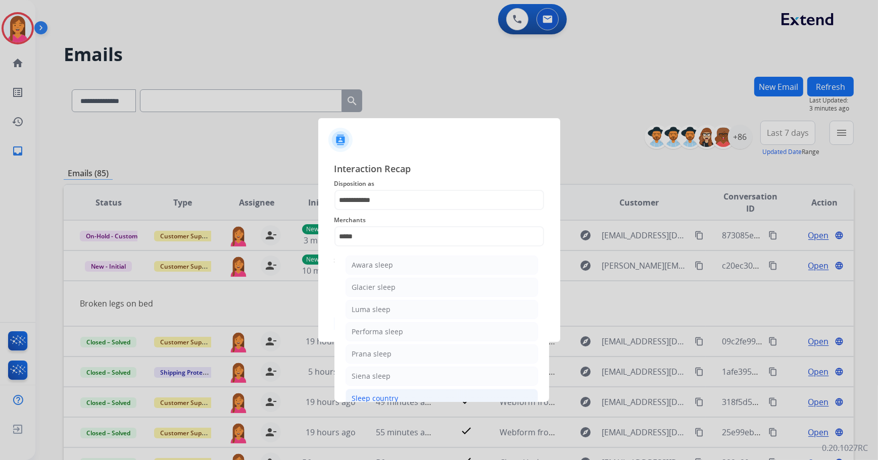
click at [364, 398] on div "Sleep country" at bounding box center [375, 398] width 46 height 10
type input "**********"
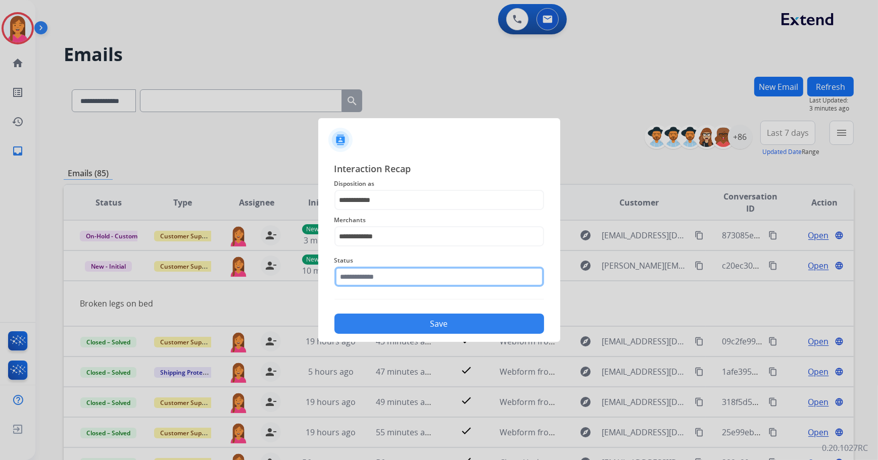
click at [393, 276] on input "text" at bounding box center [439, 277] width 210 height 20
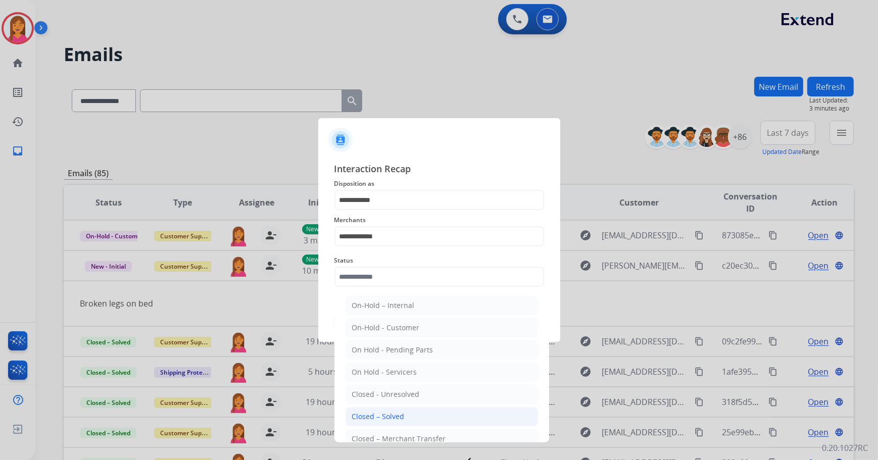
click at [415, 418] on li "Closed – Solved" at bounding box center [441, 416] width 192 height 19
type input "**********"
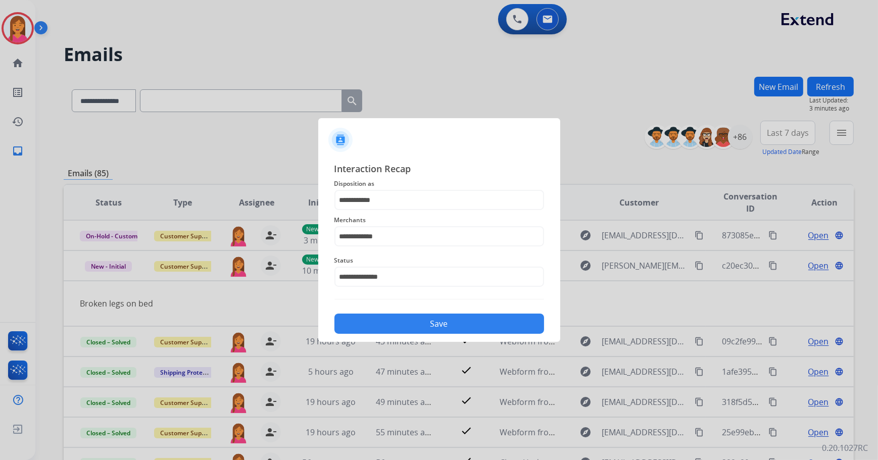
click at [423, 323] on button "Save" at bounding box center [439, 324] width 210 height 20
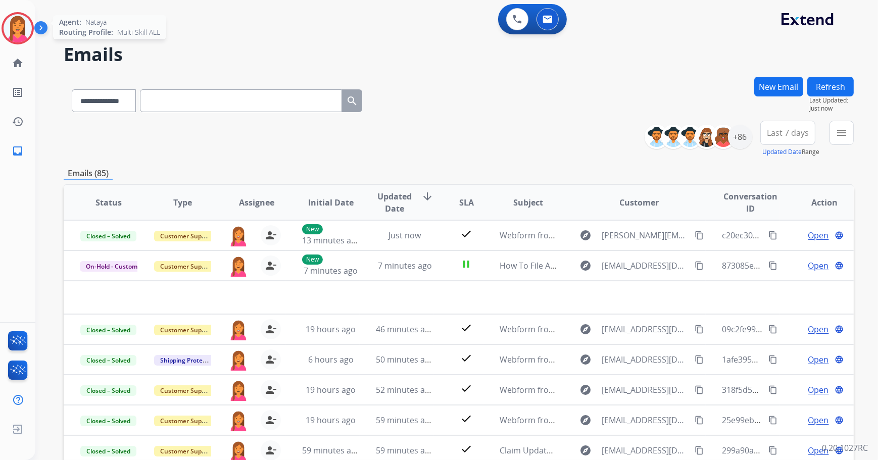
click at [23, 38] on img at bounding box center [18, 28] width 28 height 28
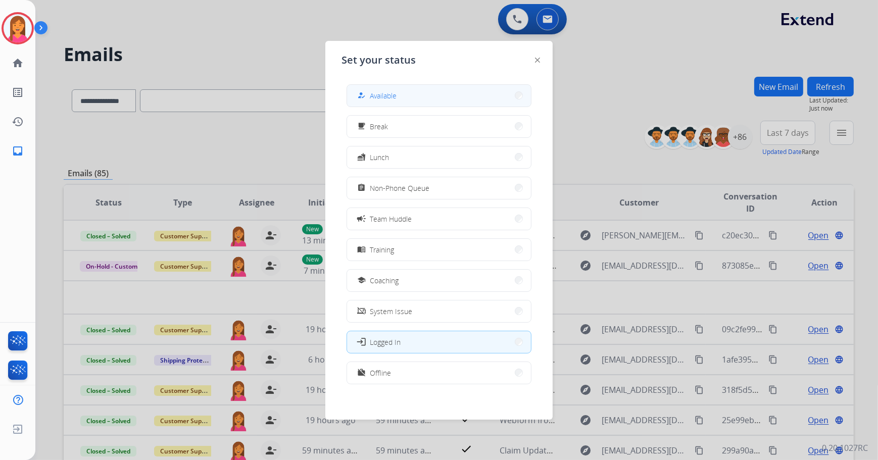
click at [394, 97] on span "Available" at bounding box center [383, 95] width 27 height 11
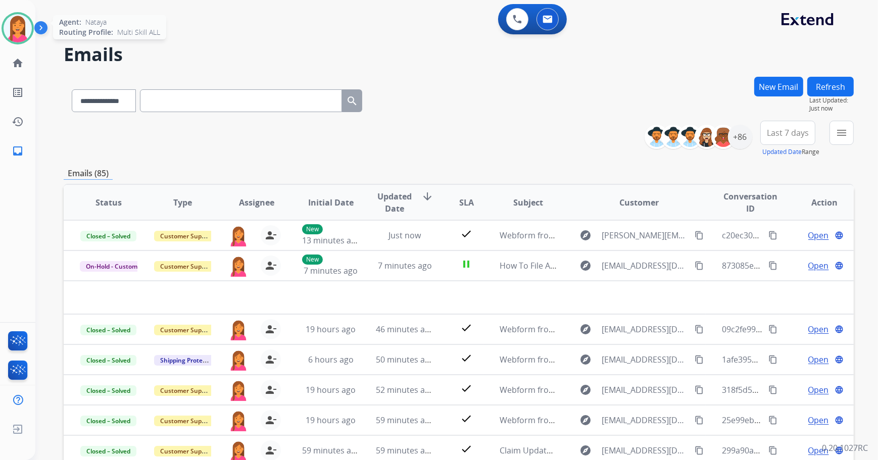
click at [28, 31] on img at bounding box center [18, 28] width 28 height 28
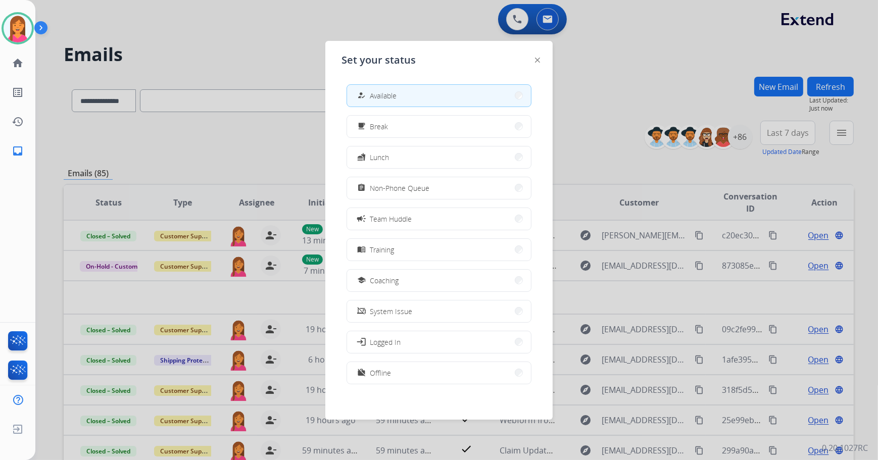
click at [535, 64] on div at bounding box center [537, 60] width 5 height 12
click at [540, 61] on div "Set your status how_to_reg Available free_breakfast Break fastfood Lunch assign…" at bounding box center [438, 230] width 227 height 379
click at [539, 62] on img at bounding box center [537, 60] width 5 height 5
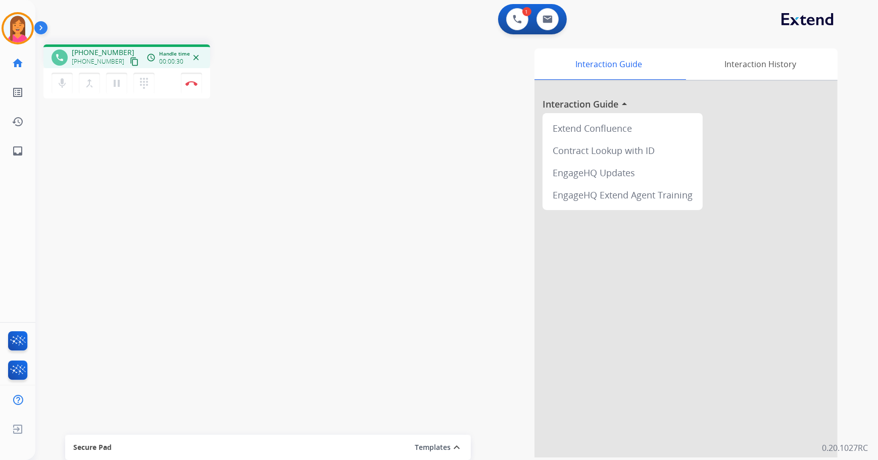
click at [130, 61] on mat-icon "content_copy" at bounding box center [134, 61] width 9 height 9
click at [199, 86] on button "Disconnect" at bounding box center [191, 83] width 21 height 21
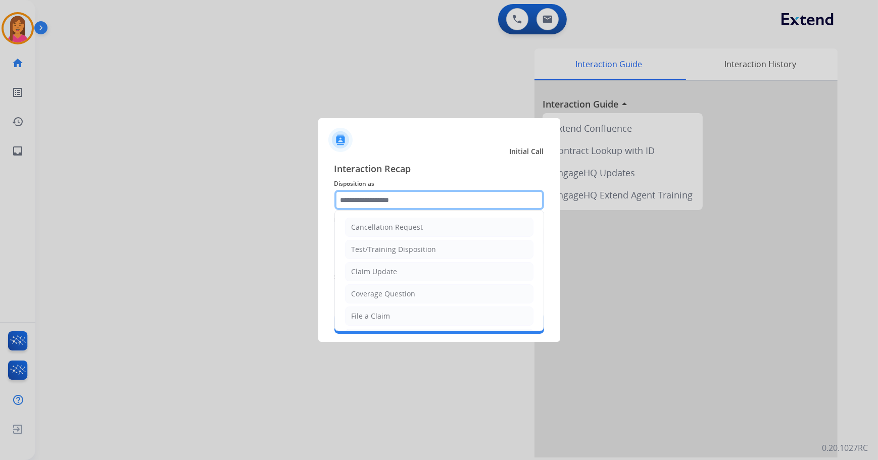
click at [428, 203] on input "text" at bounding box center [439, 200] width 210 height 20
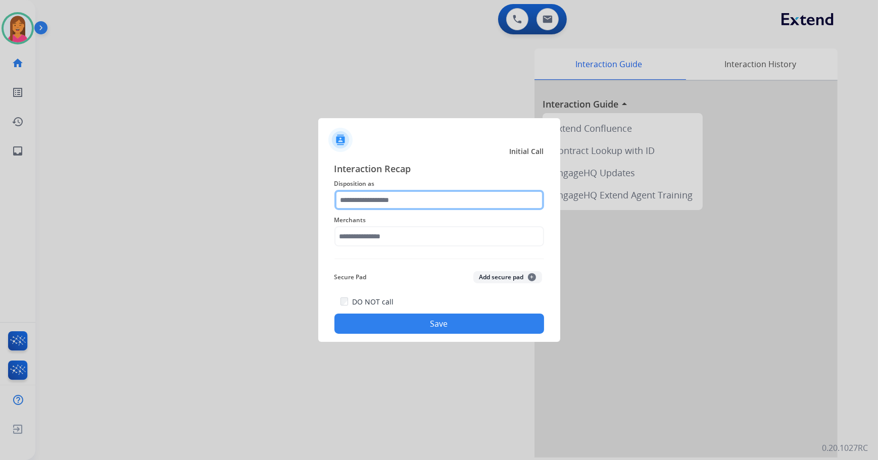
click at [412, 207] on input "text" at bounding box center [439, 200] width 210 height 20
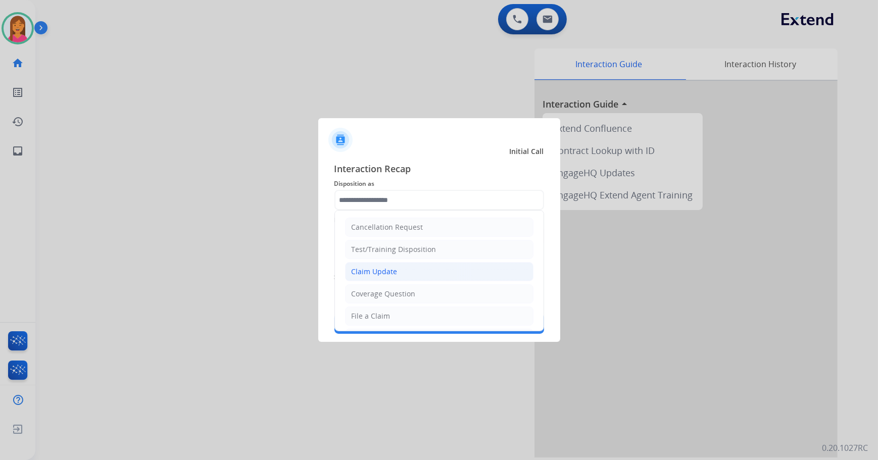
click at [392, 269] on div "Claim Update" at bounding box center [374, 272] width 46 height 10
type input "**********"
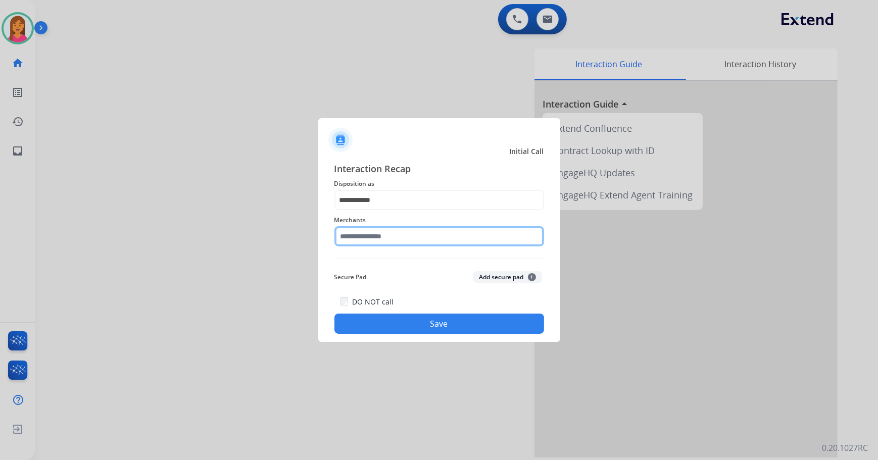
click at [376, 232] on input "text" at bounding box center [439, 236] width 210 height 20
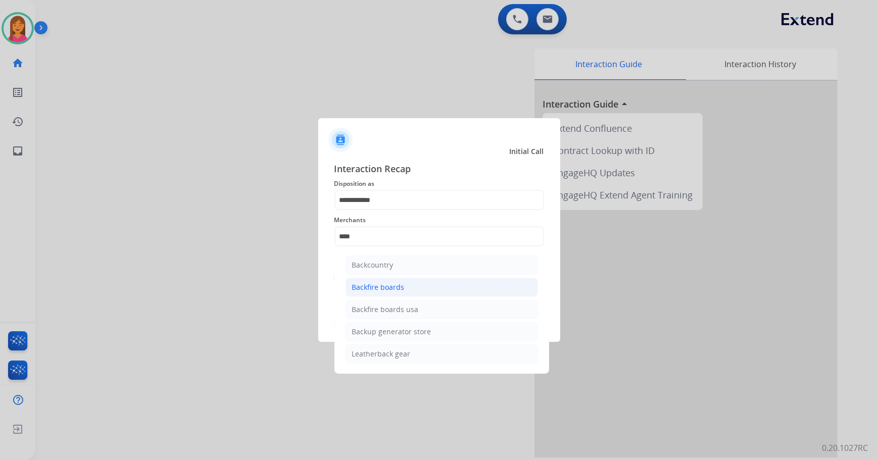
click at [404, 285] on li "Backfire boards" at bounding box center [441, 287] width 192 height 19
type input "**********"
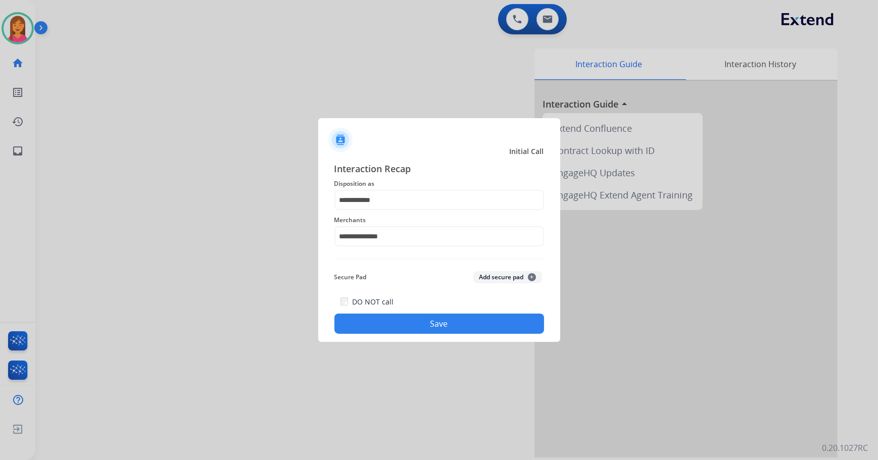
click at [403, 324] on button "Save" at bounding box center [439, 324] width 210 height 20
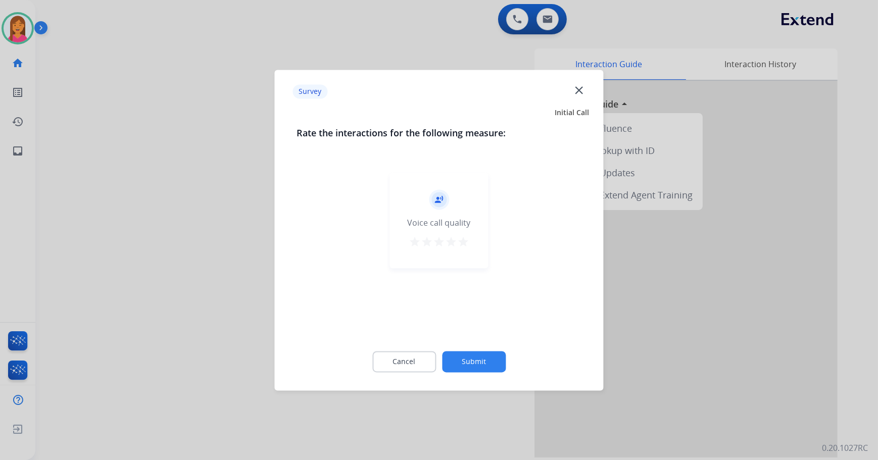
click at [465, 241] on mat-icon "star" at bounding box center [463, 242] width 12 height 12
click at [476, 362] on button "Submit" at bounding box center [474, 361] width 64 height 21
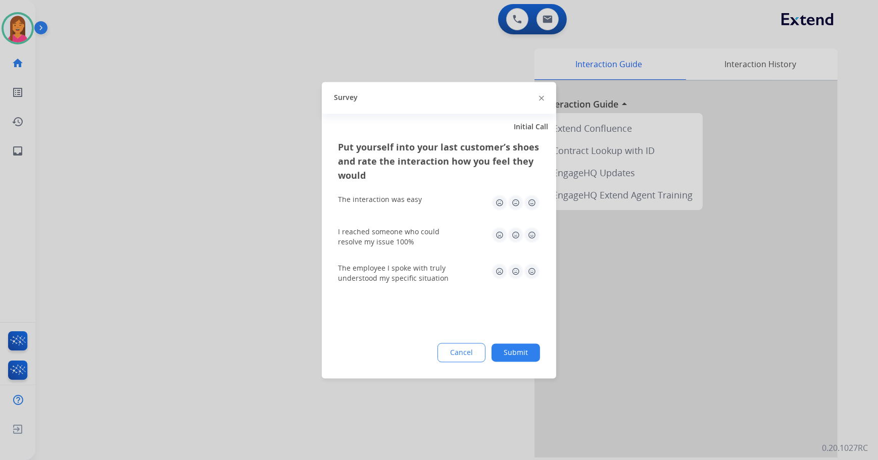
click at [534, 199] on img at bounding box center [532, 202] width 16 height 16
click at [533, 236] on img at bounding box center [532, 235] width 16 height 16
click at [538, 278] on img at bounding box center [532, 271] width 16 height 16
click at [529, 353] on button "Submit" at bounding box center [515, 352] width 48 height 18
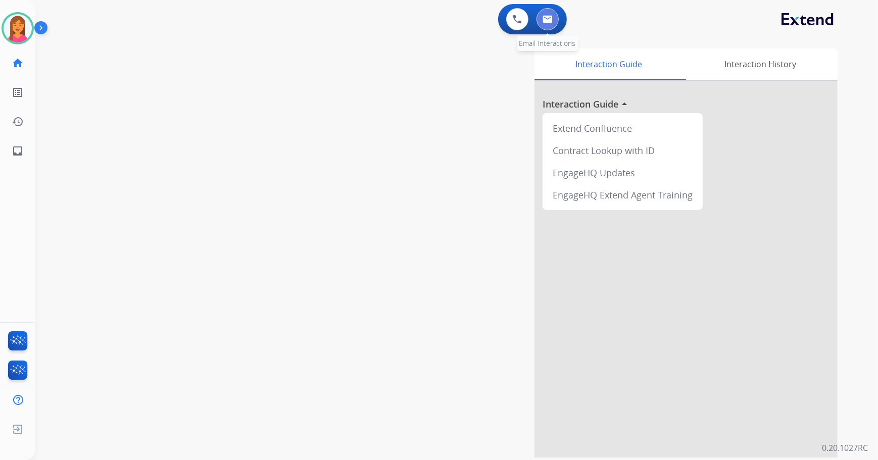
click at [550, 23] on button at bounding box center [547, 19] width 22 height 22
select select "**********"
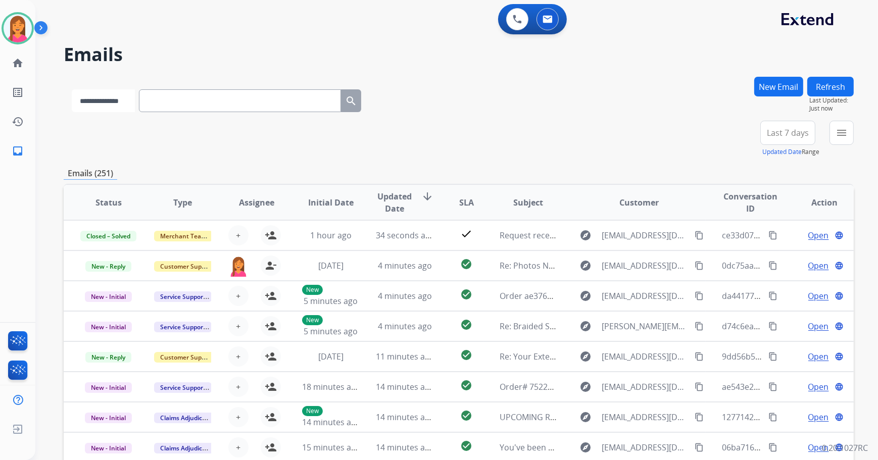
click at [102, 101] on select "**********" at bounding box center [103, 100] width 63 height 23
click at [170, 103] on input "text" at bounding box center [241, 100] width 202 height 23
paste input "**********"
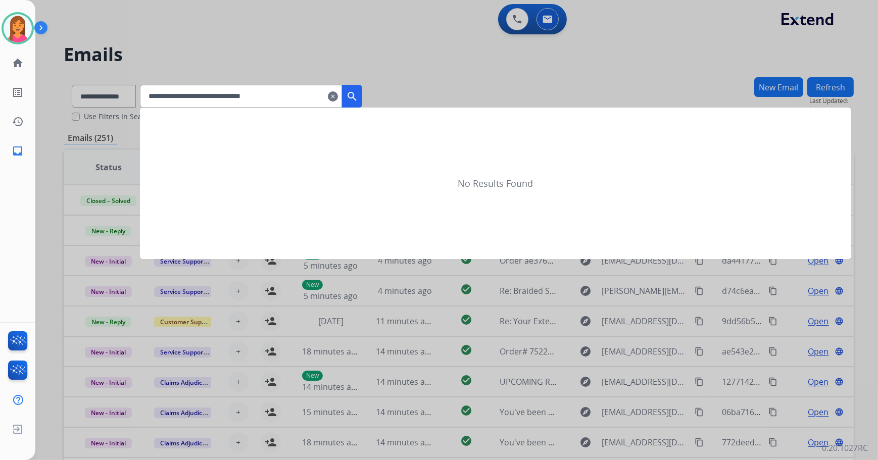
type input "**********"
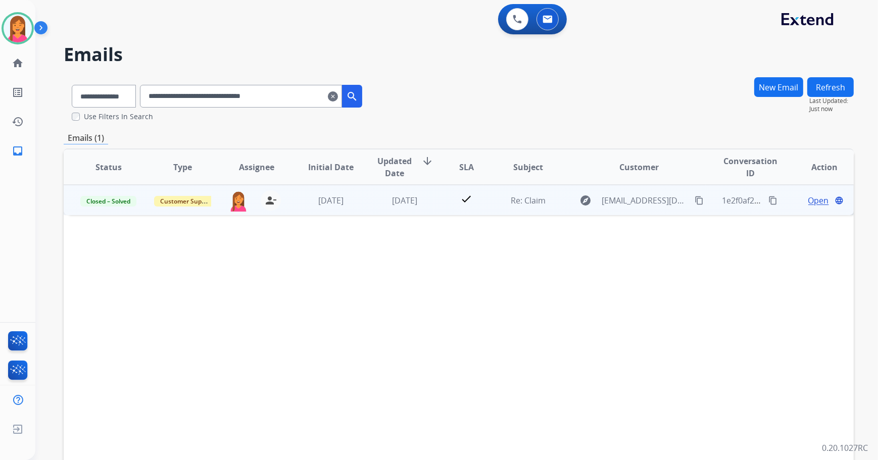
click at [414, 213] on td "[DATE]" at bounding box center [397, 200] width 74 height 30
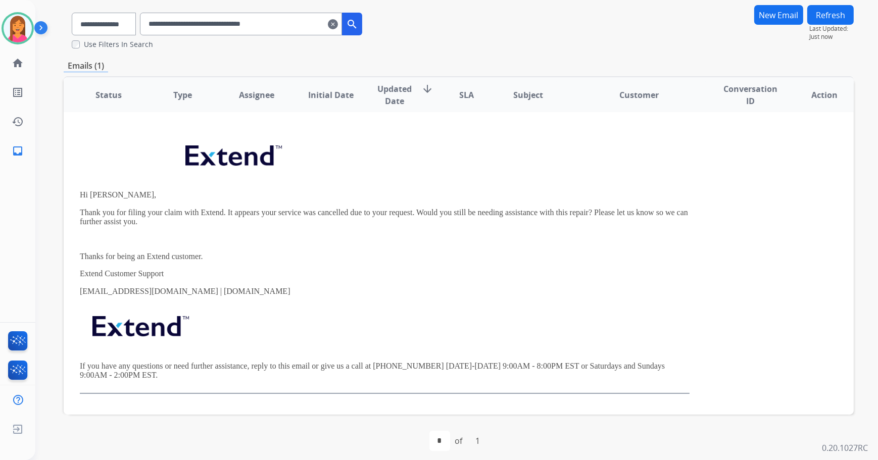
scroll to position [79, 0]
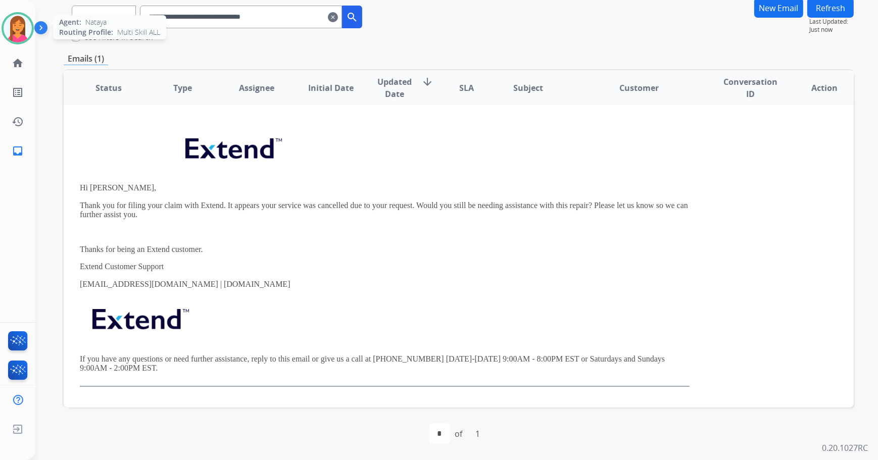
click at [12, 33] on img at bounding box center [18, 28] width 28 height 28
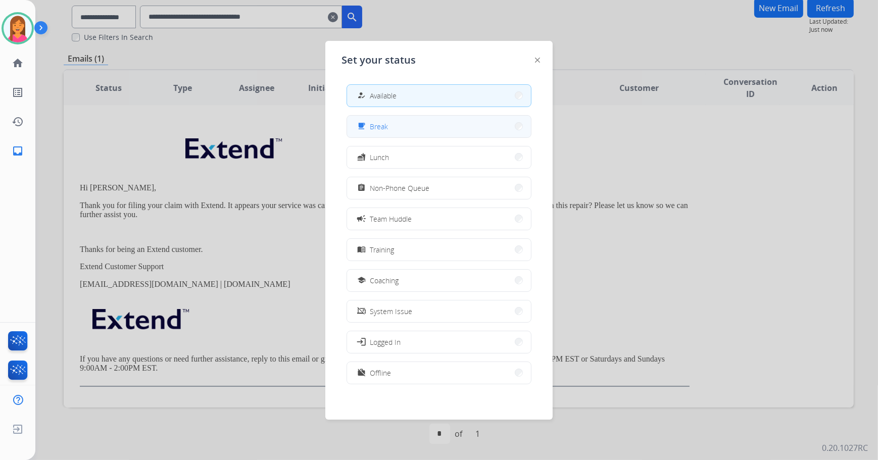
click at [391, 132] on button "free_breakfast Break" at bounding box center [439, 127] width 184 height 22
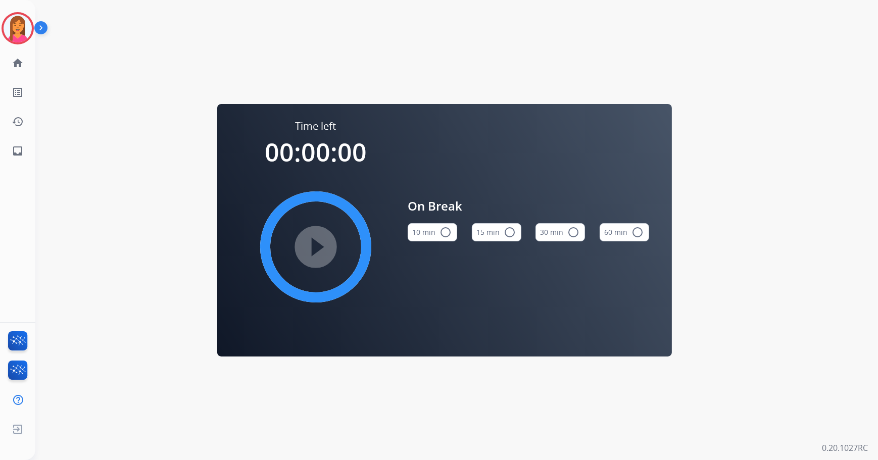
click at [504, 231] on mat-icon "radio_button_unchecked" at bounding box center [509, 232] width 12 height 12
click at [33, 30] on div at bounding box center [18, 28] width 32 height 32
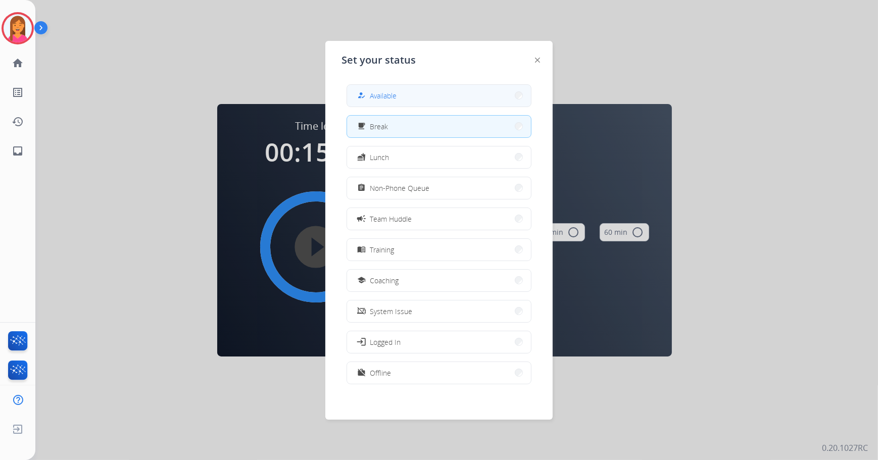
click at [390, 102] on button "how_to_reg Available" at bounding box center [439, 96] width 184 height 22
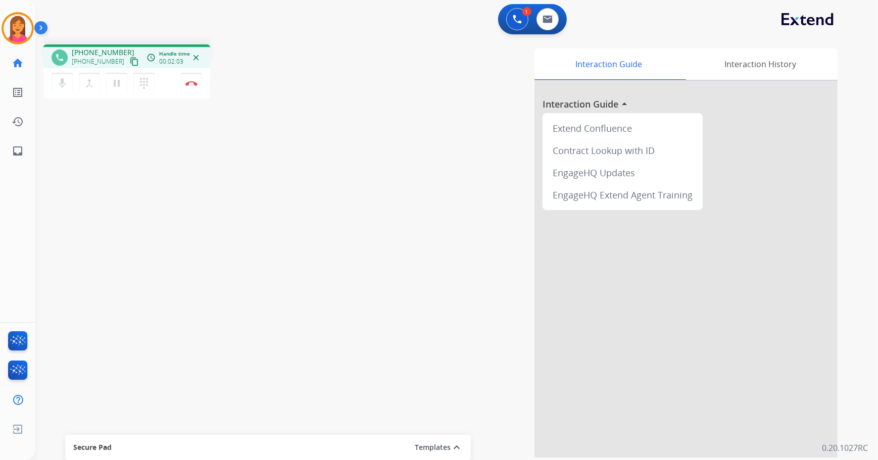
click at [130, 59] on mat-icon "content_copy" at bounding box center [134, 61] width 9 height 9
click at [130, 61] on mat-icon "content_copy" at bounding box center [134, 61] width 9 height 9
click at [195, 87] on button "Disconnect" at bounding box center [191, 83] width 21 height 21
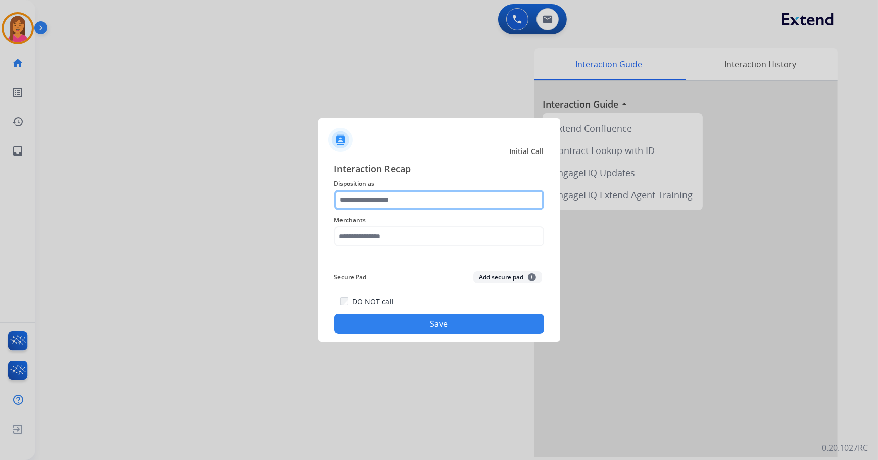
click at [431, 200] on input "text" at bounding box center [439, 200] width 210 height 20
click at [428, 206] on input "text" at bounding box center [439, 200] width 210 height 20
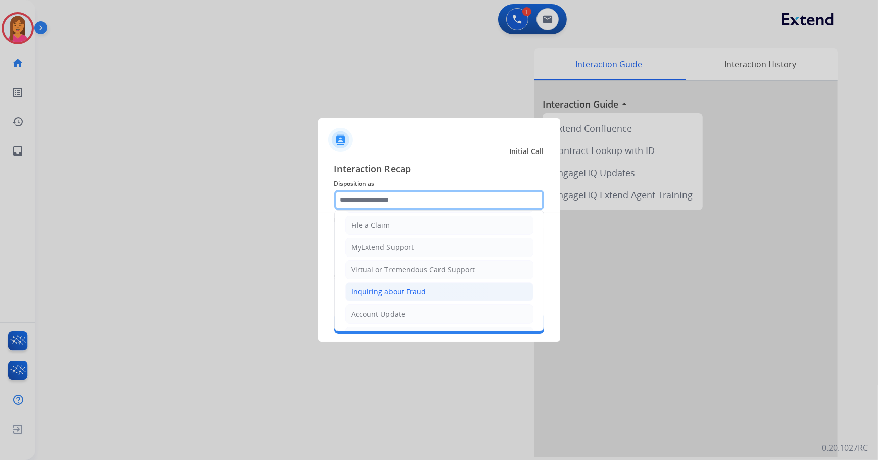
scroll to position [91, 0]
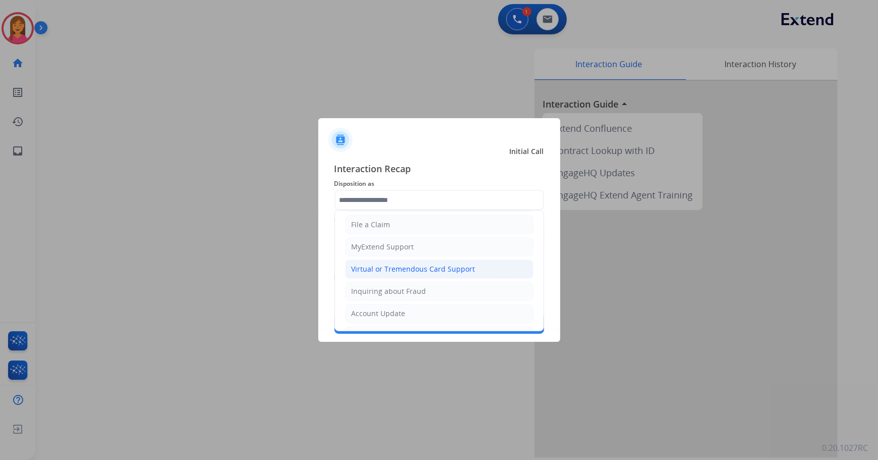
click at [395, 269] on div "Virtual or Tremendous Card Support" at bounding box center [413, 269] width 124 height 10
type input "**********"
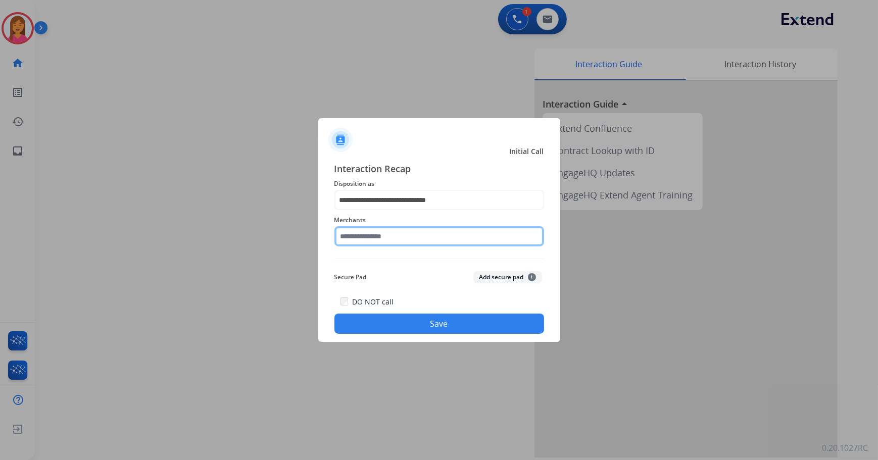
click at [385, 231] on input "text" at bounding box center [439, 236] width 210 height 20
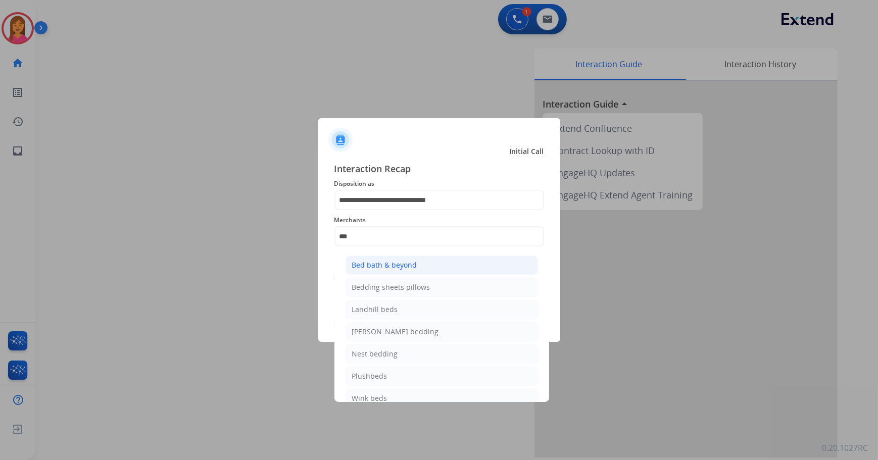
click at [397, 258] on li "Bed bath & beyond" at bounding box center [441, 264] width 192 height 19
type input "**********"
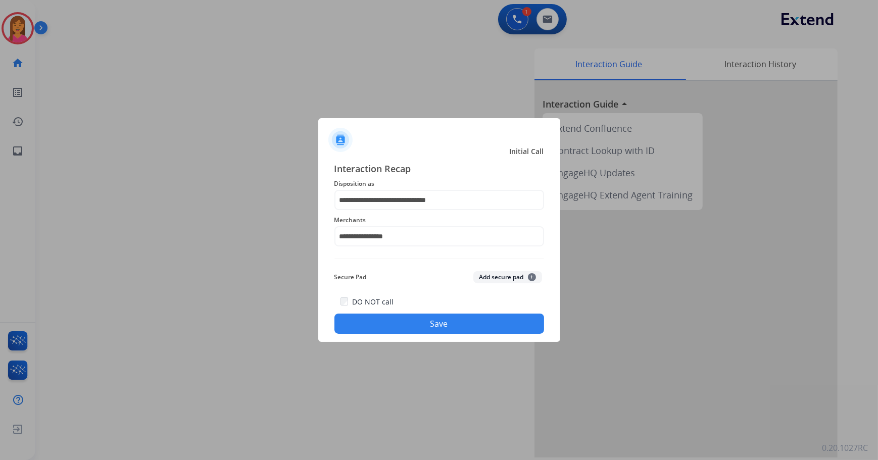
click at [412, 324] on button "Save" at bounding box center [439, 324] width 210 height 20
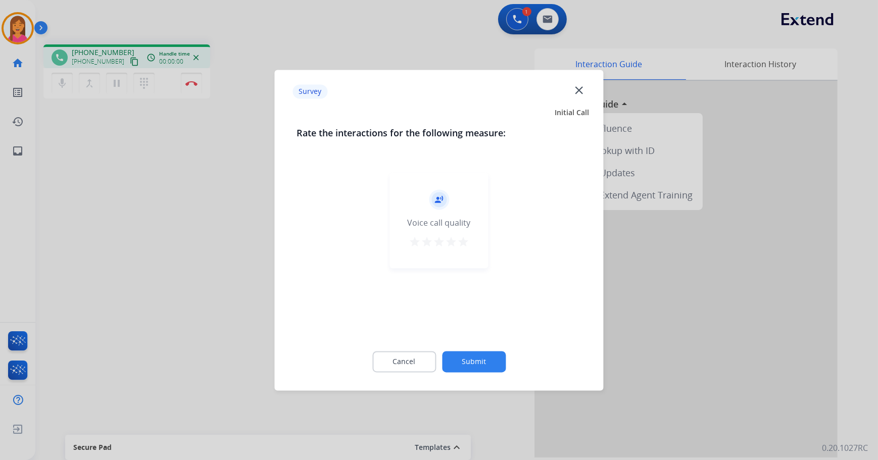
drag, startPoint x: 460, startPoint y: 242, endPoint x: 465, endPoint y: 267, distance: 25.6
click at [460, 242] on mat-icon "star" at bounding box center [463, 242] width 12 height 12
click at [483, 364] on button "Submit" at bounding box center [474, 361] width 64 height 21
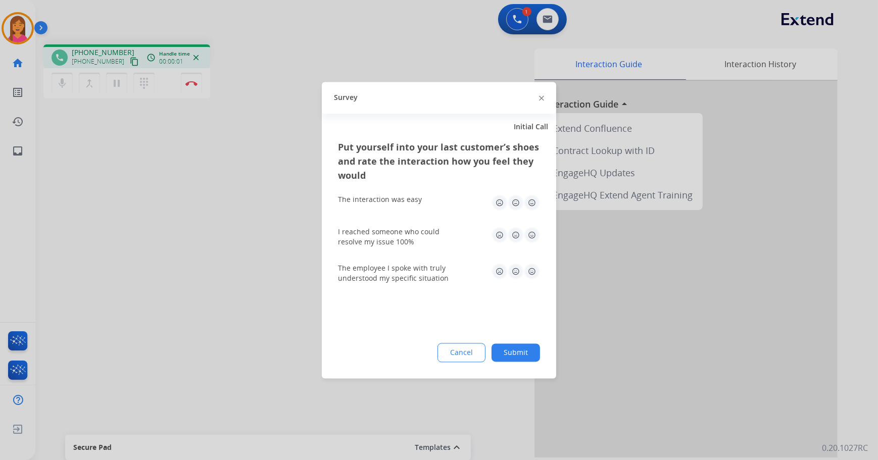
click at [533, 208] on img at bounding box center [532, 202] width 16 height 16
click at [530, 233] on img at bounding box center [532, 235] width 16 height 16
click at [536, 268] on img at bounding box center [532, 271] width 16 height 16
click at [527, 352] on button "Submit" at bounding box center [515, 352] width 48 height 18
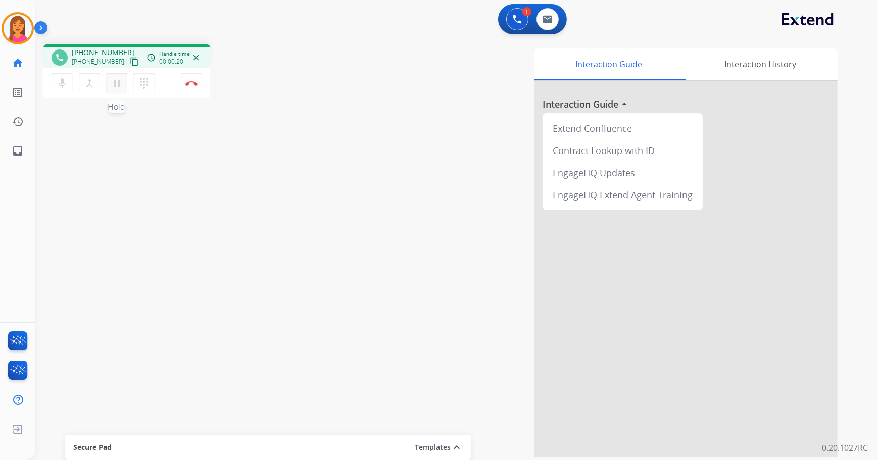
click at [126, 83] on button "pause Hold" at bounding box center [116, 83] width 21 height 21
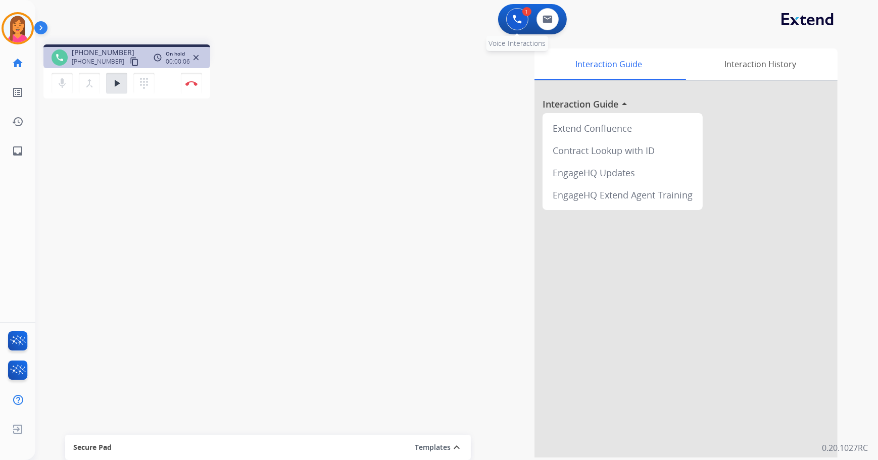
click at [517, 25] on button at bounding box center [517, 19] width 22 height 22
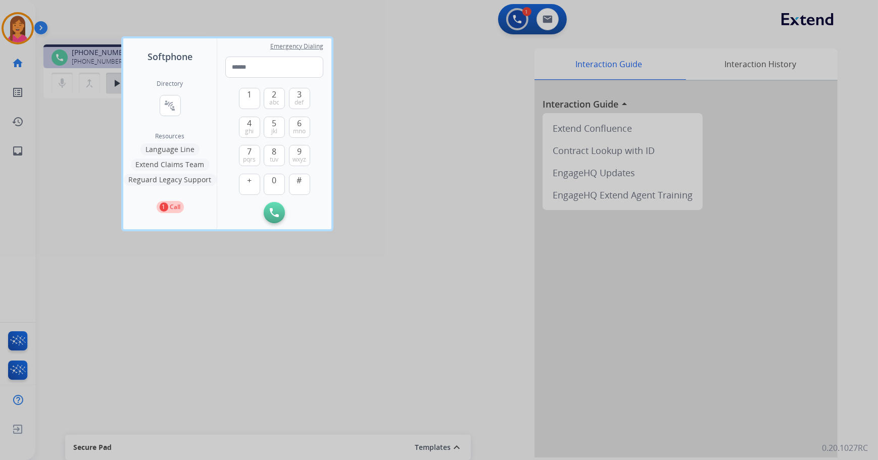
click at [187, 150] on button "Language Line" at bounding box center [169, 149] width 59 height 12
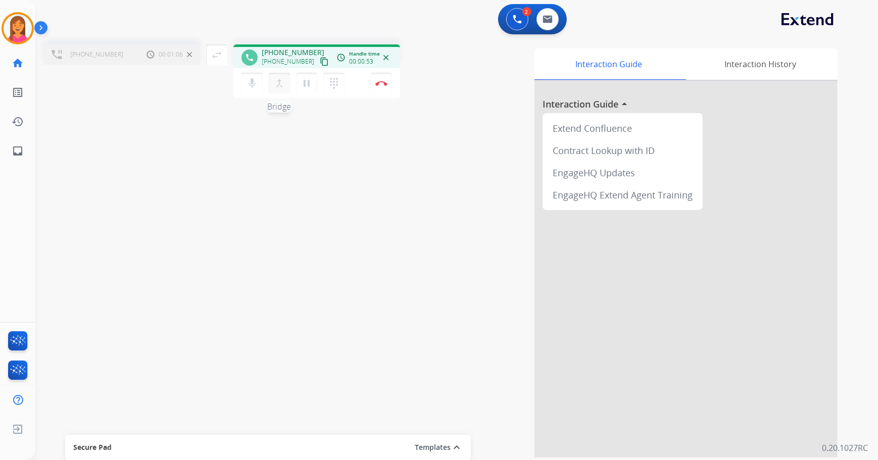
click at [281, 87] on mat-icon "merge_type" at bounding box center [279, 83] width 12 height 12
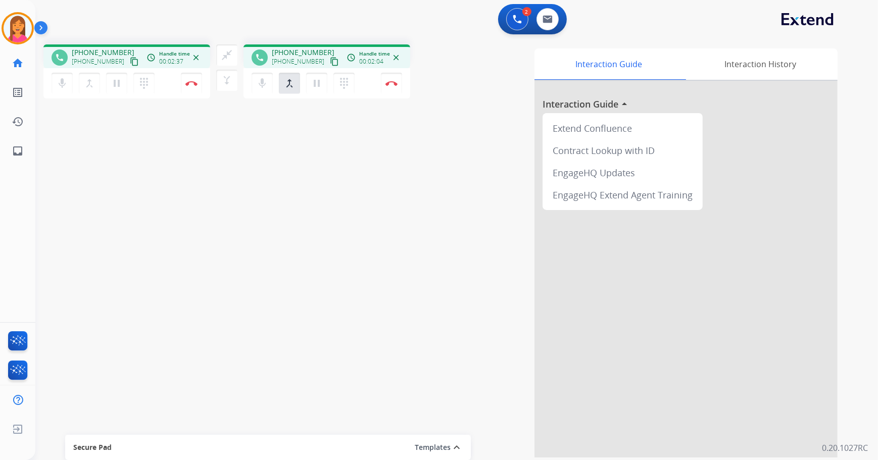
click at [130, 61] on mat-icon "content_copy" at bounding box center [134, 61] width 9 height 9
click at [130, 60] on mat-icon "content_copy" at bounding box center [134, 61] width 9 height 9
click at [189, 86] on button "Disconnect" at bounding box center [191, 83] width 21 height 21
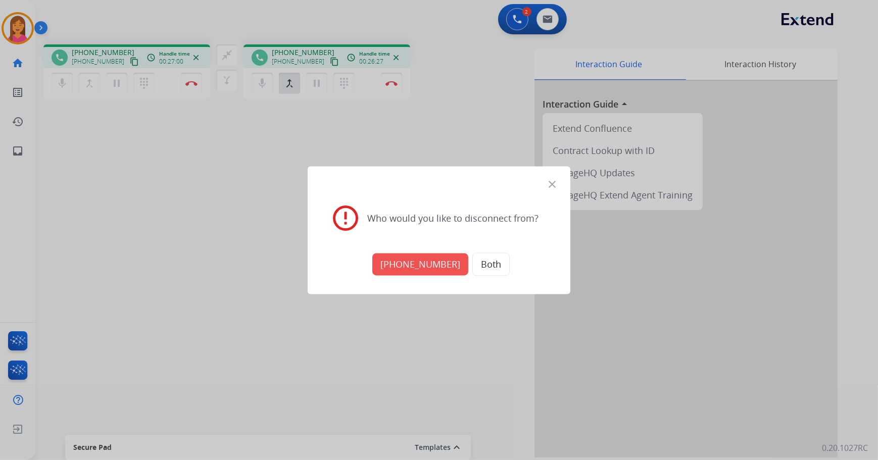
click at [409, 264] on button "[PHONE_NUMBER]" at bounding box center [420, 264] width 96 height 22
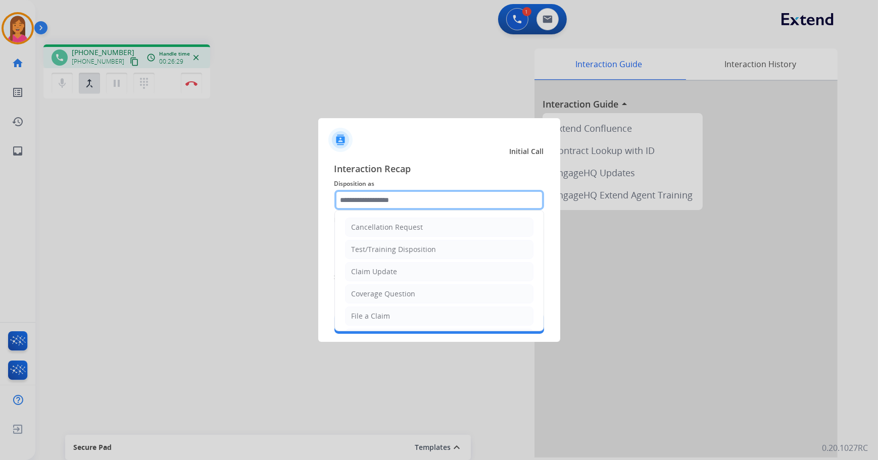
click at [361, 199] on input "text" at bounding box center [439, 200] width 210 height 20
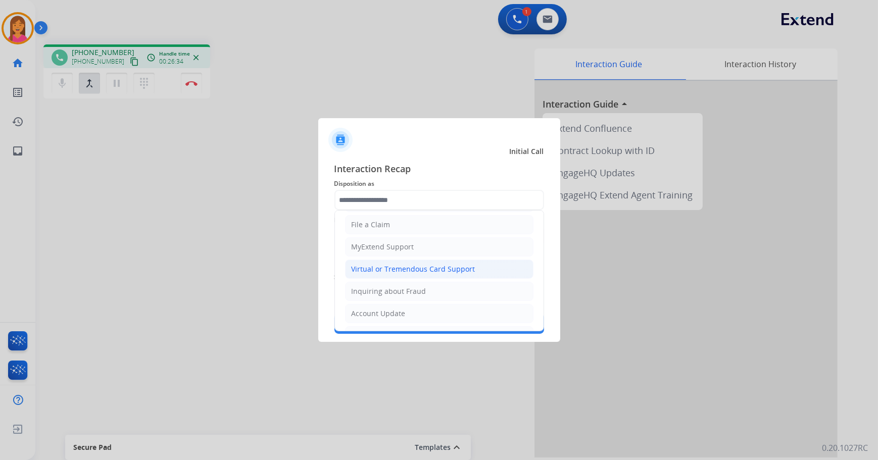
click at [389, 269] on div "Virtual or Tremendous Card Support" at bounding box center [413, 269] width 124 height 10
type input "**********"
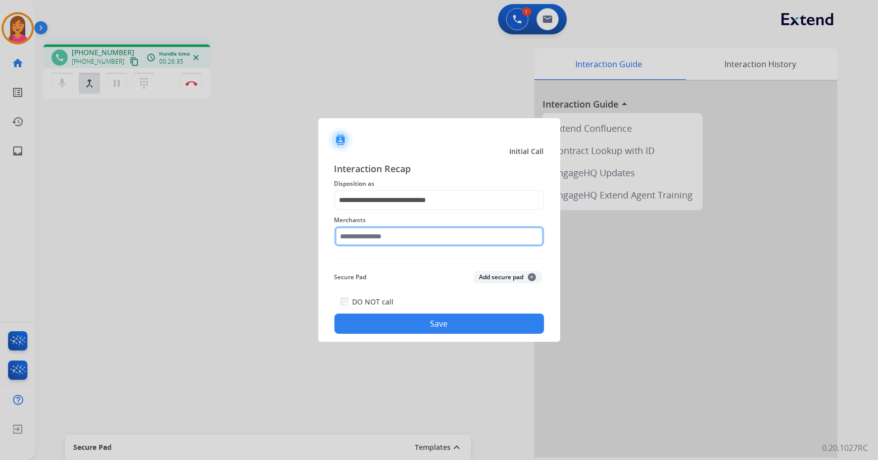
click at [382, 232] on input "text" at bounding box center [439, 236] width 210 height 20
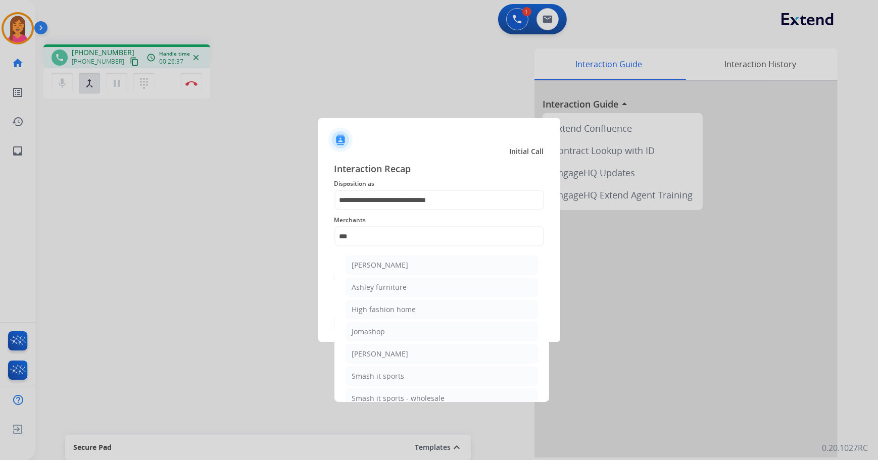
click at [410, 276] on ul "[PERSON_NAME] [PERSON_NAME] furniture High fashion home Jomashop [PERSON_NAME] …" at bounding box center [441, 334] width 198 height 168
click at [408, 268] on li "[PERSON_NAME]" at bounding box center [441, 264] width 192 height 19
type input "**********"
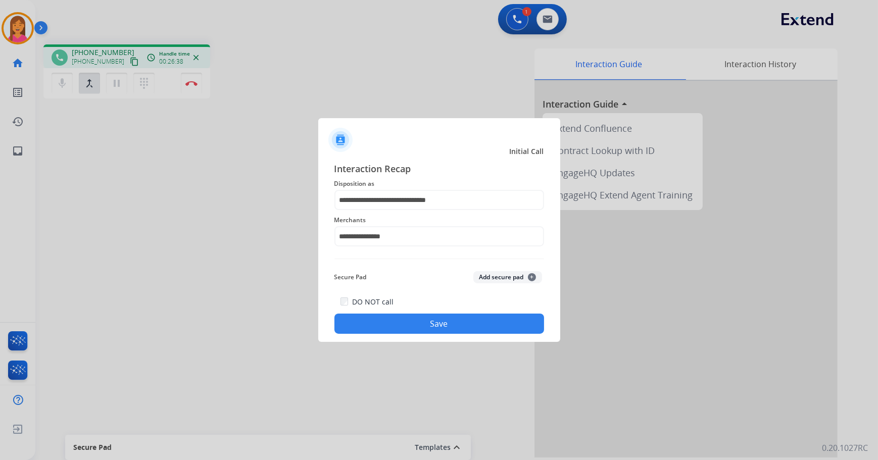
click at [414, 326] on button "Save" at bounding box center [439, 324] width 210 height 20
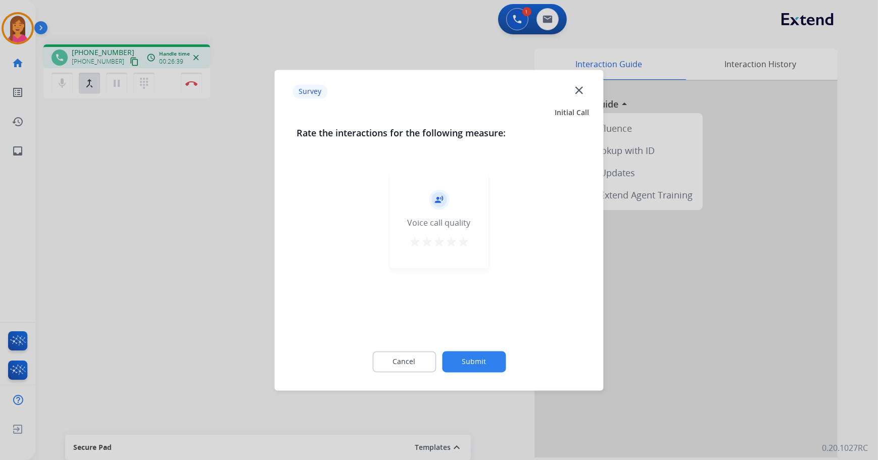
click at [459, 239] on mat-icon "star" at bounding box center [463, 242] width 12 height 12
click at [477, 351] on button "Submit" at bounding box center [474, 361] width 64 height 21
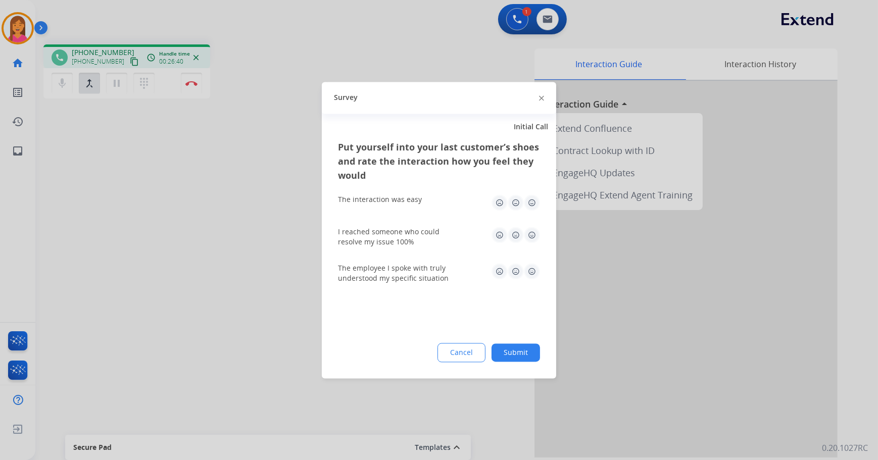
click at [535, 203] on img at bounding box center [532, 202] width 16 height 16
click at [533, 229] on img at bounding box center [532, 235] width 16 height 16
click at [533, 275] on img at bounding box center [532, 271] width 16 height 16
click at [532, 346] on div "Put yourself into your last customer’s shoes and rate the interaction how you f…" at bounding box center [439, 259] width 234 height 238
click at [531, 353] on button "Submit" at bounding box center [515, 352] width 48 height 18
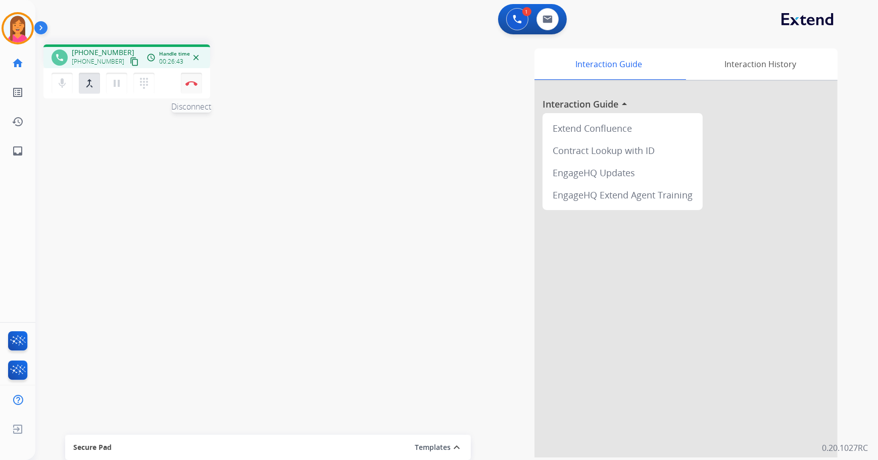
click at [188, 76] on button "Disconnect" at bounding box center [191, 83] width 21 height 21
click at [544, 20] on img at bounding box center [547, 19] width 10 height 8
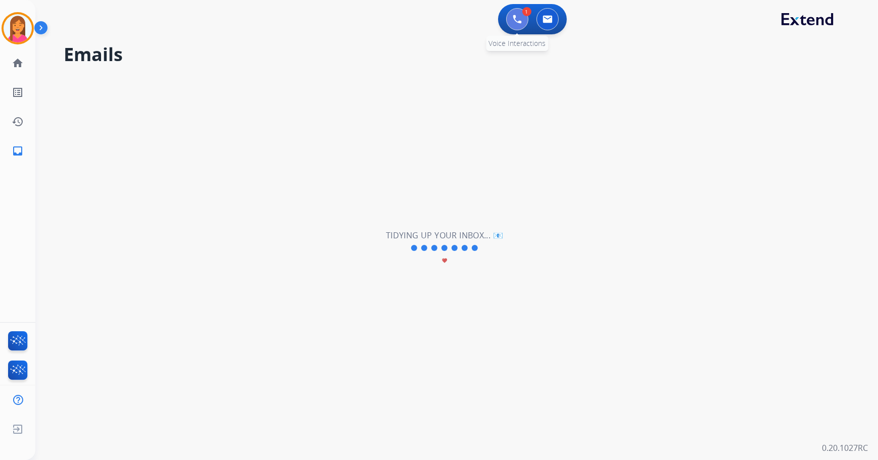
click at [519, 20] on img at bounding box center [517, 19] width 9 height 9
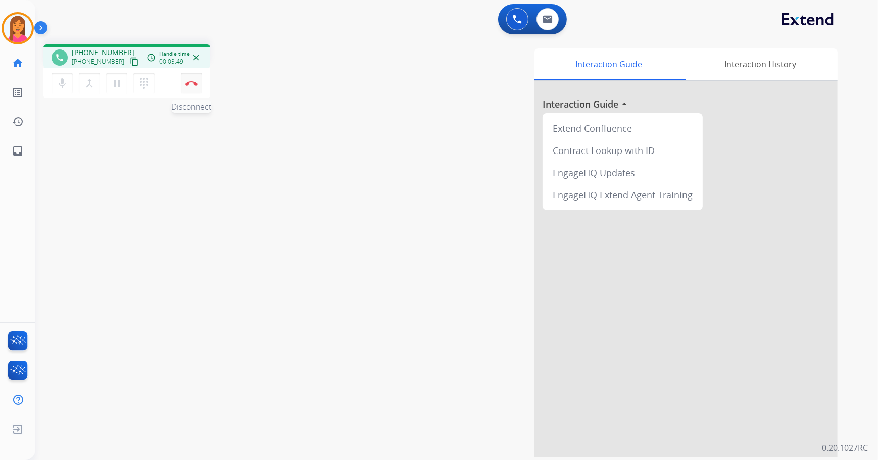
click at [199, 76] on button "Disconnect" at bounding box center [191, 83] width 21 height 21
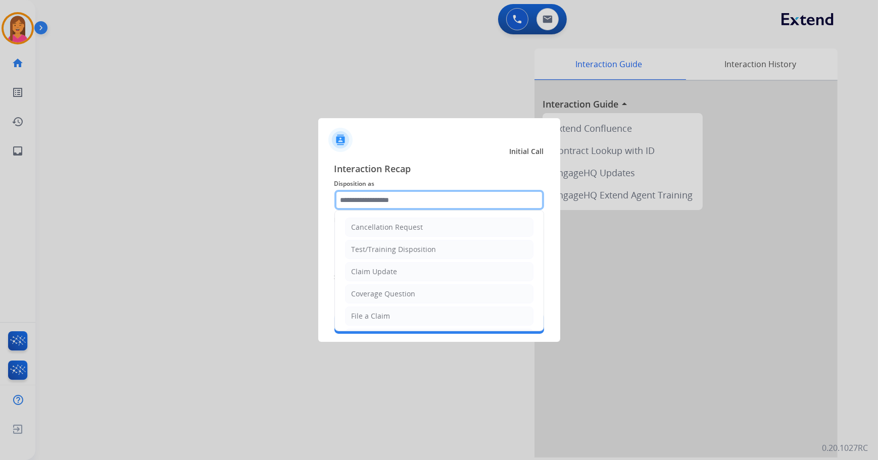
click at [362, 197] on input "text" at bounding box center [439, 200] width 210 height 20
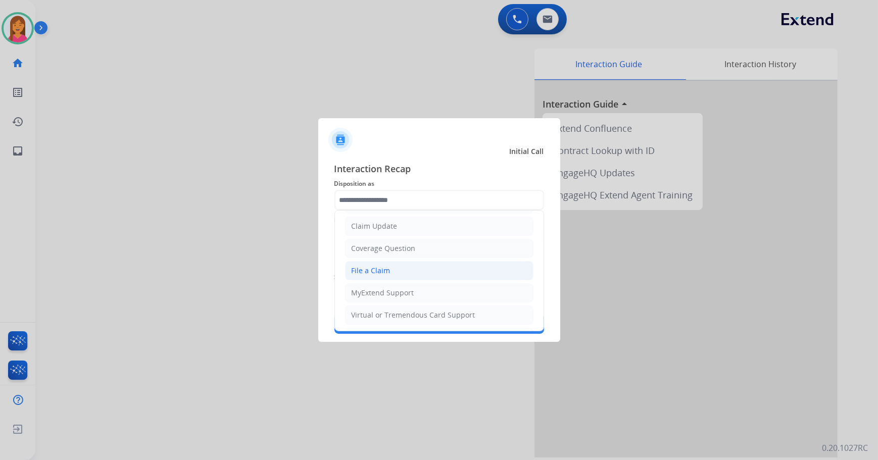
click at [377, 270] on div "File a Claim" at bounding box center [370, 271] width 39 height 10
type input "**********"
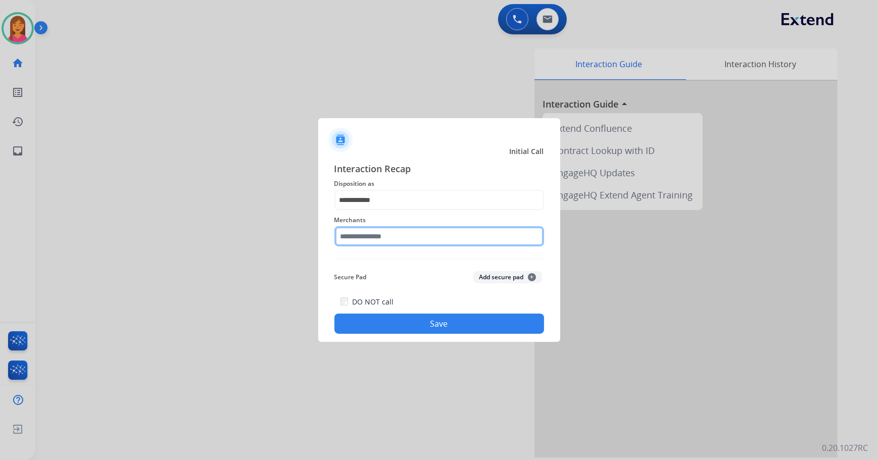
click at [379, 238] on input "text" at bounding box center [439, 236] width 210 height 20
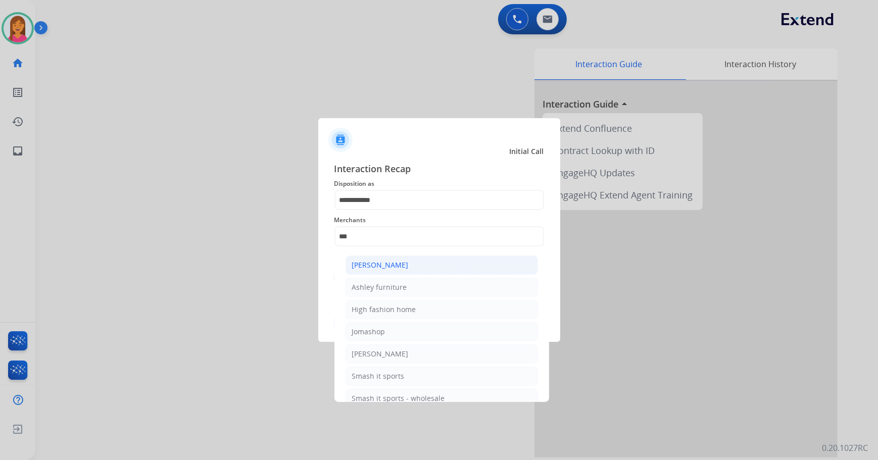
click at [439, 264] on li "[PERSON_NAME]" at bounding box center [441, 264] width 192 height 19
type input "**********"
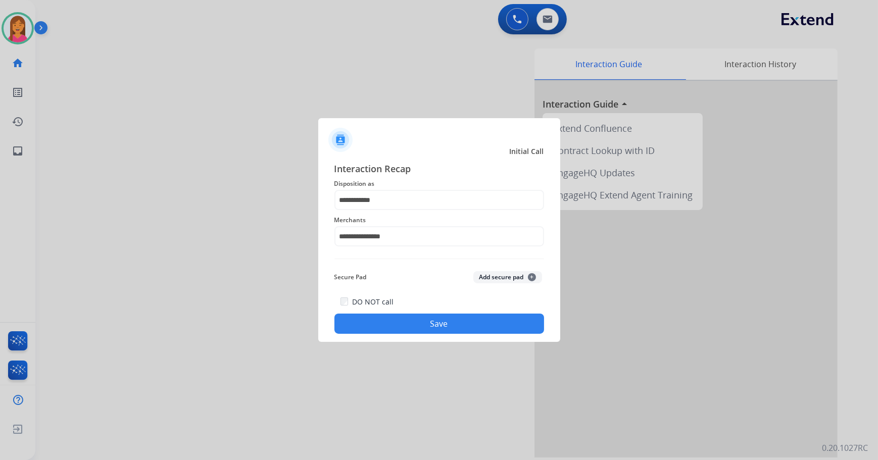
click at [435, 328] on button "Save" at bounding box center [439, 324] width 210 height 20
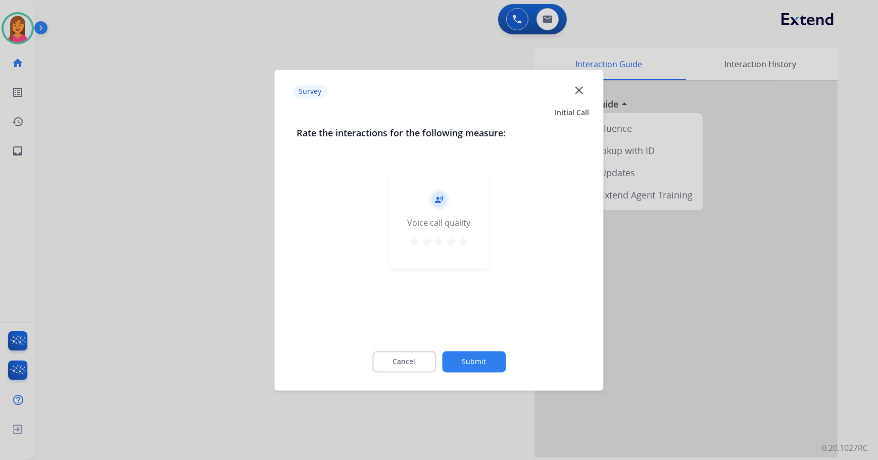
click at [464, 240] on mat-icon "star" at bounding box center [463, 242] width 12 height 12
click at [489, 356] on button "Submit" at bounding box center [474, 361] width 64 height 21
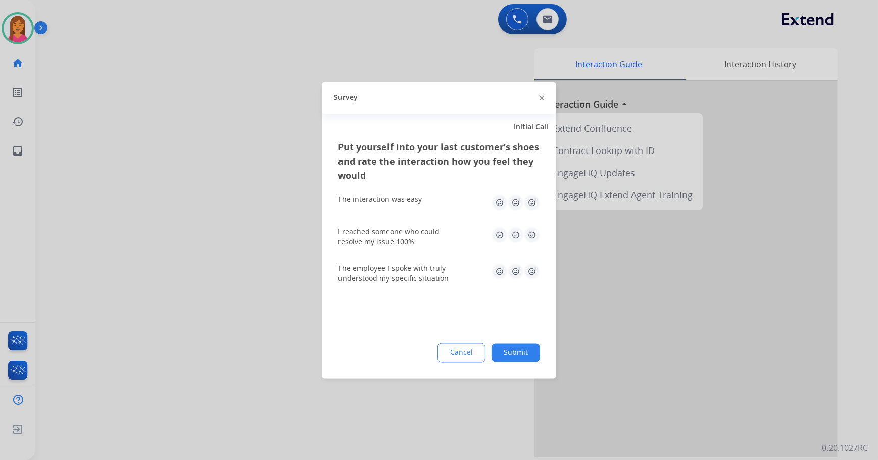
click at [530, 198] on img at bounding box center [532, 202] width 16 height 16
click at [537, 232] on img at bounding box center [532, 235] width 16 height 16
click at [533, 278] on img at bounding box center [532, 271] width 16 height 16
click at [533, 353] on button "Submit" at bounding box center [515, 352] width 48 height 18
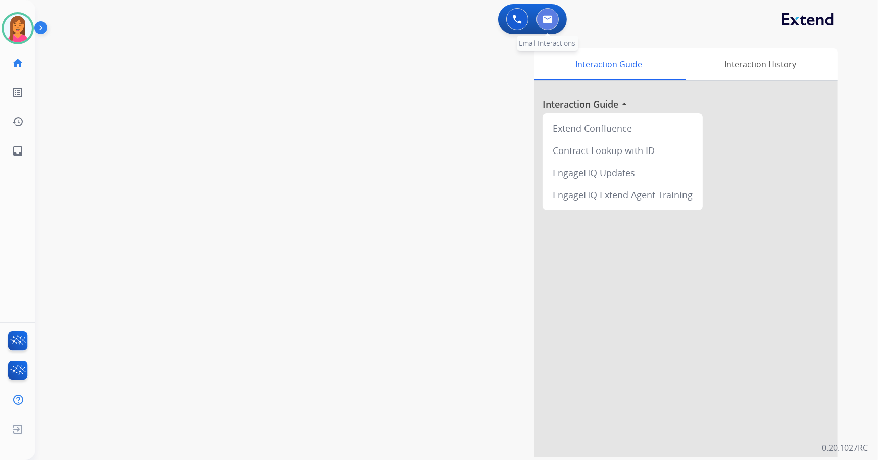
click at [540, 17] on button at bounding box center [547, 19] width 22 height 22
select select "**********"
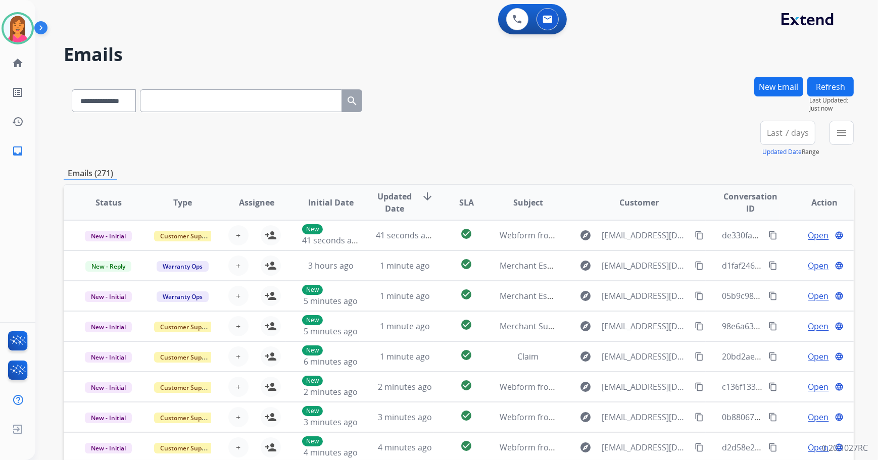
click at [765, 87] on button "New Email" at bounding box center [778, 87] width 49 height 20
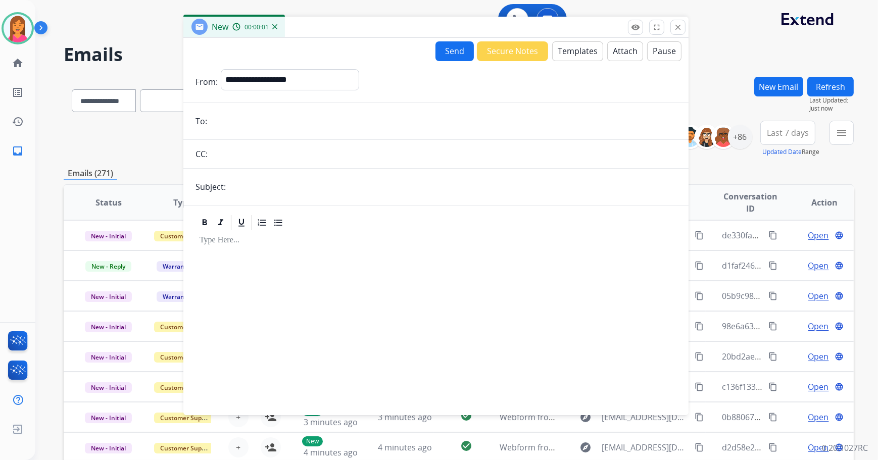
drag, startPoint x: 574, startPoint y: 71, endPoint x: 405, endPoint y: 28, distance: 173.5
click at [405, 28] on div "New 00:00:01" at bounding box center [435, 27] width 505 height 21
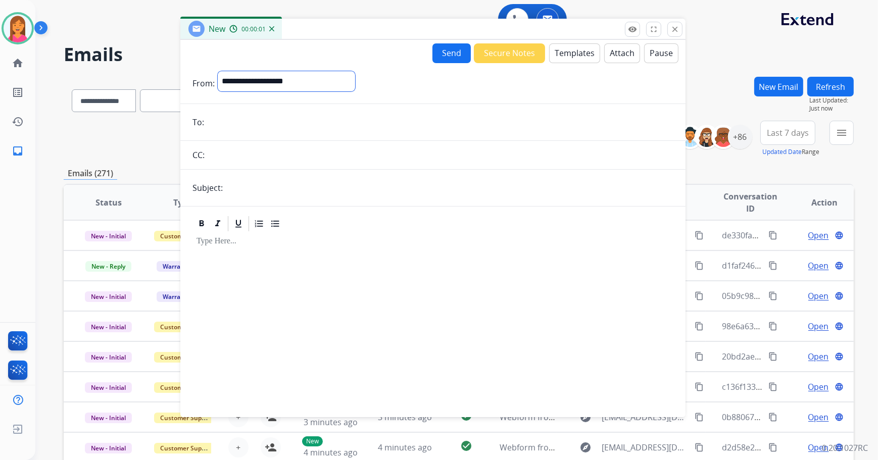
click at [343, 85] on select "**********" at bounding box center [286, 81] width 137 height 20
select select "**********"
click at [218, 71] on select "**********" at bounding box center [286, 81] width 137 height 20
click at [232, 128] on input "email" at bounding box center [440, 123] width 466 height 20
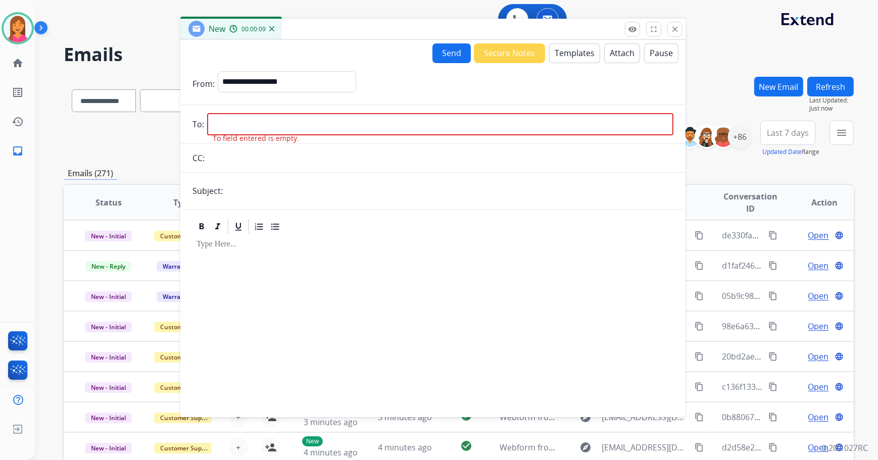
click at [336, 119] on input "email" at bounding box center [440, 124] width 466 height 22
paste input "**********"
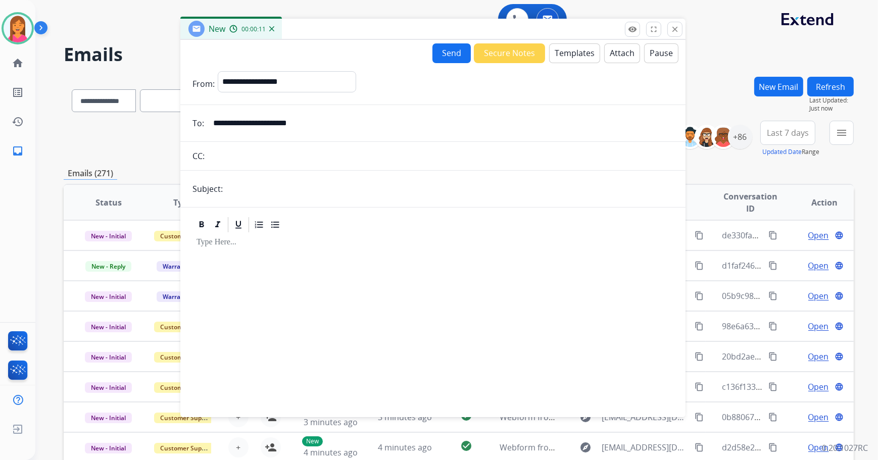
type input "**********"
click at [261, 190] on input "text" at bounding box center [449, 189] width 447 height 20
type input "**********"
click at [578, 55] on button "Templates" at bounding box center [574, 53] width 51 height 20
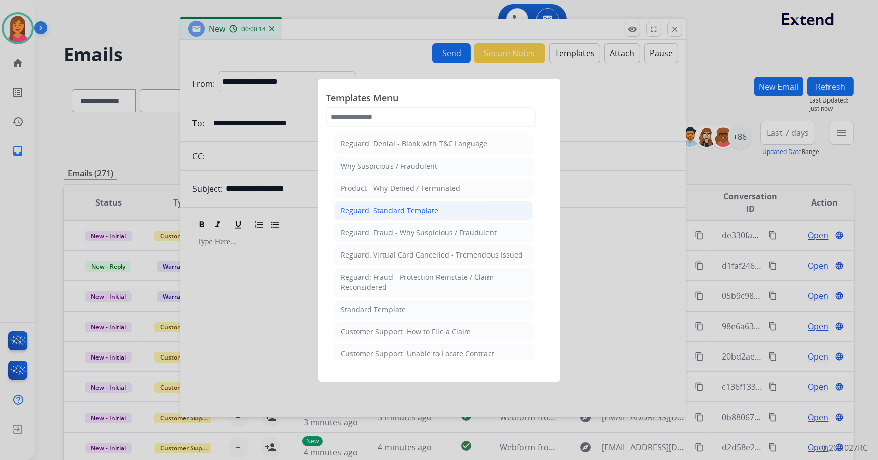
click at [385, 213] on div "Reguard: Standard Template" at bounding box center [390, 211] width 98 height 10
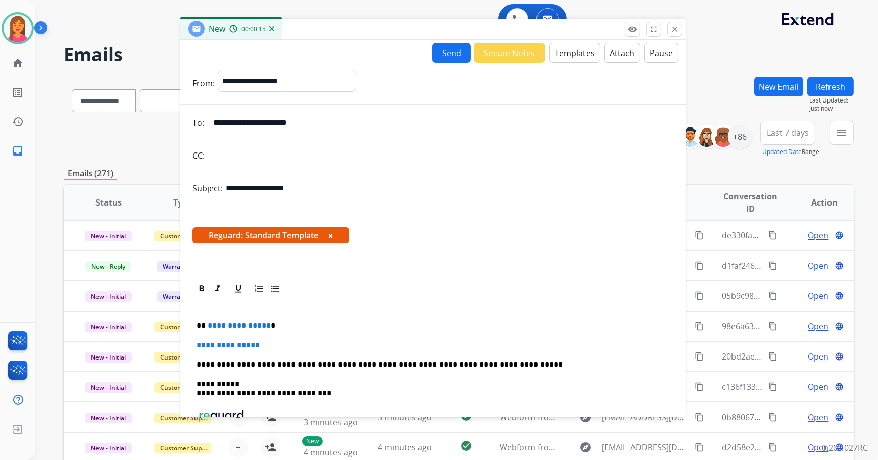
click at [332, 236] on button "x" at bounding box center [330, 235] width 5 height 12
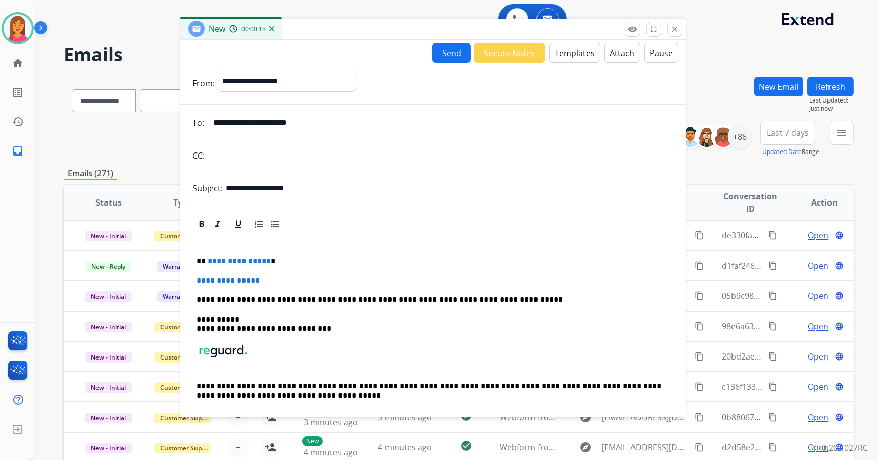
click at [275, 265] on p "**********" at bounding box center [428, 261] width 465 height 9
drag, startPoint x: 280, startPoint y: 280, endPoint x: 190, endPoint y: 277, distance: 90.4
click at [190, 277] on div "**********" at bounding box center [432, 323] width 505 height 216
click at [202, 282] on p at bounding box center [432, 280] width 473 height 9
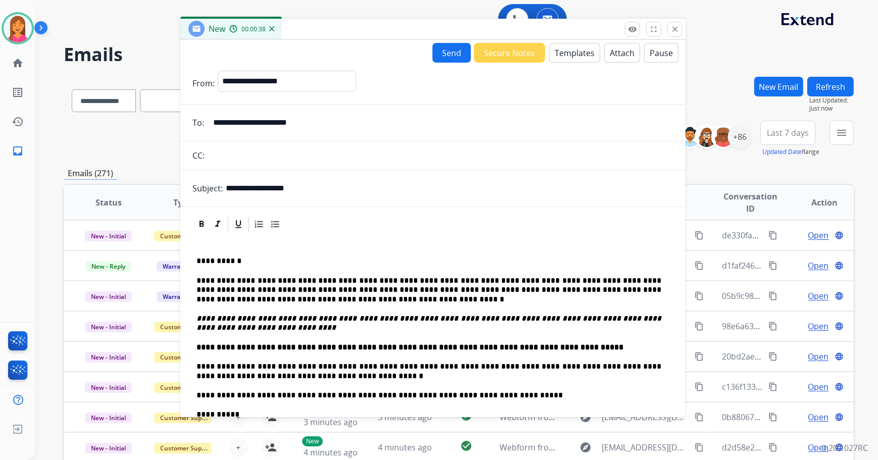
click at [433, 59] on button "Send" at bounding box center [451, 53] width 38 height 20
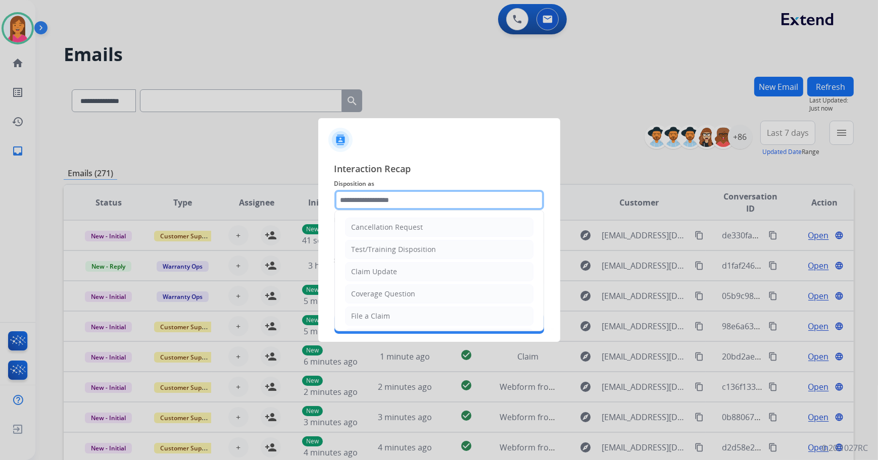
click at [382, 195] on input "text" at bounding box center [439, 200] width 210 height 20
click at [398, 312] on li "File a Claim" at bounding box center [439, 315] width 188 height 19
type input "**********"
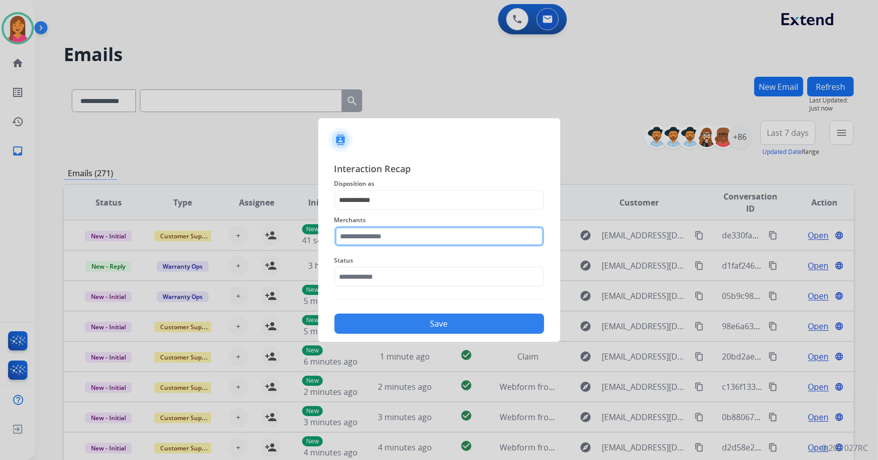
click at [381, 240] on input "text" at bounding box center [439, 236] width 210 height 20
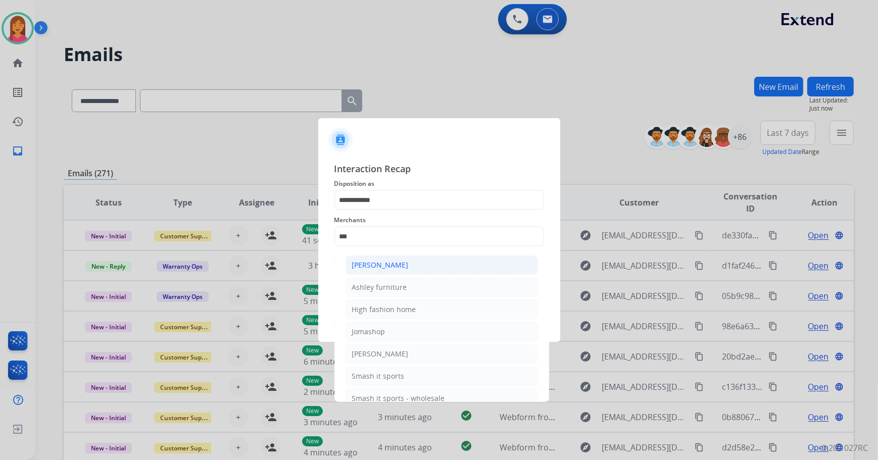
click at [414, 263] on li "[PERSON_NAME]" at bounding box center [441, 264] width 192 height 19
type input "**********"
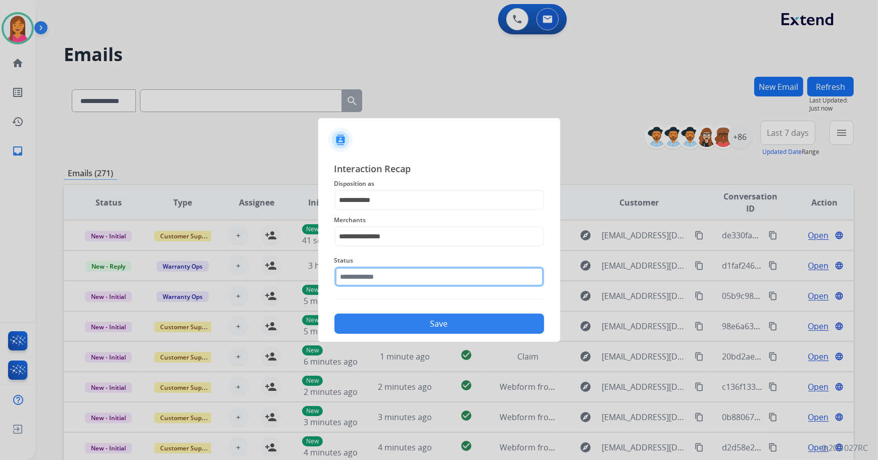
click at [412, 276] on input "text" at bounding box center [439, 277] width 210 height 20
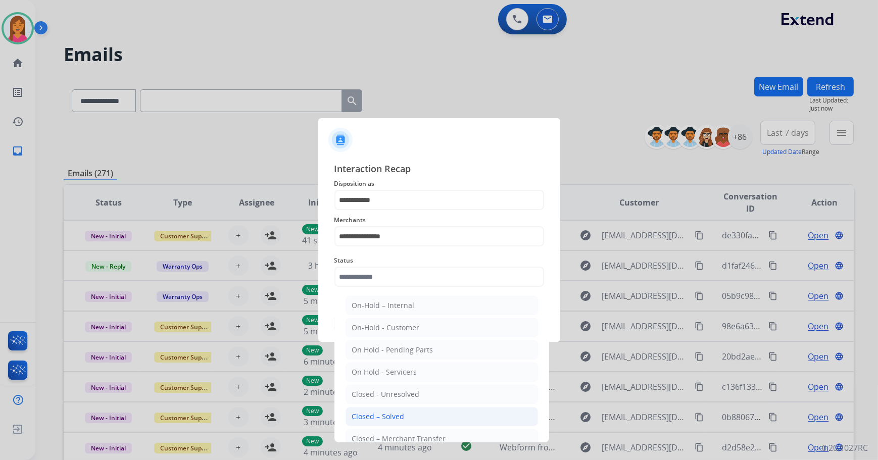
click at [426, 408] on li "Closed – Solved" at bounding box center [441, 416] width 192 height 19
type input "**********"
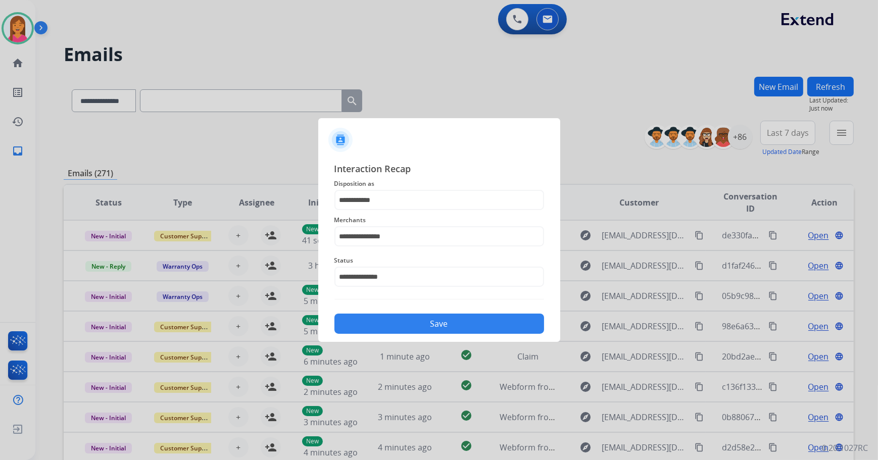
click at [419, 325] on button "Save" at bounding box center [439, 324] width 210 height 20
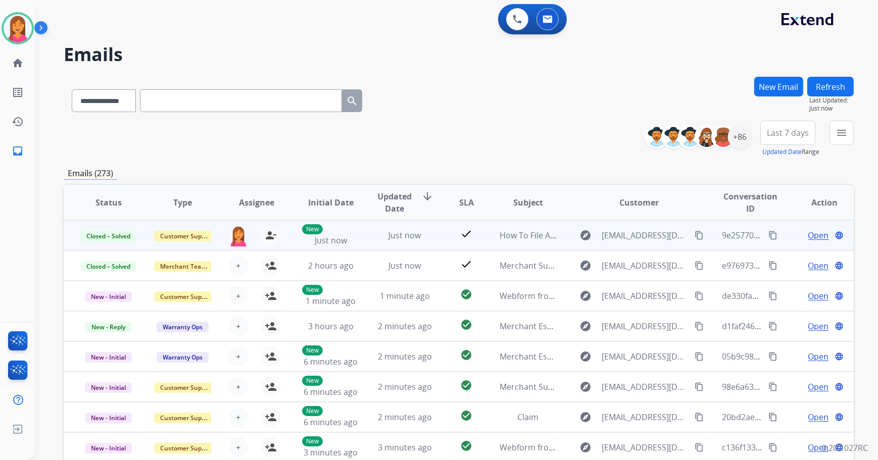
click at [768, 232] on mat-icon "content_copy" at bounding box center [772, 235] width 9 height 9
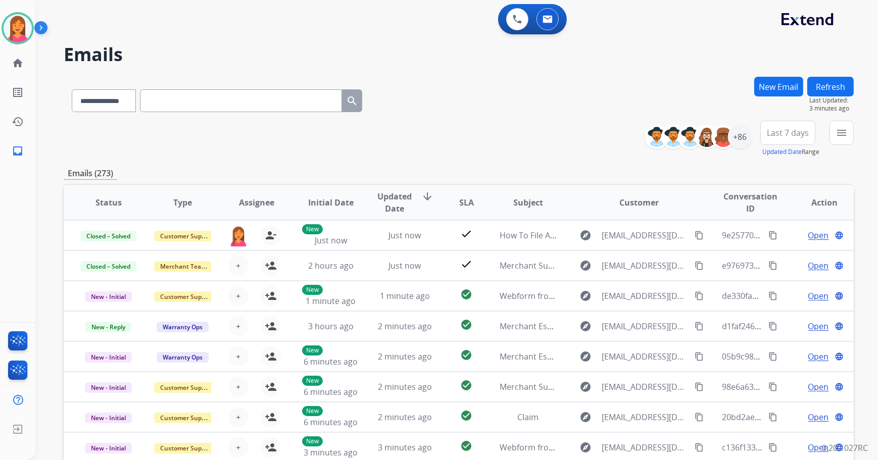
click at [827, 89] on button "Refresh" at bounding box center [830, 87] width 46 height 20
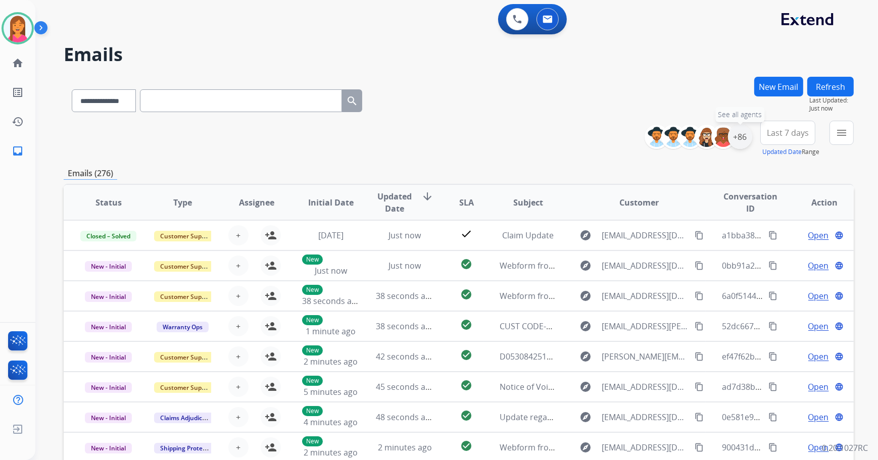
click at [744, 140] on div "+86" at bounding box center [740, 137] width 24 height 24
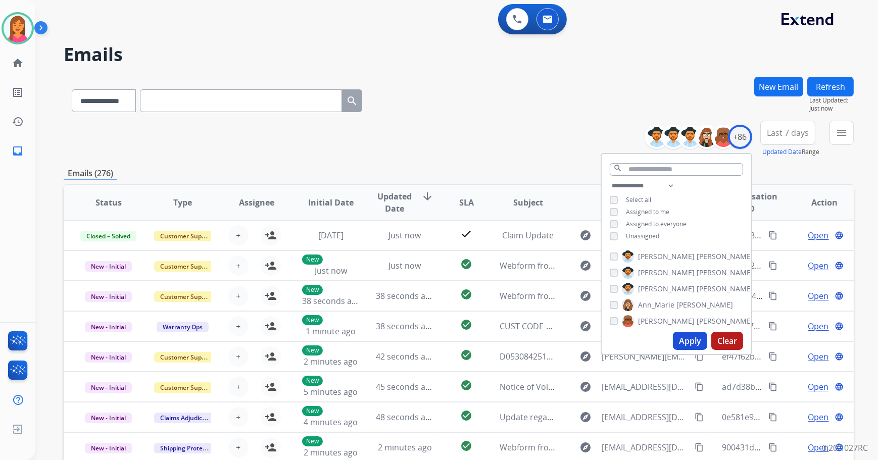
click at [619, 238] on div "Unassigned" at bounding box center [633, 236] width 49 height 8
click at [680, 344] on button "Apply" at bounding box center [690, 341] width 34 height 18
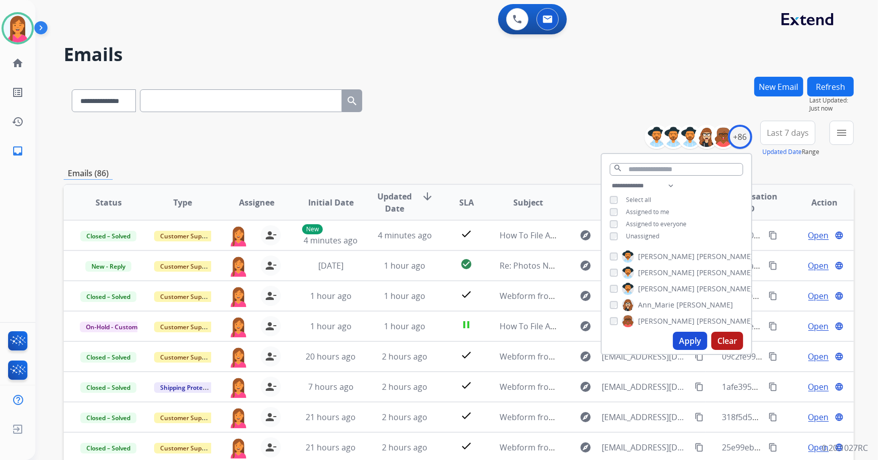
click at [499, 136] on div "**********" at bounding box center [459, 139] width 790 height 36
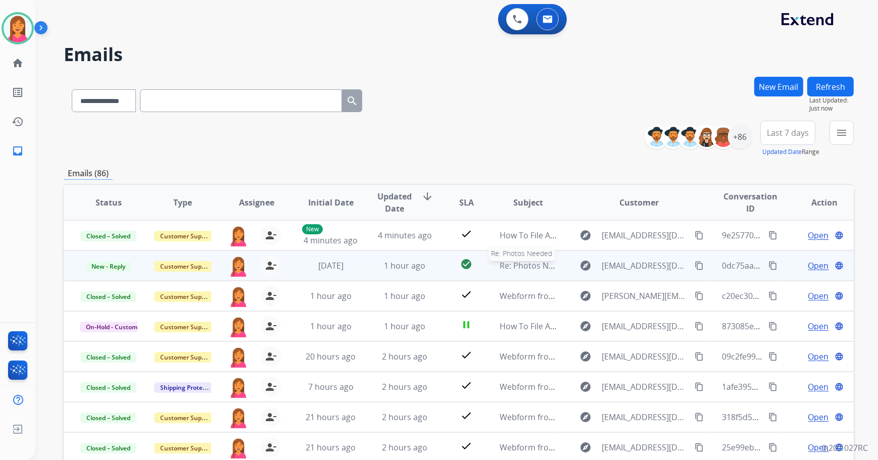
click at [511, 271] on div "Re: Photos Needed" at bounding box center [528, 266] width 58 height 12
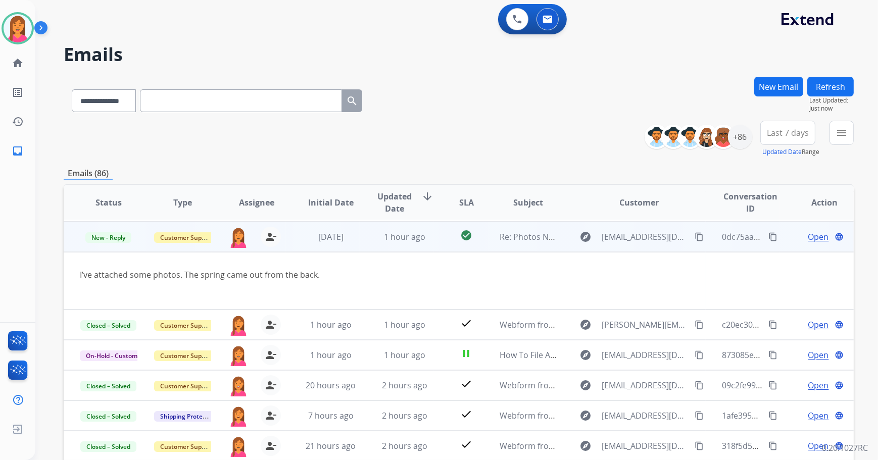
scroll to position [30, 0]
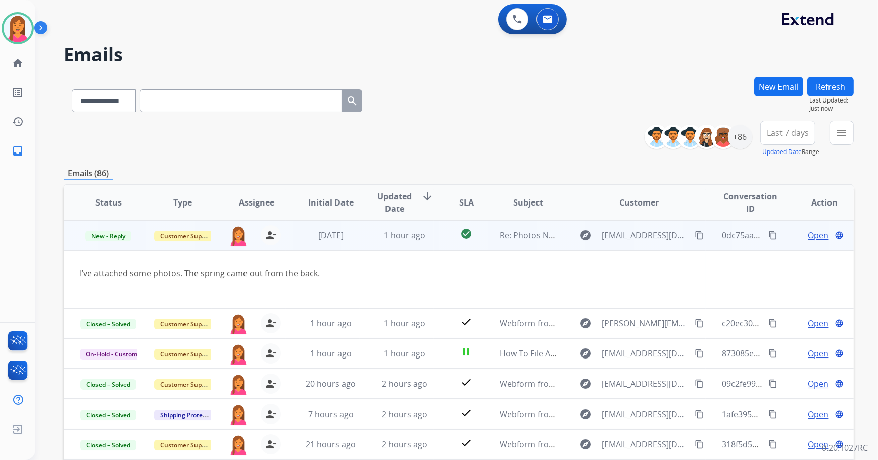
click at [818, 236] on span "Open" at bounding box center [818, 235] width 21 height 12
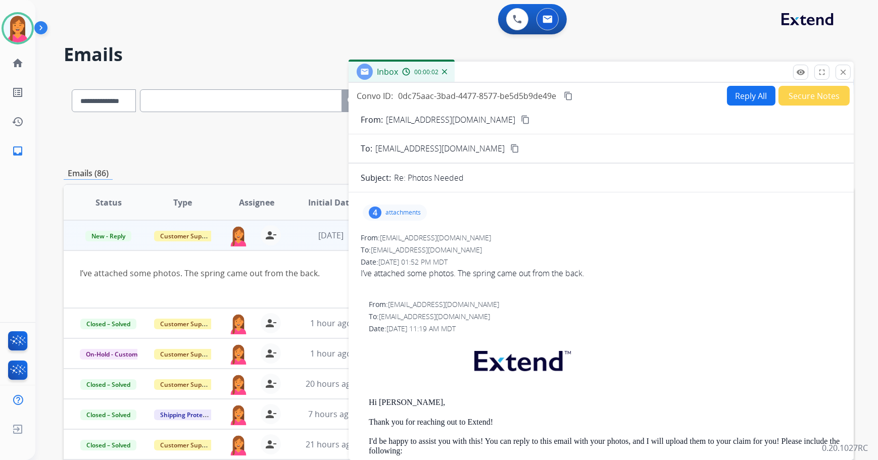
click at [395, 214] on p "attachments" at bounding box center [402, 213] width 35 height 8
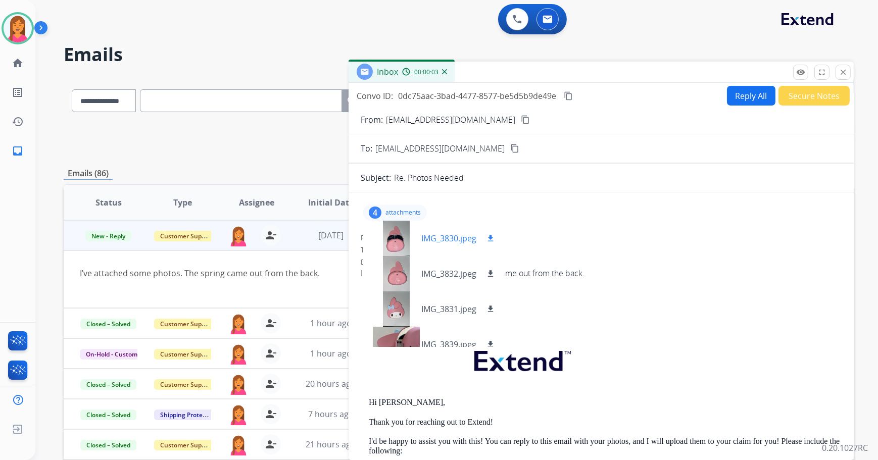
click at [428, 245] on div "IMG_3830.jpeg download" at bounding box center [434, 238] width 142 height 35
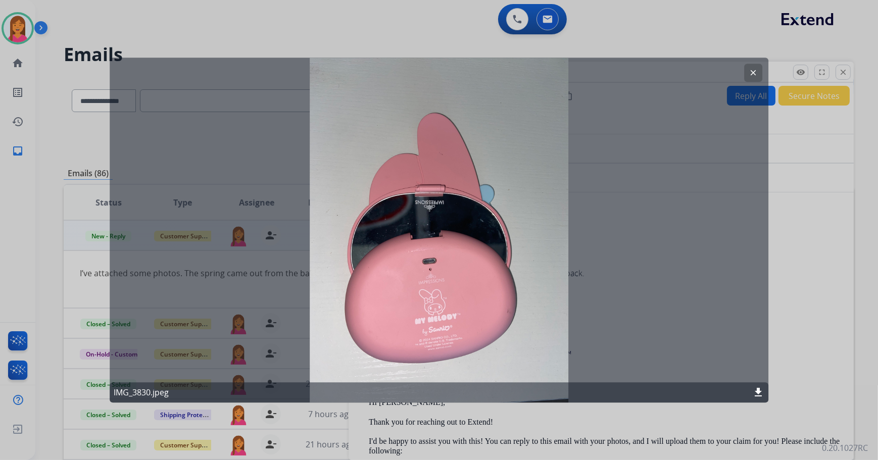
click at [745, 71] on button "clear" at bounding box center [753, 73] width 18 height 18
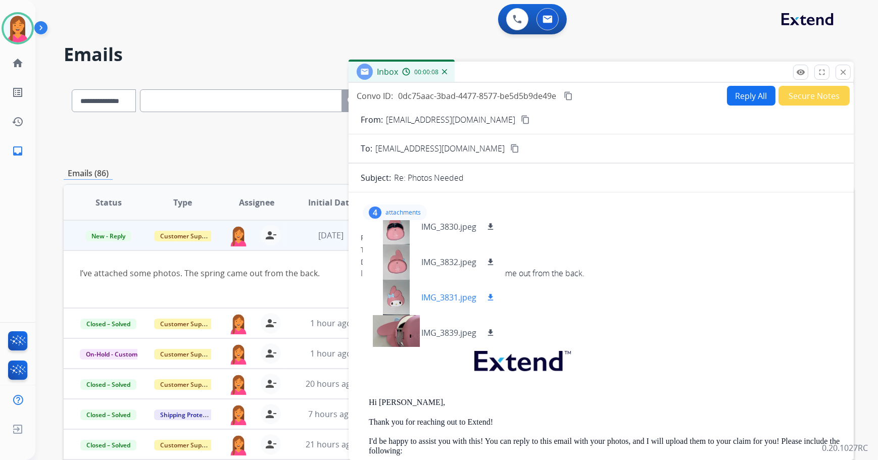
scroll to position [15, 0]
click at [426, 332] on p "IMG_3839.jpeg" at bounding box center [448, 329] width 55 height 12
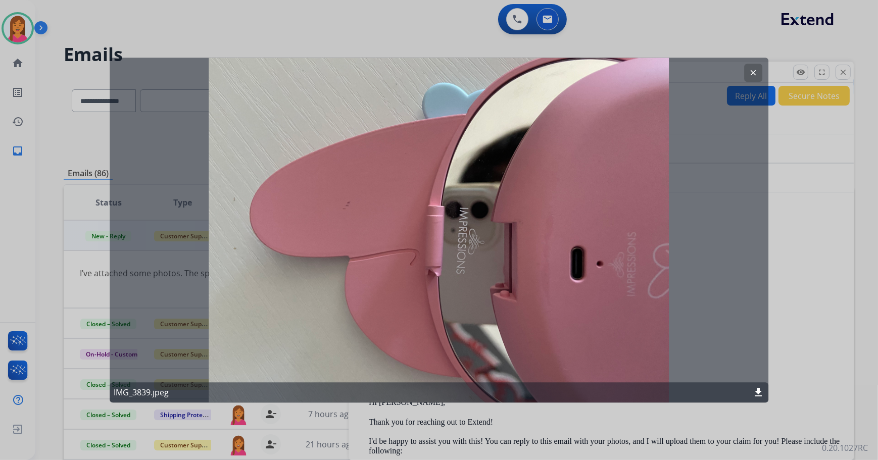
click at [750, 71] on mat-icon "clear" at bounding box center [752, 72] width 9 height 9
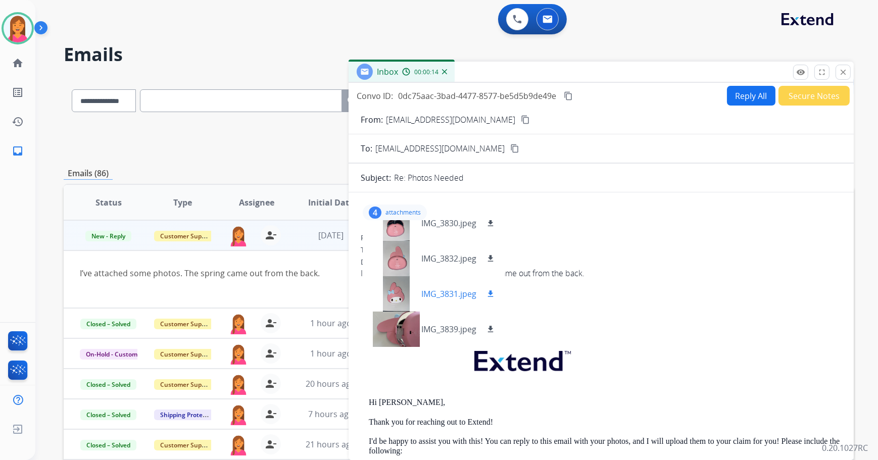
click at [443, 293] on p "IMG_3831.jpeg" at bounding box center [448, 294] width 55 height 12
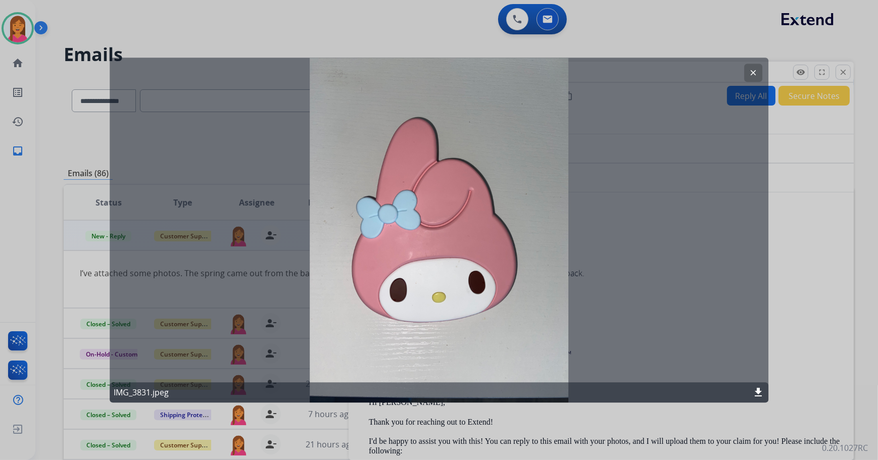
click at [747, 70] on button "clear" at bounding box center [753, 73] width 18 height 18
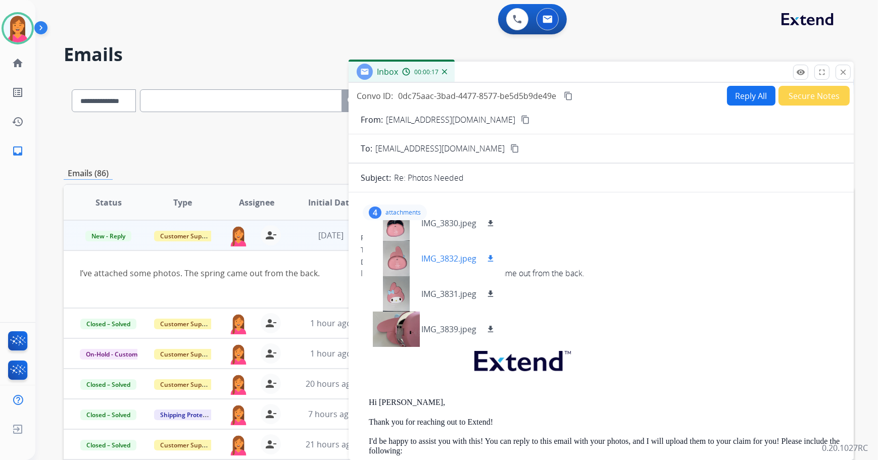
click at [454, 266] on div "IMG_3832.jpeg download" at bounding box center [434, 258] width 142 height 35
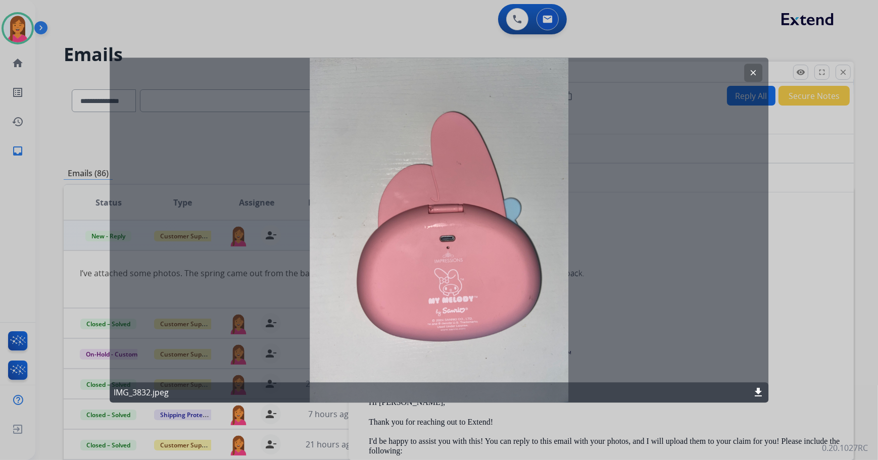
click at [753, 71] on mat-icon "clear" at bounding box center [752, 72] width 9 height 9
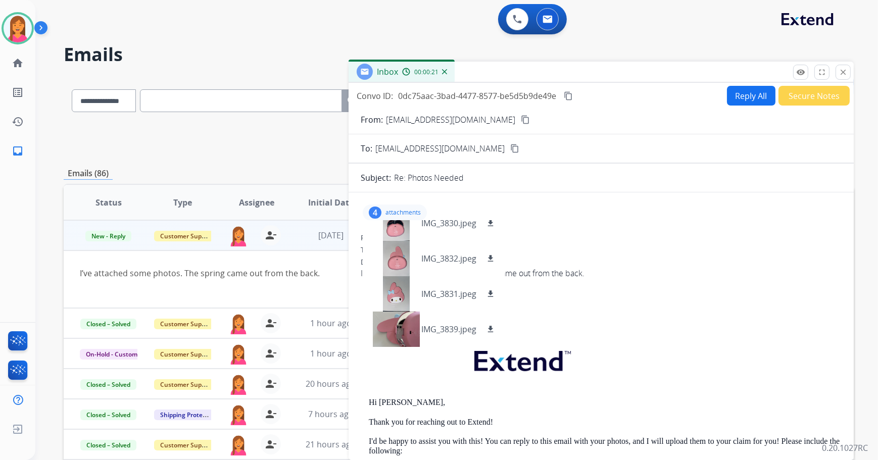
click at [418, 212] on p "attachments" at bounding box center [402, 213] width 35 height 8
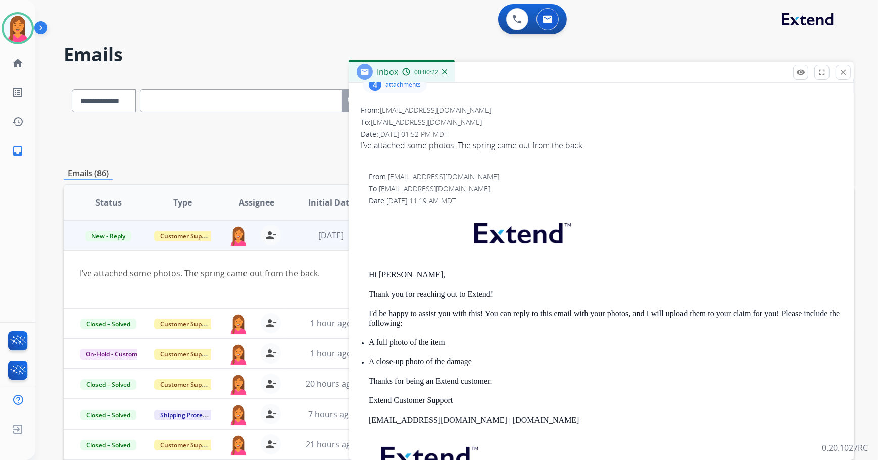
scroll to position [0, 0]
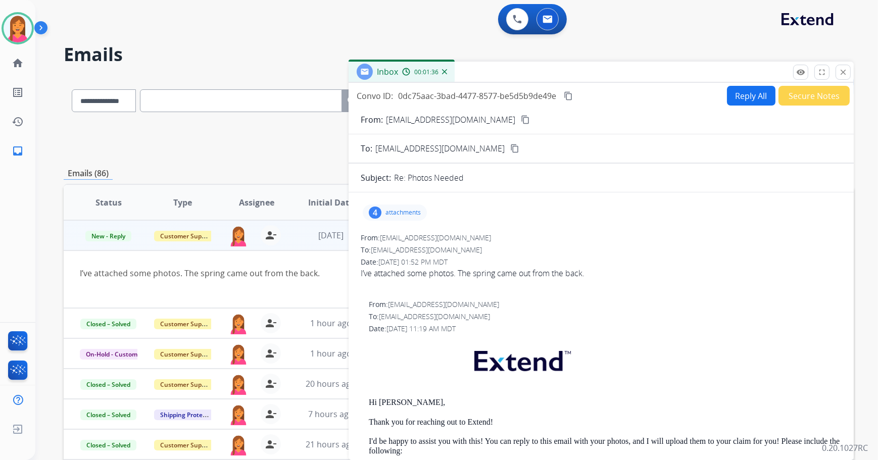
click at [288, 161] on div "**********" at bounding box center [459, 326] width 790 height 498
click at [521, 123] on mat-icon "content_copy" at bounding box center [525, 119] width 9 height 9
click at [849, 69] on button "close Close" at bounding box center [842, 72] width 15 height 15
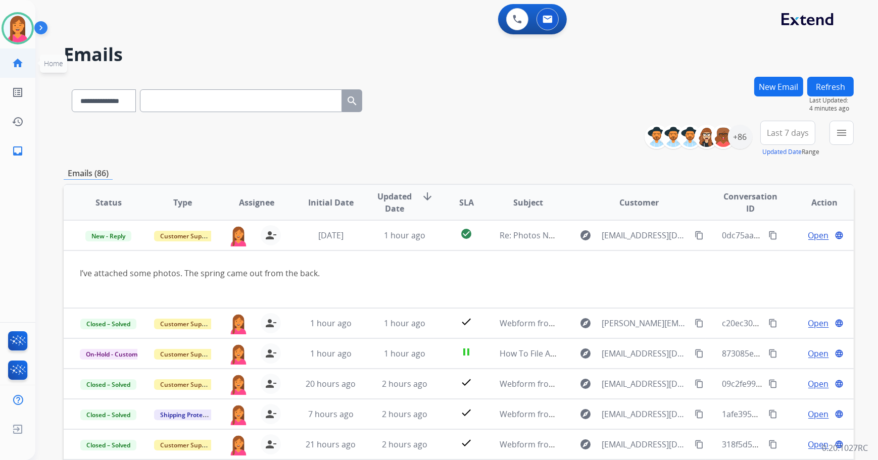
click at [26, 66] on link "home Home" at bounding box center [18, 63] width 28 height 28
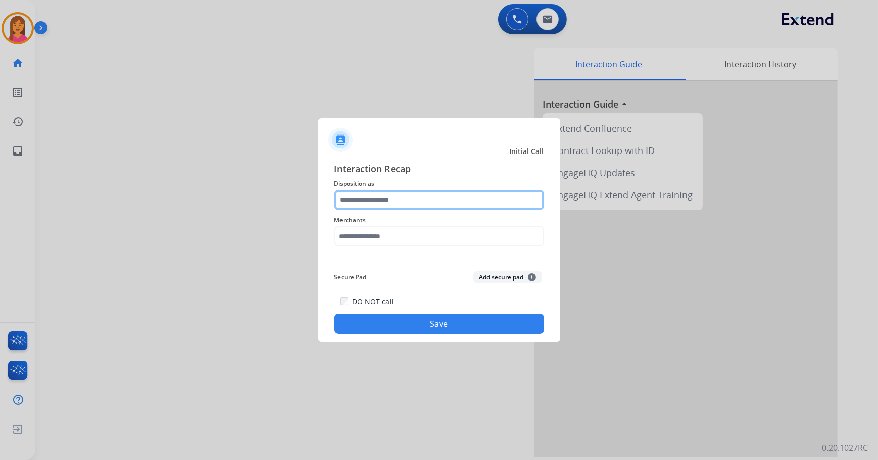
drag, startPoint x: 398, startPoint y: 196, endPoint x: 361, endPoint y: 196, distance: 37.4
click at [398, 196] on input "text" at bounding box center [439, 200] width 210 height 20
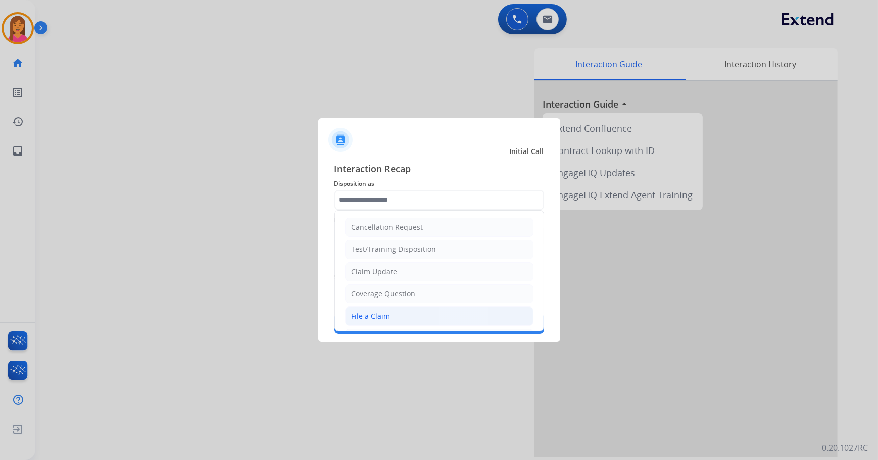
click at [386, 324] on li "File a Claim" at bounding box center [439, 315] width 188 height 19
type input "**********"
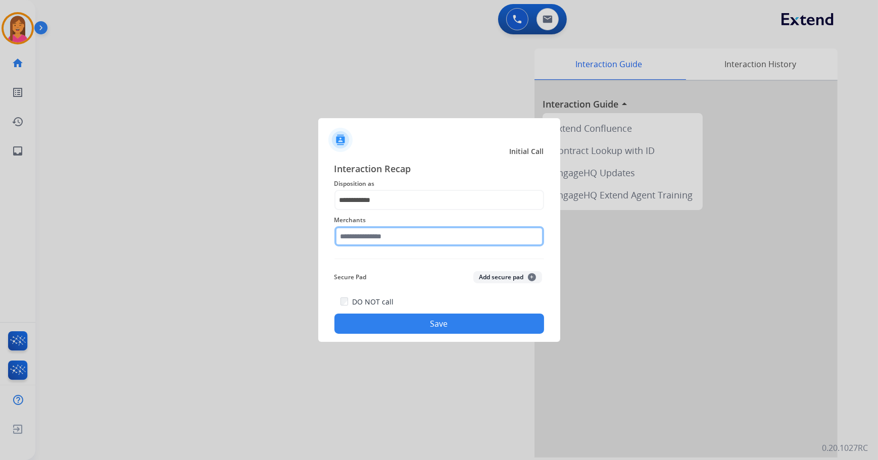
click at [374, 232] on input "text" at bounding box center [439, 236] width 210 height 20
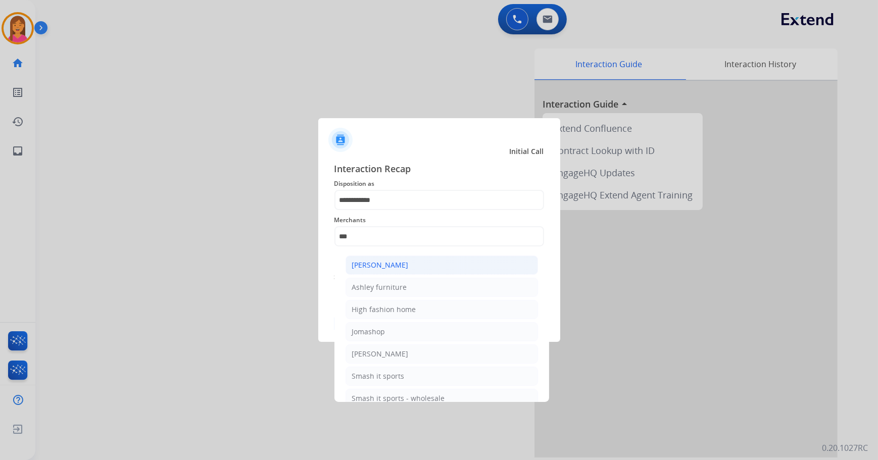
click at [369, 267] on div "[PERSON_NAME]" at bounding box center [380, 265] width 57 height 10
type input "**********"
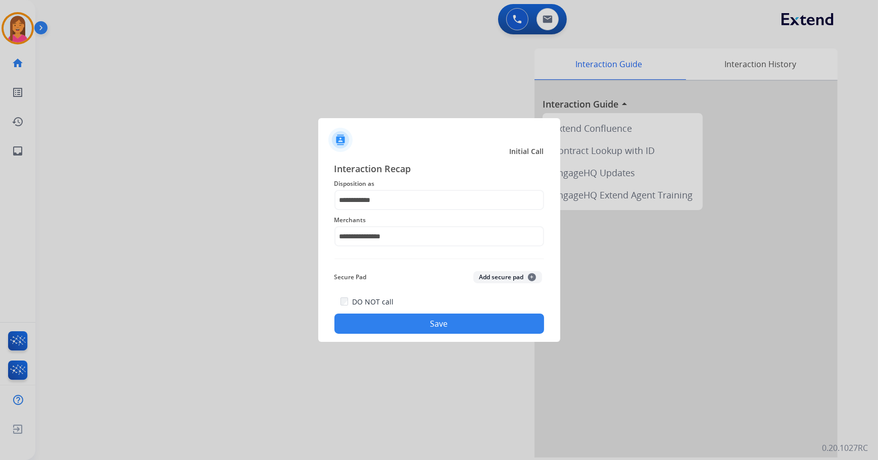
click at [400, 317] on button "Save" at bounding box center [439, 324] width 210 height 20
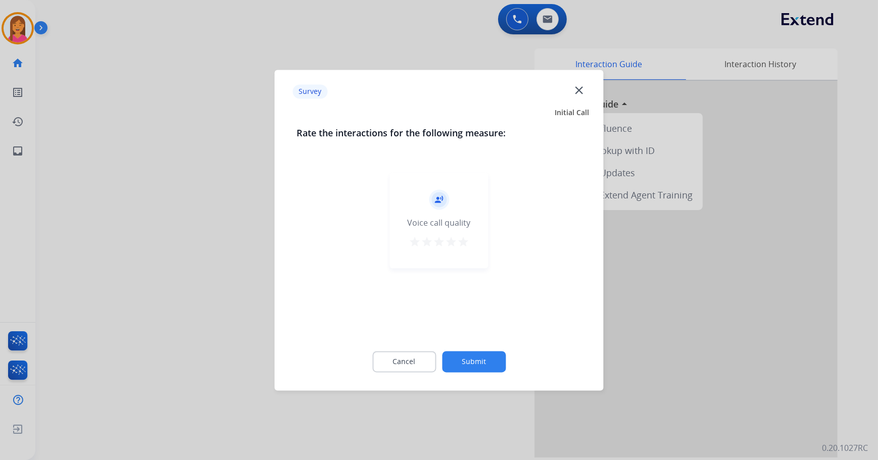
click at [464, 244] on mat-icon "star" at bounding box center [463, 242] width 12 height 12
click at [504, 353] on div "Cancel Submit" at bounding box center [439, 361] width 284 height 45
click at [489, 346] on div "Cancel Submit" at bounding box center [439, 361] width 284 height 45
click at [492, 368] on button "Submit" at bounding box center [474, 361] width 64 height 21
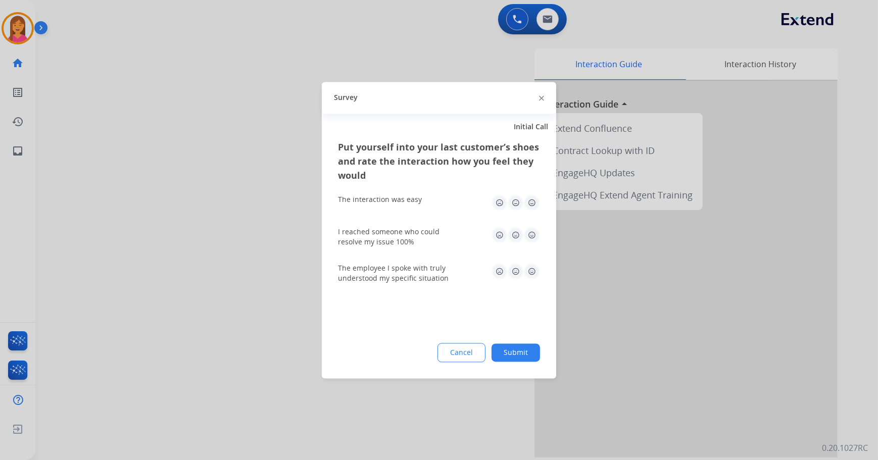
click at [534, 203] on img at bounding box center [532, 202] width 16 height 16
click at [534, 236] on img at bounding box center [532, 235] width 16 height 16
click at [528, 271] on img at bounding box center [532, 271] width 16 height 16
click at [516, 353] on button "Submit" at bounding box center [515, 352] width 48 height 18
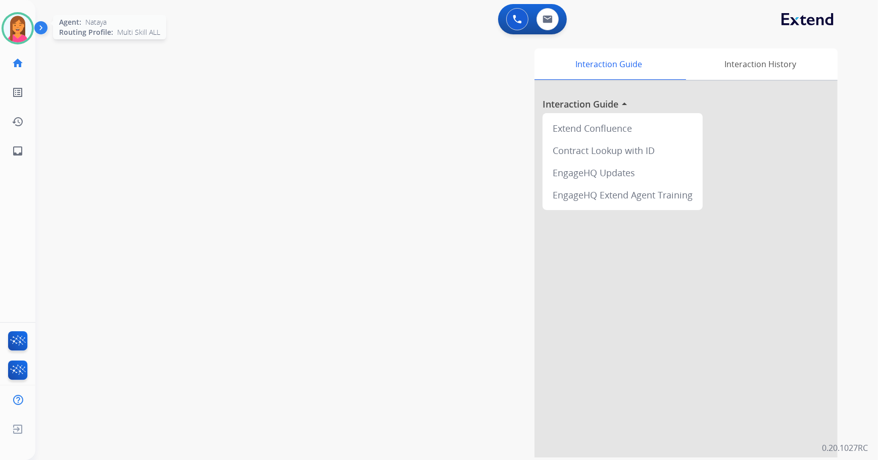
click at [15, 39] on img at bounding box center [18, 28] width 28 height 28
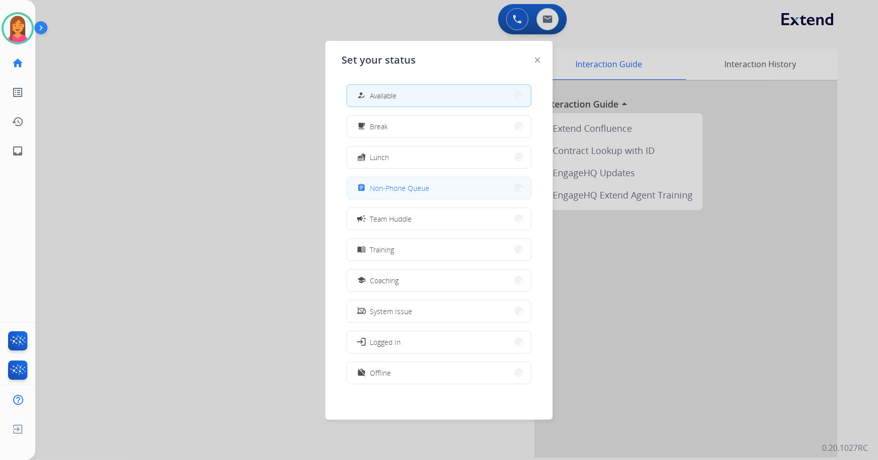
click at [370, 192] on div "assignment Non-Phone Queue" at bounding box center [392, 188] width 74 height 12
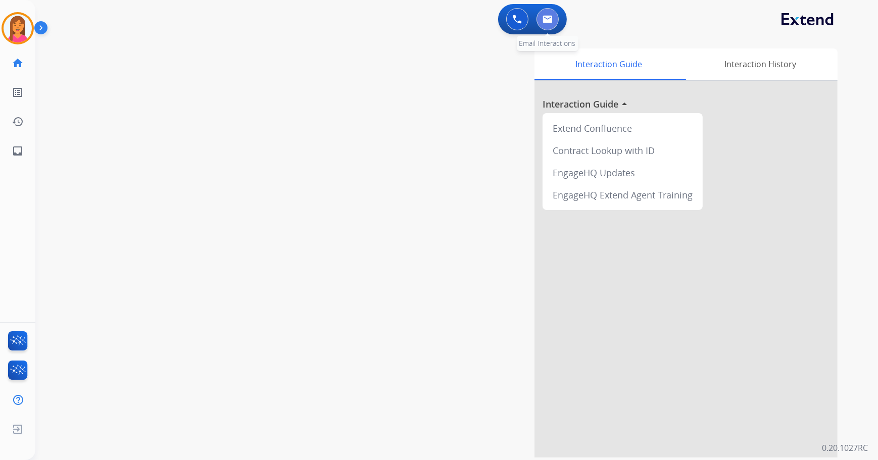
click at [552, 21] on button at bounding box center [547, 19] width 22 height 22
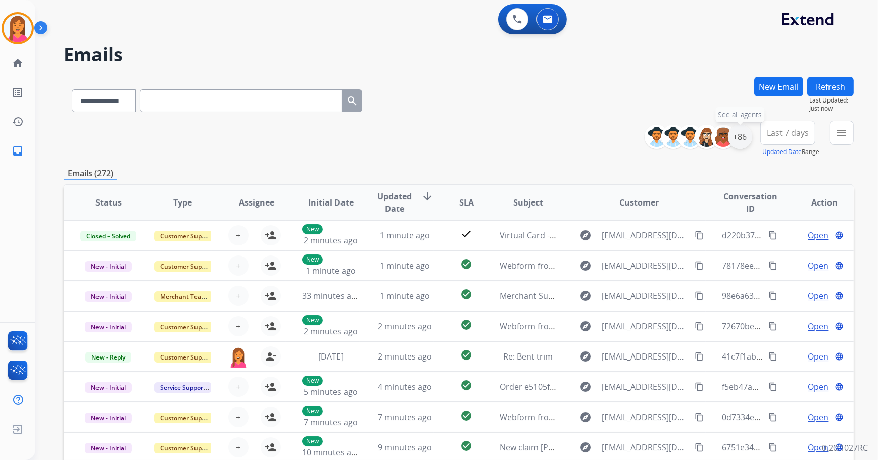
click at [739, 143] on div "+86" at bounding box center [740, 137] width 24 height 24
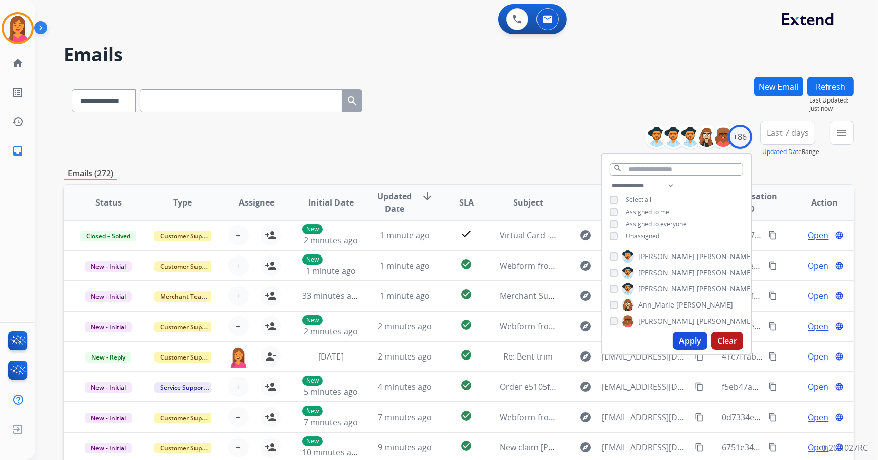
click at [633, 237] on span "Unassigned" at bounding box center [642, 236] width 33 height 9
click at [680, 341] on button "Apply" at bounding box center [690, 341] width 34 height 18
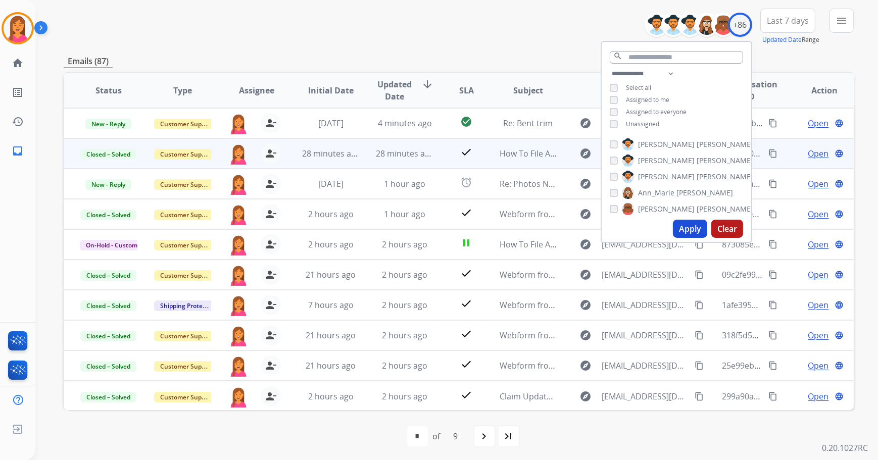
scroll to position [115, 0]
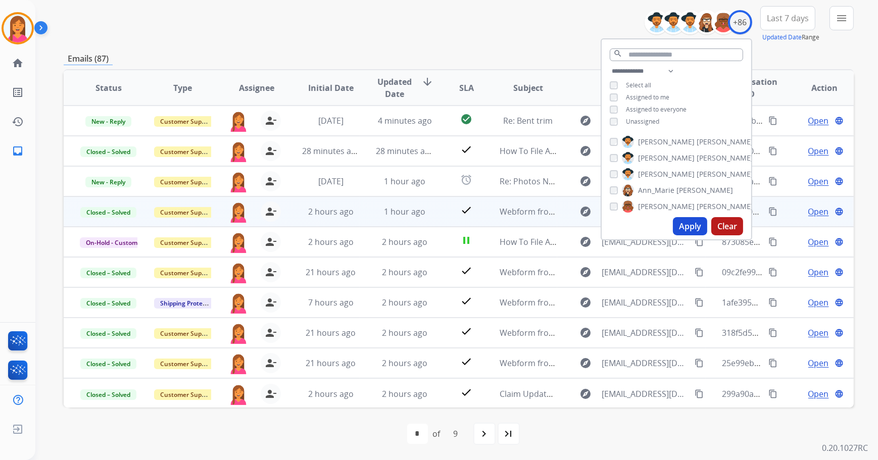
click at [450, 196] on td "check" at bounding box center [458, 211] width 49 height 30
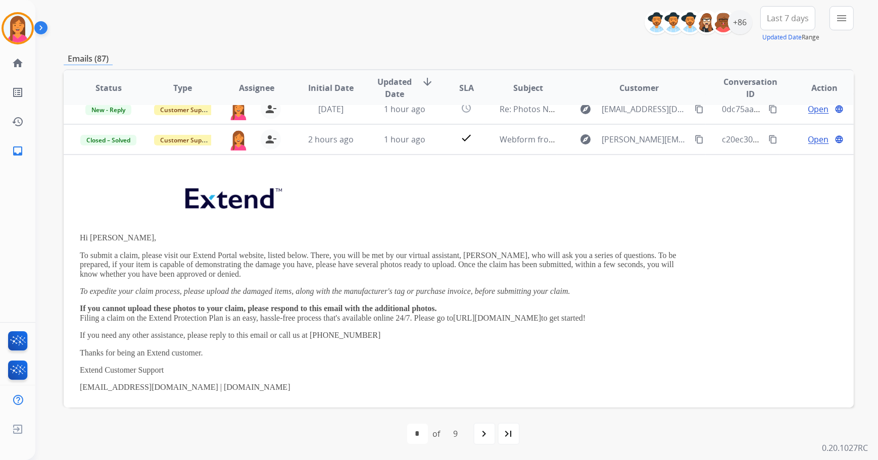
click at [447, 119] on table "Status Type Assignee Initial Date Updated Date arrow_downward SLA Subject Custo…" at bounding box center [459, 346] width 790 height 696
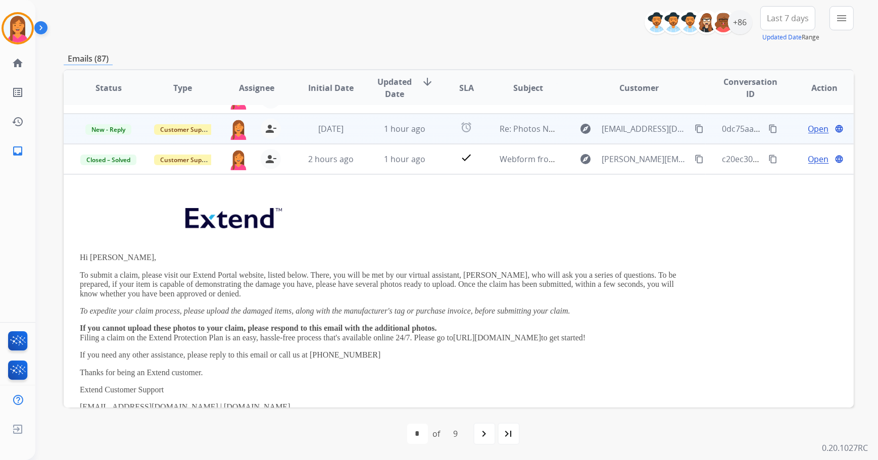
scroll to position [0, 0]
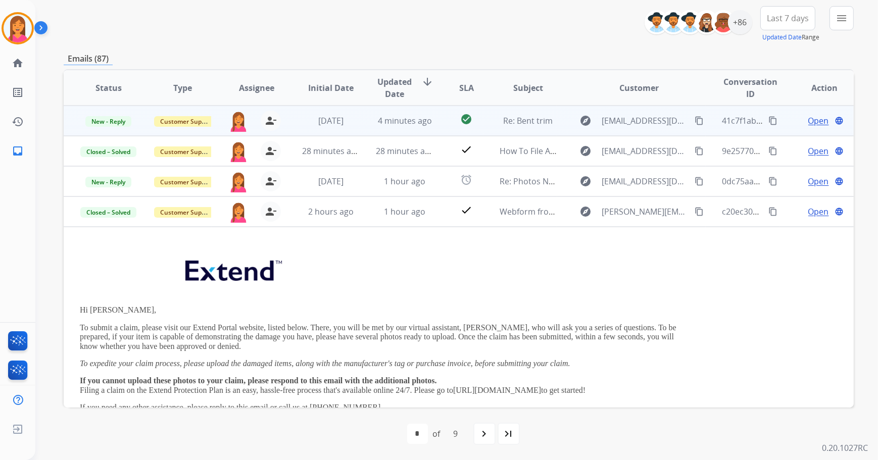
click at [443, 126] on td "check_circle" at bounding box center [458, 121] width 49 height 30
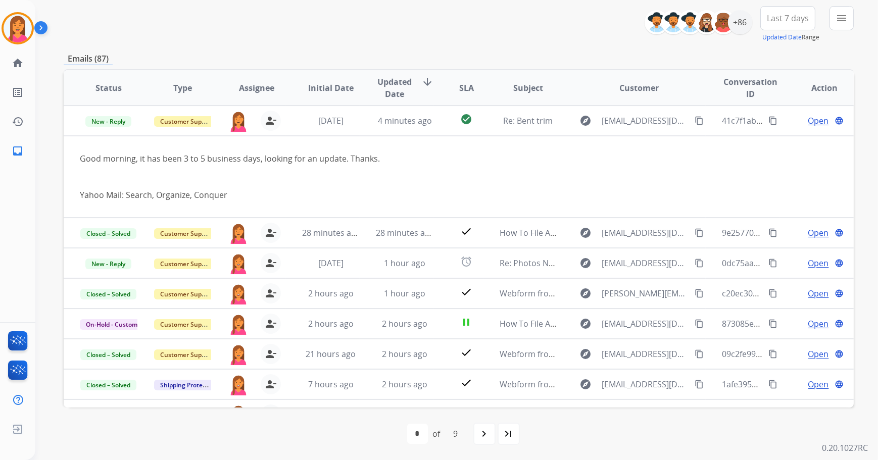
click at [808, 136] on table "Status Type Assignee Initial Date Updated Date arrow_downward SLA Subject Custo…" at bounding box center [459, 280] width 790 height 420
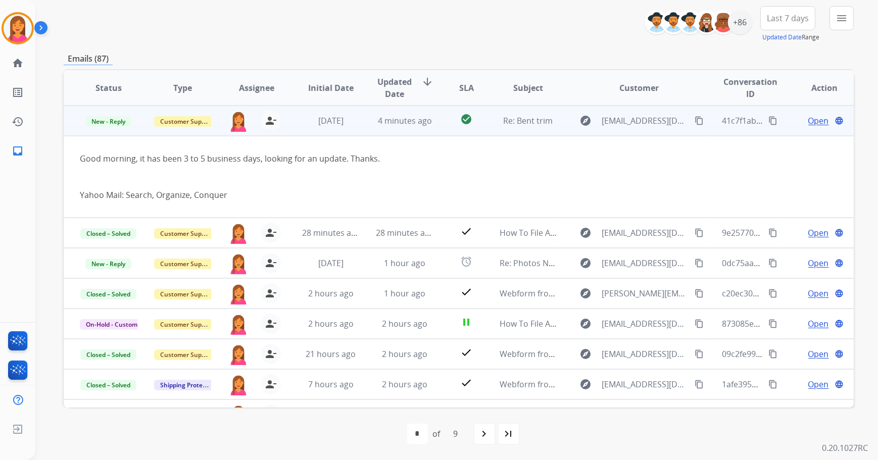
click at [808, 119] on span "Open" at bounding box center [818, 121] width 21 height 12
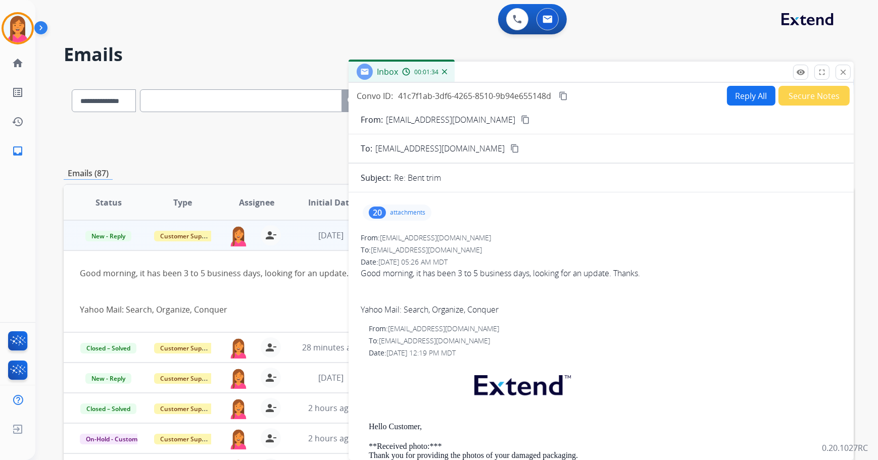
click at [411, 207] on div "20 attachments" at bounding box center [397, 212] width 69 height 16
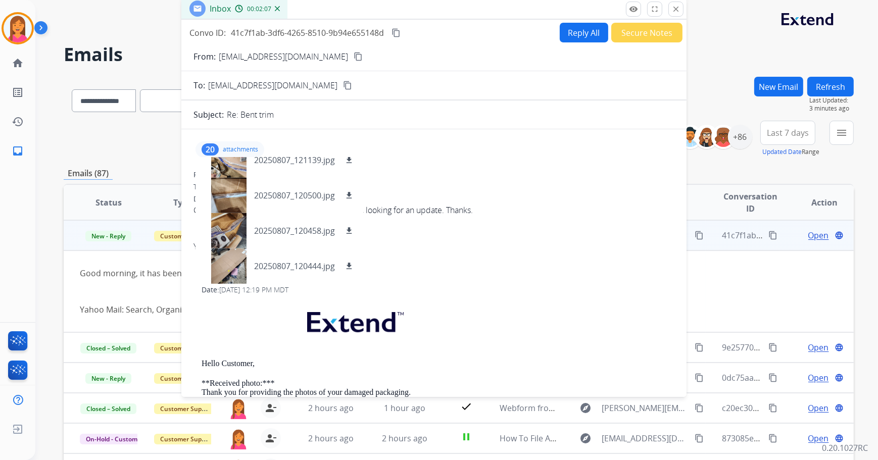
drag, startPoint x: 556, startPoint y: 71, endPoint x: 389, endPoint y: 8, distance: 178.7
click at [389, 8] on div "Inbox 00:02:07" at bounding box center [433, 8] width 505 height 21
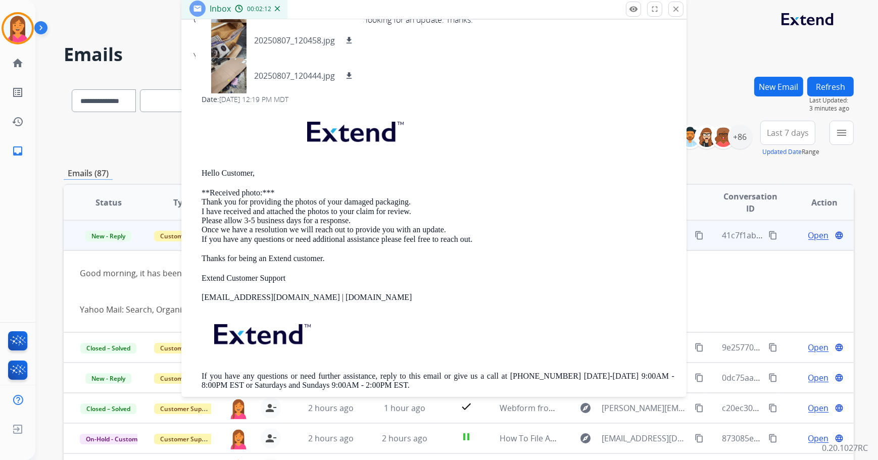
scroll to position [137, 0]
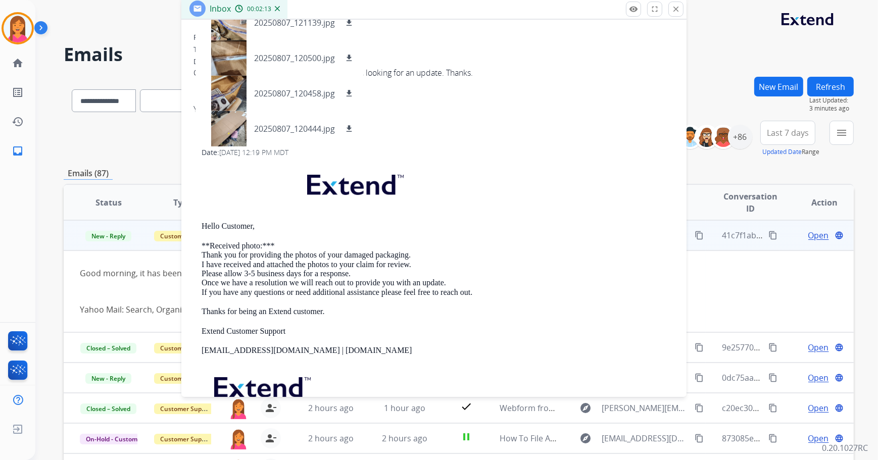
click at [451, 171] on p at bounding box center [437, 187] width 473 height 49
click at [311, 159] on div "From: [EMAIL_ADDRESS][DOMAIN_NAME] To: [EMAIL_ADDRESS][DOMAIN_NAME] Date: [DATE…" at bounding box center [433, 291] width 481 height 336
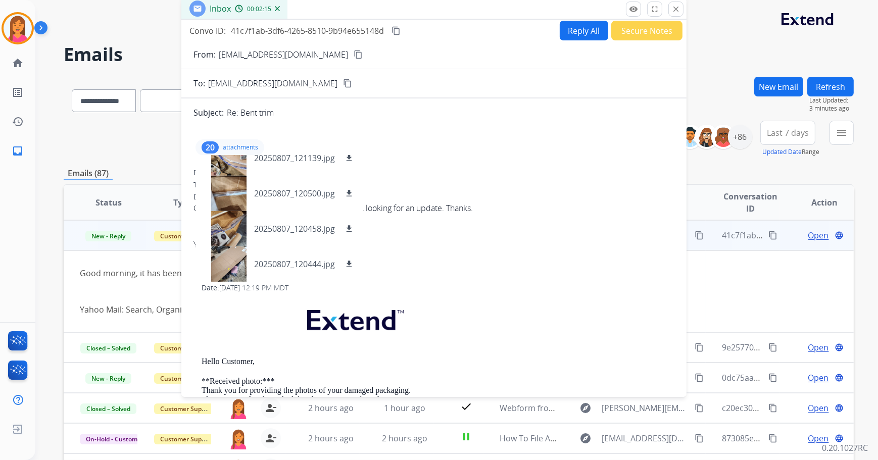
scroll to position [0, 0]
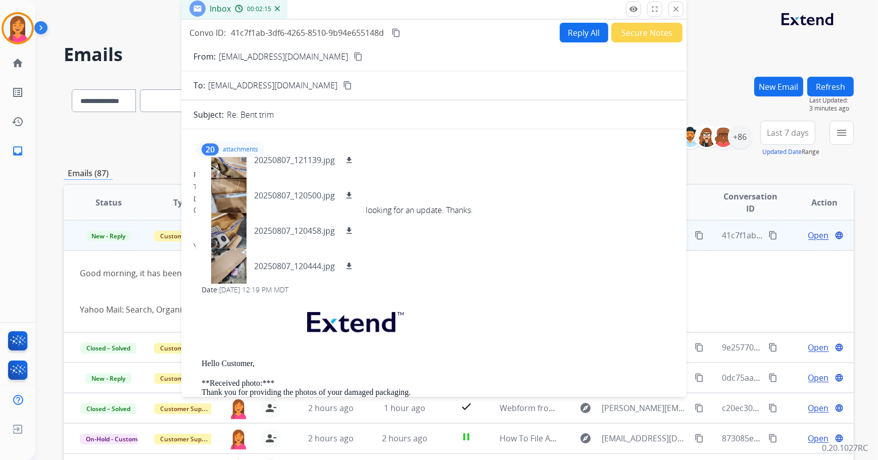
click at [224, 148] on p "attachments" at bounding box center [240, 149] width 35 height 8
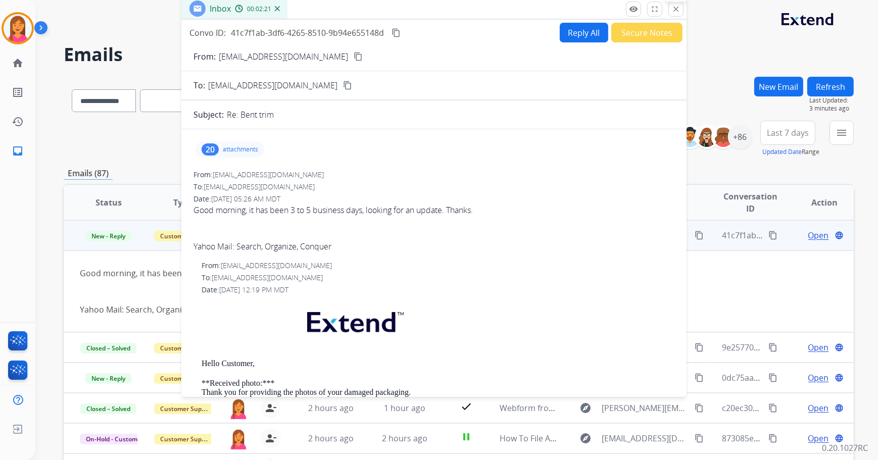
click at [674, 14] on button "close Close" at bounding box center [675, 9] width 15 height 15
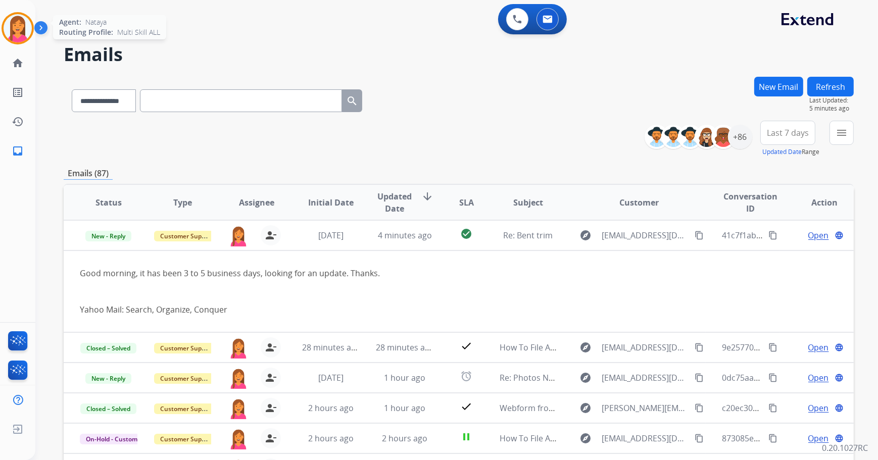
click at [20, 24] on img at bounding box center [18, 28] width 28 height 28
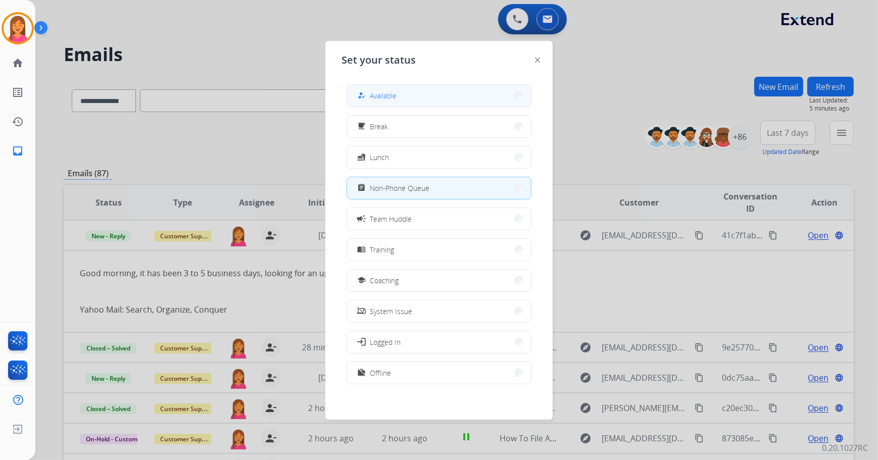
click at [361, 100] on div "how_to_reg" at bounding box center [362, 95] width 15 height 12
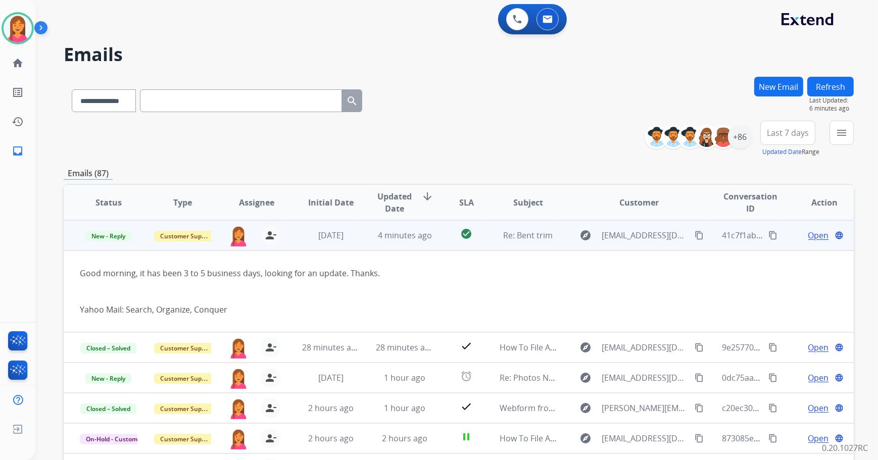
click at [445, 238] on td "check_circle" at bounding box center [458, 235] width 49 height 30
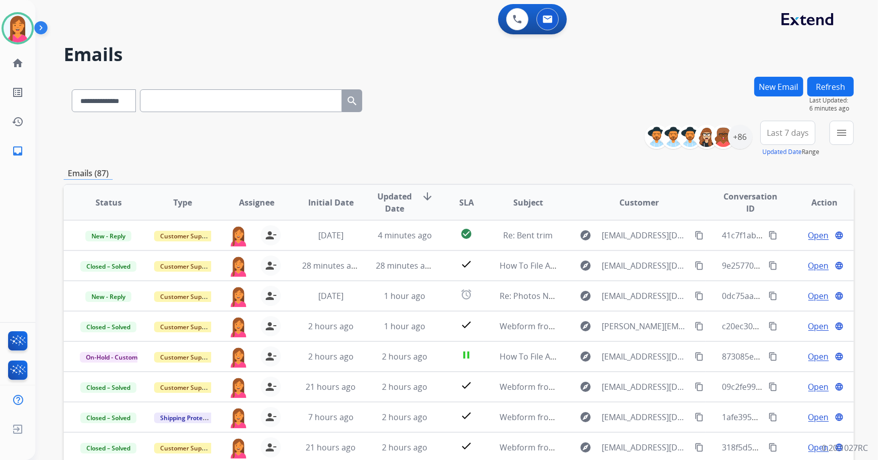
click at [841, 88] on button "Refresh" at bounding box center [830, 87] width 46 height 20
click at [24, 37] on img at bounding box center [18, 28] width 28 height 28
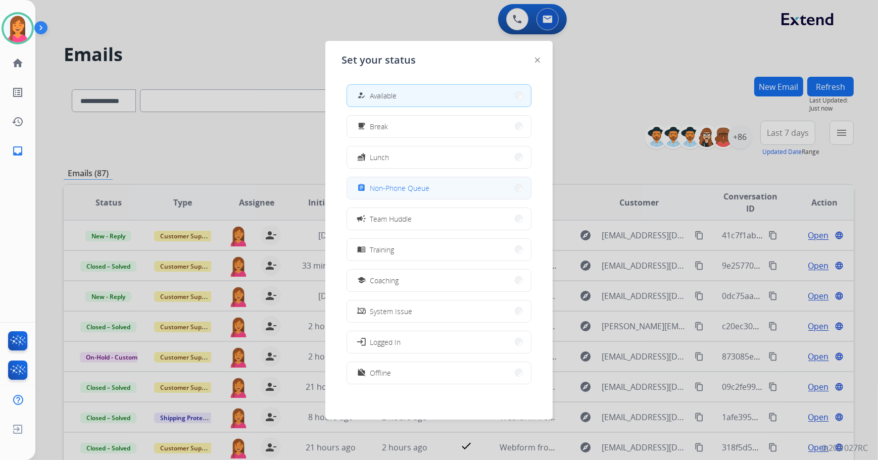
click at [358, 192] on div "assignment" at bounding box center [362, 188] width 15 height 12
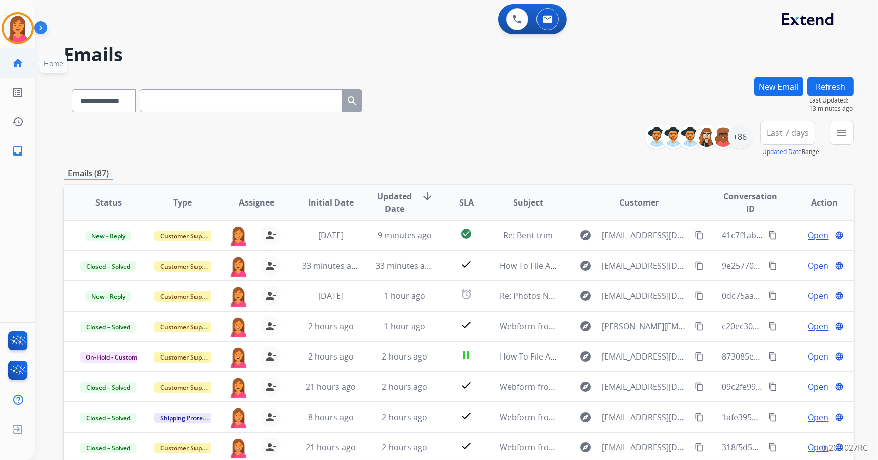
click at [19, 69] on mat-icon "home" at bounding box center [18, 63] width 12 height 12
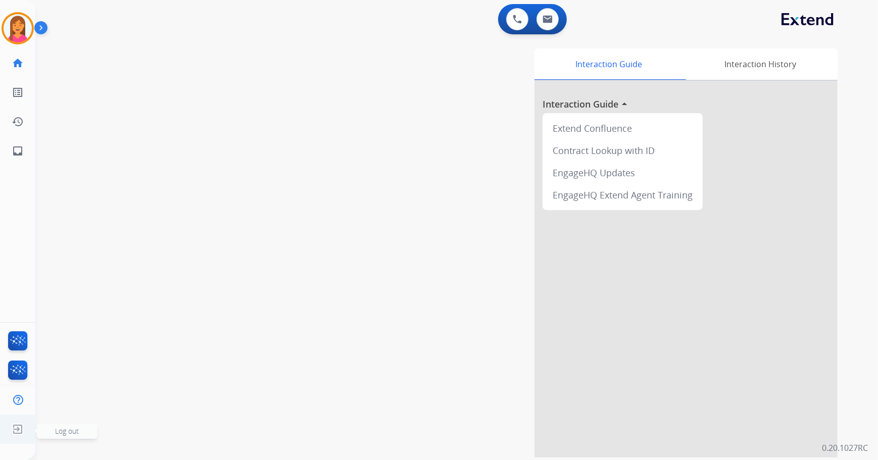
click at [14, 426] on img at bounding box center [18, 429] width 18 height 19
